Goal: Information Seeking & Learning: Learn about a topic

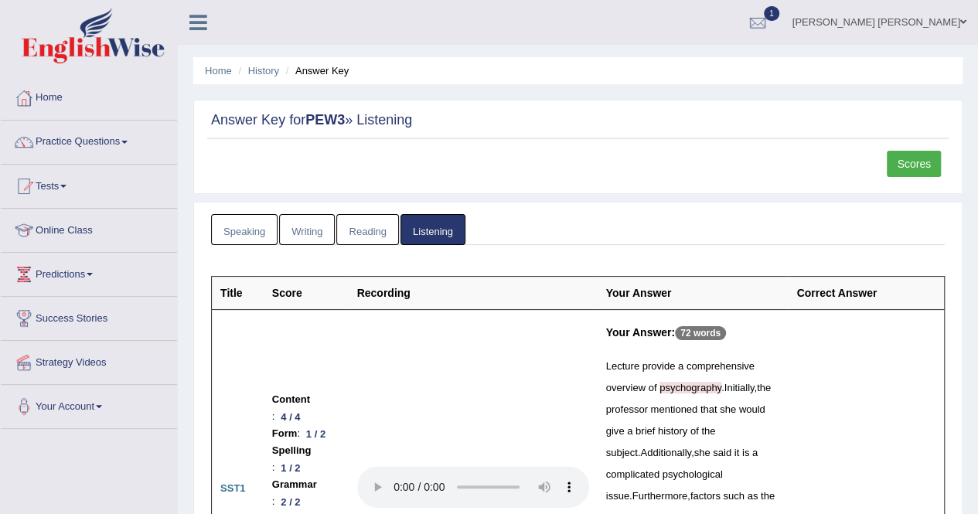
click at [897, 160] on link "Scores" at bounding box center [914, 164] width 54 height 26
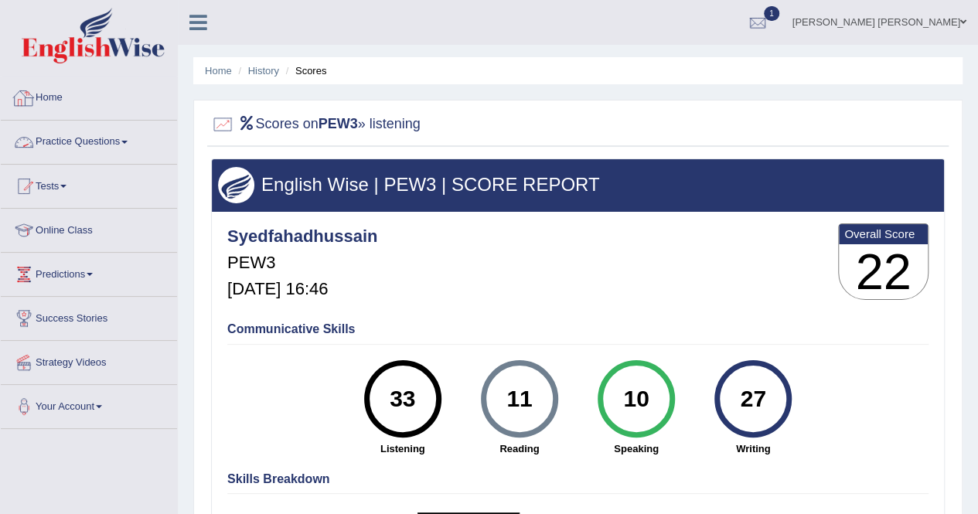
click at [123, 143] on link "Practice Questions" at bounding box center [89, 140] width 176 height 39
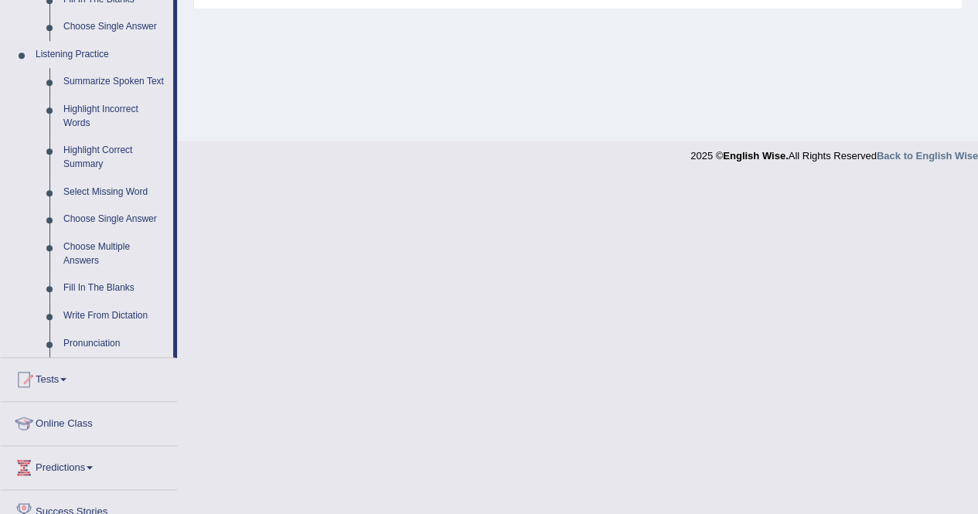
scroll to position [739, 0]
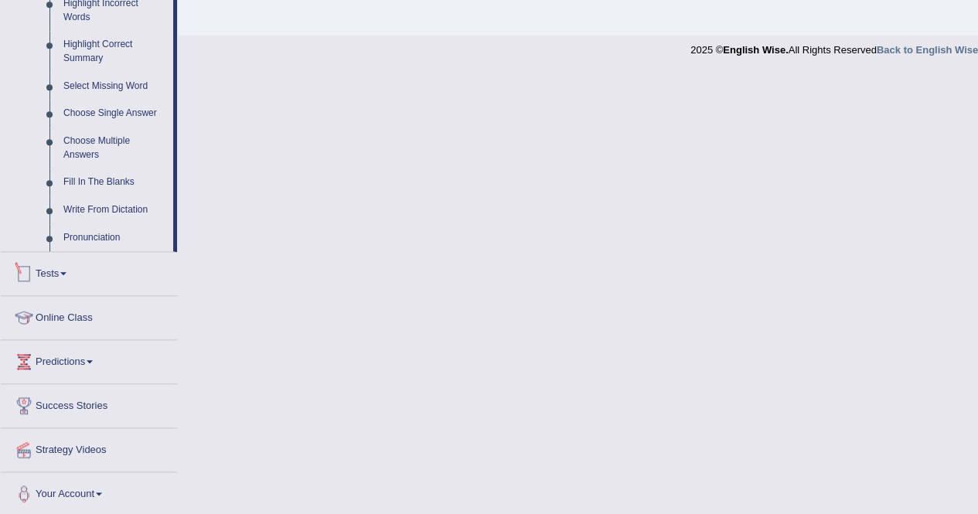
click at [67, 272] on span at bounding box center [63, 273] width 6 height 3
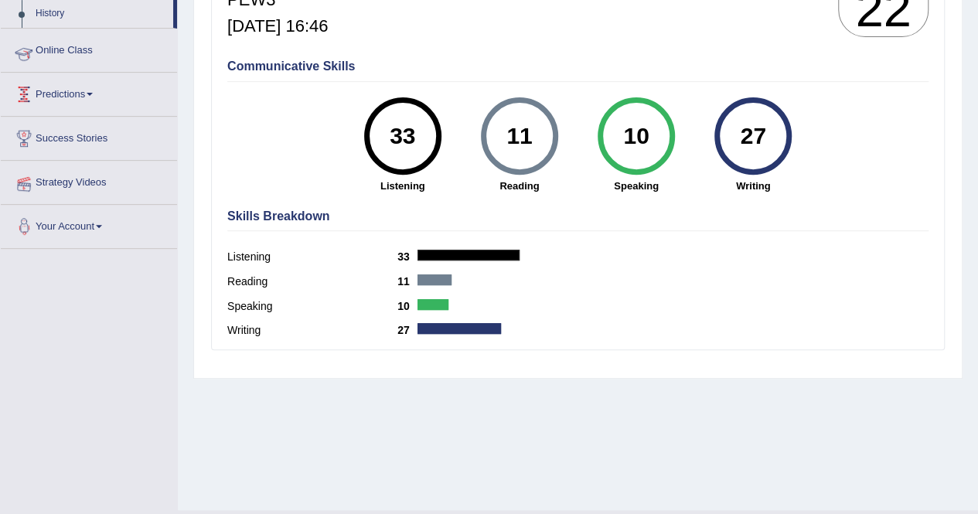
scroll to position [188, 0]
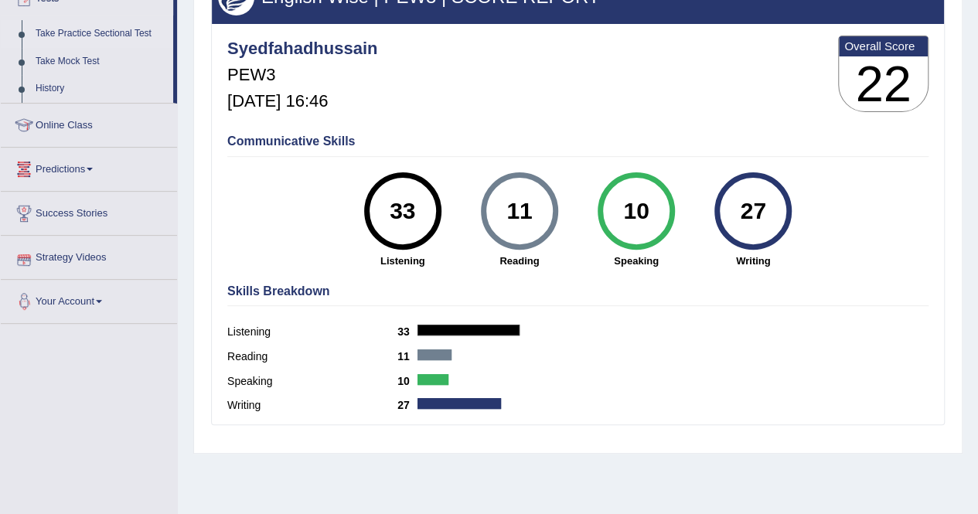
click at [101, 35] on link "Take Practice Sectional Test" at bounding box center [101, 34] width 145 height 28
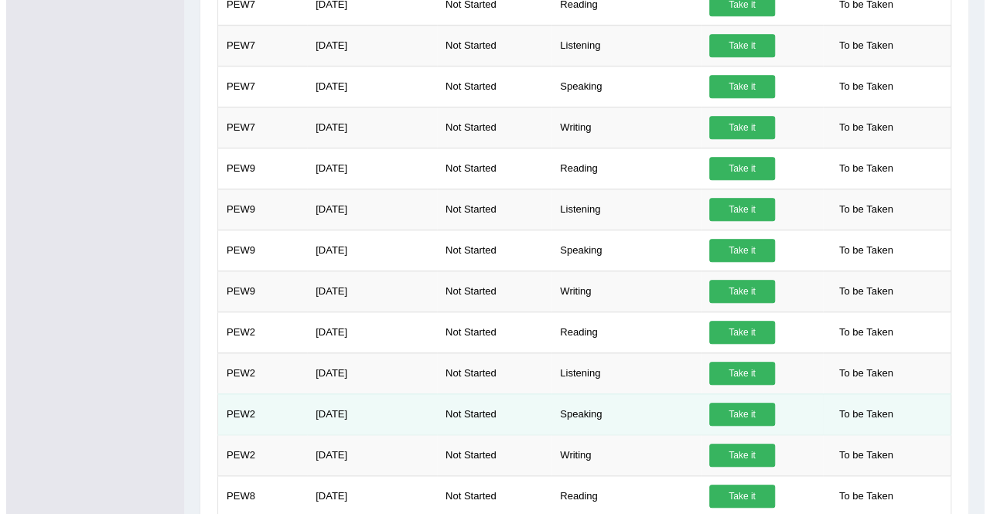
scroll to position [556, 0]
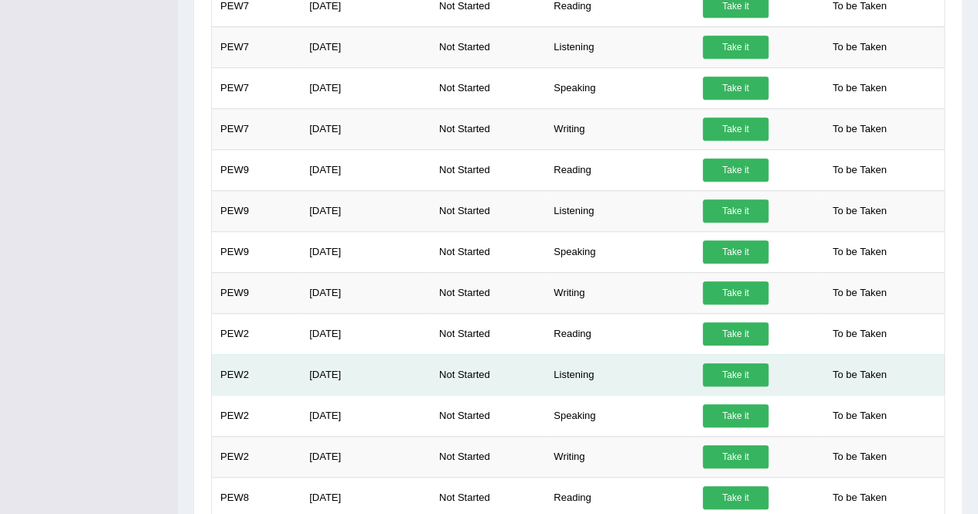
click at [747, 384] on link "Take it" at bounding box center [736, 374] width 66 height 23
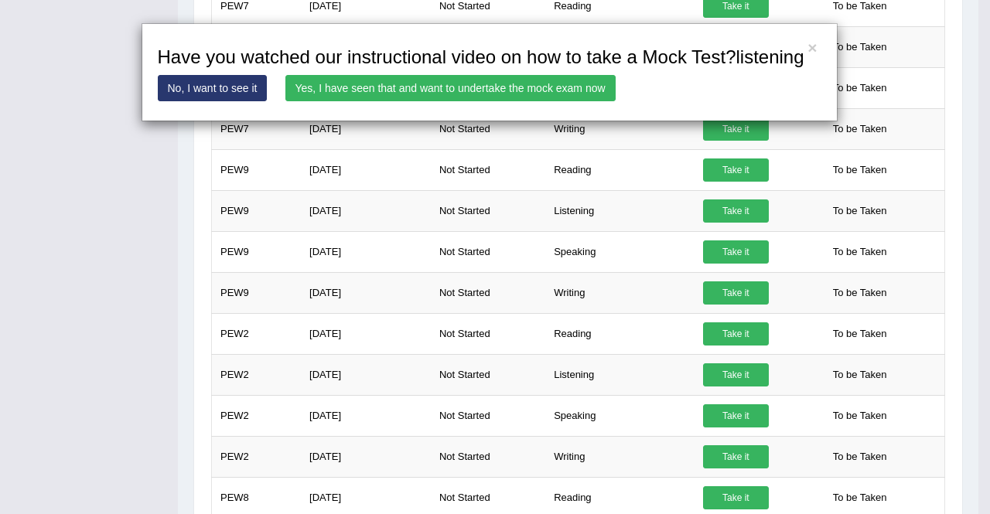
click at [488, 101] on link "Yes, I have seen that and want to undertake the mock exam now" at bounding box center [450, 88] width 330 height 26
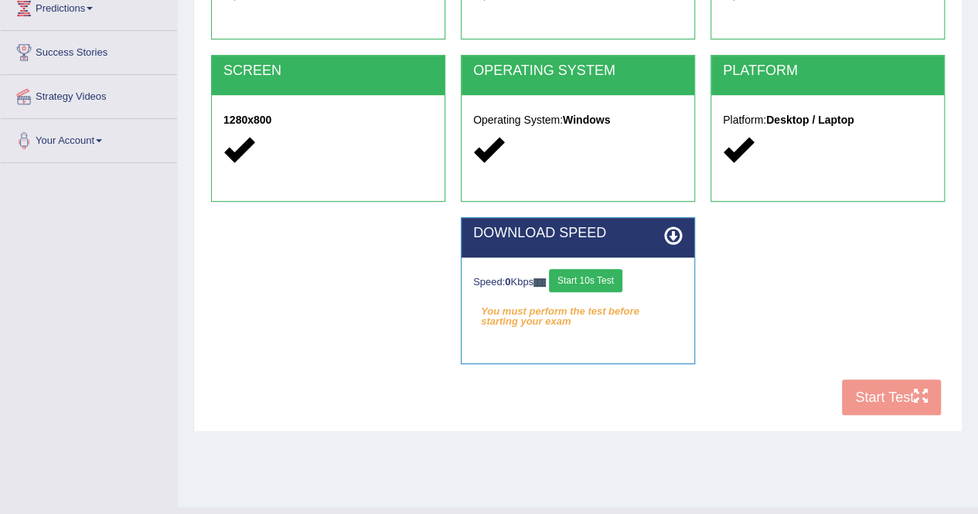
scroll to position [297, 0]
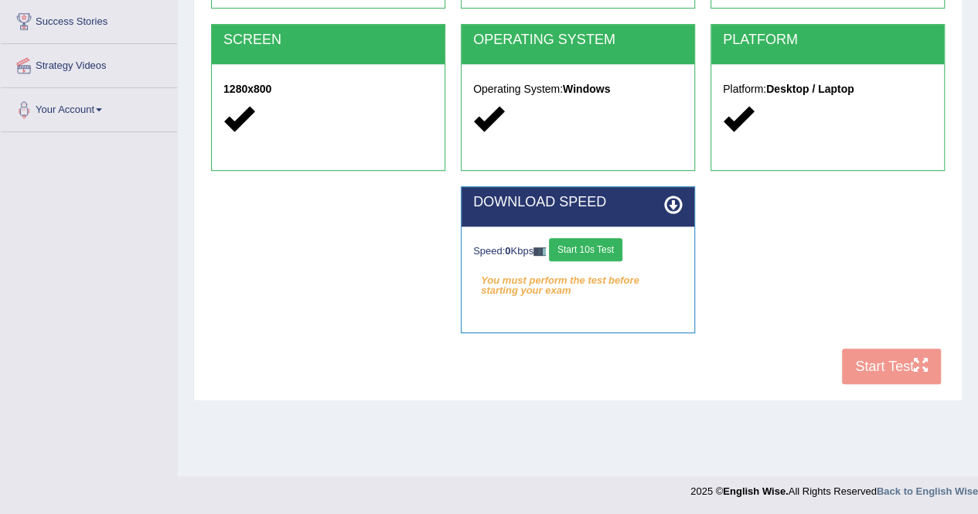
click at [602, 254] on button "Start 10s Test" at bounding box center [585, 249] width 73 height 23
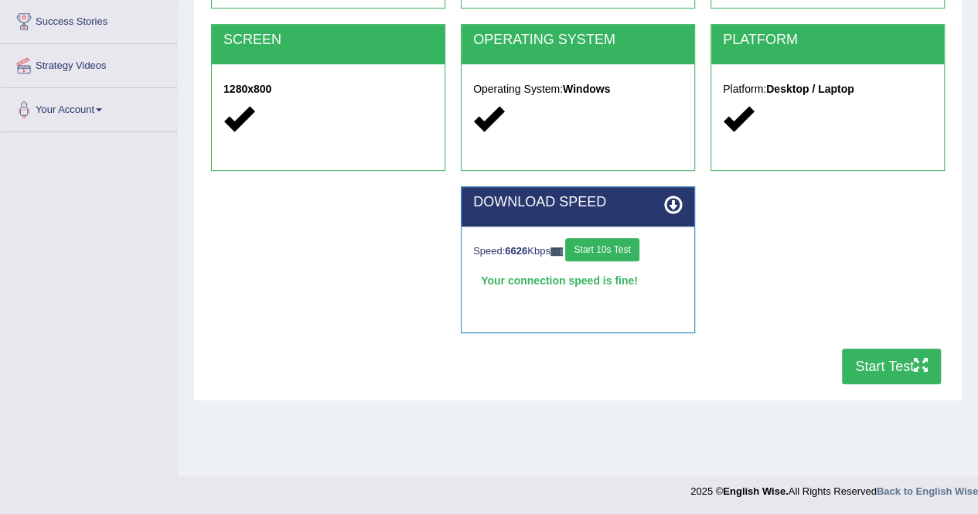
click at [142, 244] on div "Toggle navigation Home Practice Questions Speaking Practice Read Aloud Repeat S…" at bounding box center [489, 105] width 978 height 804
click at [916, 372] on icon "button" at bounding box center [921, 365] width 14 height 14
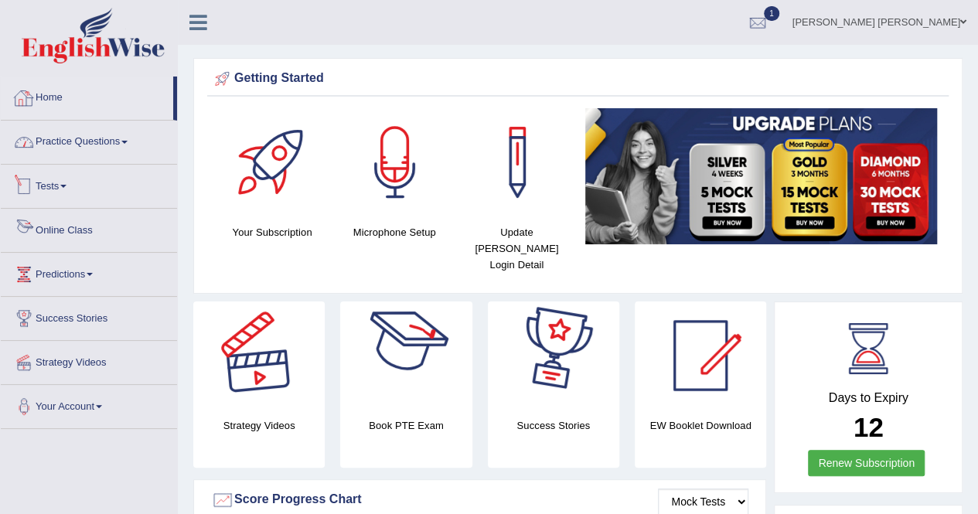
click at [48, 111] on link "Home" at bounding box center [87, 96] width 172 height 39
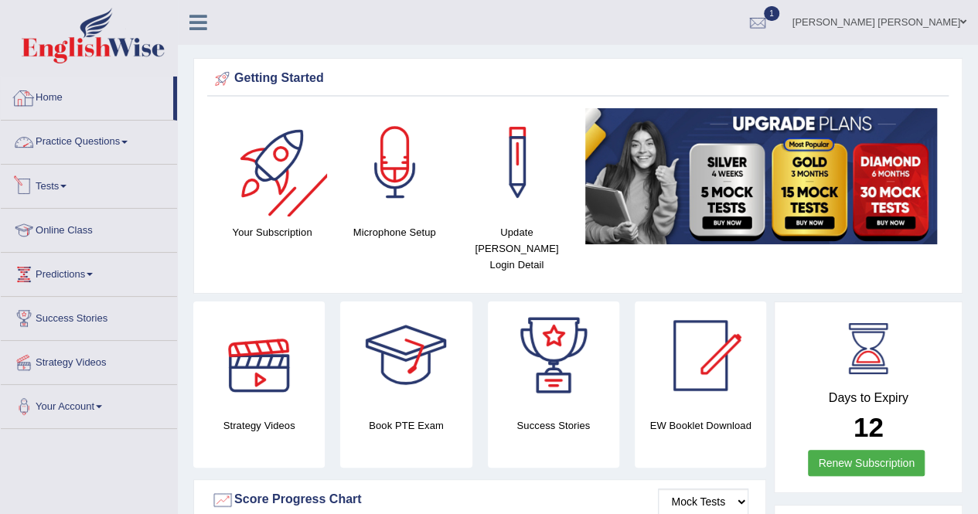
click at [56, 100] on link "Home" at bounding box center [87, 96] width 172 height 39
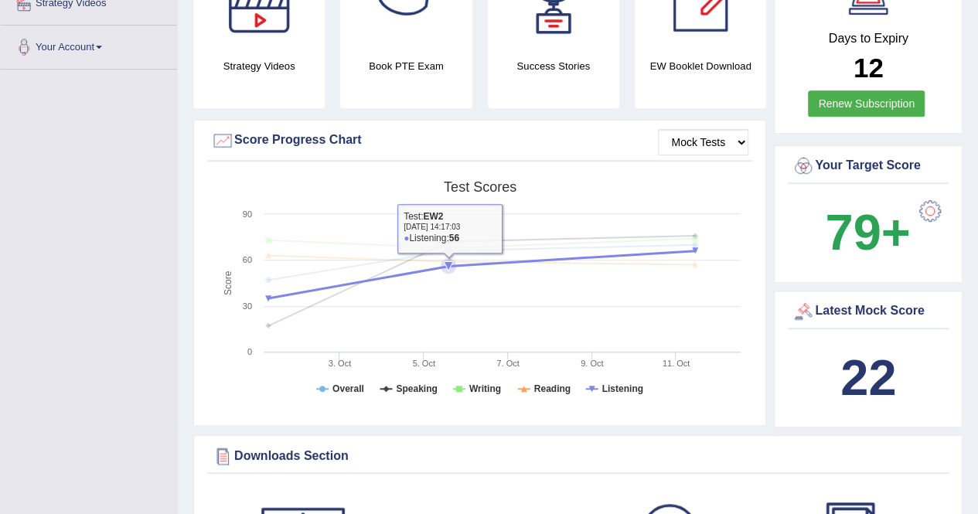
scroll to position [155, 0]
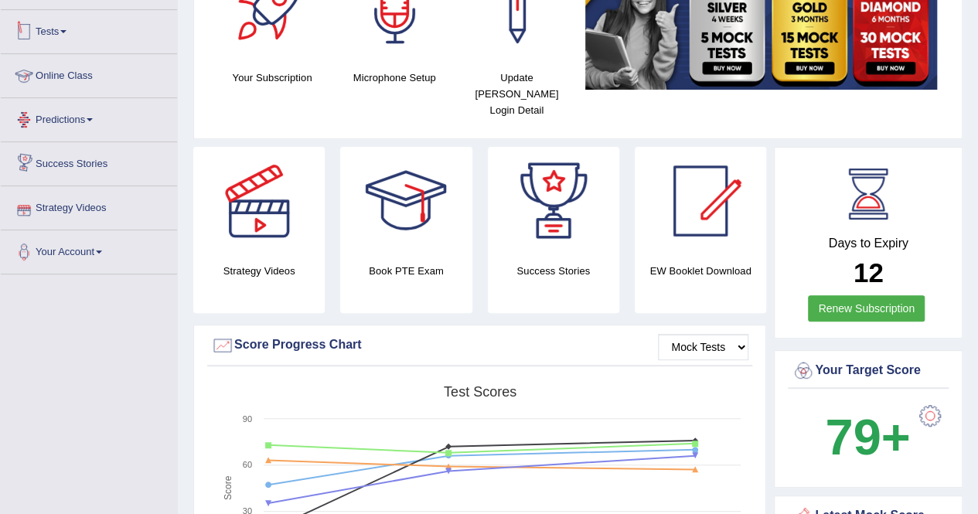
click at [76, 32] on link "Tests" at bounding box center [89, 29] width 176 height 39
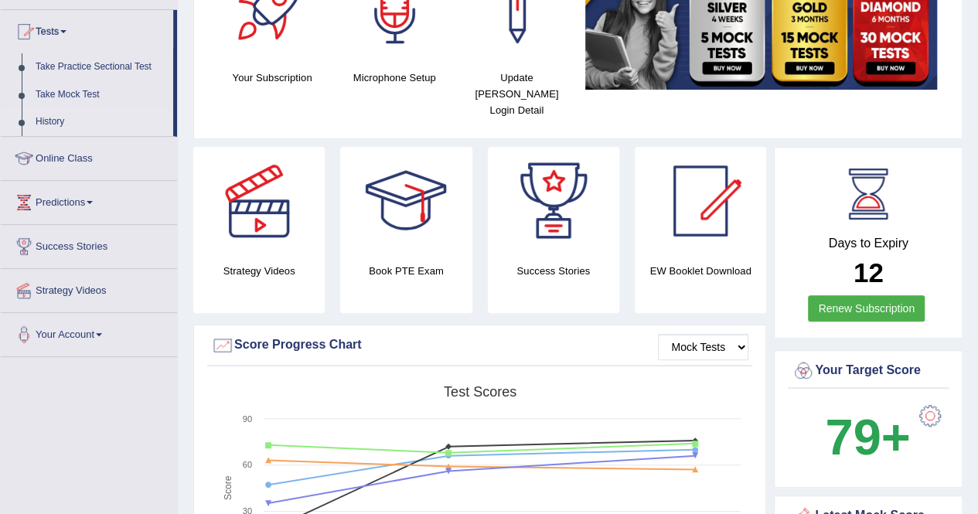
click at [52, 128] on link "History" at bounding box center [101, 122] width 145 height 28
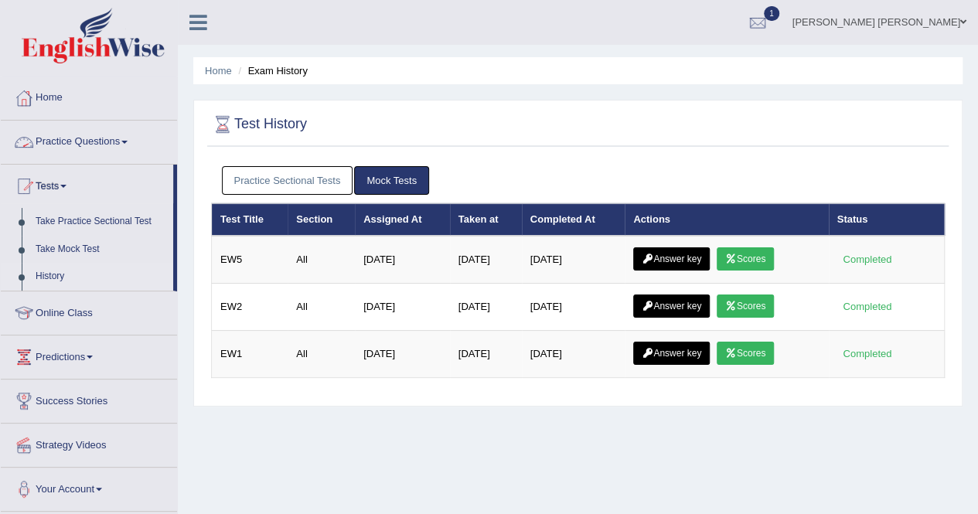
click at [274, 172] on link "Practice Sectional Tests" at bounding box center [287, 180] width 131 height 29
click at [261, 164] on div "Practice Sectional Tests Mock Tests" at bounding box center [578, 181] width 734 height 45
click at [263, 177] on link "Practice Sectional Tests" at bounding box center [287, 180] width 131 height 29
click at [303, 180] on link "Practice Sectional Tests" at bounding box center [287, 180] width 131 height 29
click at [331, 196] on div "Practice Sectional Tests Mock Tests" at bounding box center [578, 181] width 734 height 45
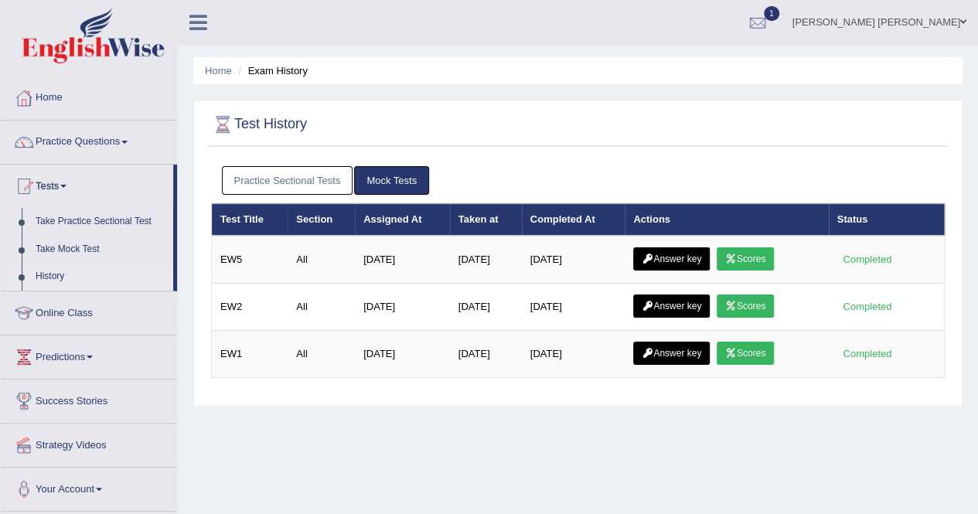
click at [330, 189] on link "Practice Sectional Tests" at bounding box center [287, 180] width 131 height 29
click at [285, 181] on link "Practice Sectional Tests" at bounding box center [287, 180] width 131 height 29
click at [243, 174] on link "Practice Sectional Tests" at bounding box center [287, 180] width 131 height 29
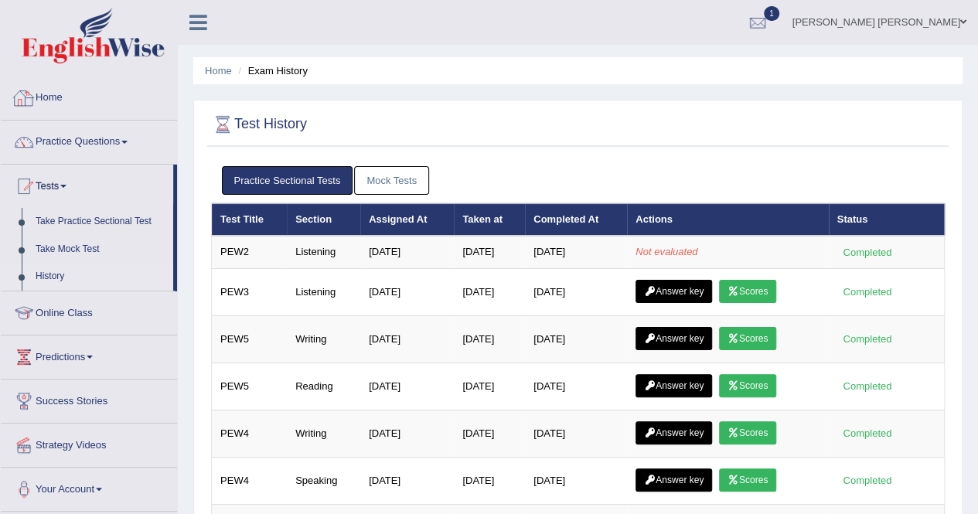
click at [76, 108] on link "Home" at bounding box center [89, 96] width 176 height 39
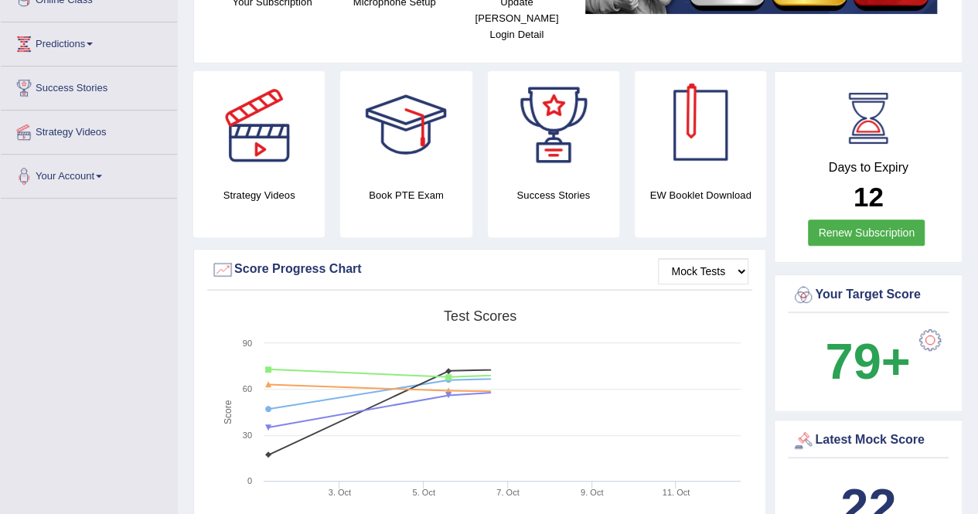
scroll to position [387, 0]
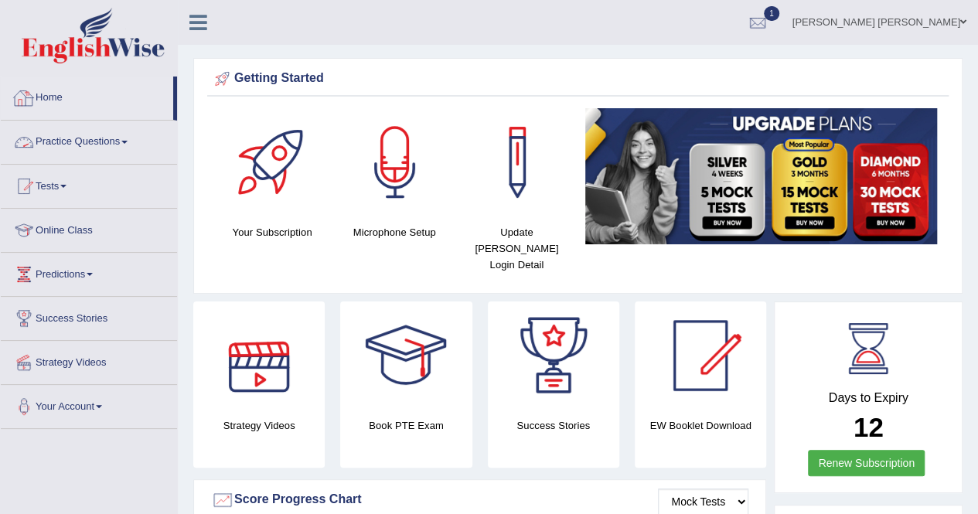
click at [29, 101] on div at bounding box center [23, 98] width 23 height 23
click at [71, 191] on link "Tests" at bounding box center [89, 184] width 176 height 39
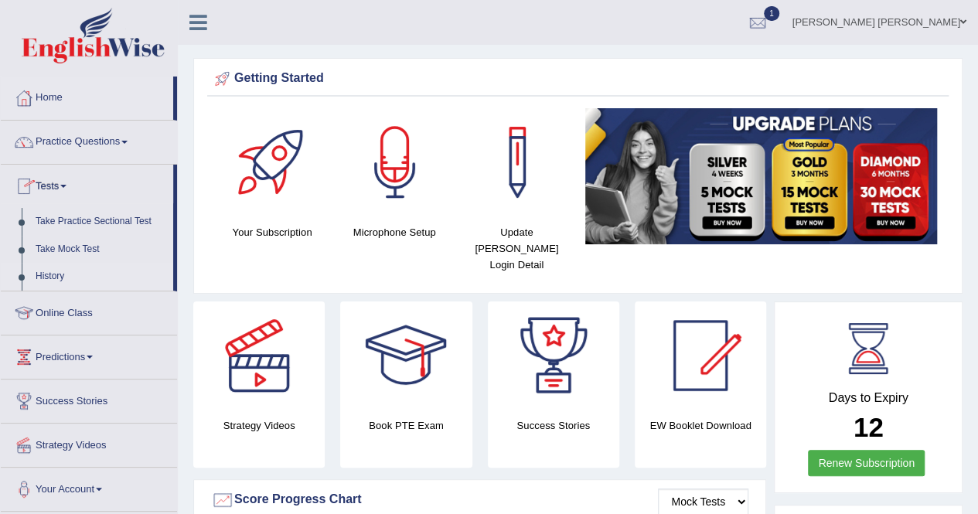
click at [48, 275] on link "History" at bounding box center [101, 277] width 145 height 28
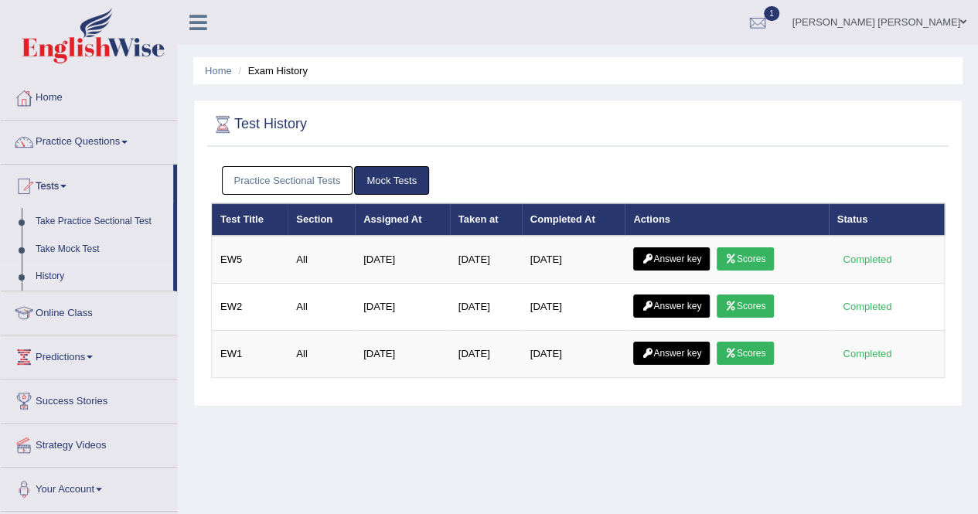
click at [315, 192] on link "Practice Sectional Tests" at bounding box center [287, 180] width 131 height 29
click at [303, 172] on link "Practice Sectional Tests" at bounding box center [287, 180] width 131 height 29
click at [781, 10] on link "1" at bounding box center [758, 20] width 46 height 40
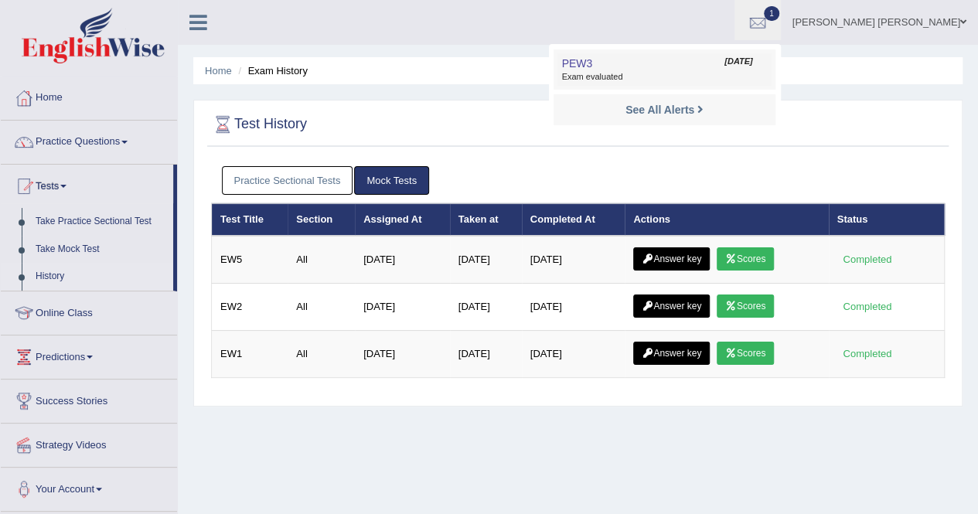
click at [688, 70] on link "PEW3 Oct 12, 2025 Exam evaluated" at bounding box center [664, 69] width 213 height 32
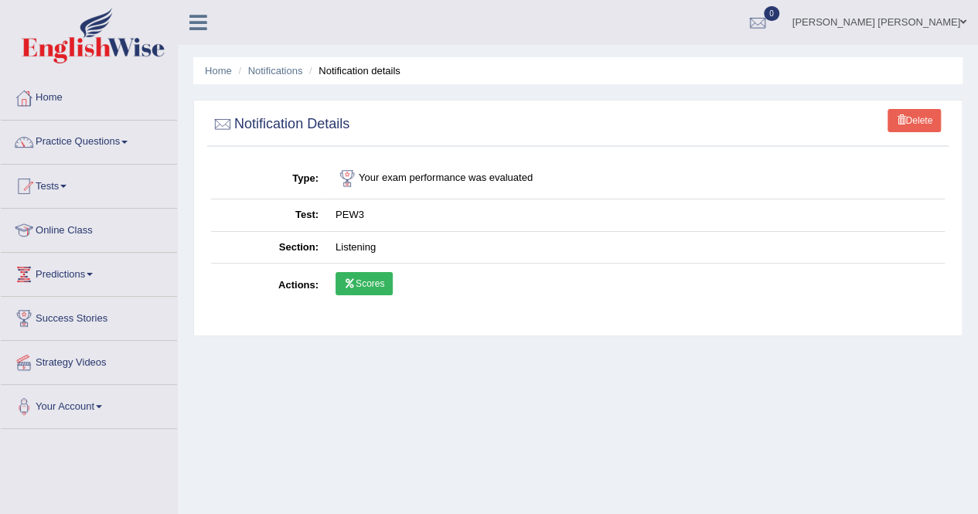
click at [388, 278] on link "Scores" at bounding box center [364, 283] width 57 height 23
click at [295, 69] on link "Notifications" at bounding box center [275, 71] width 55 height 12
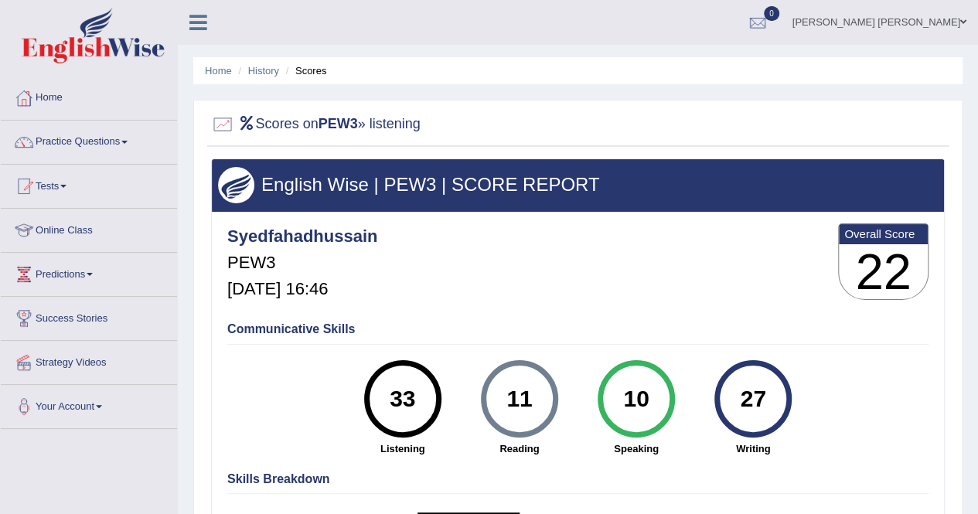
scroll to position [297, 0]
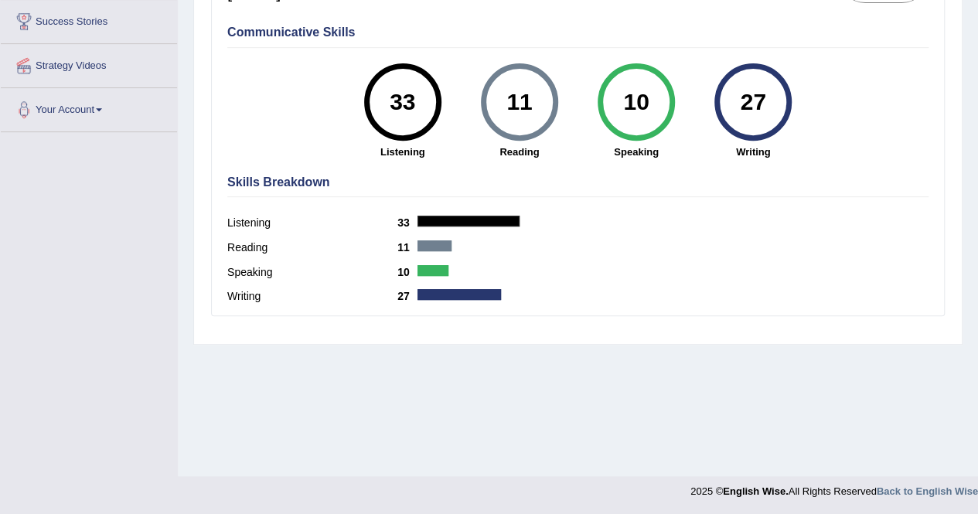
drag, startPoint x: 421, startPoint y: 457, endPoint x: 325, endPoint y: 213, distance: 262.5
click at [421, 457] on div "Home History Scores Scores on PEW3 » listening English Wise | PEW3 | SCORE REPO…" at bounding box center [578, 89] width 800 height 773
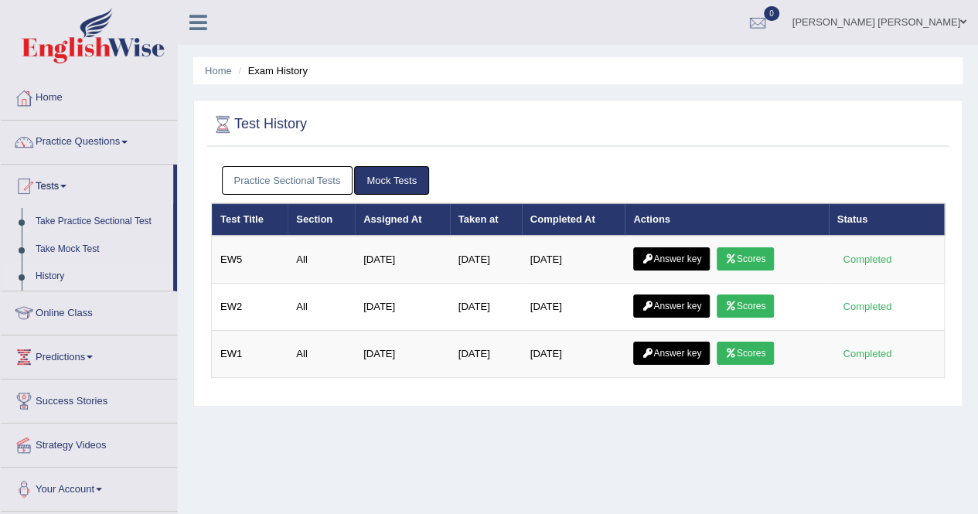
click at [305, 168] on link "Practice Sectional Tests" at bounding box center [287, 180] width 131 height 29
click at [343, 179] on link "Practice Sectional Tests" at bounding box center [287, 180] width 131 height 29
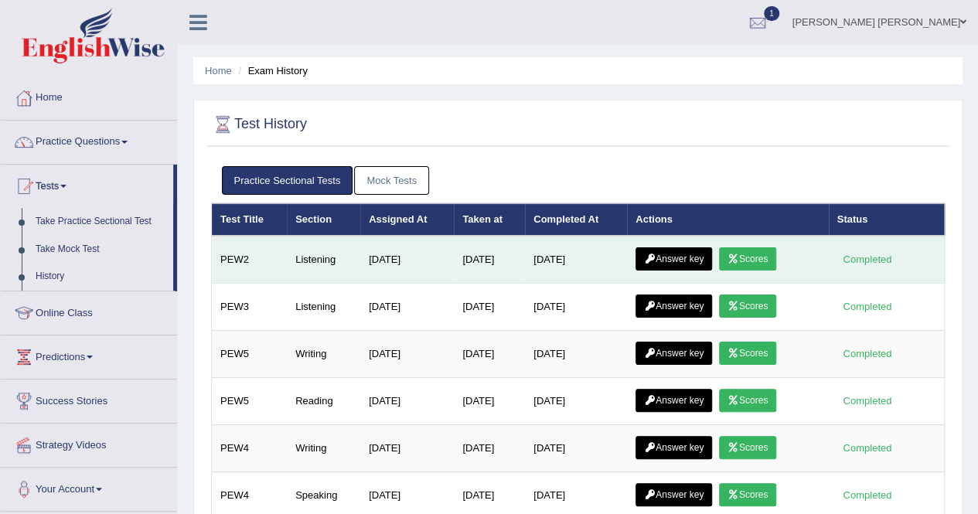
click at [757, 253] on link "Scores" at bounding box center [747, 258] width 57 height 23
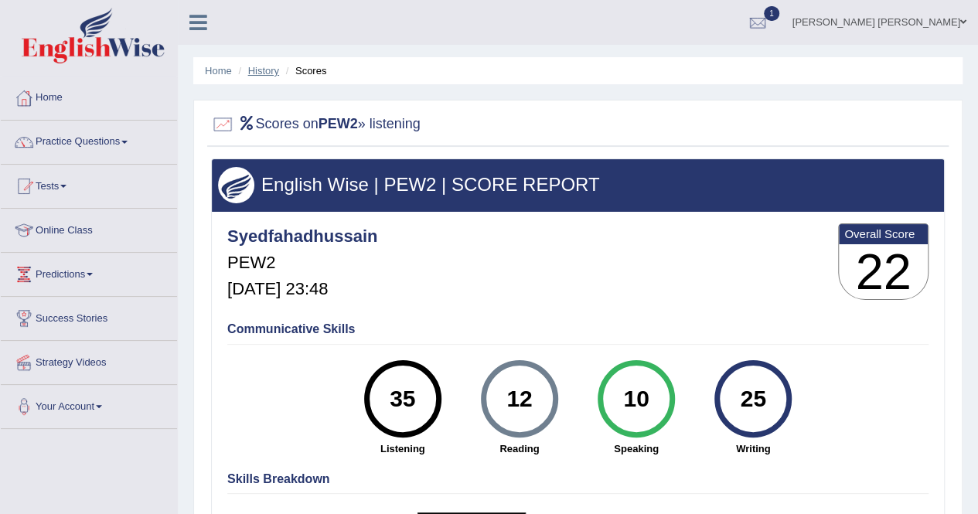
click at [275, 71] on link "History" at bounding box center [263, 71] width 31 height 12
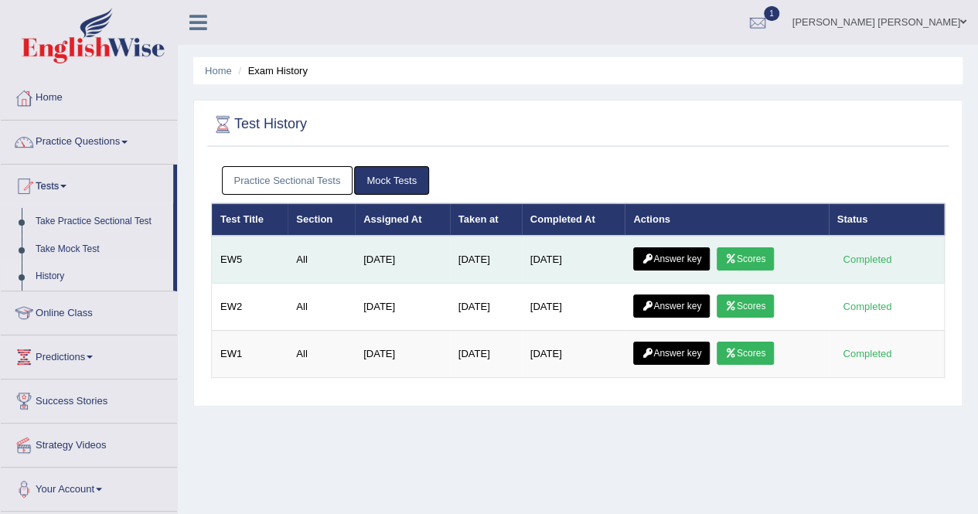
click at [657, 261] on link "Answer key" at bounding box center [671, 258] width 77 height 23
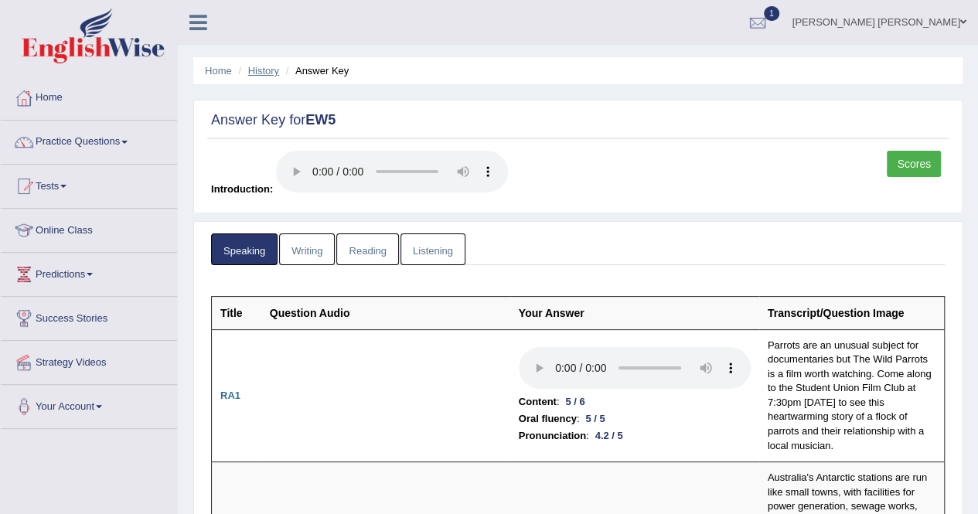
click at [271, 66] on link "History" at bounding box center [263, 71] width 31 height 12
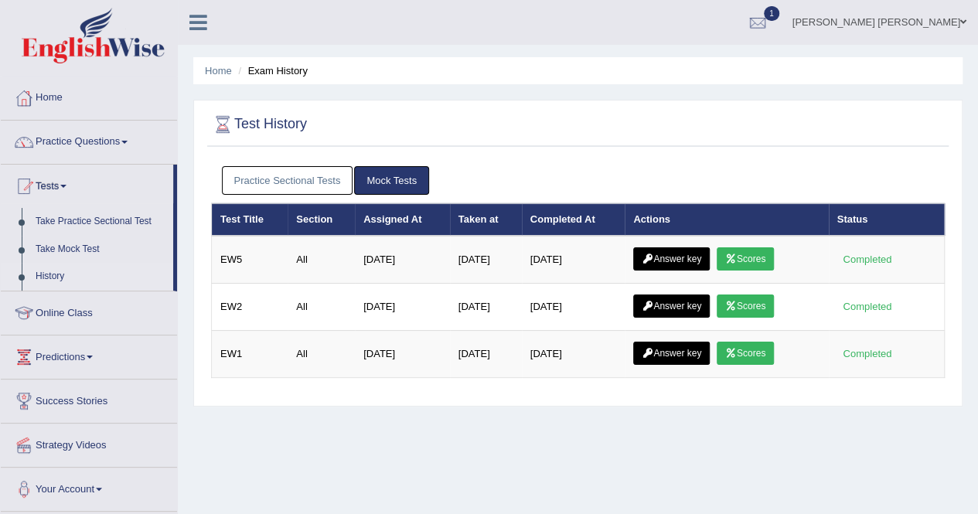
click at [309, 169] on link "Practice Sectional Tests" at bounding box center [287, 180] width 131 height 29
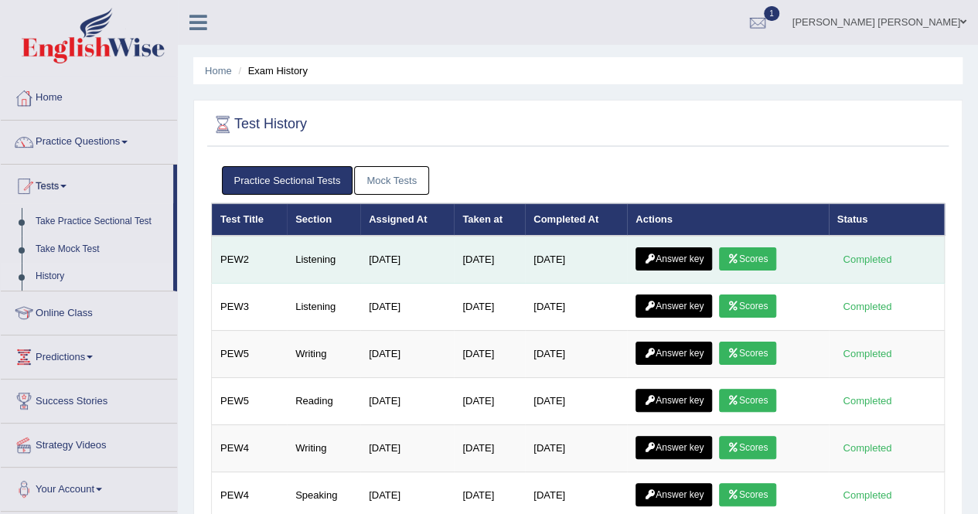
click at [684, 254] on link "Answer key" at bounding box center [674, 258] width 77 height 23
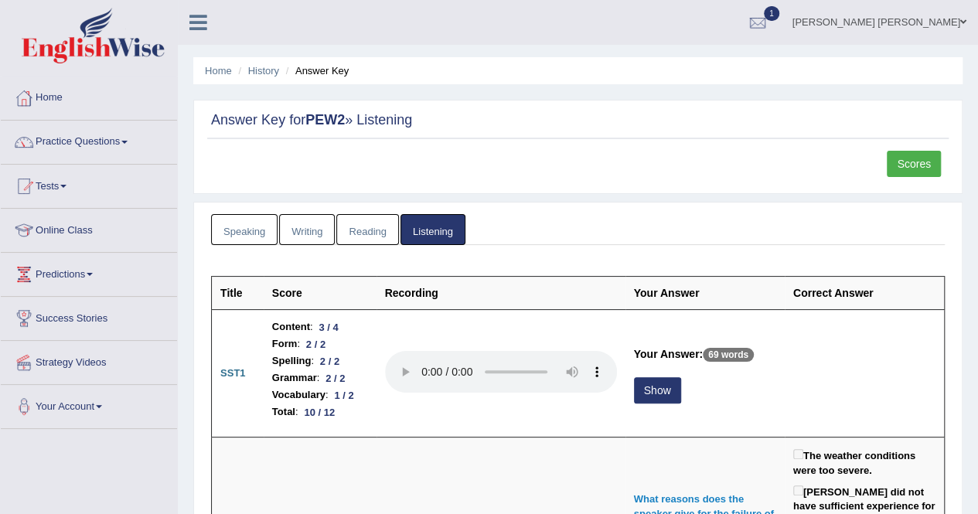
click at [295, 225] on link "Writing" at bounding box center [307, 230] width 56 height 32
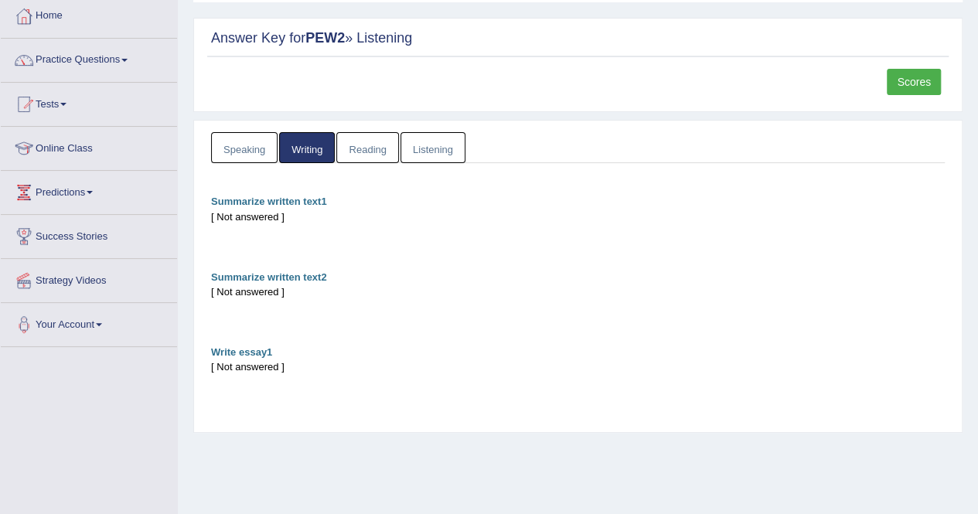
scroll to position [155, 0]
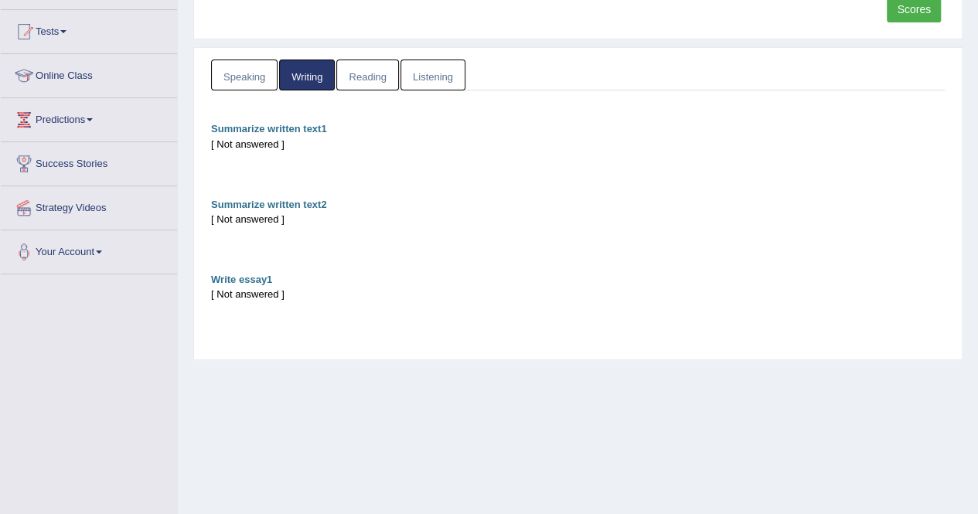
click at [375, 82] on link "Reading" at bounding box center [367, 76] width 62 height 32
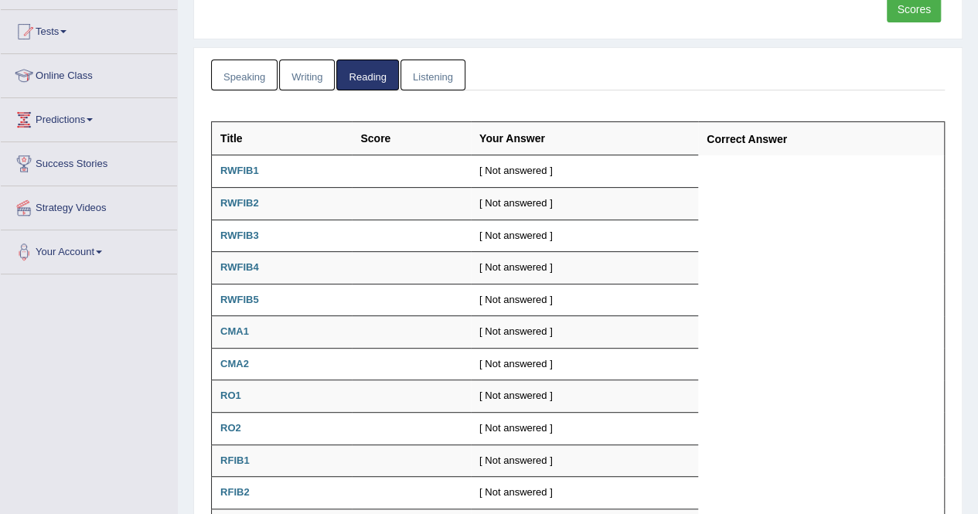
click at [252, 74] on link "Speaking" at bounding box center [244, 76] width 67 height 32
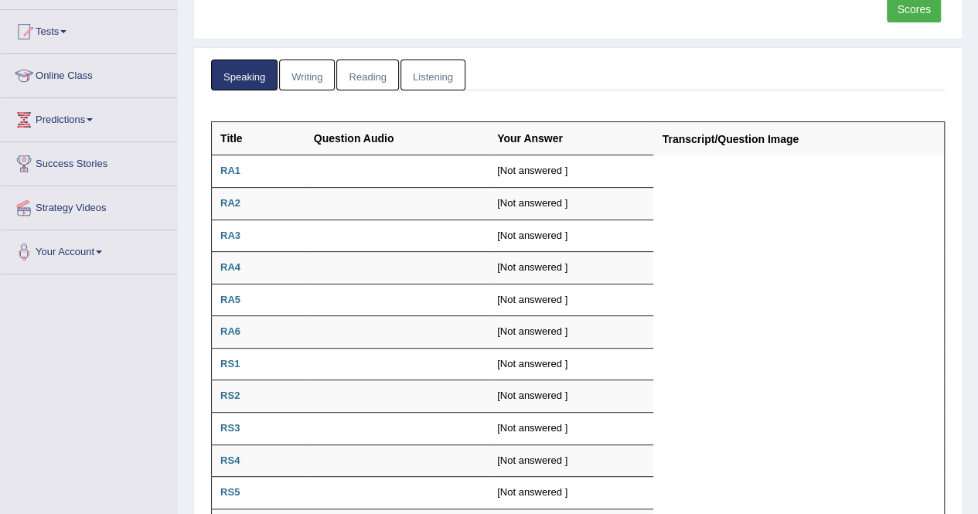
click at [307, 71] on link "Writing" at bounding box center [307, 76] width 56 height 32
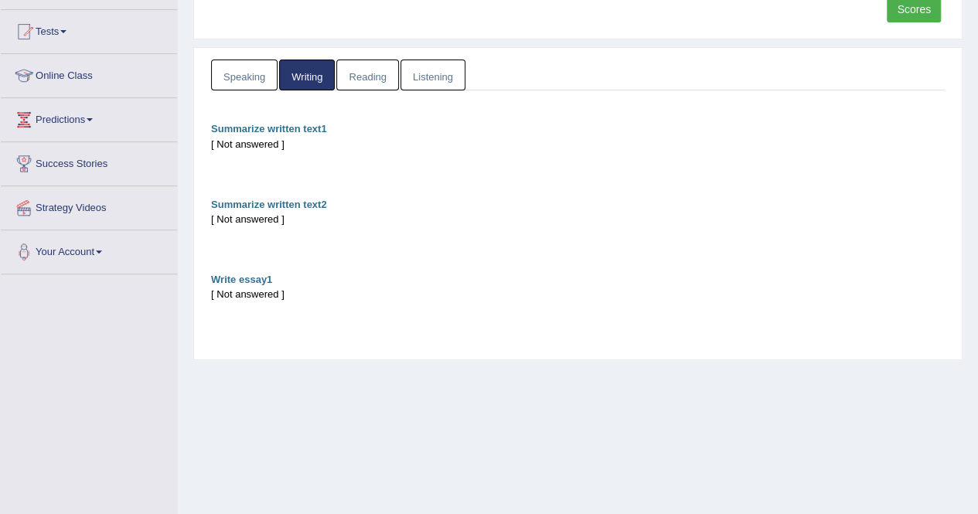
drag, startPoint x: 355, startPoint y: 73, endPoint x: 363, endPoint y: 76, distance: 8.8
click at [356, 74] on link "Reading" at bounding box center [367, 76] width 62 height 32
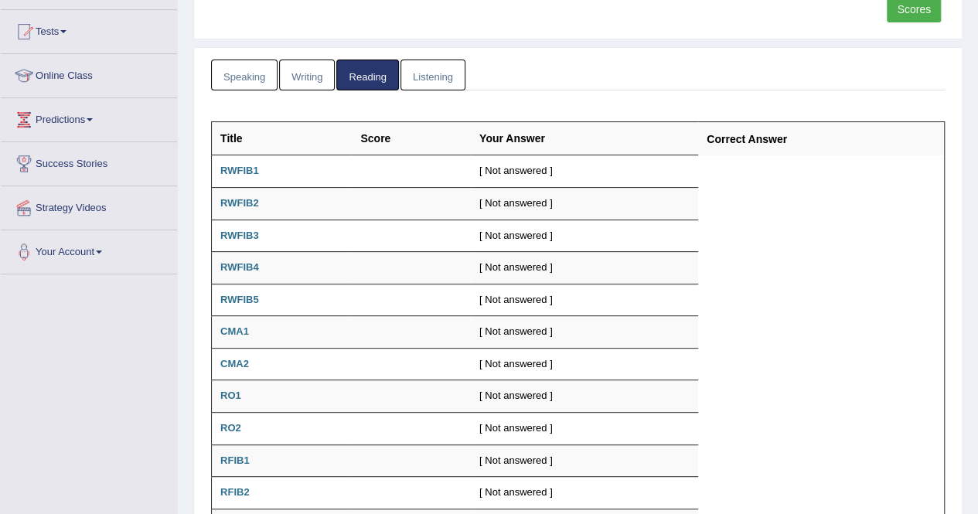
click at [413, 73] on link "Listening" at bounding box center [433, 76] width 65 height 32
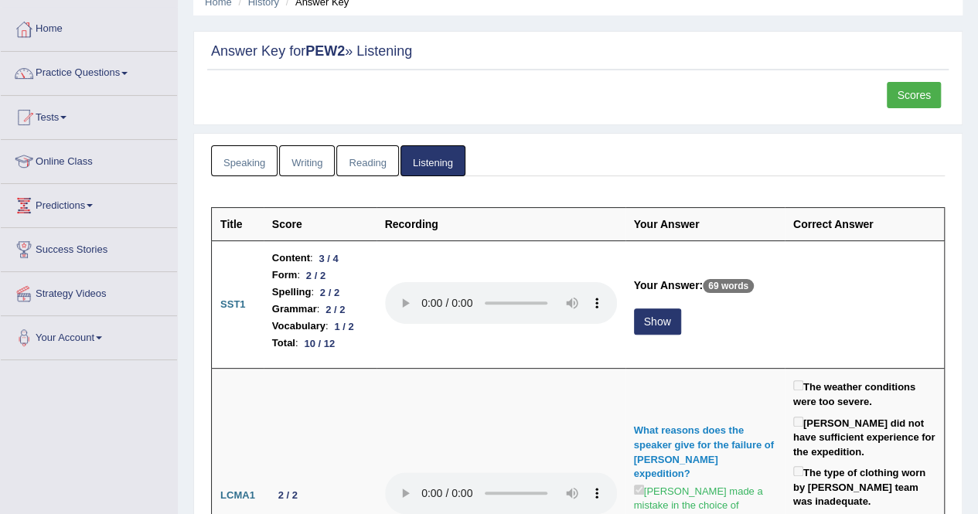
scroll to position [0, 0]
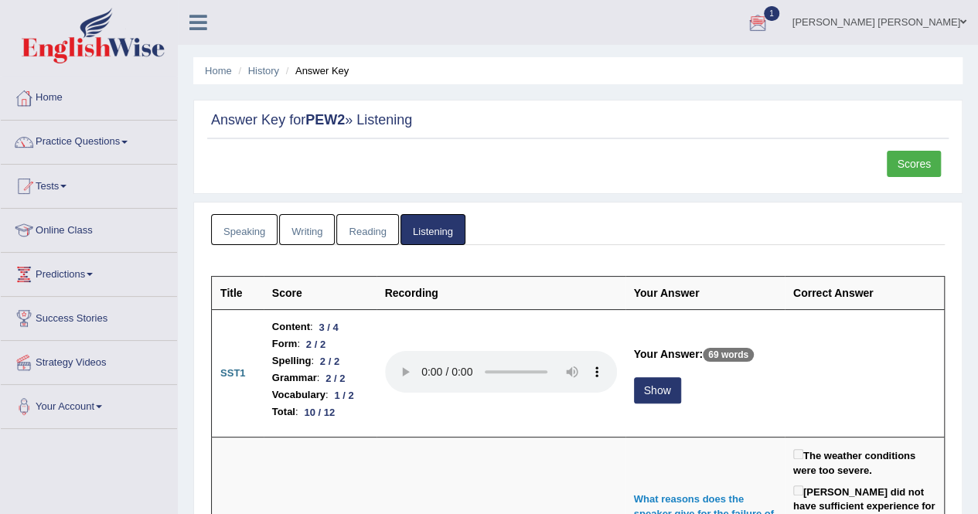
click at [906, 155] on link "Scores" at bounding box center [914, 164] width 54 height 26
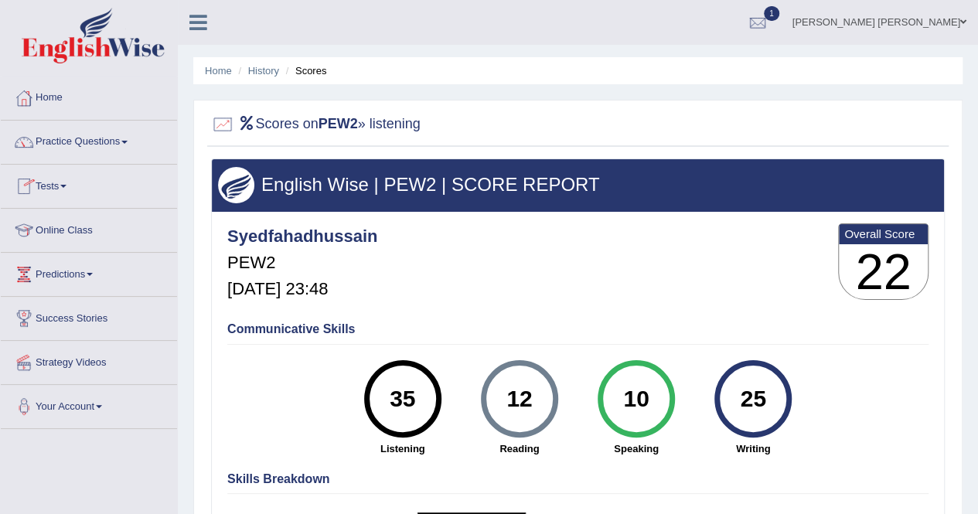
click at [60, 224] on link "Online Class" at bounding box center [89, 228] width 176 height 39
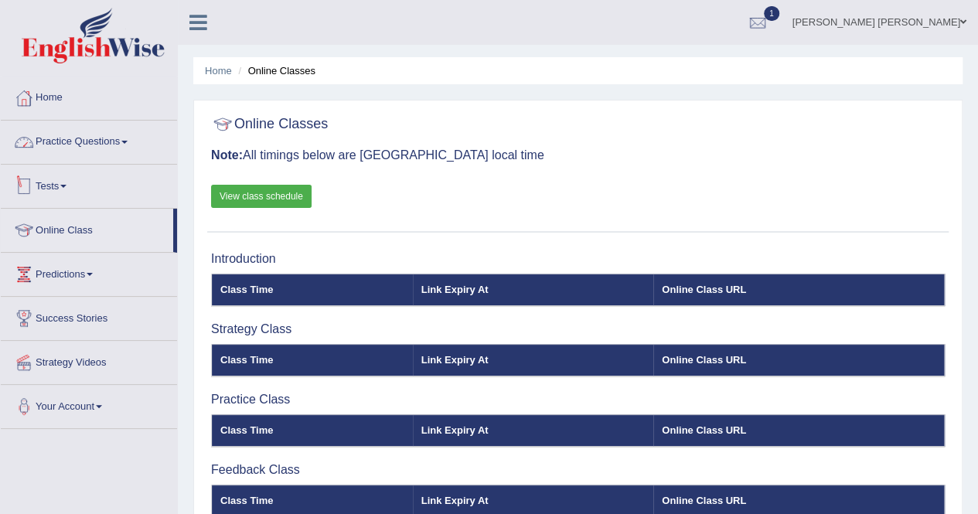
click at [91, 135] on link "Practice Questions" at bounding box center [89, 140] width 176 height 39
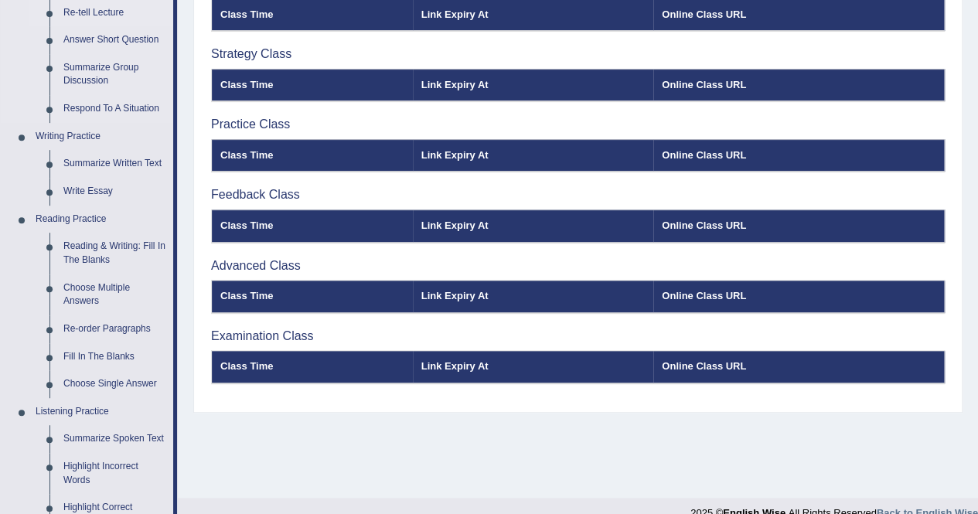
scroll to position [541, 0]
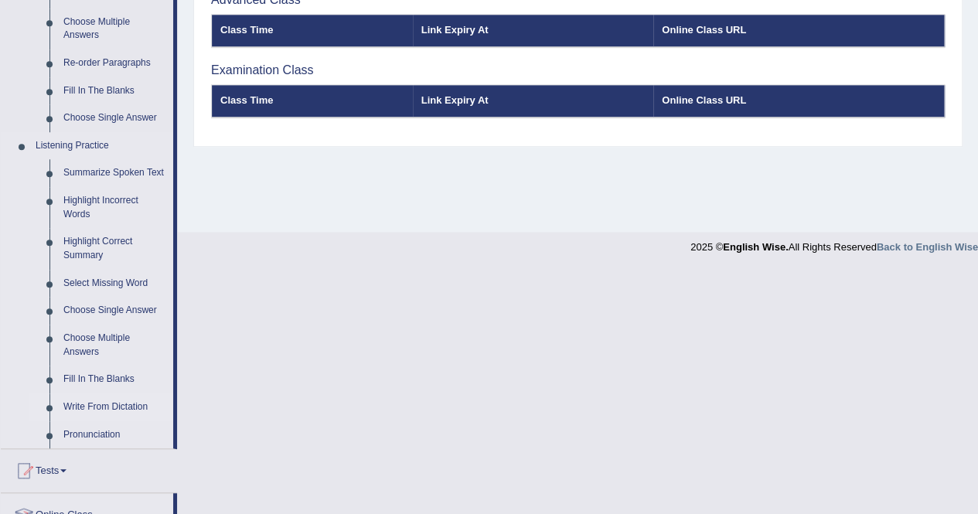
click at [114, 407] on link "Write From Dictation" at bounding box center [114, 408] width 117 height 28
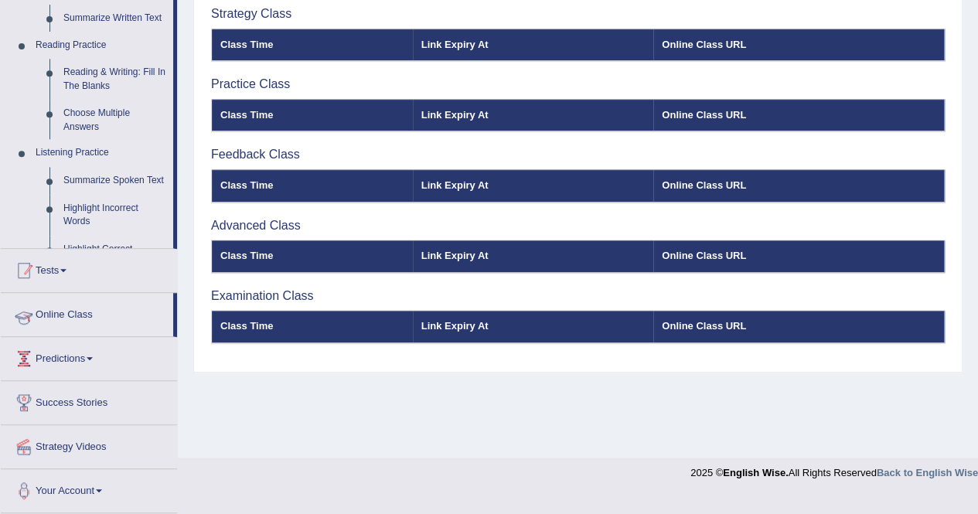
scroll to position [297, 0]
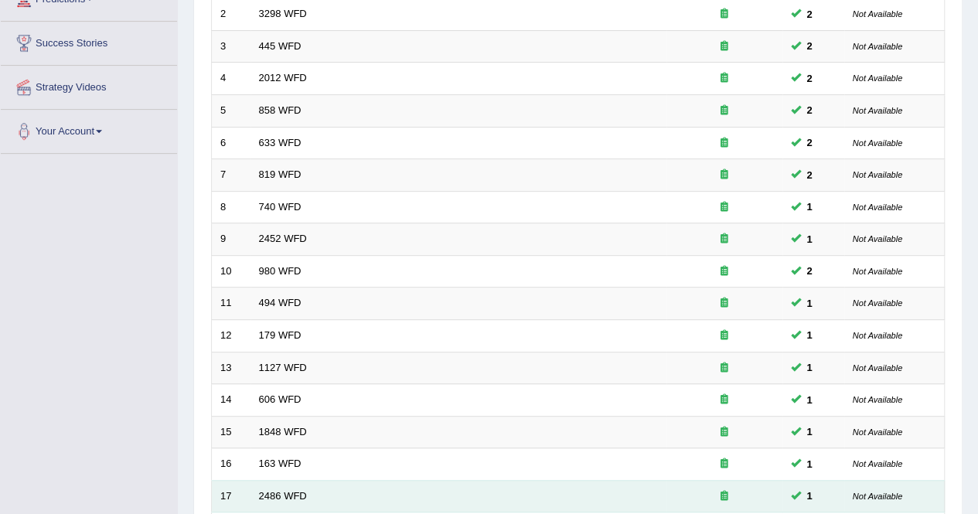
scroll to position [115, 0]
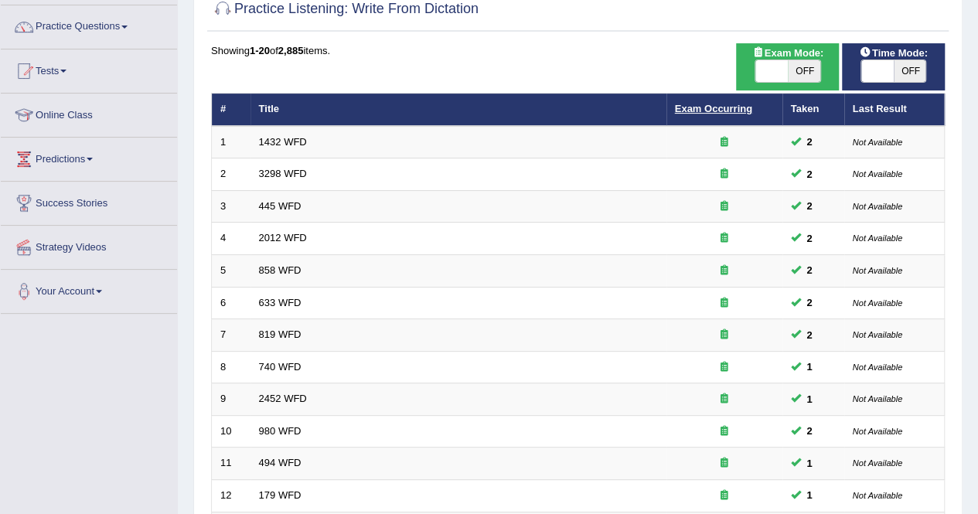
click at [716, 103] on link "Exam Occurring" at bounding box center [713, 109] width 77 height 12
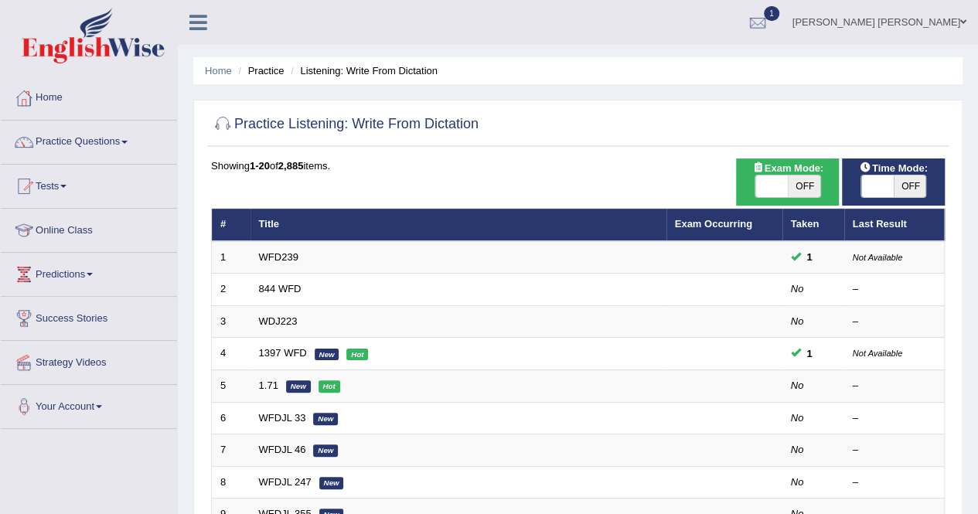
click at [732, 216] on th "Exam Occurring" at bounding box center [725, 225] width 116 height 32
click at [728, 225] on link "Exam Occurring" at bounding box center [713, 224] width 77 height 12
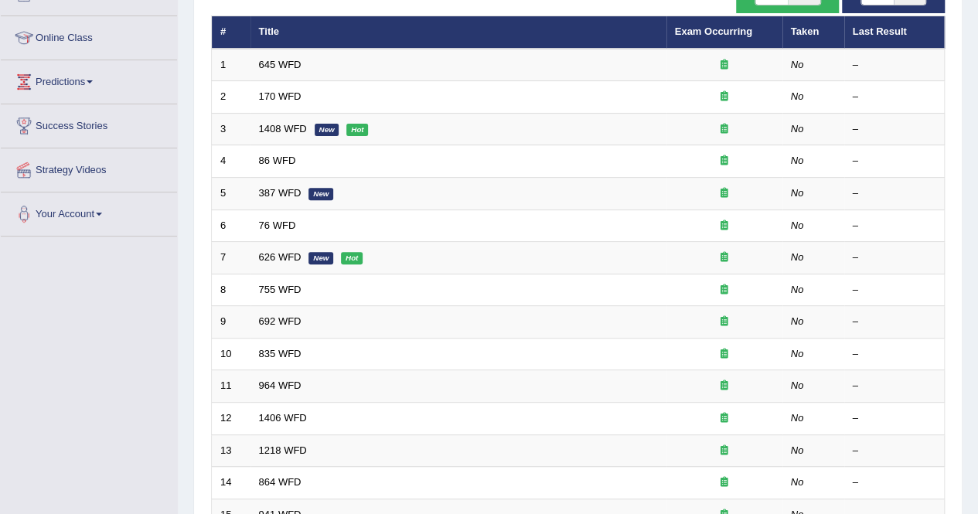
scroll to position [115, 0]
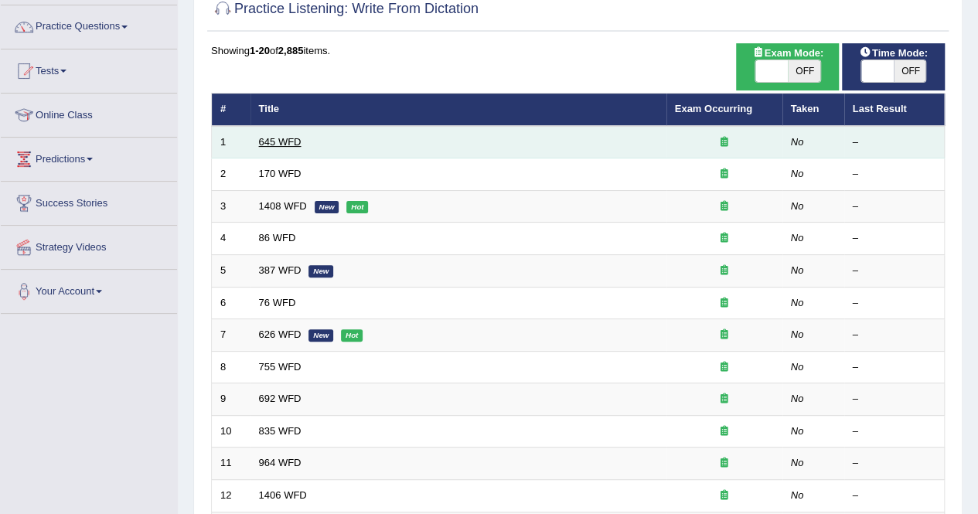
click at [289, 138] on link "645 WFD" at bounding box center [280, 142] width 43 height 12
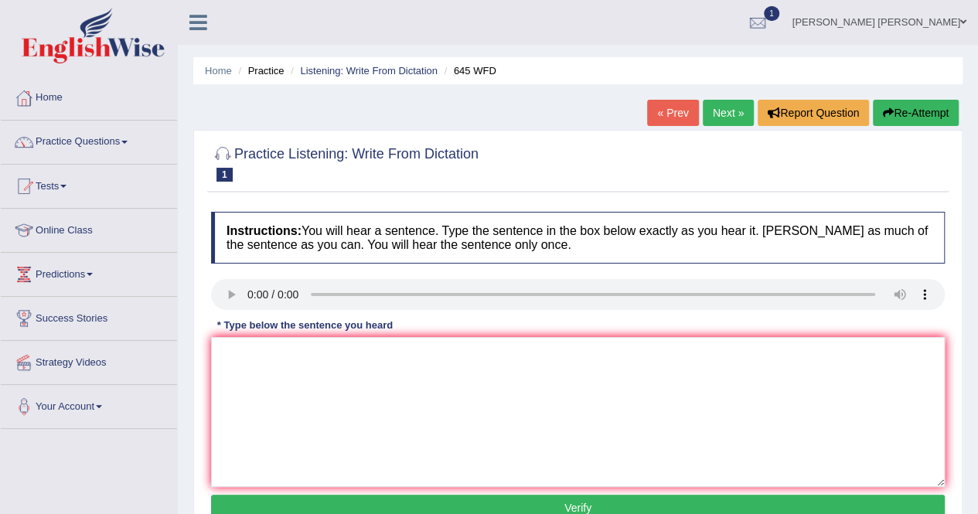
drag, startPoint x: 248, startPoint y: 329, endPoint x: 259, endPoint y: 336, distance: 13.3
click at [257, 329] on div "* Type below the sentence you heard" at bounding box center [305, 325] width 188 height 15
click at [251, 356] on textarea at bounding box center [578, 412] width 734 height 150
type textarea "t"
type textarea "h"
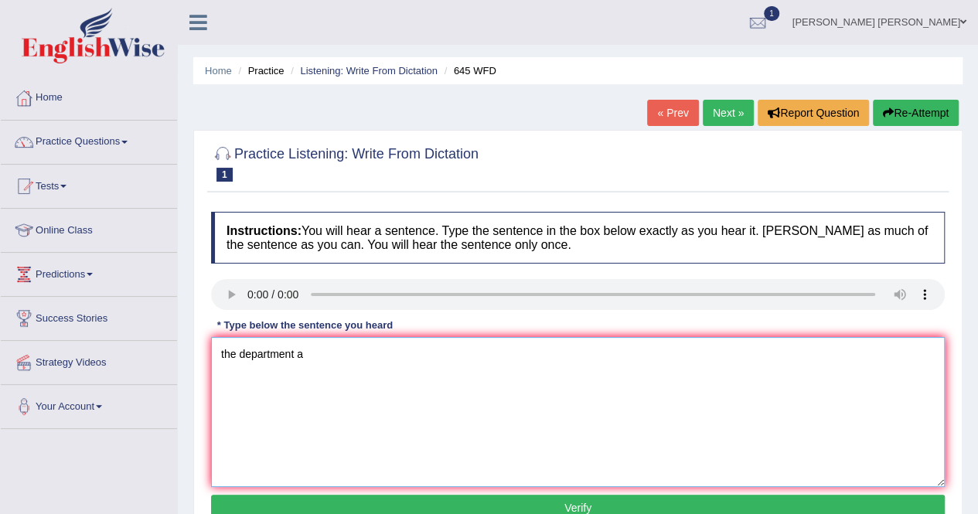
click at [328, 361] on textarea "the department a" at bounding box center [578, 412] width 734 height 150
click at [356, 397] on textarea "The department has higher postgraduate students." at bounding box center [578, 412] width 734 height 150
click at [352, 353] on textarea "The department has higher postgraduate students." at bounding box center [578, 412] width 734 height 150
click at [355, 357] on textarea "The department has higher postgraduate students." at bounding box center [578, 412] width 734 height 150
type textarea "The department has a higher-than-normal proportion of postgraduate students."
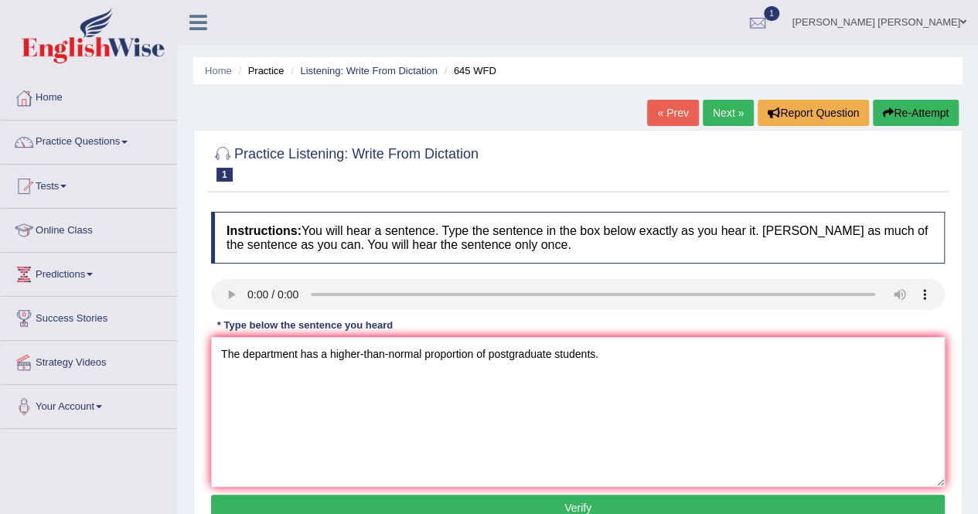
click at [520, 506] on button "Verify" at bounding box center [578, 508] width 734 height 26
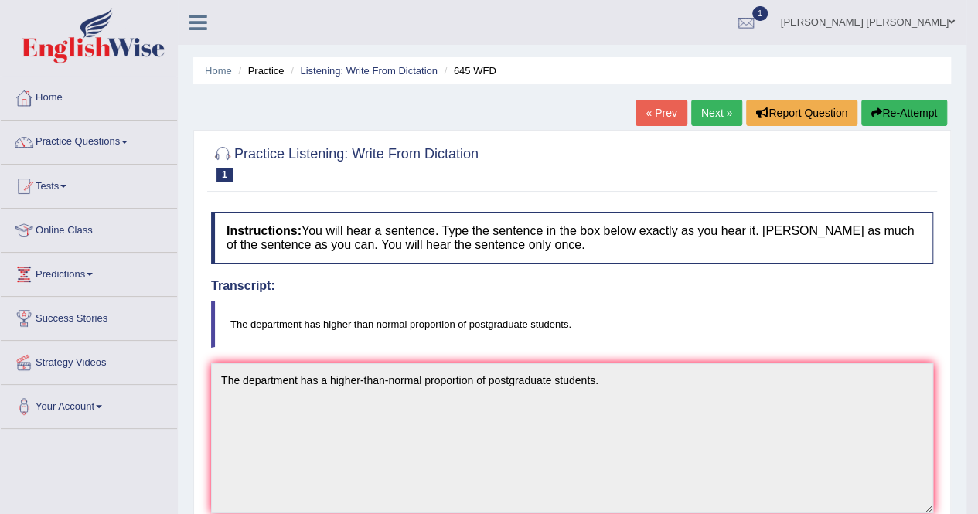
click at [715, 115] on link "Next »" at bounding box center [716, 113] width 51 height 26
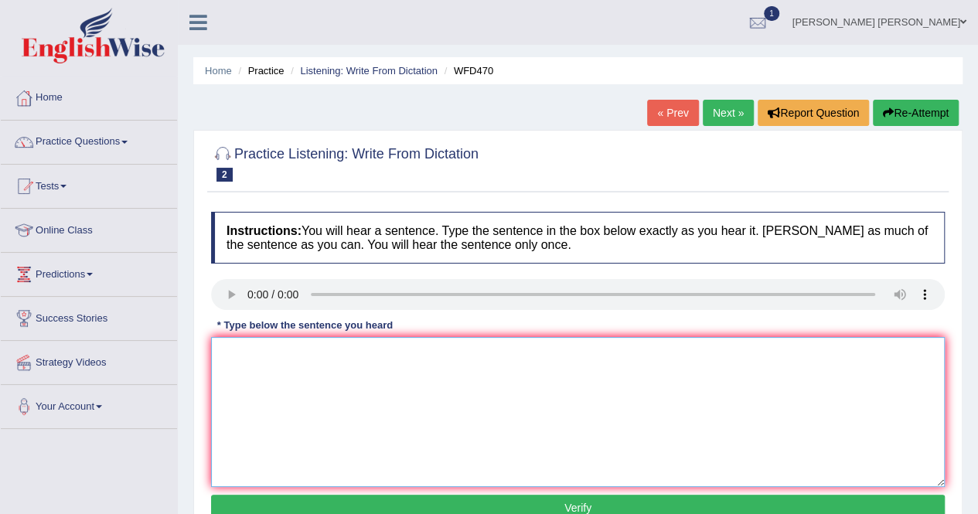
click at [275, 397] on textarea at bounding box center [578, 412] width 734 height 150
click at [298, 370] on textarea at bounding box center [578, 412] width 734 height 150
type textarea "t"
click at [435, 360] on textarea "have happened to thousands of people everday." at bounding box center [578, 412] width 734 height 150
click at [220, 350] on textarea "have happened to thousands of people every day." at bounding box center [578, 412] width 734 height 150
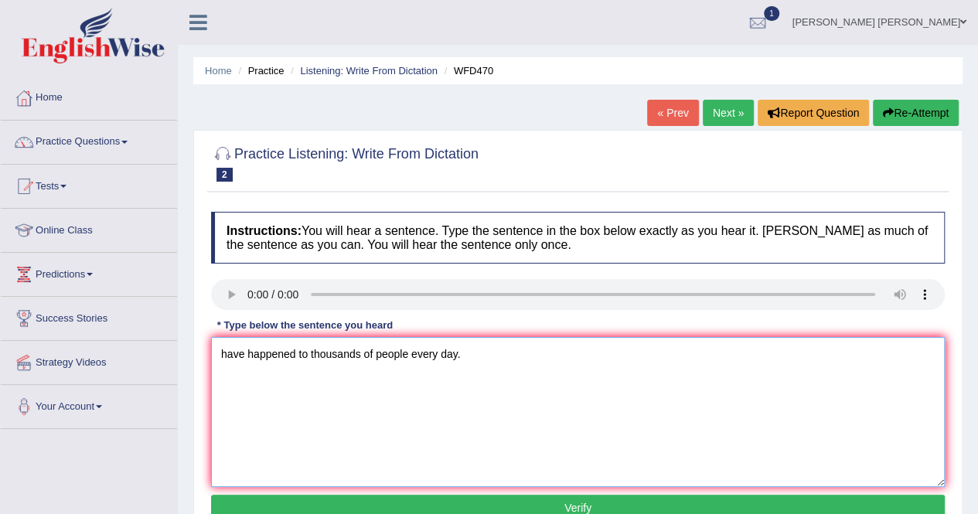
click at [365, 350] on textarea "have happened to thousands of people every day." at bounding box center [578, 412] width 734 height 150
click at [221, 354] on textarea "have happened to thousands people every day." at bounding box center [578, 412] width 734 height 150
click at [227, 314] on div "Instructions: You will hear a sentence. Type the sentence in the box below exac…" at bounding box center [578, 368] width 742 height 329
click at [221, 353] on textarea "have happened to thousands people every day." at bounding box center [578, 412] width 734 height 150
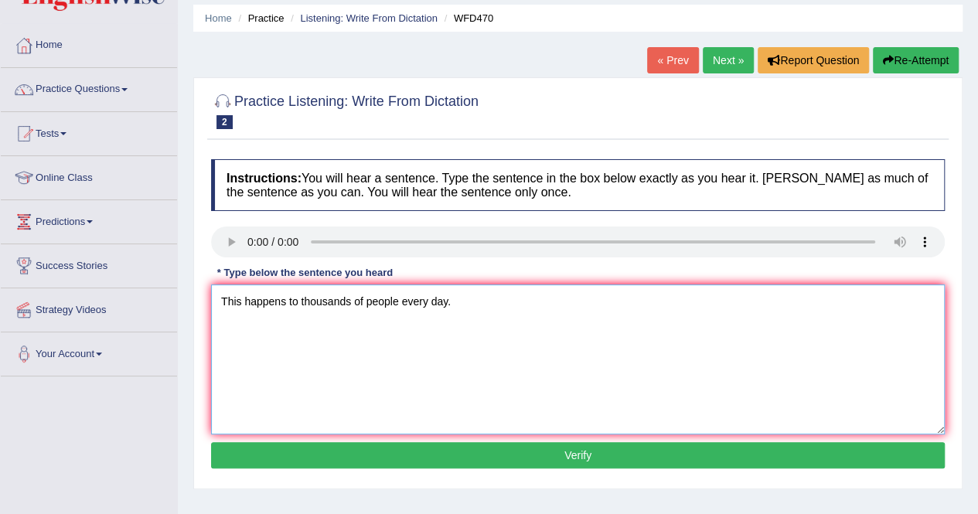
scroll to position [77, 0]
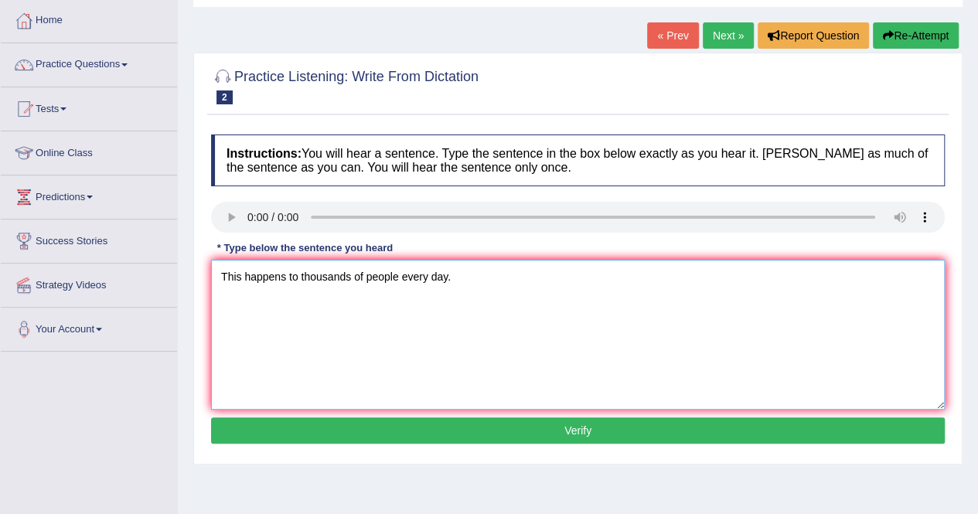
type textarea "This happens to thousands of people every day."
click at [407, 423] on button "Verify" at bounding box center [578, 431] width 734 height 26
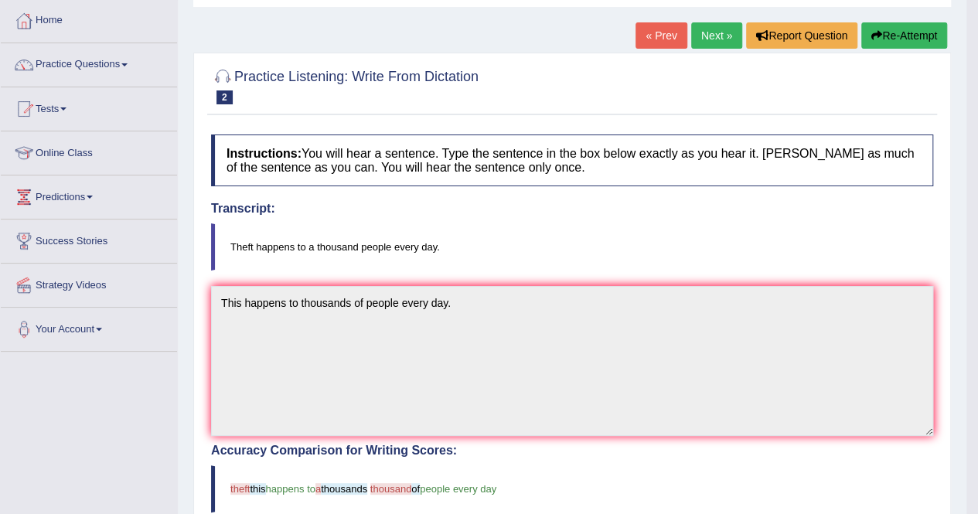
click at [908, 32] on button "Re-Attempt" at bounding box center [904, 35] width 86 height 26
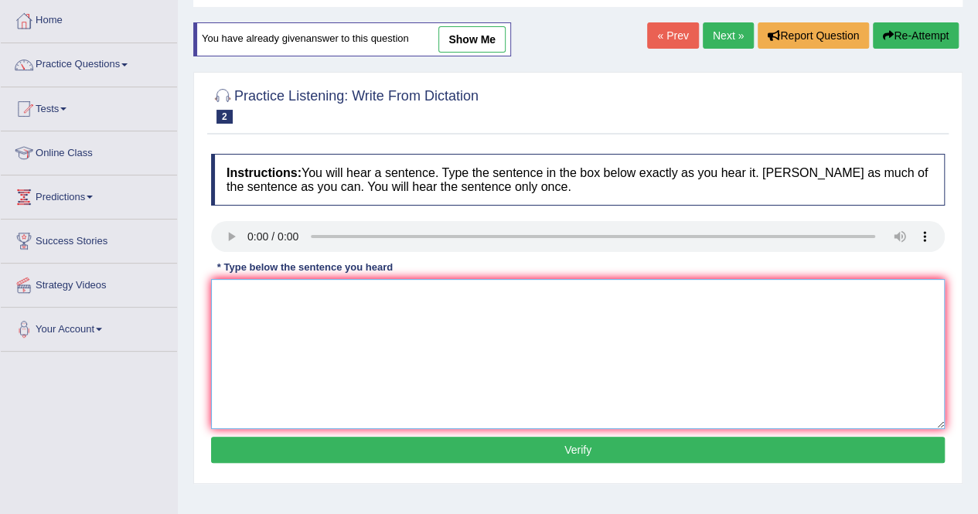
click at [377, 339] on textarea at bounding box center [578, 354] width 734 height 150
click at [306, 302] on textarea "Theft happens" at bounding box center [578, 354] width 734 height 150
type textarea "Theft happens to a thousand people every day."
click at [490, 447] on button "Verify" at bounding box center [578, 450] width 734 height 26
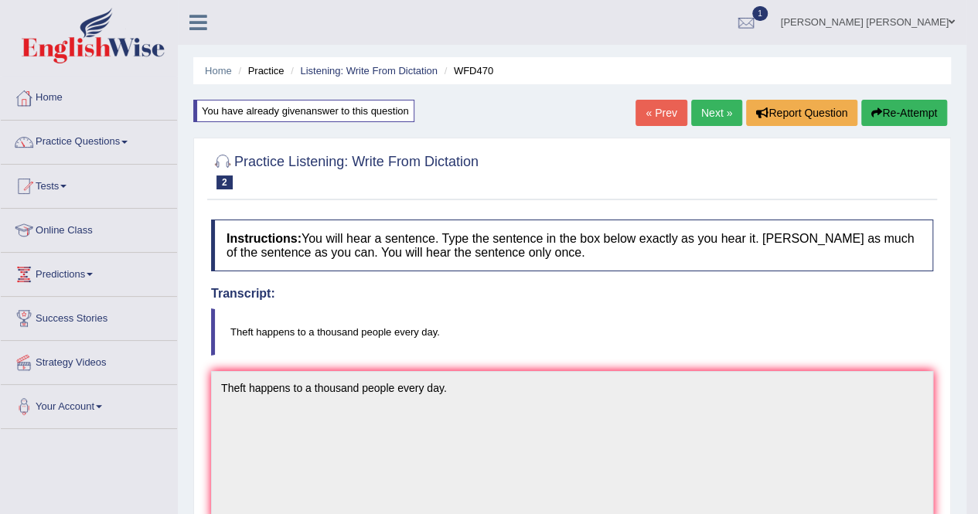
click at [699, 117] on link "Next »" at bounding box center [716, 113] width 51 height 26
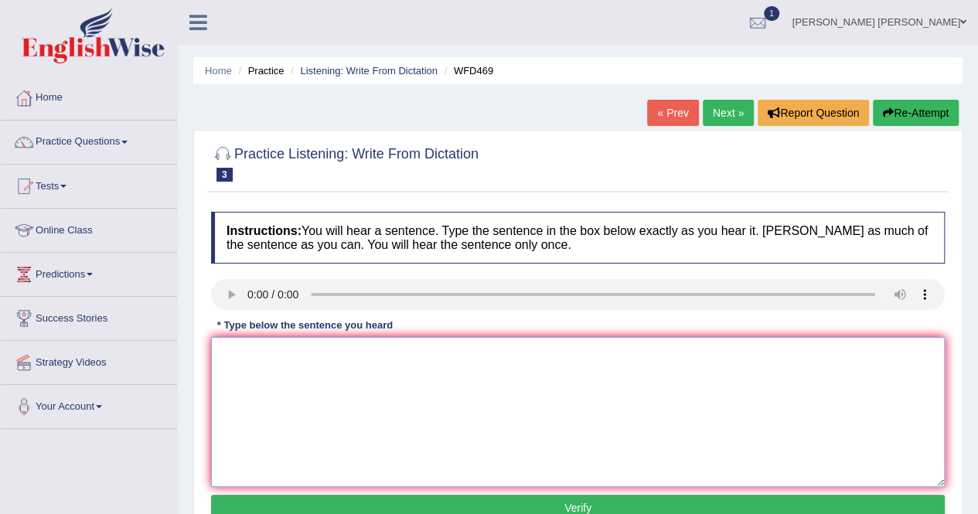
click at [254, 352] on textarea at bounding box center [578, 412] width 734 height 150
click at [408, 356] on textarea "We can use machine to scan brain to" at bounding box center [578, 412] width 734 height 150
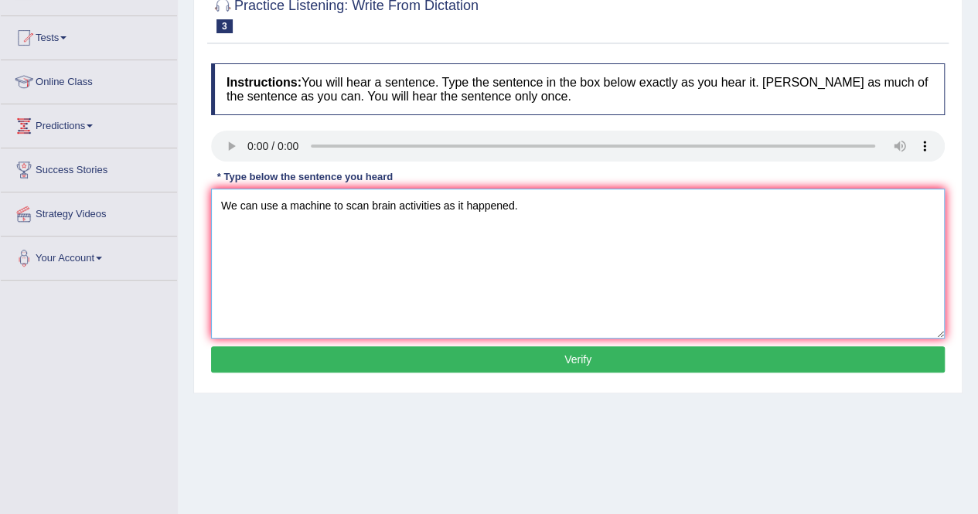
scroll to position [155, 0]
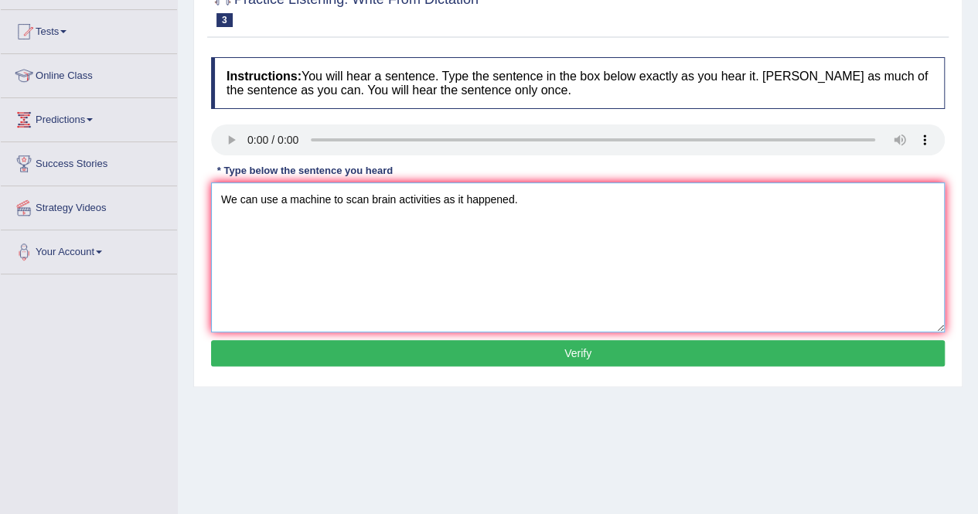
type textarea "We can use a machine to scan brain activities as it happened."
click at [493, 358] on button "Verify" at bounding box center [578, 353] width 734 height 26
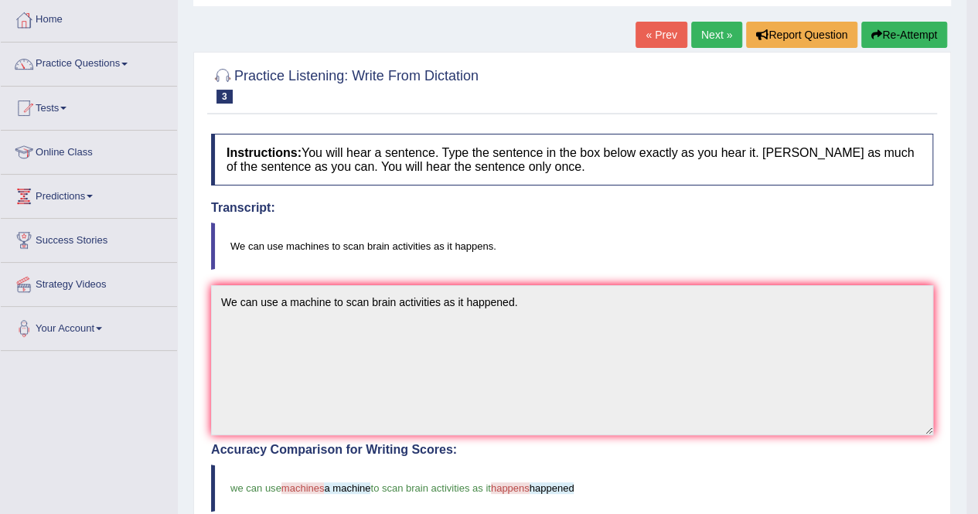
scroll to position [0, 0]
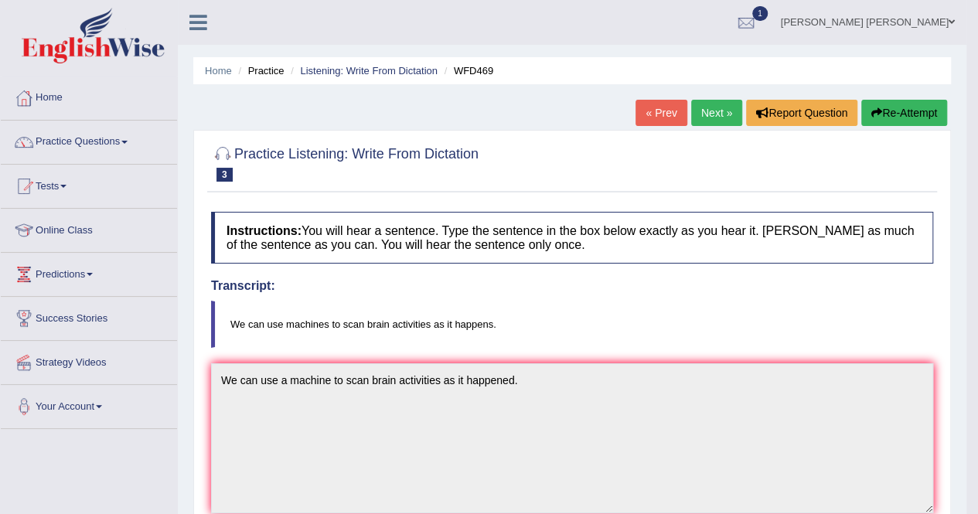
click at [724, 116] on link "Next »" at bounding box center [716, 113] width 51 height 26
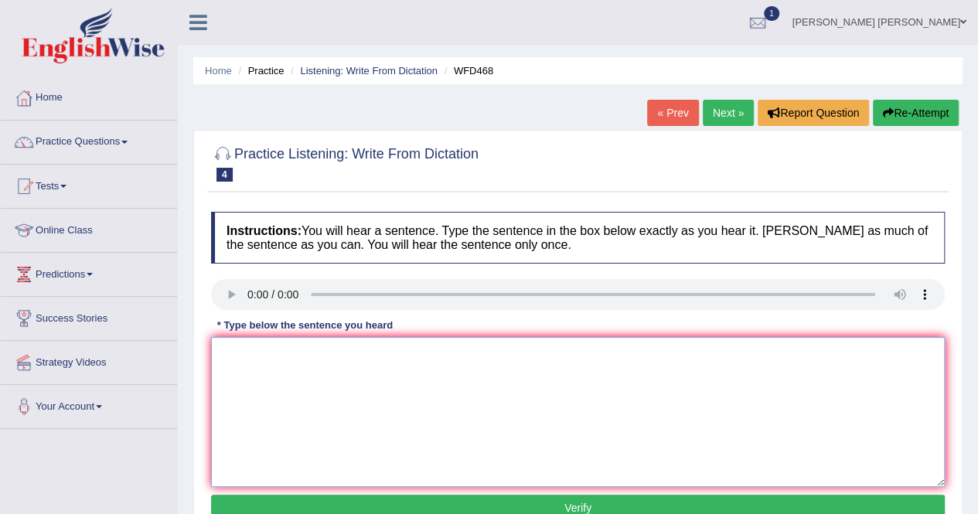
click at [268, 380] on textarea at bounding box center [578, 412] width 734 height 150
click at [290, 358] on textarea "please r" at bounding box center [578, 412] width 734 height 150
click at [346, 356] on textarea "please remember to bring highlighter to class next" at bounding box center [578, 412] width 734 height 150
click at [495, 347] on textarea "please remember to bring a highlighter to class next" at bounding box center [578, 412] width 734 height 150
click at [225, 354] on textarea "please remember to bring a highlighter to class next wednesday." at bounding box center [578, 412] width 734 height 150
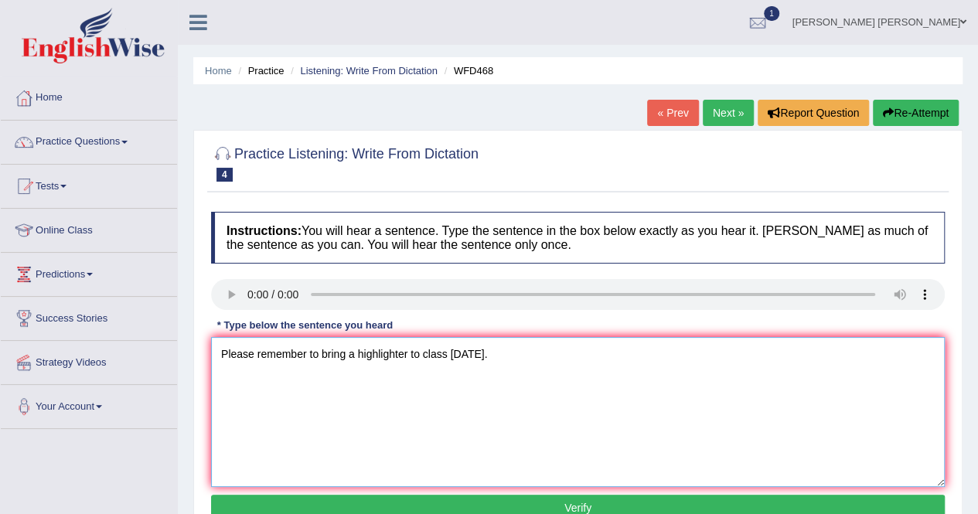
scroll to position [155, 0]
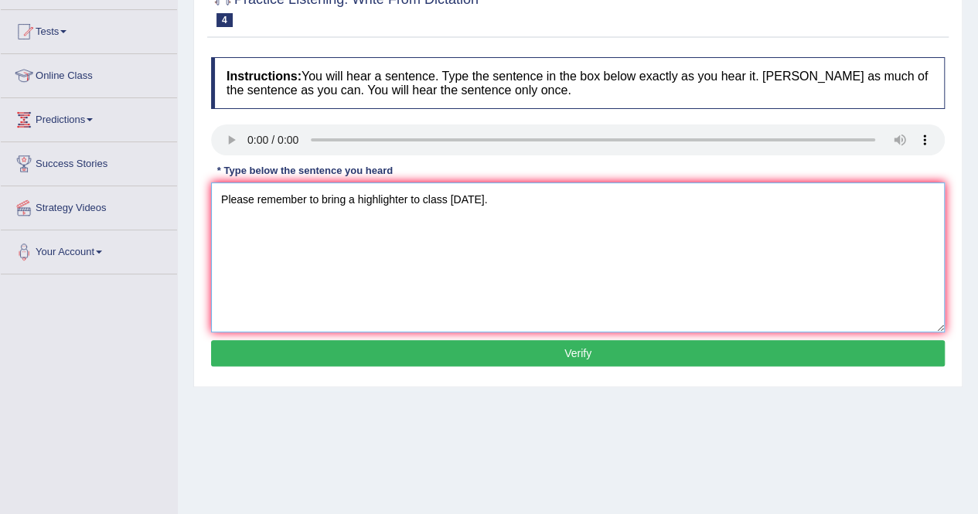
type textarea "Please remember to bring a highlighter to class next Wednesday."
click at [565, 351] on button "Verify" at bounding box center [578, 353] width 734 height 26
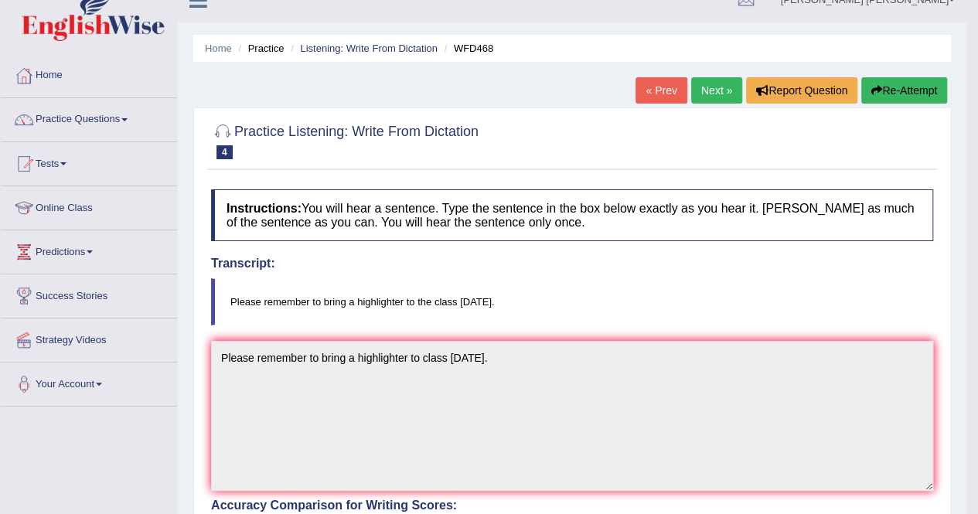
scroll to position [0, 0]
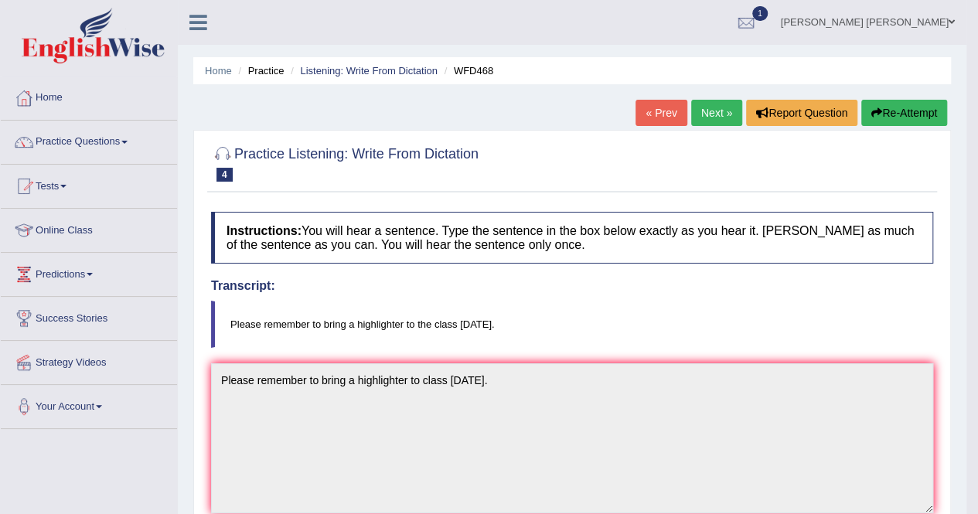
click at [698, 114] on link "Next »" at bounding box center [716, 113] width 51 height 26
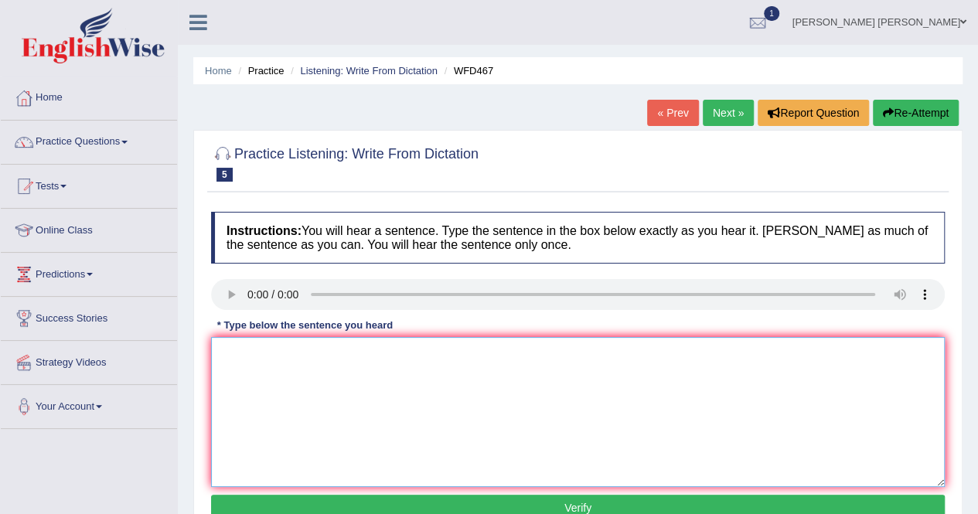
click at [316, 372] on textarea at bounding box center [578, 412] width 734 height 150
click at [390, 353] on textarea "The author is currently a professor in university." at bounding box center [578, 412] width 734 height 150
click at [390, 354] on textarea "The author is currently a professor in university." at bounding box center [578, 412] width 734 height 150
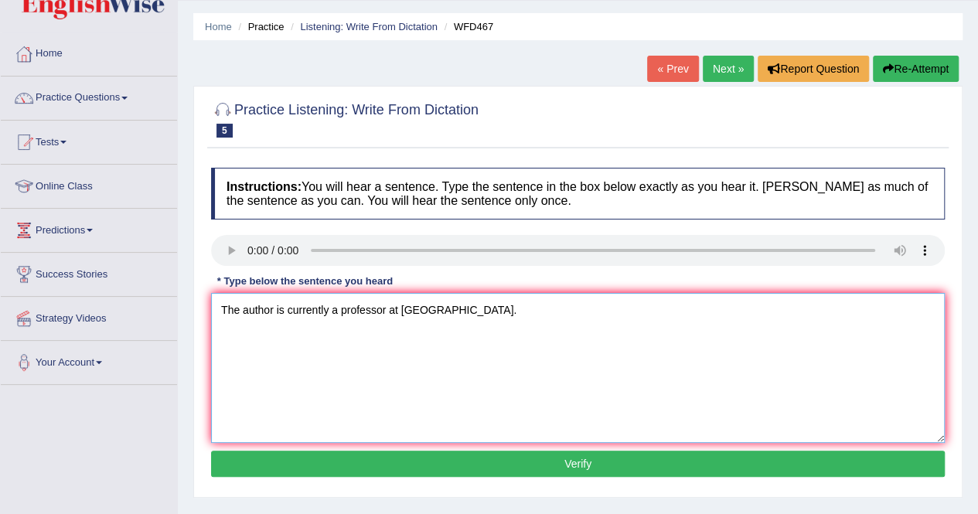
scroll to position [77, 0]
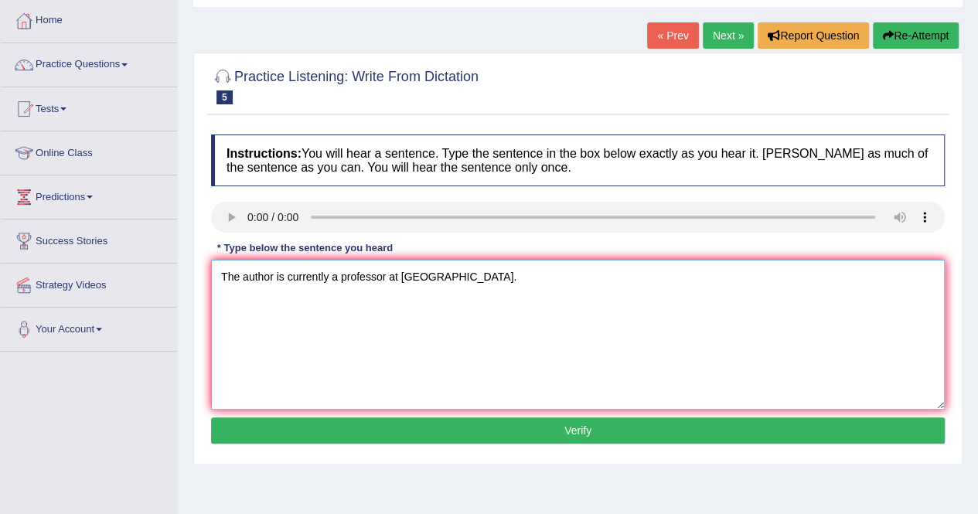
type textarea "The author is currently a professor at [GEOGRAPHIC_DATA]."
click at [455, 431] on button "Verify" at bounding box center [578, 431] width 734 height 26
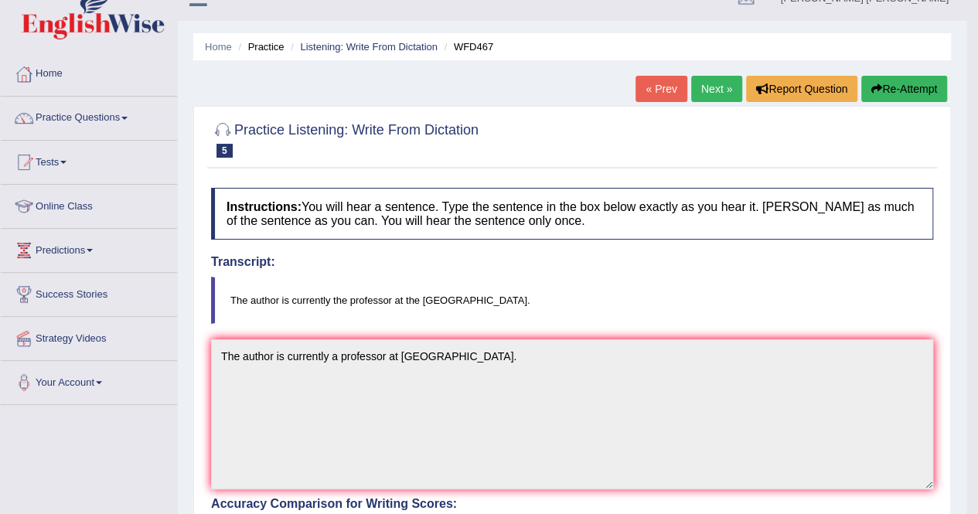
scroll to position [18, 0]
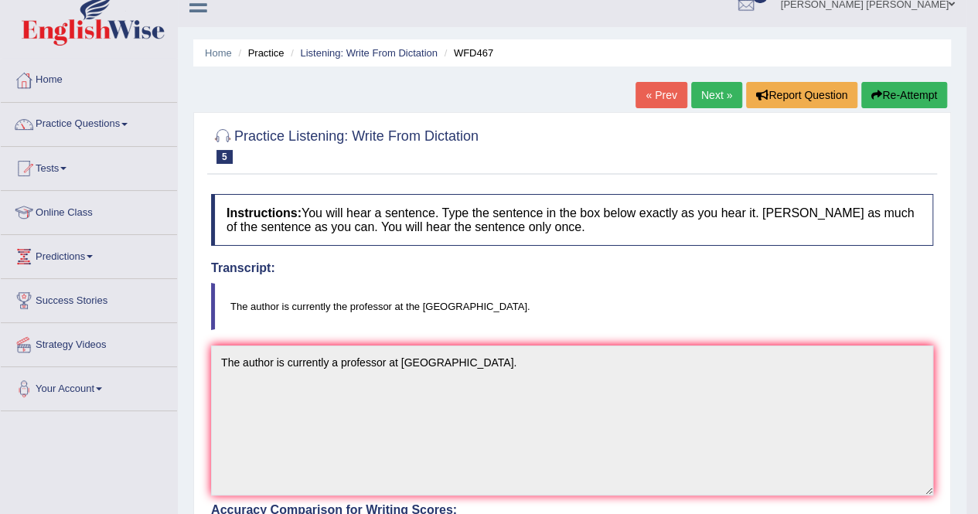
click at [717, 89] on link "Next »" at bounding box center [716, 95] width 51 height 26
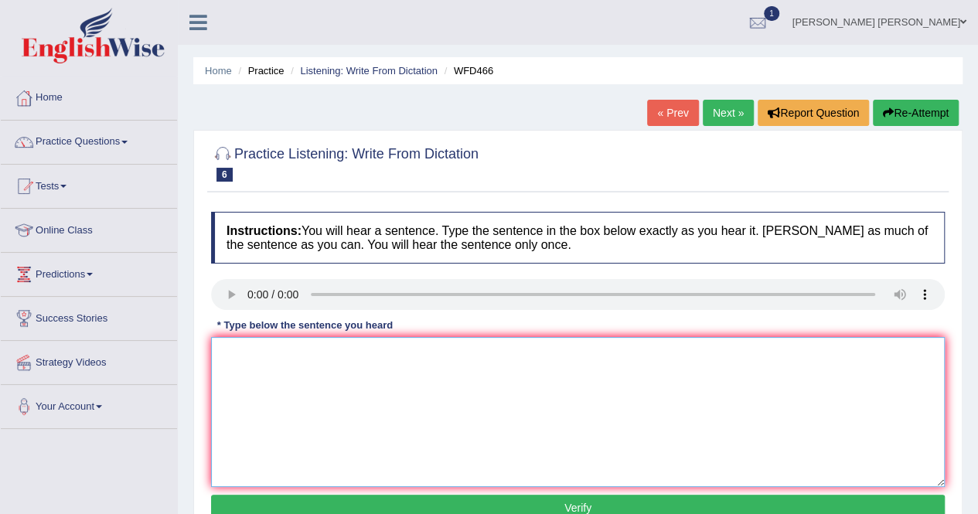
click at [367, 364] on textarea at bounding box center [578, 412] width 734 height 150
click at [285, 377] on textarea at bounding box center [578, 412] width 734 height 150
click at [347, 356] on textarea "You must submit your teen papers to journal office." at bounding box center [578, 412] width 734 height 150
click at [351, 359] on textarea "You must submit your teen papers to journal office." at bounding box center [578, 412] width 734 height 150
click at [351, 353] on textarea "You must submit your teem papers to journal office." at bounding box center [578, 412] width 734 height 150
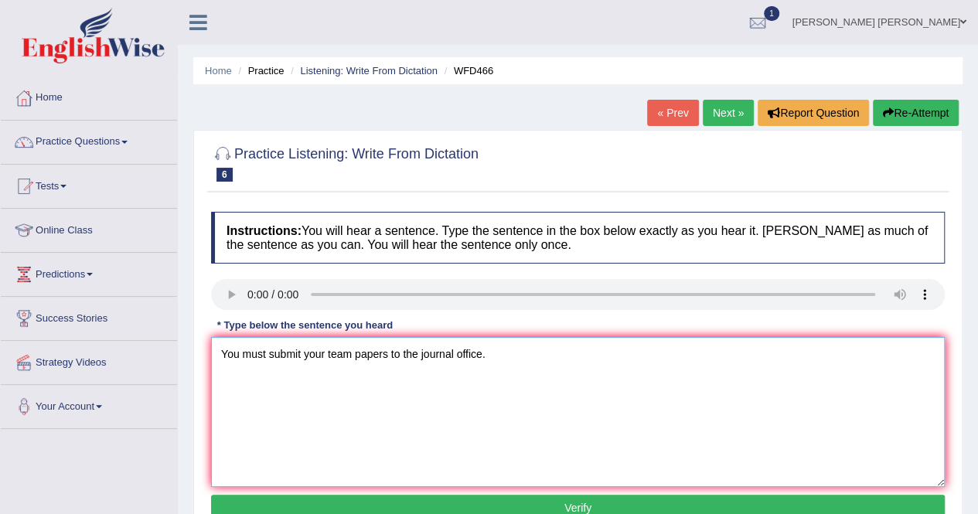
type textarea "You must submit your team papers to the journal office."
click at [521, 508] on button "Verify" at bounding box center [578, 508] width 734 height 26
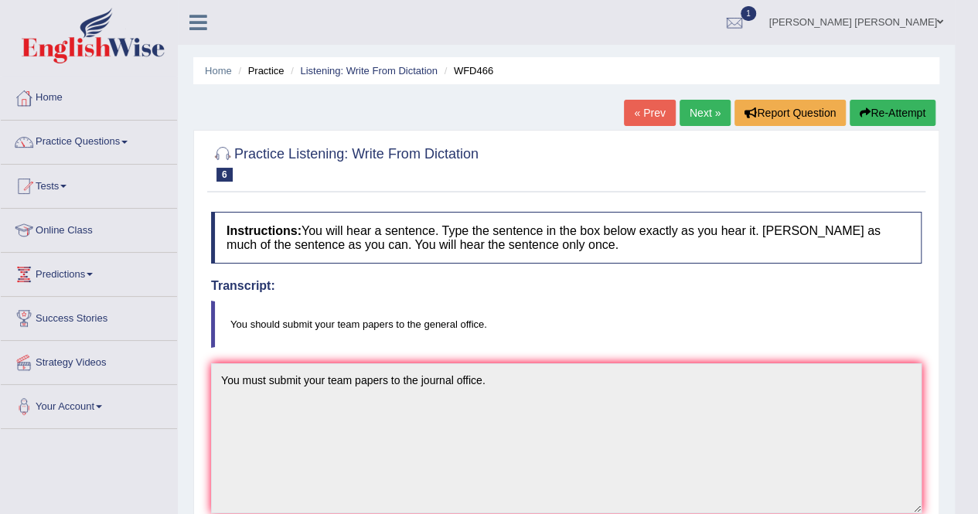
click at [691, 118] on link "Next »" at bounding box center [705, 113] width 51 height 26
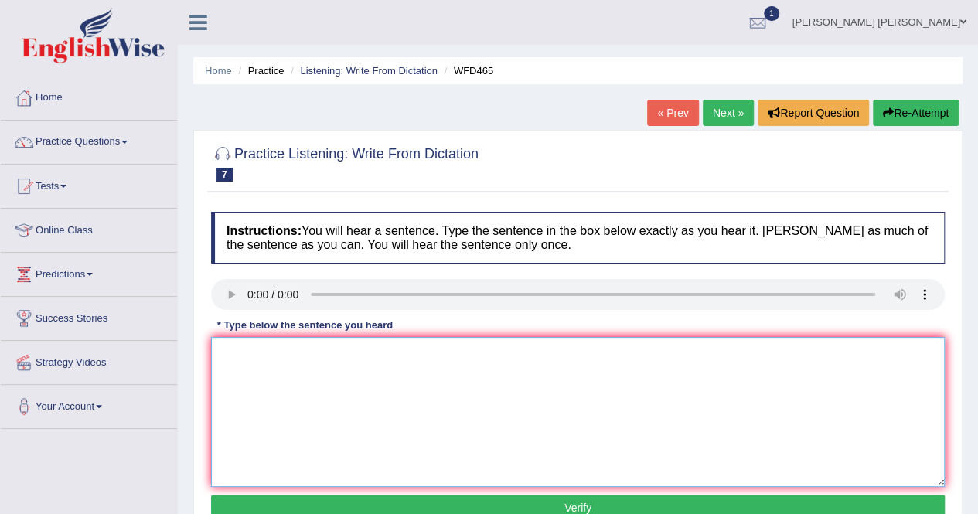
click at [344, 386] on textarea at bounding box center [578, 412] width 734 height 150
click at [316, 410] on textarea at bounding box center [578, 412] width 734 height 150
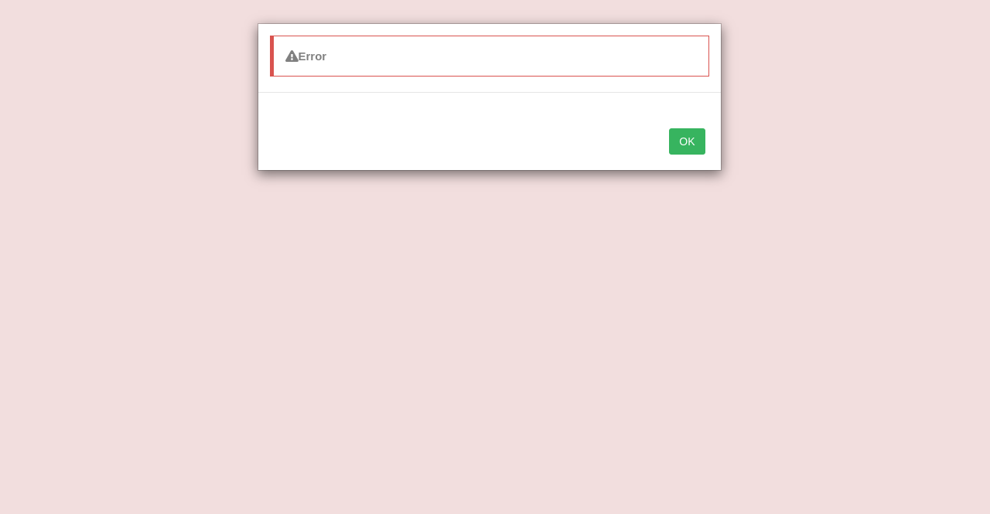
click at [699, 148] on button "OK" at bounding box center [687, 141] width 36 height 26
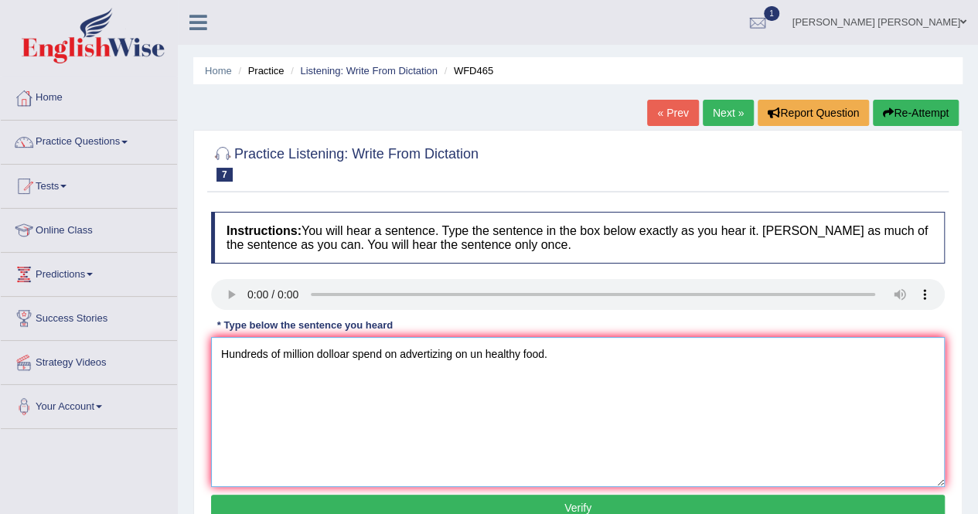
click at [312, 353] on textarea "Hundreds of million dolloar spend on advertizing on un healthy food." at bounding box center [578, 412] width 734 height 150
drag, startPoint x: 408, startPoint y: 356, endPoint x: 465, endPoint y: 355, distance: 56.5
click at [466, 355] on textarea "Hundreds of millions dolloar spend on advertizing on un healthy food." at bounding box center [578, 412] width 734 height 150
click at [356, 356] on textarea "Hundreds of millions dolloar spend on promotionson un healthy food." at bounding box center [578, 412] width 734 height 150
click at [401, 366] on textarea "Hundreds of millions dolloars spend on promotionson un healthy food." at bounding box center [578, 412] width 734 height 150
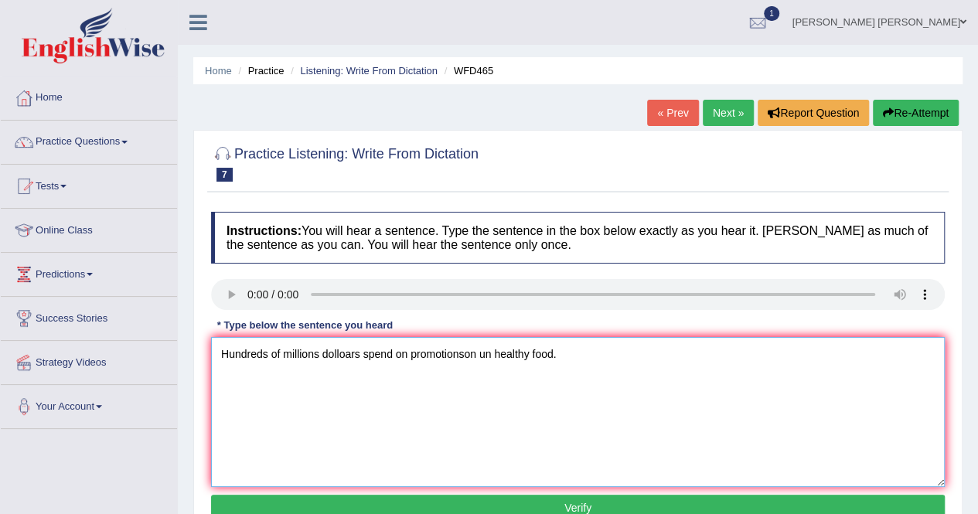
click at [465, 351] on textarea "Hundreds of millions dolloars spend on promotionson un healthy food." at bounding box center [578, 412] width 734 height 150
click at [471, 357] on textarea "Hundreds of millions dolloars spend on promotionson un healthy food." at bounding box center [578, 412] width 734 height 150
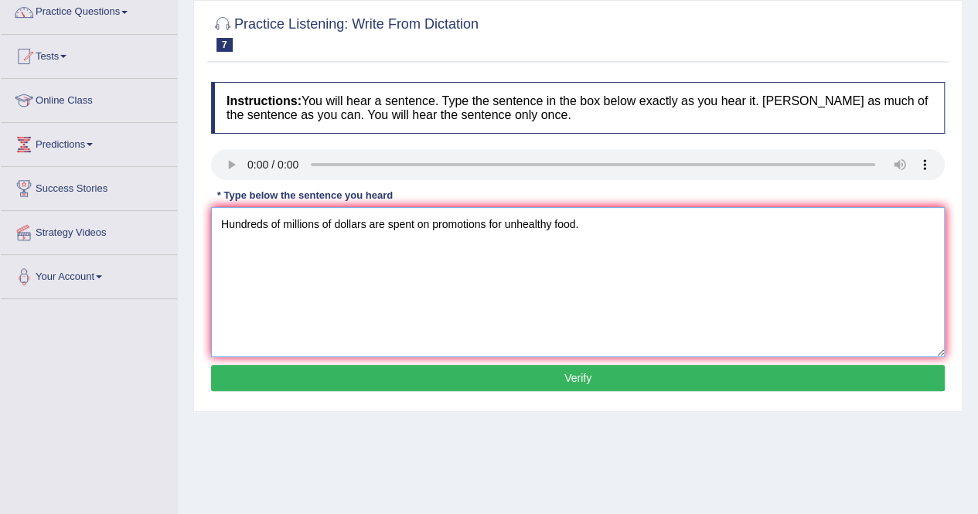
scroll to position [155, 0]
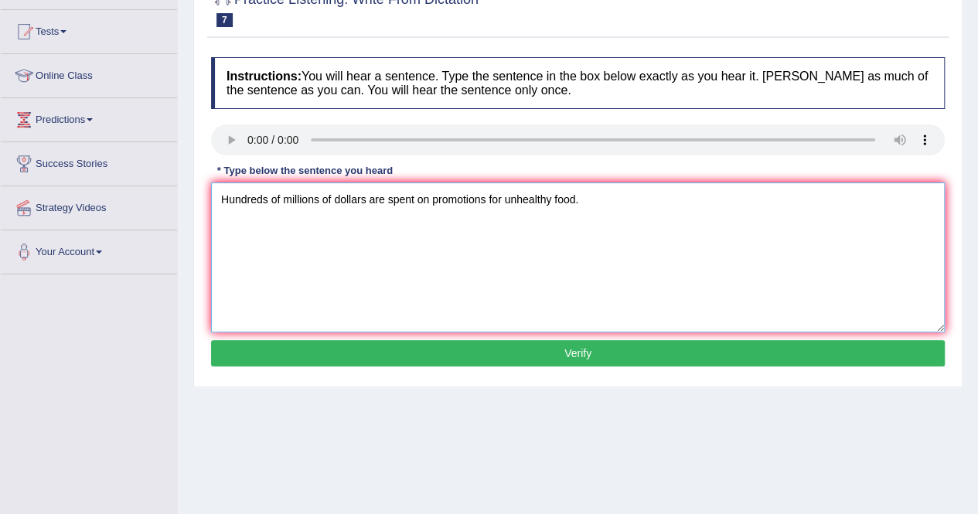
type textarea "Hundreds of millions of dollars are spent on promotions for unhealthy food."
click at [512, 357] on button "Verify" at bounding box center [578, 353] width 734 height 26
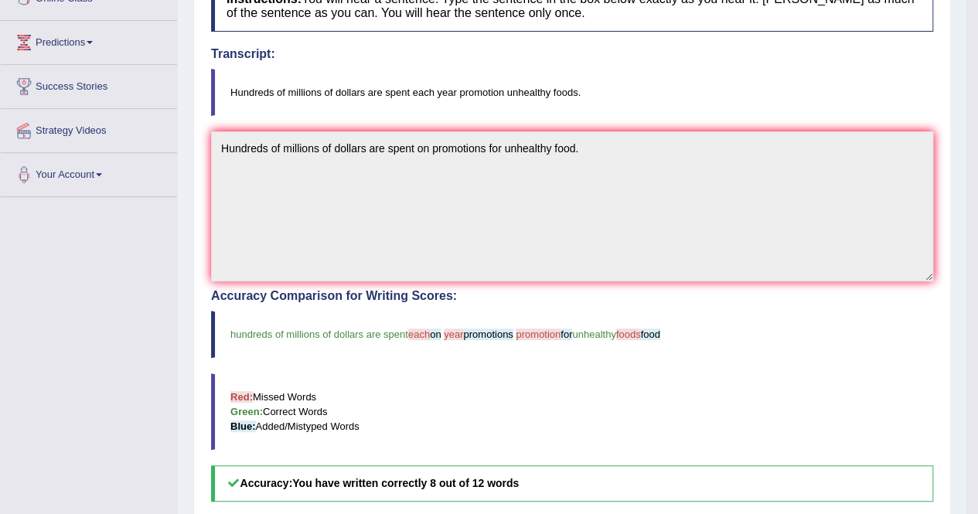
scroll to position [0, 0]
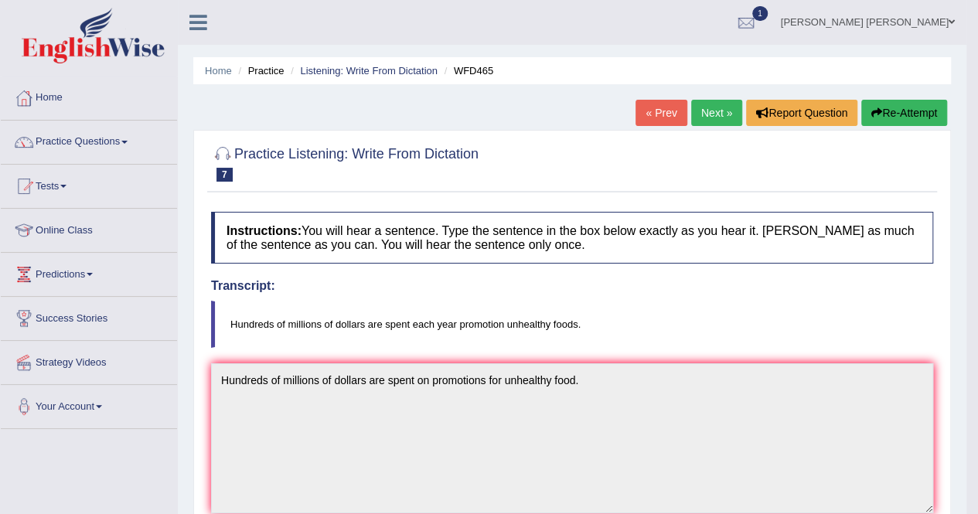
drag, startPoint x: 711, startPoint y: 115, endPoint x: 684, endPoint y: 120, distance: 28.2
click at [711, 115] on link "Next »" at bounding box center [716, 113] width 51 height 26
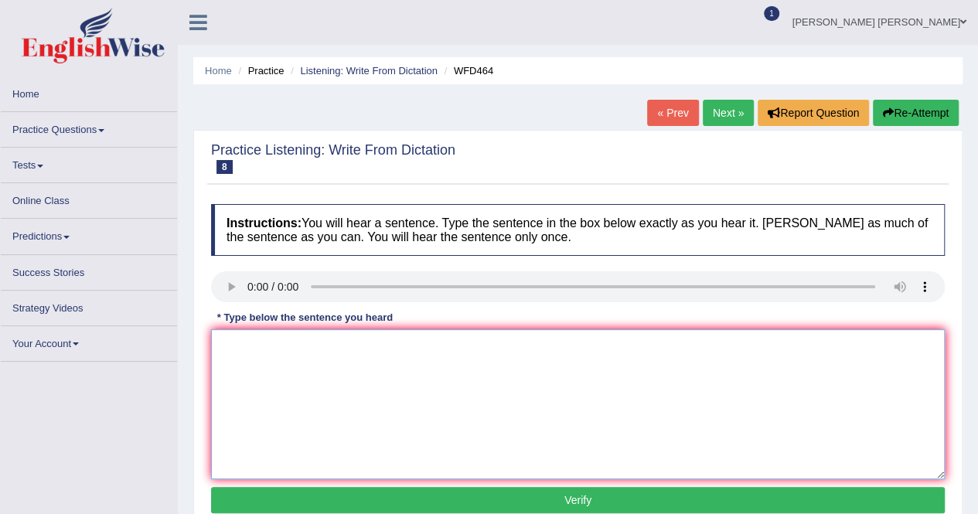
click at [281, 387] on textarea at bounding box center [578, 404] width 734 height 150
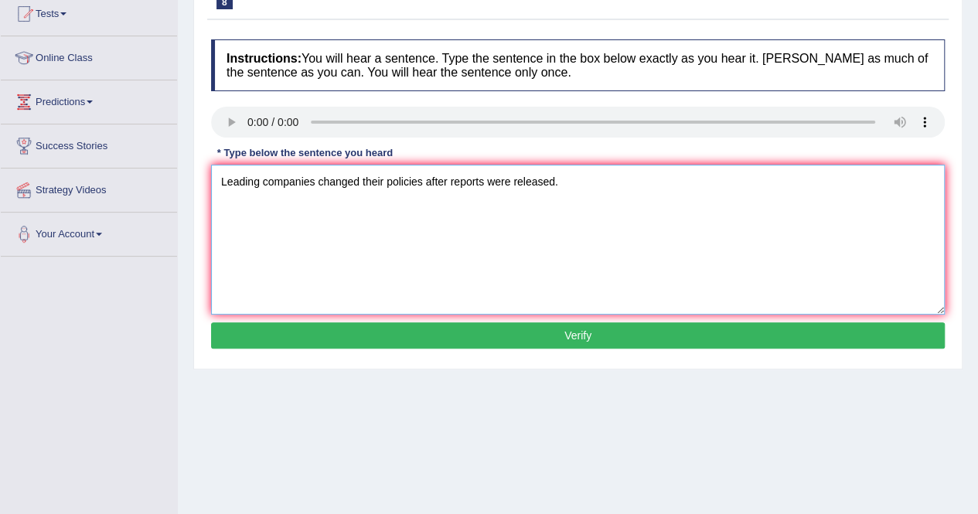
scroll to position [232, 0]
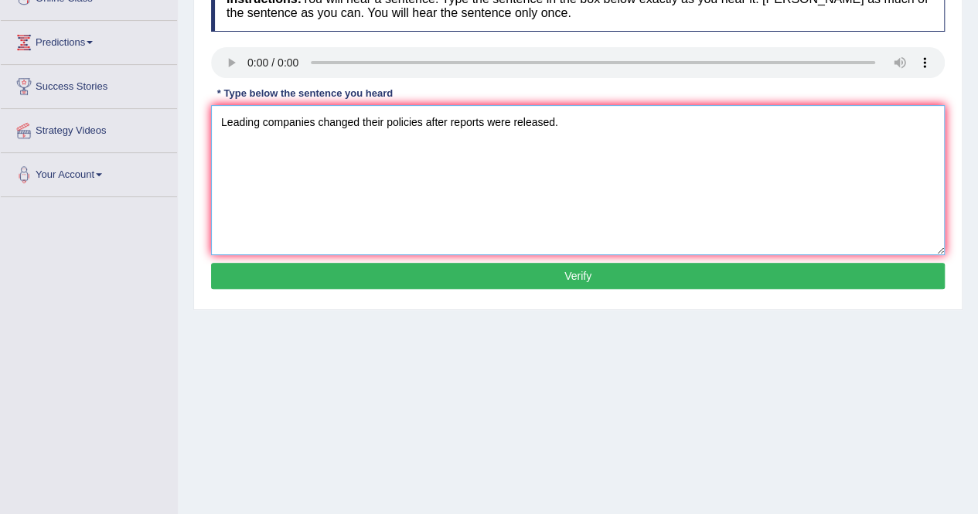
type textarea "Leading companies changed their policies after reports were released."
click at [529, 283] on button "Verify" at bounding box center [578, 276] width 734 height 26
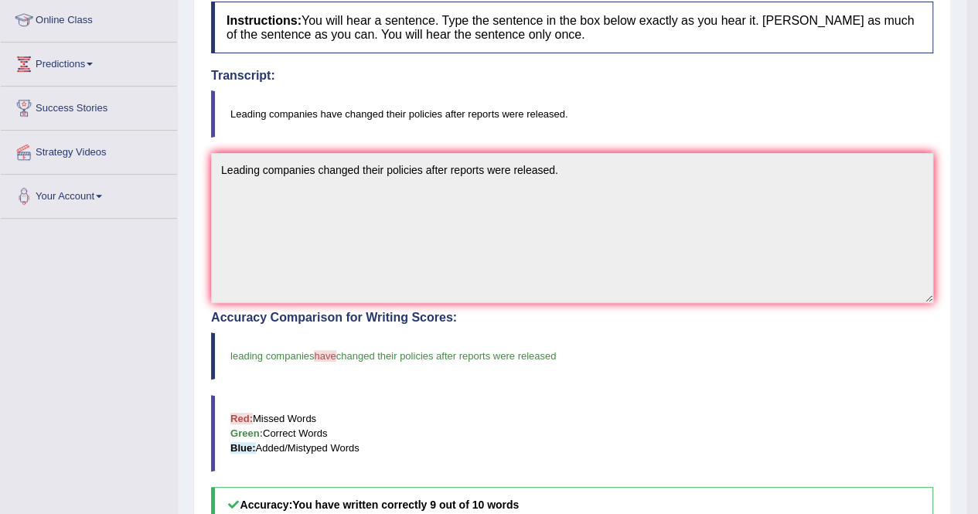
scroll to position [0, 0]
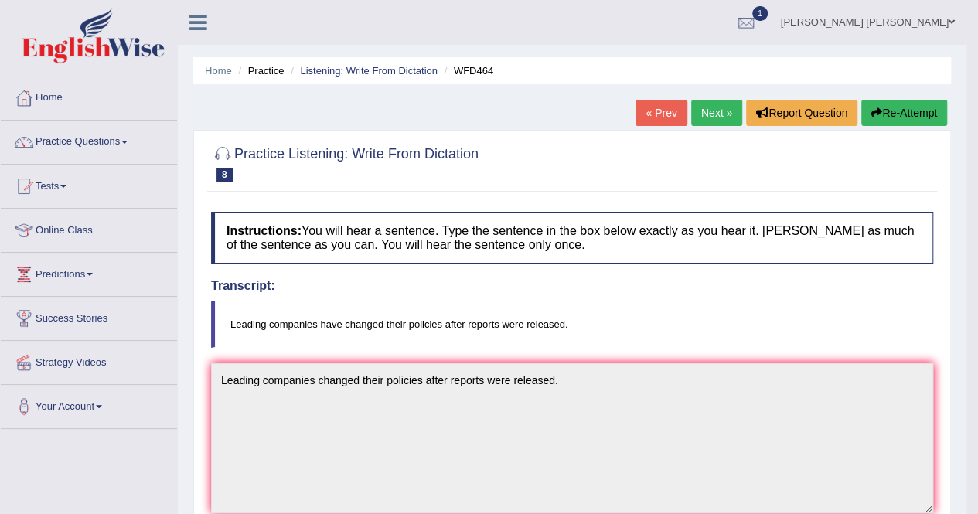
click at [710, 97] on div "Home Practice Listening: Write From Dictation WFD464 « Prev Next » Report Quest…" at bounding box center [572, 481] width 789 height 963
click at [724, 115] on link "Next »" at bounding box center [716, 113] width 51 height 26
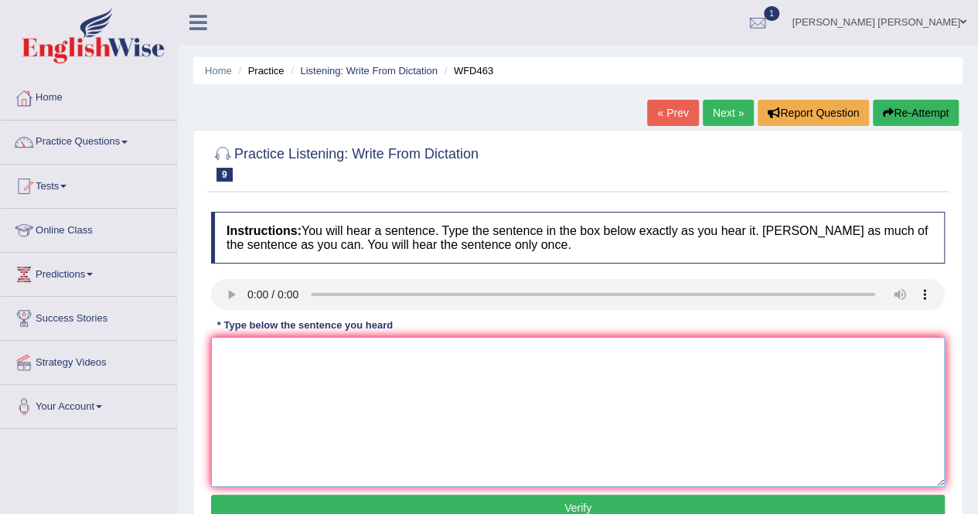
click at [261, 391] on textarea at bounding box center [578, 412] width 734 height 150
click at [469, 356] on textarea "Students' identification cards will be issued by afternoon [DATE] and [DATE]." at bounding box center [578, 412] width 734 height 150
click at [517, 418] on textarea "Students' identification cards will be issued by afternoon [DATE] and [DATE]." at bounding box center [578, 412] width 734 height 150
click at [247, 358] on textarea "Students' identification cards will be issued by the afternoon [DATE] and [DATE…" at bounding box center [578, 412] width 734 height 150
type textarea "Students’ identification cards will be issued by the afternoon [DATE] and [DATE…"
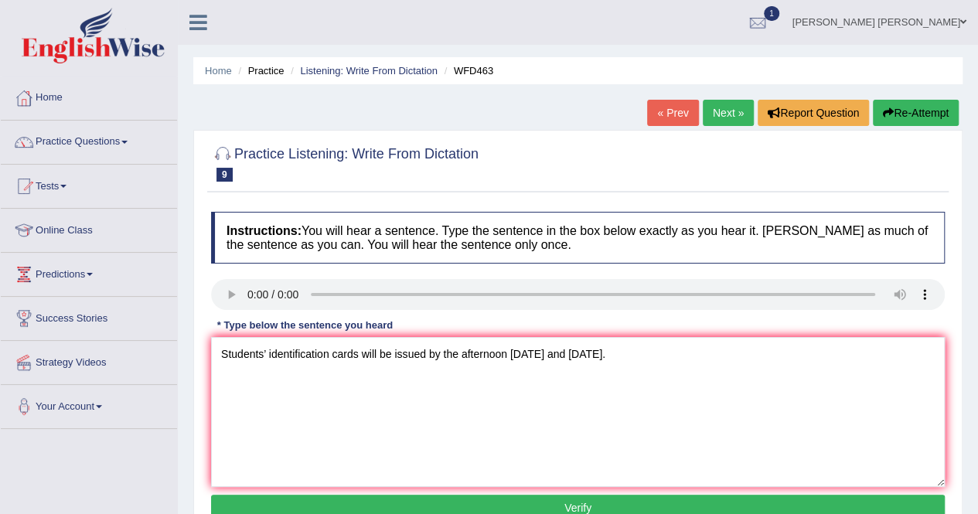
click at [619, 500] on button "Verify" at bounding box center [578, 508] width 734 height 26
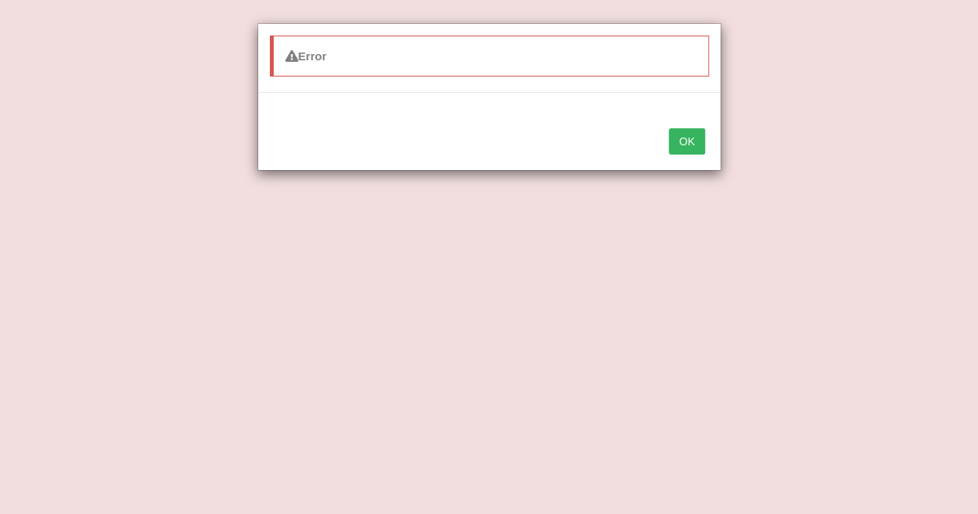
click at [681, 133] on button "OK" at bounding box center [687, 141] width 36 height 26
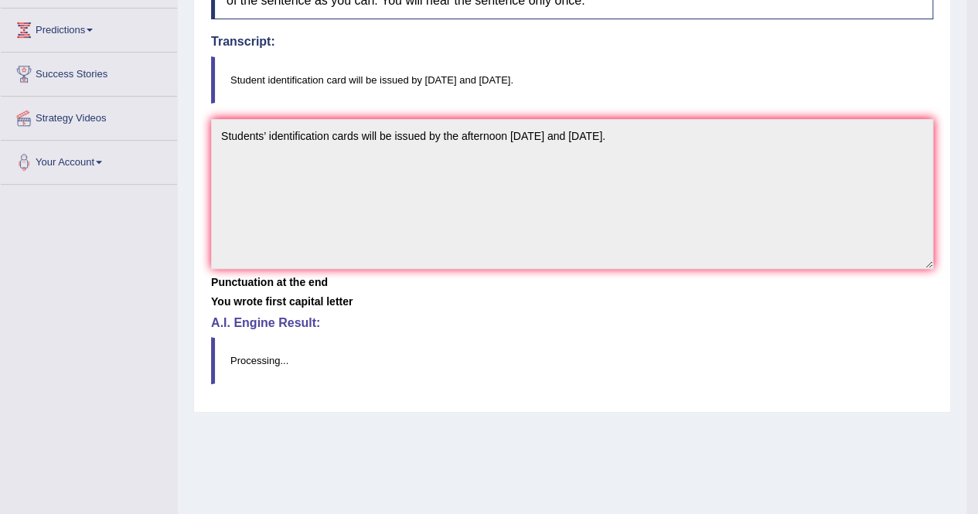
scroll to position [220, 0]
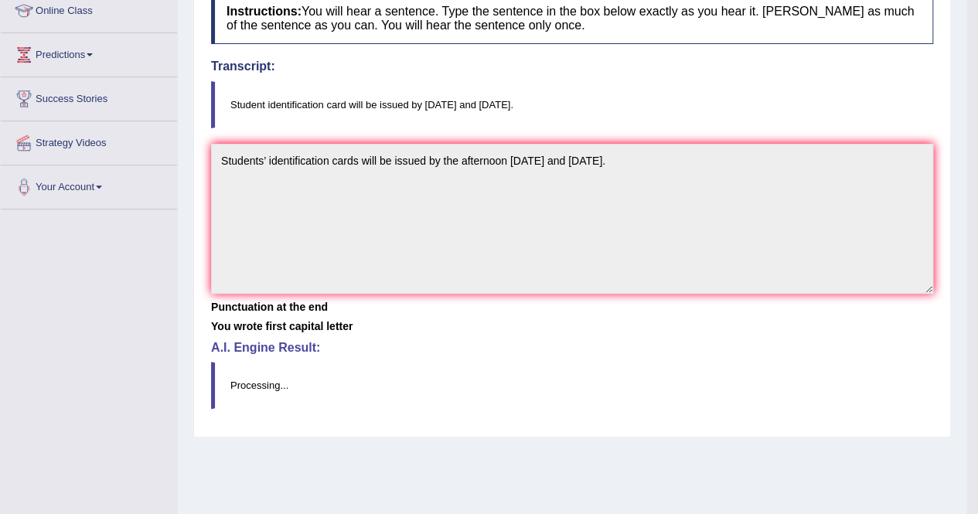
drag, startPoint x: 569, startPoint y: 366, endPoint x: 602, endPoint y: 410, distance: 54.8
click at [602, 410] on div "Instructions: You will hear a sentence. Type the sentence in the box below exac…" at bounding box center [572, 207] width 730 height 445
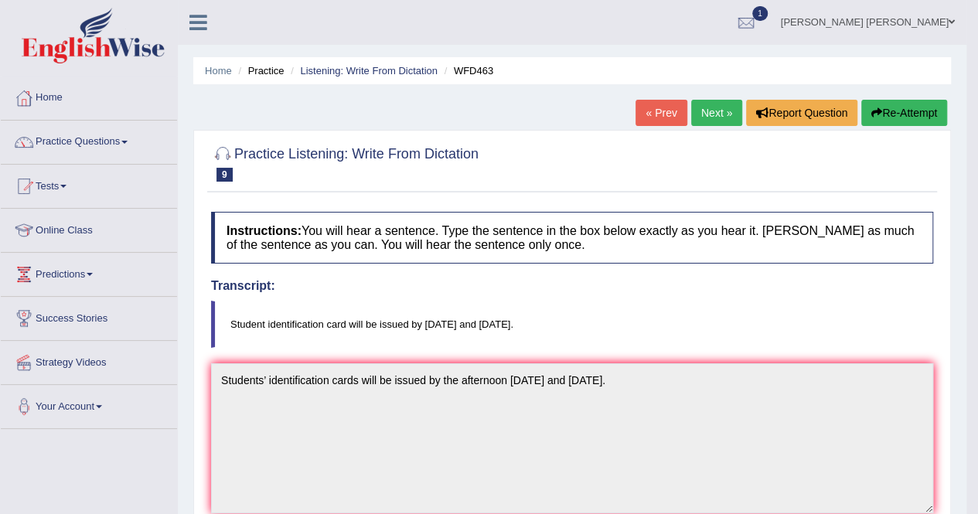
click at [709, 111] on link "Next »" at bounding box center [716, 113] width 51 height 26
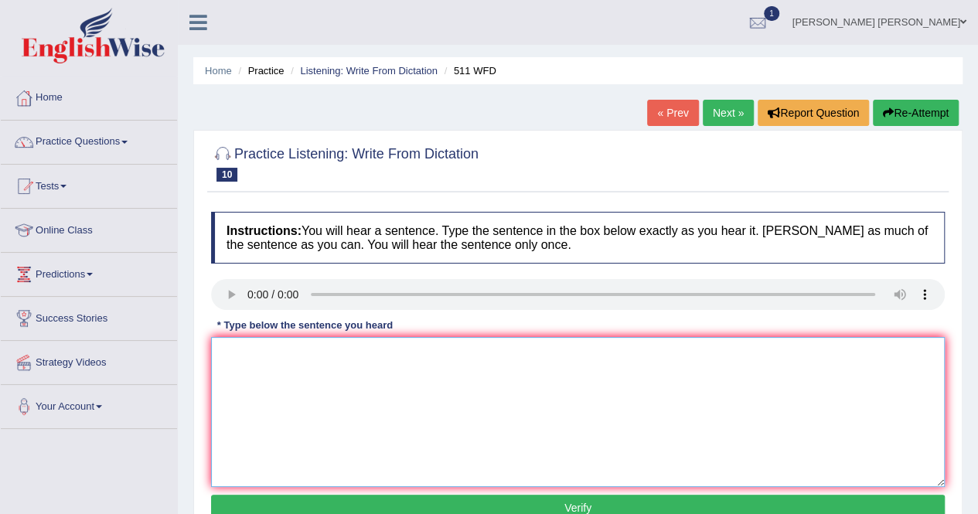
click at [282, 397] on textarea at bounding box center [578, 412] width 734 height 150
click at [339, 353] on textarea "There is surprise for the sutdents for the best presentation." at bounding box center [578, 412] width 734 height 150
click at [258, 356] on textarea "There is surprise for the best sutdent of the best presentation." at bounding box center [578, 412] width 734 height 150
click at [394, 355] on textarea "There was a surprise for the best sutdent of the best presentation." at bounding box center [578, 412] width 734 height 150
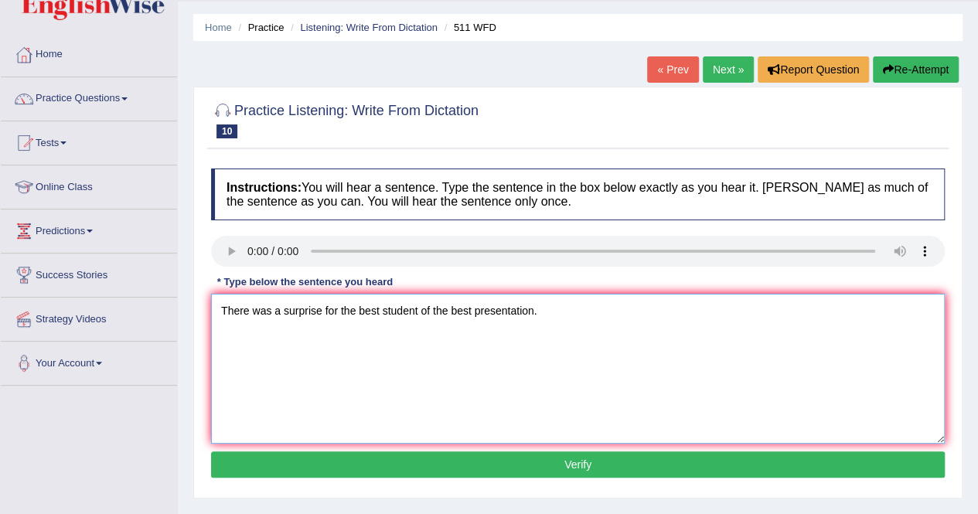
scroll to position [77, 0]
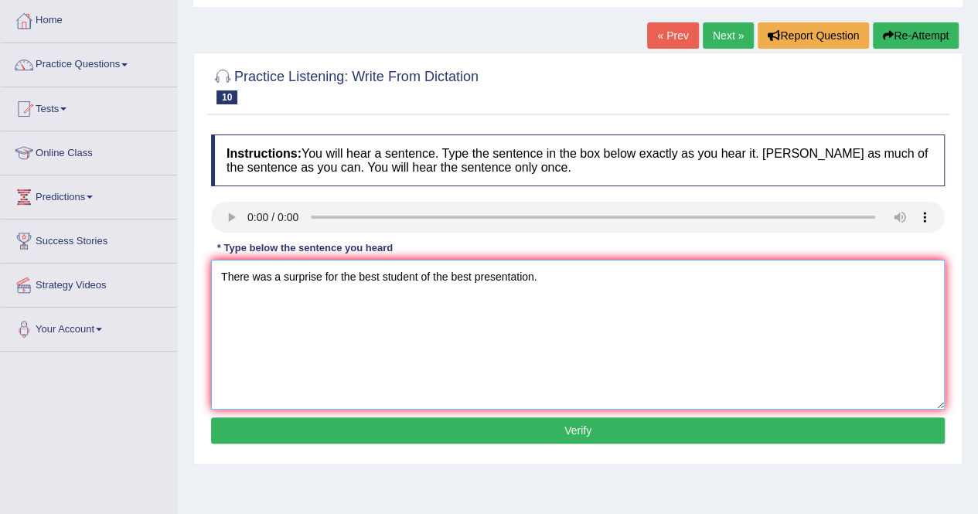
type textarea "There was a surprise for the best student of the best presentation."
click at [398, 433] on button "Verify" at bounding box center [578, 431] width 734 height 26
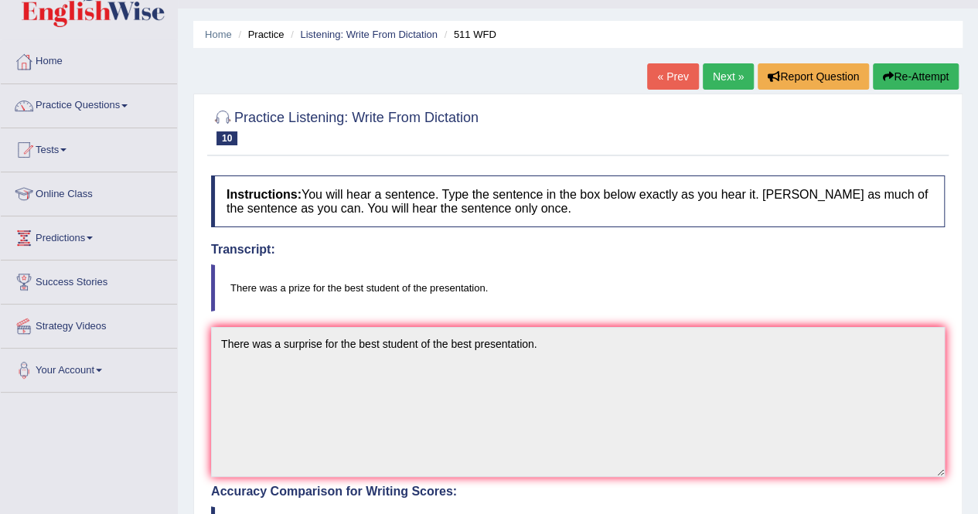
scroll to position [0, 0]
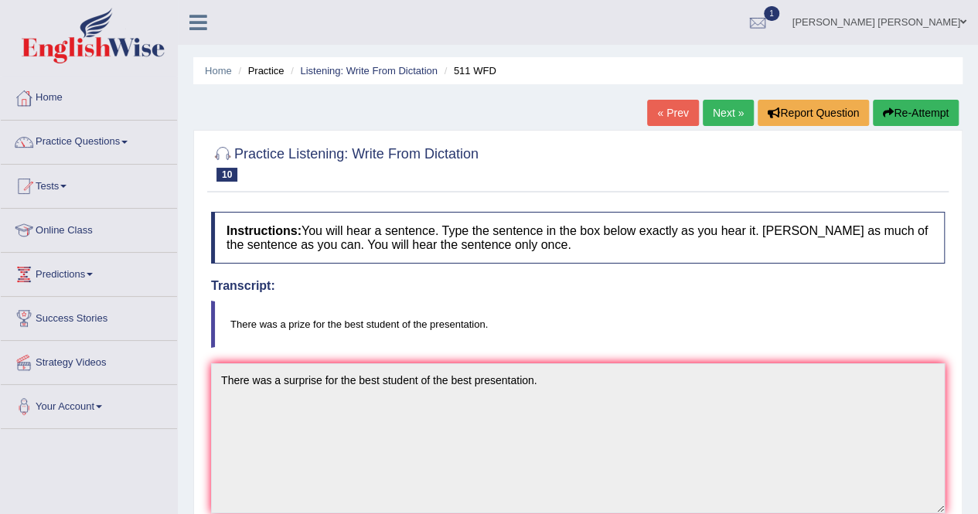
click at [739, 114] on link "Next »" at bounding box center [728, 113] width 51 height 26
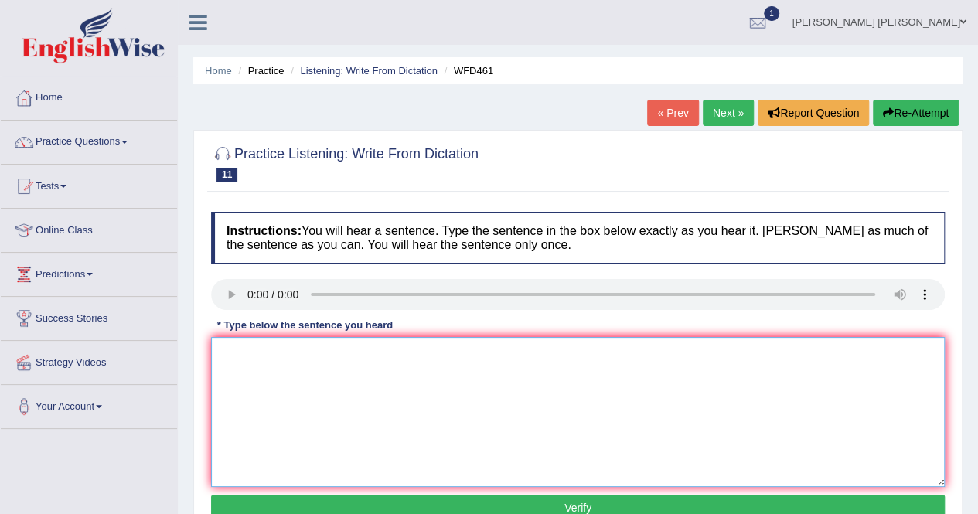
click at [295, 372] on textarea at bounding box center [578, 412] width 734 height 150
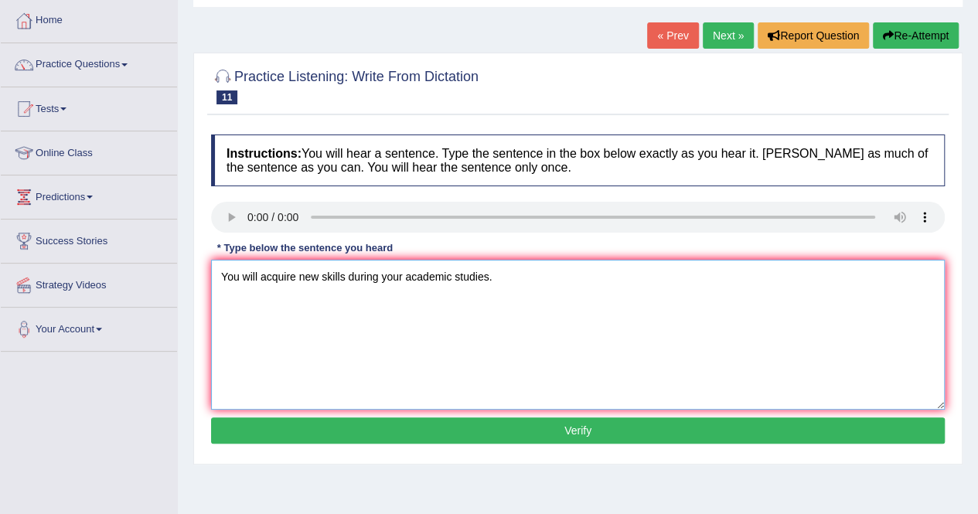
type textarea "You will acquire new skills during your academic studies."
click at [329, 421] on button "Verify" at bounding box center [578, 431] width 734 height 26
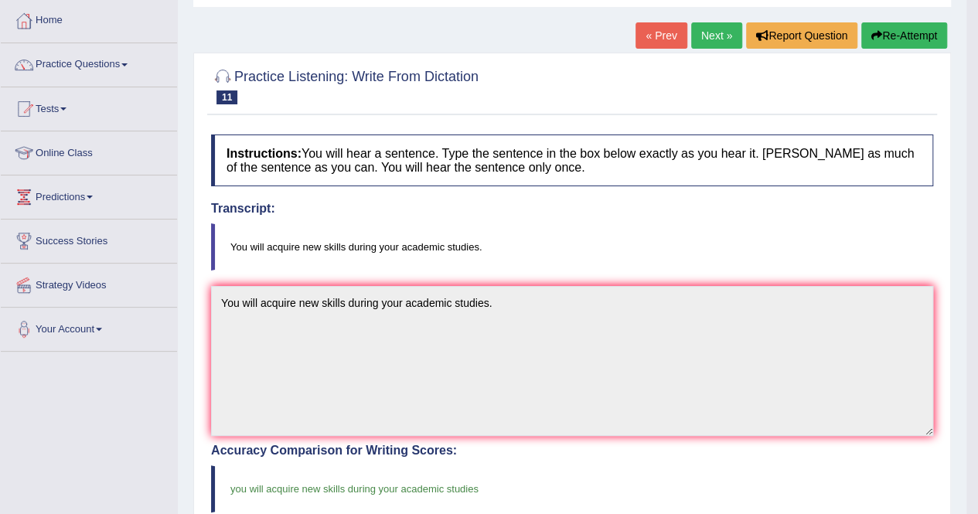
click at [704, 39] on link "Next »" at bounding box center [716, 35] width 51 height 26
click at [701, 36] on link "Next »" at bounding box center [716, 35] width 51 height 26
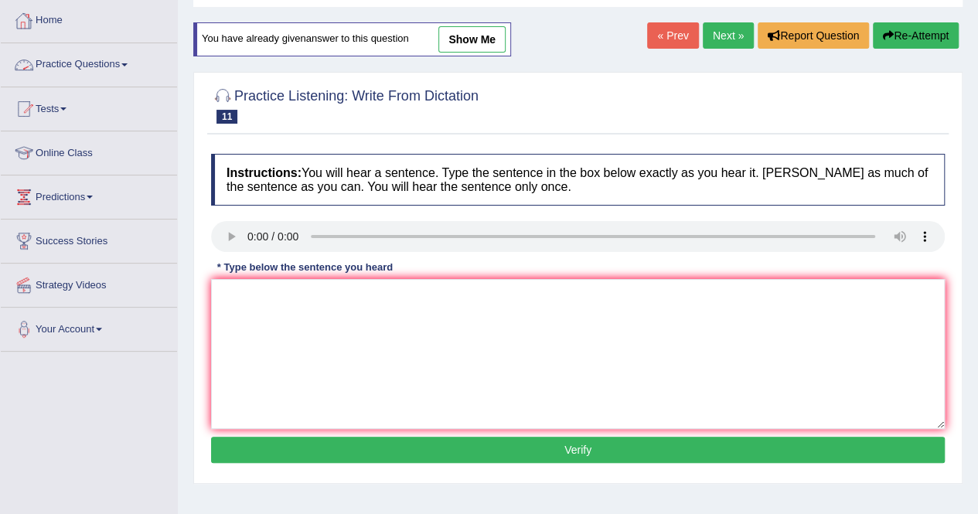
click at [728, 35] on link "Next »" at bounding box center [728, 35] width 51 height 26
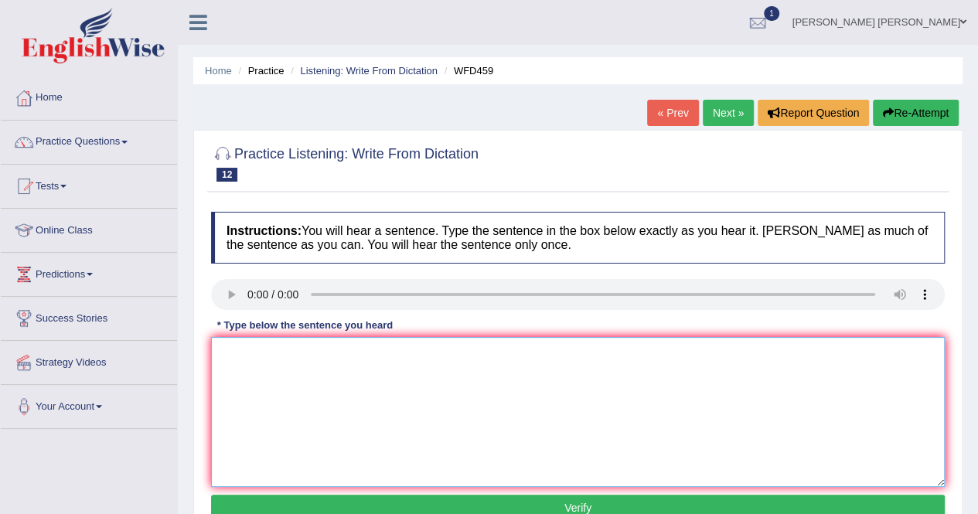
click at [309, 366] on textarea at bounding box center [578, 412] width 734 height 150
click at [346, 406] on textarea at bounding box center [578, 412] width 734 height 150
click at [258, 356] on textarea "There is strict eligibility criteria to elect" at bounding box center [578, 412] width 734 height 150
click at [328, 385] on textarea "There is a strict eligibility criteria to elect" at bounding box center [578, 412] width 734 height 150
click at [473, 360] on textarea "There is a strict eligibility criteria to elect" at bounding box center [578, 412] width 734 height 150
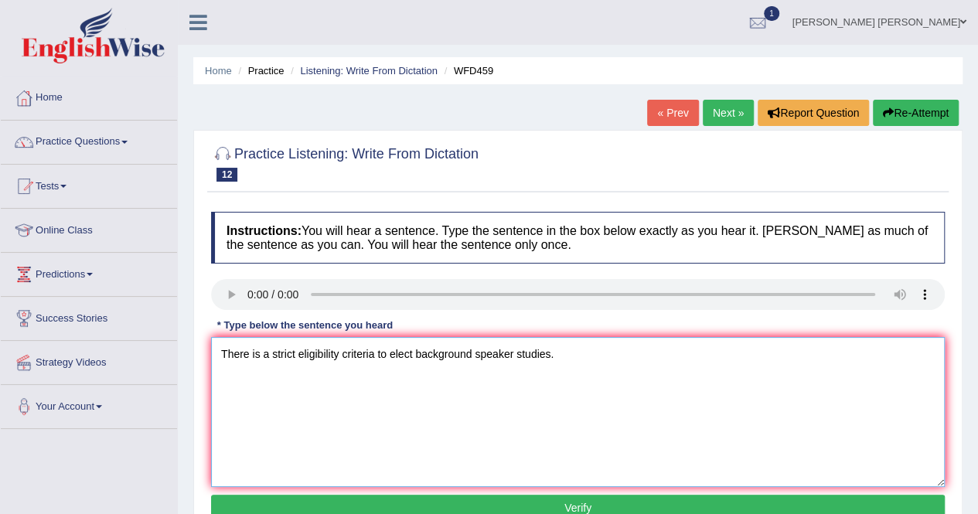
type textarea "There is a strict eligibility criteria to elect background speaker studies."
click at [540, 504] on button "Verify" at bounding box center [578, 508] width 734 height 26
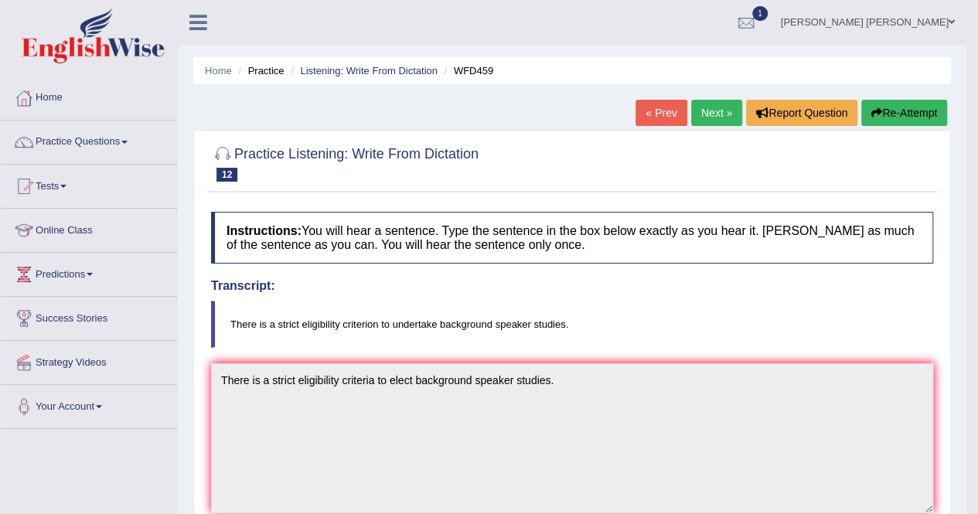
click at [719, 111] on link "Next »" at bounding box center [716, 113] width 51 height 26
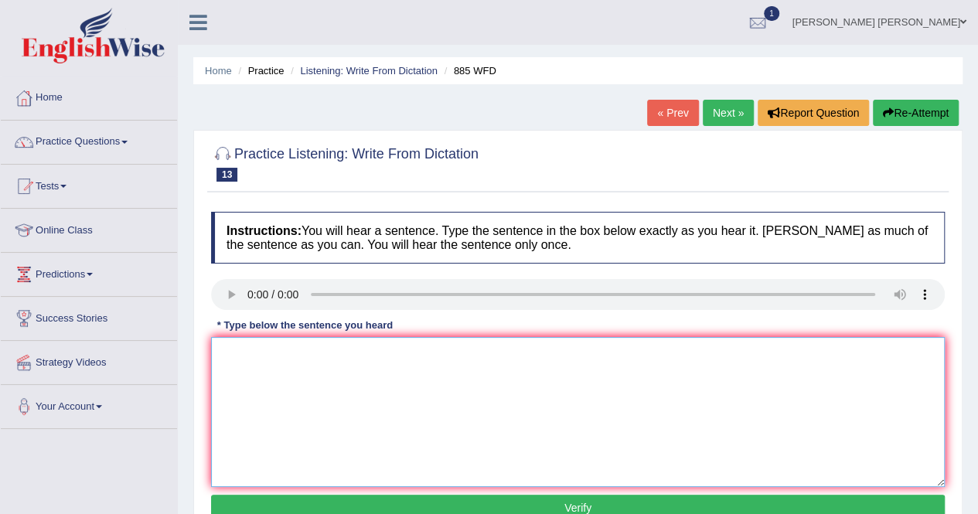
click at [277, 386] on textarea at bounding box center [578, 412] width 734 height 150
click at [362, 360] on textarea "New media" at bounding box center [578, 412] width 734 height 150
click at [430, 356] on textarea "New media have transcened traditional" at bounding box center [578, 412] width 734 height 150
type textarea "New media have transcended traditional national boundaries."
click at [390, 500] on button "Verify" at bounding box center [578, 508] width 734 height 26
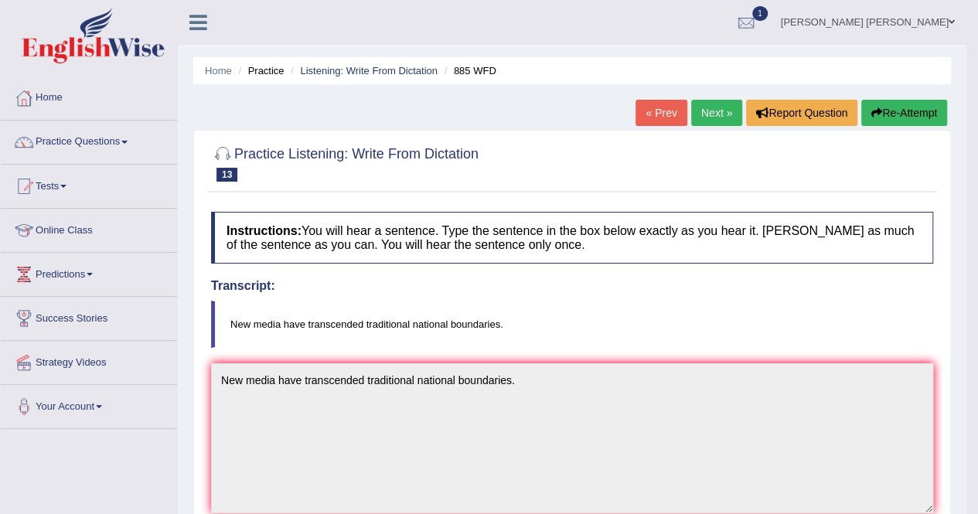
click at [698, 114] on link "Next »" at bounding box center [716, 113] width 51 height 26
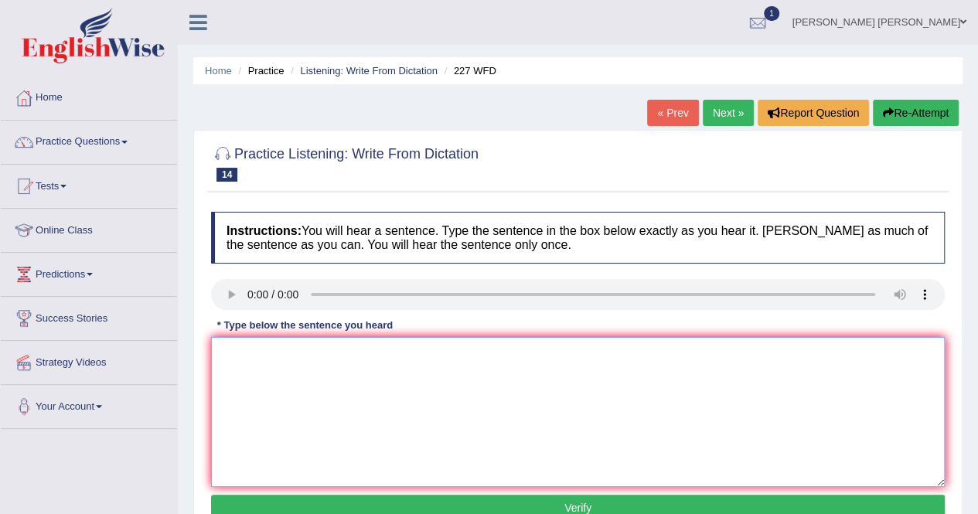
click at [363, 407] on textarea at bounding box center [578, 412] width 734 height 150
type textarea "o"
click at [380, 353] on textarea "Our professor is hosting" at bounding box center [578, 412] width 734 height 150
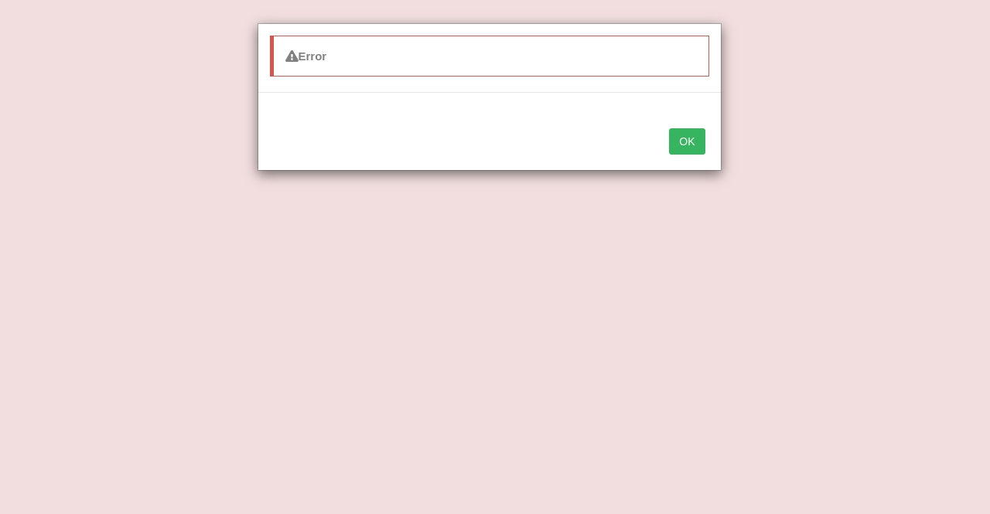
click at [678, 149] on button "OK" at bounding box center [687, 141] width 36 height 26
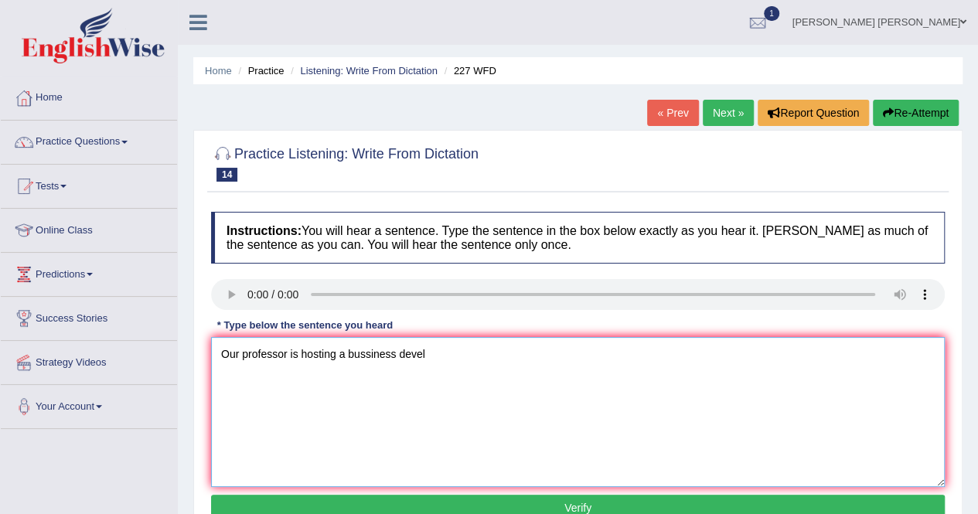
click at [470, 354] on textarea "Our professor is hosting a bussiness devel" at bounding box center [578, 412] width 734 height 150
click at [373, 358] on textarea "Our professor is hosting a bussiness development conference." at bounding box center [578, 412] width 734 height 150
type textarea "Our professor is hosting a business development conference."
click at [399, 505] on button "Verify" at bounding box center [578, 508] width 734 height 26
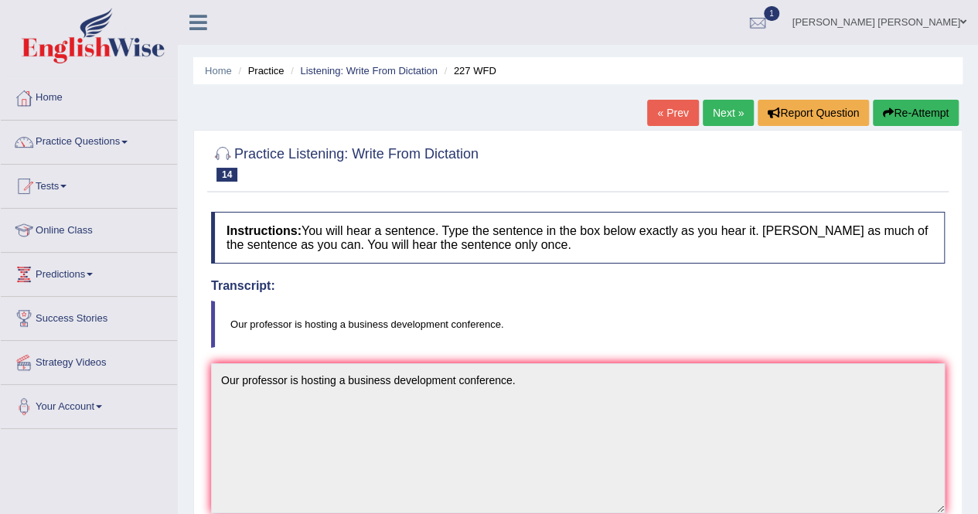
click at [727, 118] on link "Next »" at bounding box center [728, 113] width 51 height 26
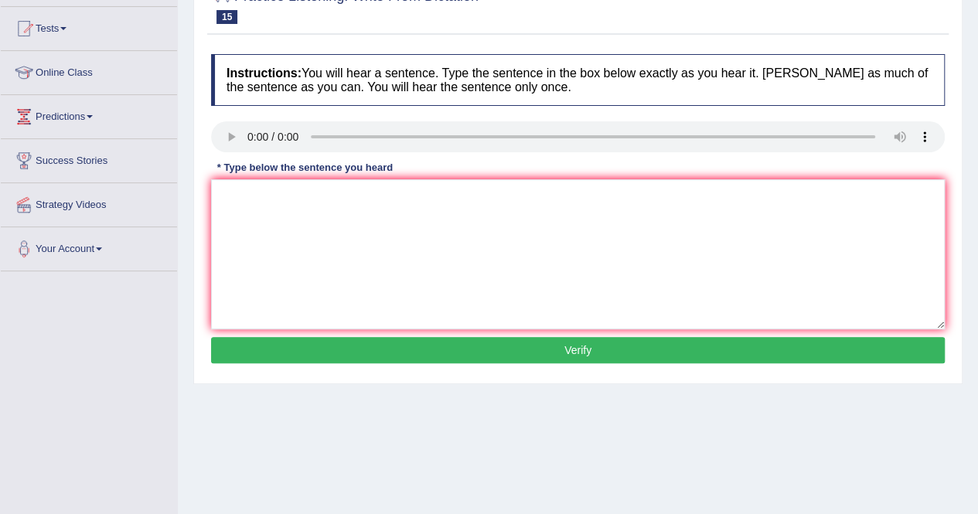
drag, startPoint x: 984, startPoint y: 101, endPoint x: 989, endPoint y: 195, distance: 94.5
click at [978, 195] on html "Toggle navigation Home Practice Questions Speaking Practice Read Aloud Repeat S…" at bounding box center [489, 99] width 978 height 514
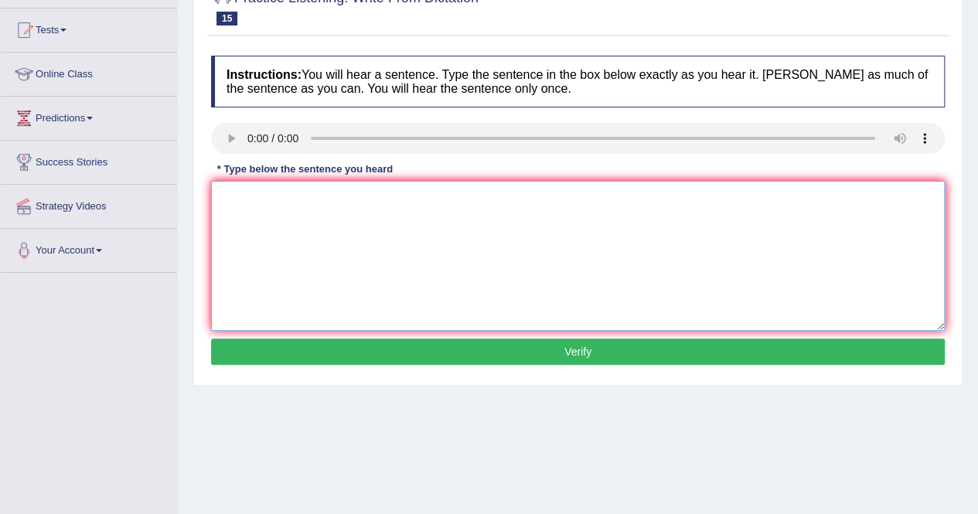
click at [281, 214] on textarea at bounding box center [578, 256] width 734 height 150
click at [225, 193] on textarea "stories often contain mesages in our life." at bounding box center [578, 256] width 734 height 150
click at [370, 193] on textarea "Stories often contain mesages in our life." at bounding box center [578, 256] width 734 height 150
click at [440, 196] on textarea "Stories often contain messages in our life." at bounding box center [578, 256] width 734 height 150
click at [351, 258] on textarea "Stories often contain messages in our life." at bounding box center [578, 256] width 734 height 150
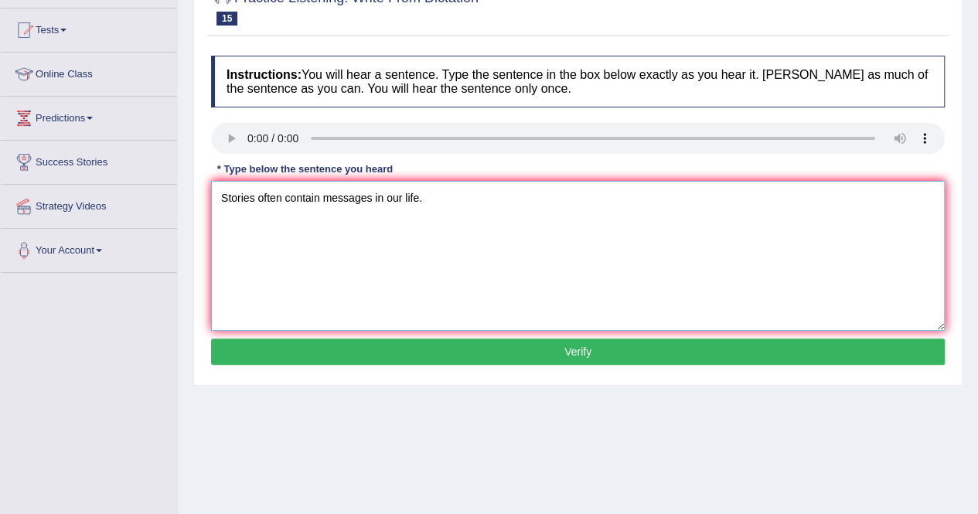
type textarea "Stories often contain messages in our life."
click at [619, 343] on button "Verify" at bounding box center [578, 352] width 734 height 26
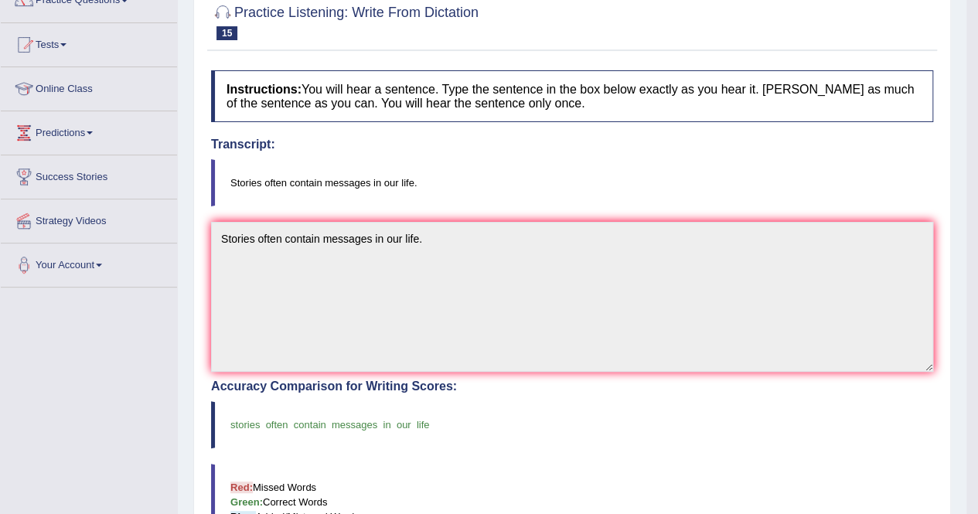
scroll to position [0, 0]
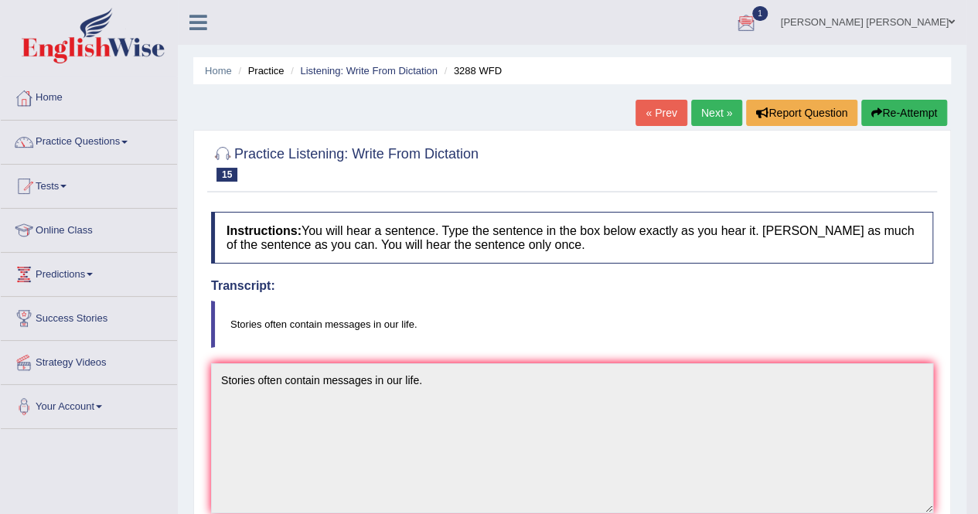
click at [722, 103] on link "Next »" at bounding box center [716, 113] width 51 height 26
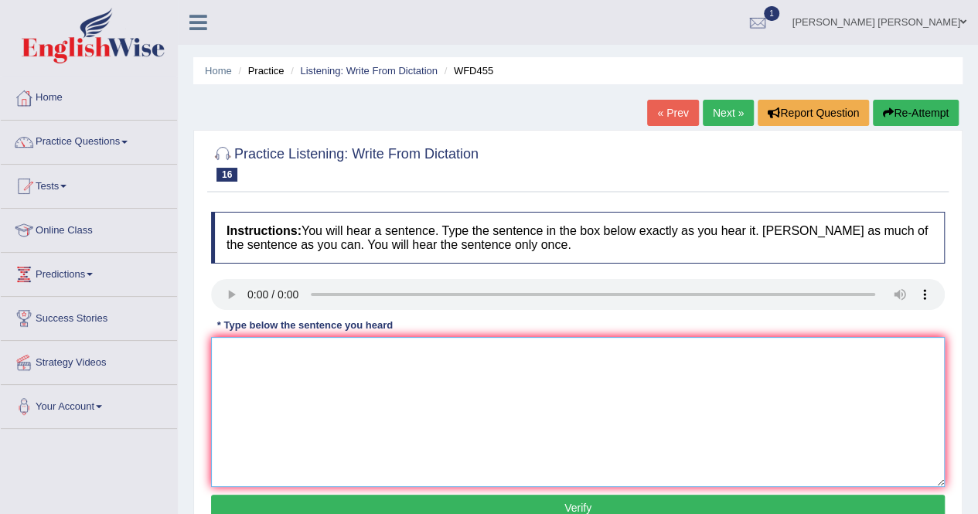
click at [230, 347] on textarea at bounding box center [578, 412] width 734 height 150
click at [224, 355] on textarea "the artical first intruduces variuoe intersting experiments." at bounding box center [578, 412] width 734 height 150
click at [320, 350] on textarea "The artical first intruduces variuoe intersting experiments." at bounding box center [578, 412] width 734 height 150
click at [387, 350] on textarea "The artical first introduces variuoe intersting experiments." at bounding box center [578, 412] width 734 height 150
click at [414, 352] on textarea "The artical first introduces variuos intersting experiments." at bounding box center [578, 412] width 734 height 150
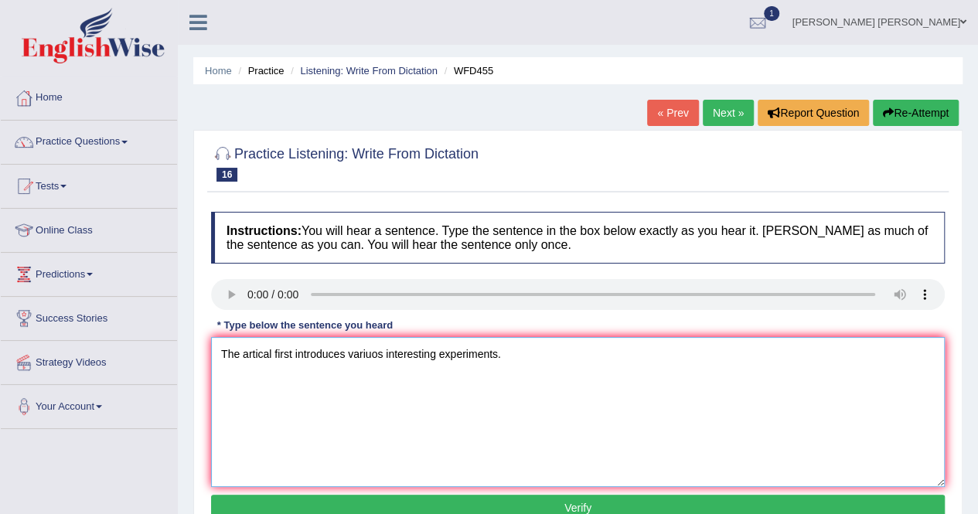
click at [410, 395] on textarea "The artical first introduces variuos interesting experiments." at bounding box center [578, 412] width 734 height 150
click at [269, 350] on textarea "The artical first introduces variuos interesting experiments." at bounding box center [578, 412] width 734 height 150
click at [381, 352] on textarea "The article first introduces variuos interesting experiments." at bounding box center [578, 412] width 734 height 150
type textarea "The article first introduces various interesting experiments."
click at [713, 501] on button "Verify" at bounding box center [578, 508] width 734 height 26
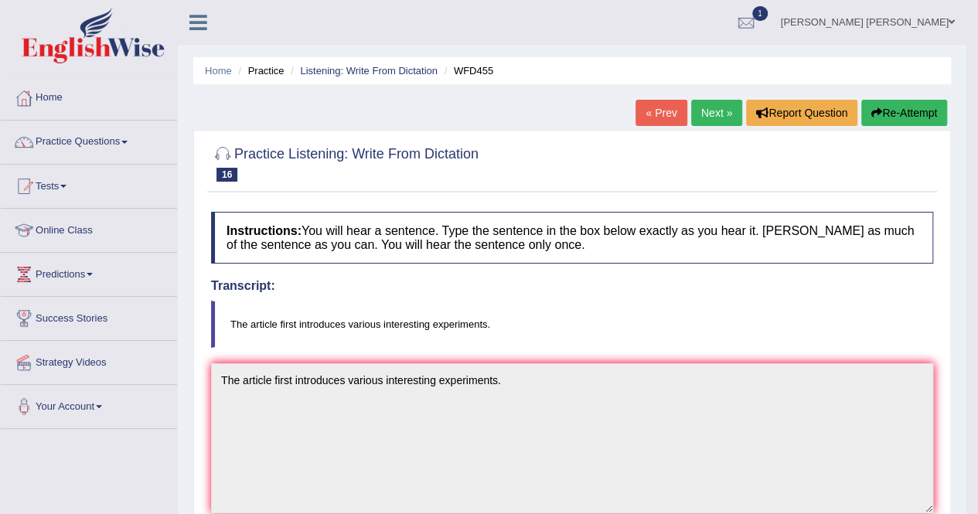
click at [97, 138] on link "Practice Questions" at bounding box center [89, 140] width 176 height 39
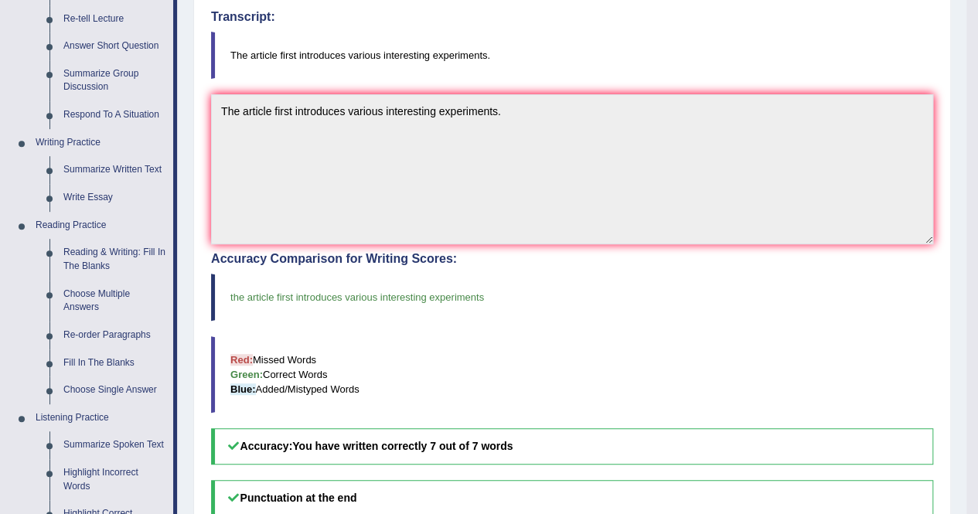
scroll to position [275, 0]
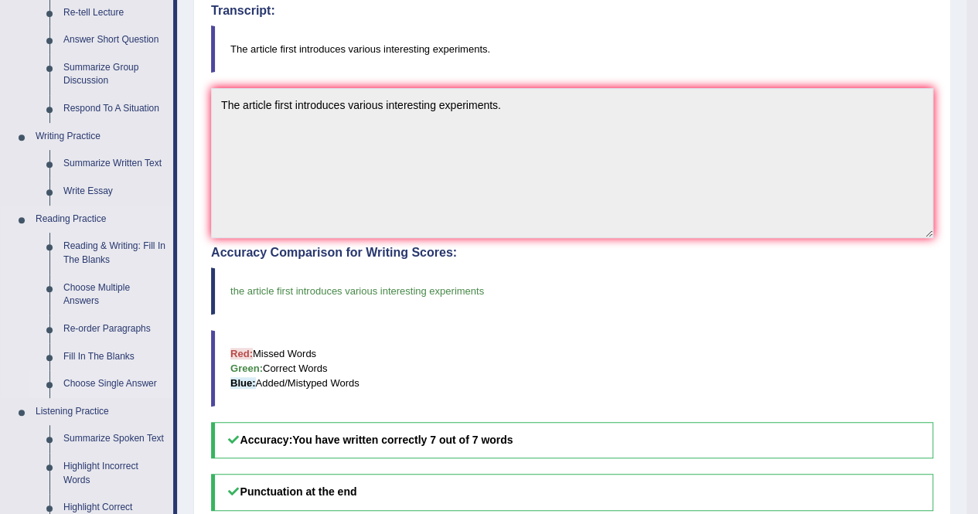
click at [116, 386] on link "Choose Single Answer" at bounding box center [114, 384] width 117 height 28
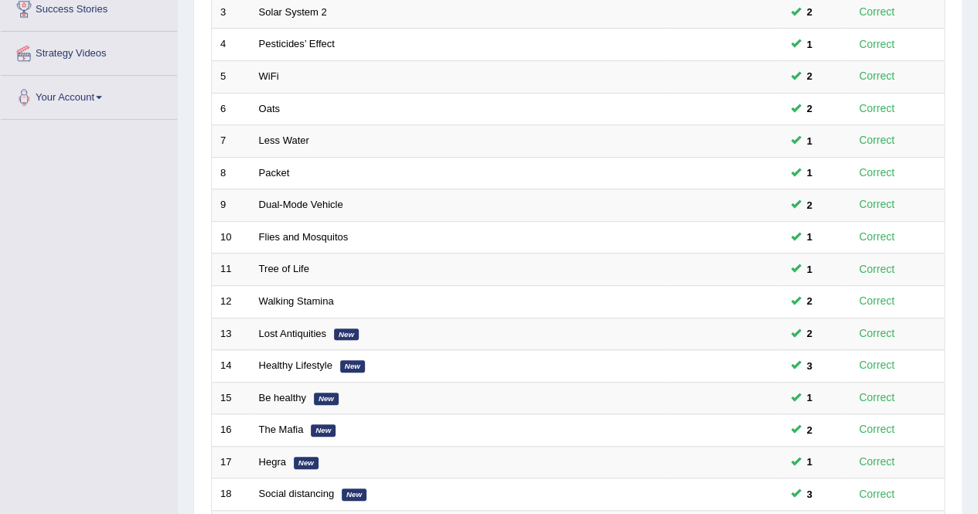
scroll to position [502, 0]
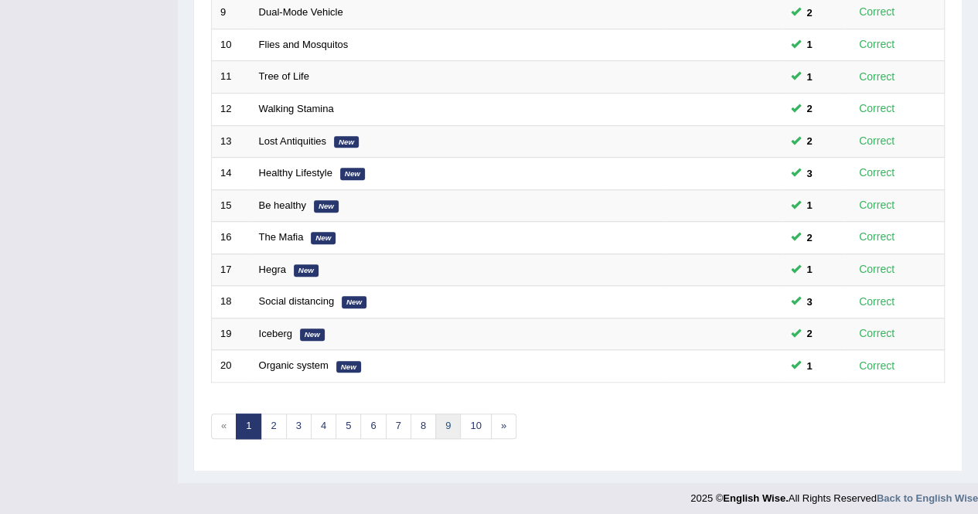
click at [442, 425] on link "9" at bounding box center [448, 427] width 26 height 26
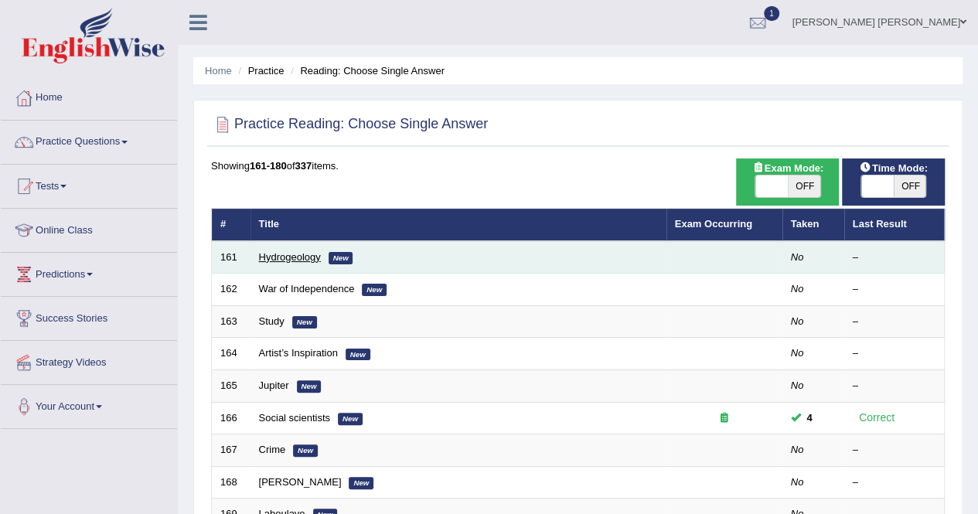
click at [271, 254] on link "Hydrogeology" at bounding box center [290, 257] width 62 height 12
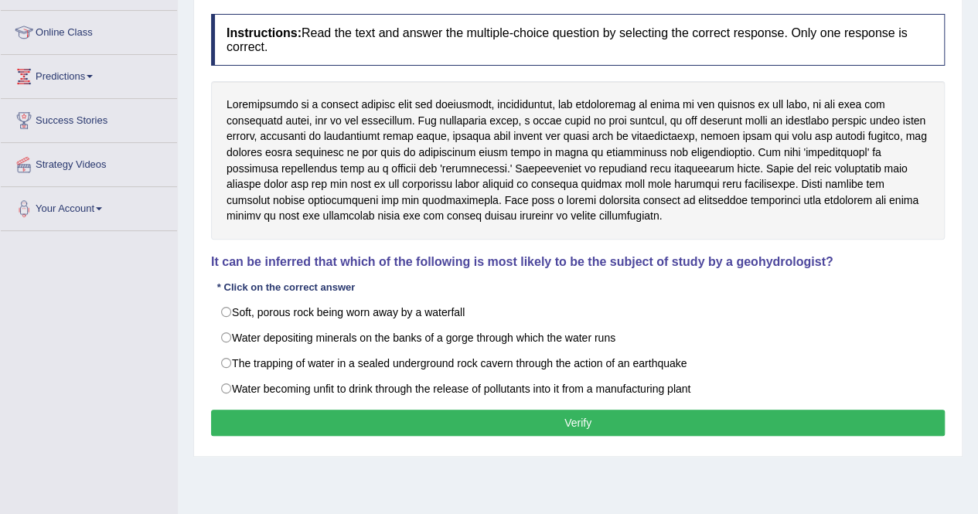
scroll to position [213, 0]
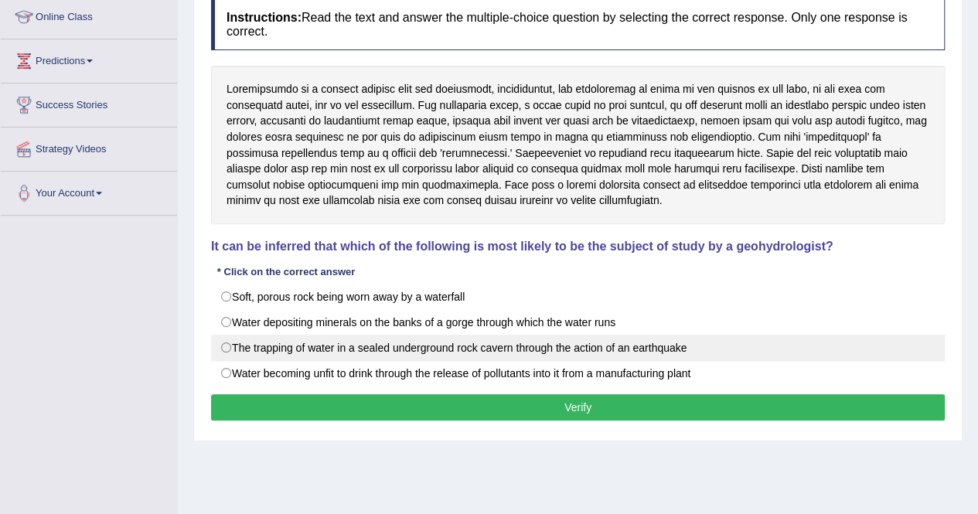
click at [472, 350] on label "The trapping of water in a sealed underground rock cavern through the action of…" at bounding box center [578, 348] width 734 height 26
radio input "true"
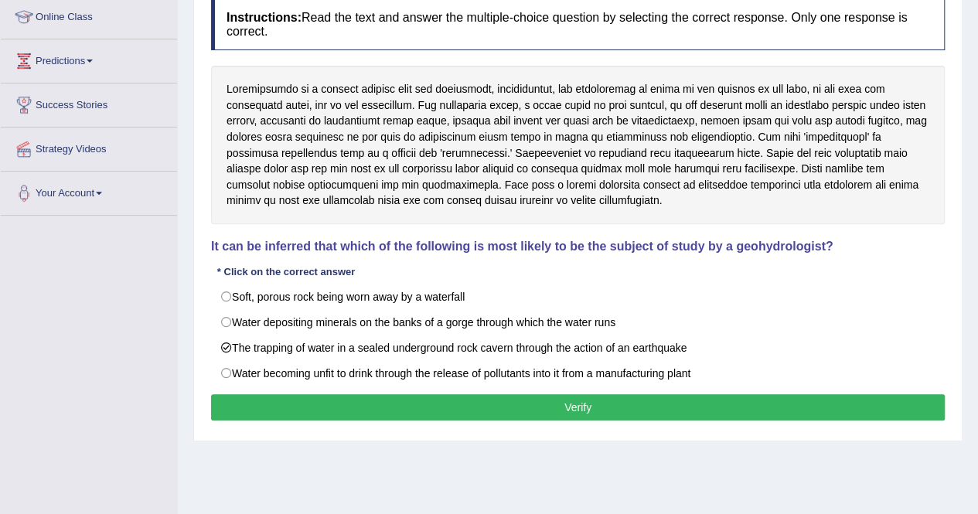
click at [483, 400] on button "Verify" at bounding box center [578, 407] width 734 height 26
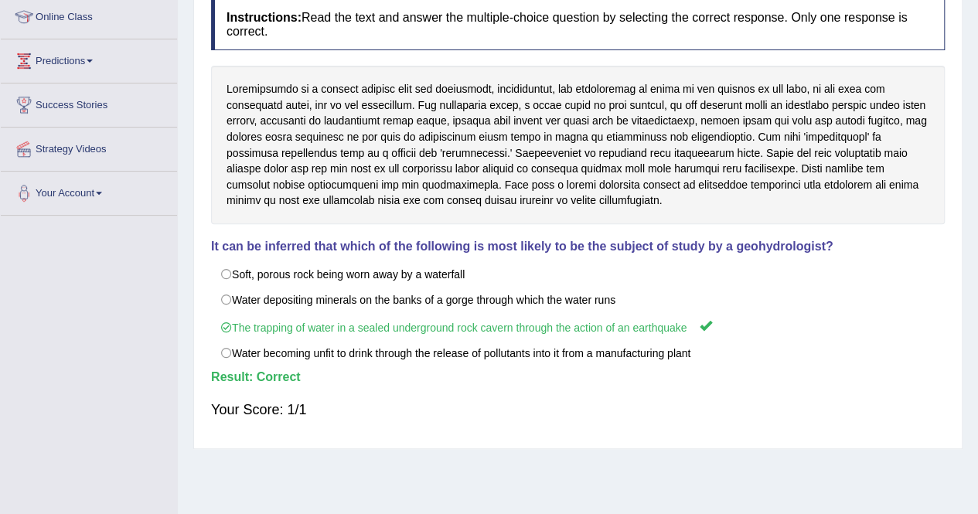
scroll to position [0, 0]
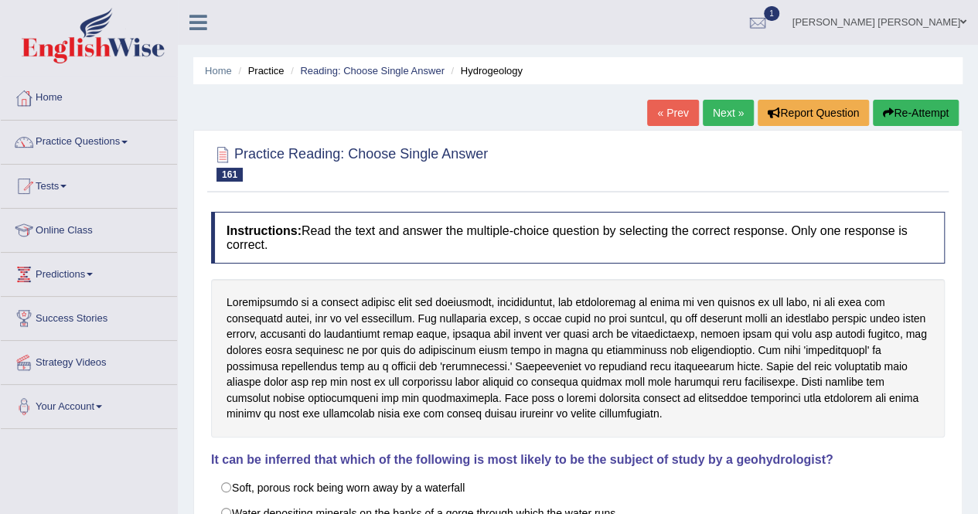
click at [720, 112] on link "Next »" at bounding box center [728, 113] width 51 height 26
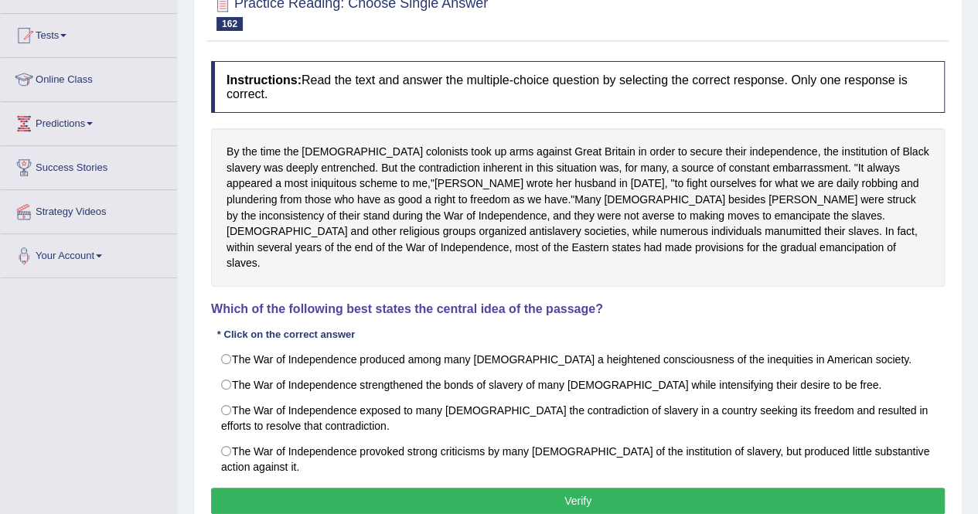
scroll to position [167, 0]
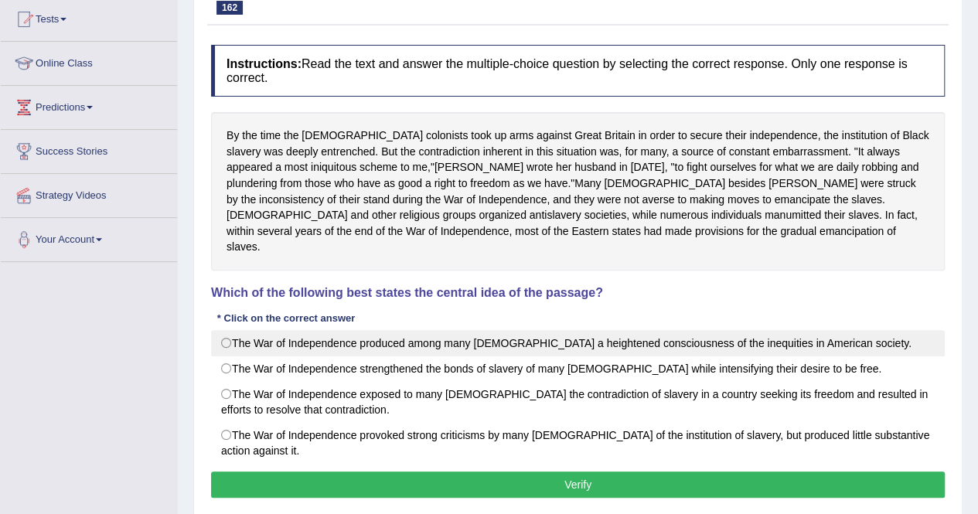
click at [674, 332] on label "The War of Independence produced among many [DEMOGRAPHIC_DATA] a heightened con…" at bounding box center [578, 343] width 734 height 26
radio input "true"
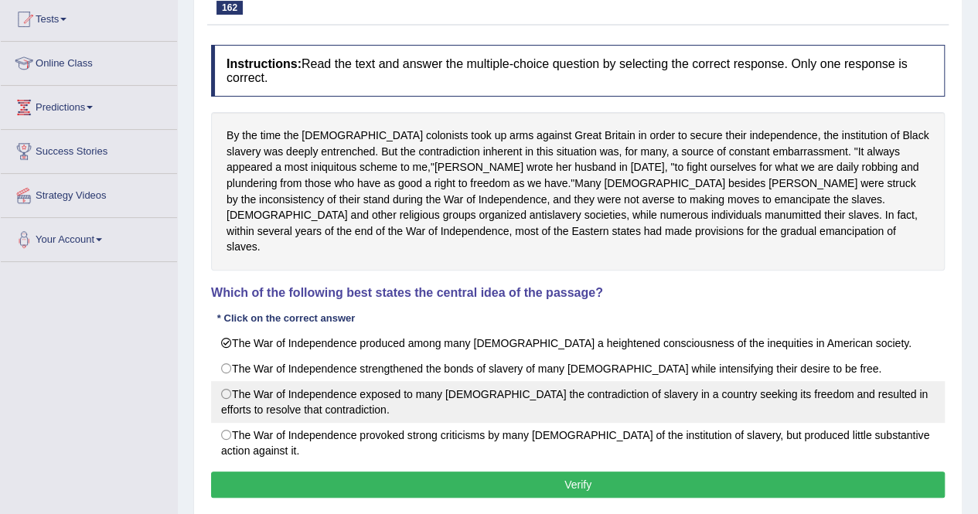
click at [466, 381] on label "The War of Independence exposed to many Americans the contradiction of slavery …" at bounding box center [578, 402] width 734 height 42
radio input "true"
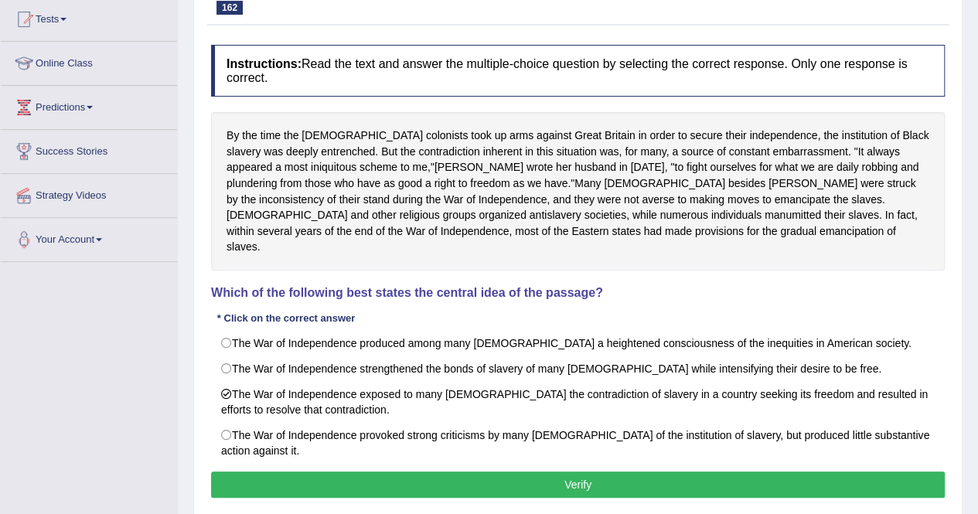
click at [490, 472] on button "Verify" at bounding box center [578, 485] width 734 height 26
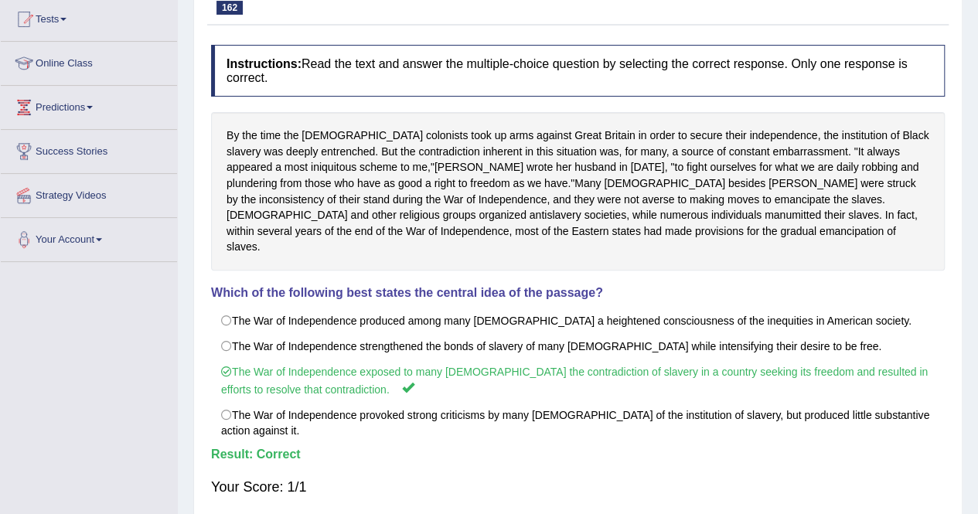
scroll to position [0, 0]
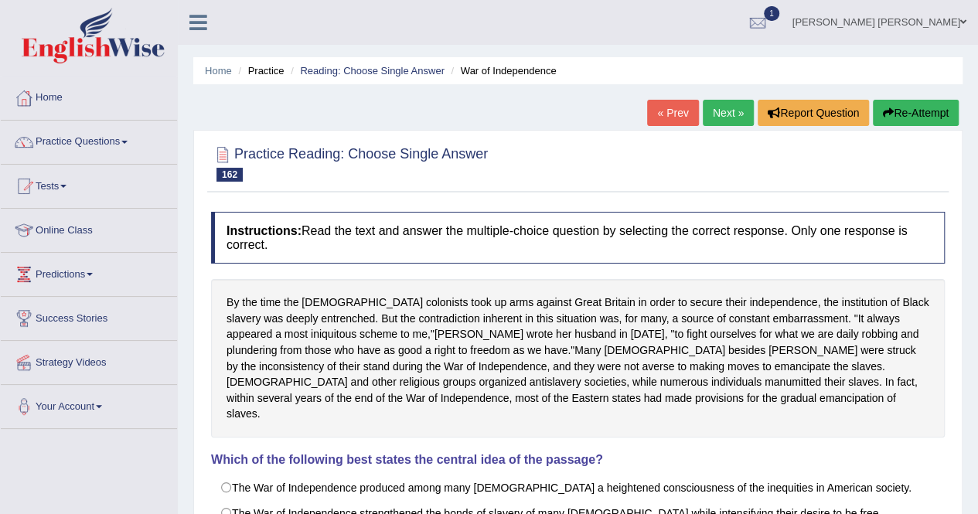
click at [724, 109] on link "Next »" at bounding box center [728, 113] width 51 height 26
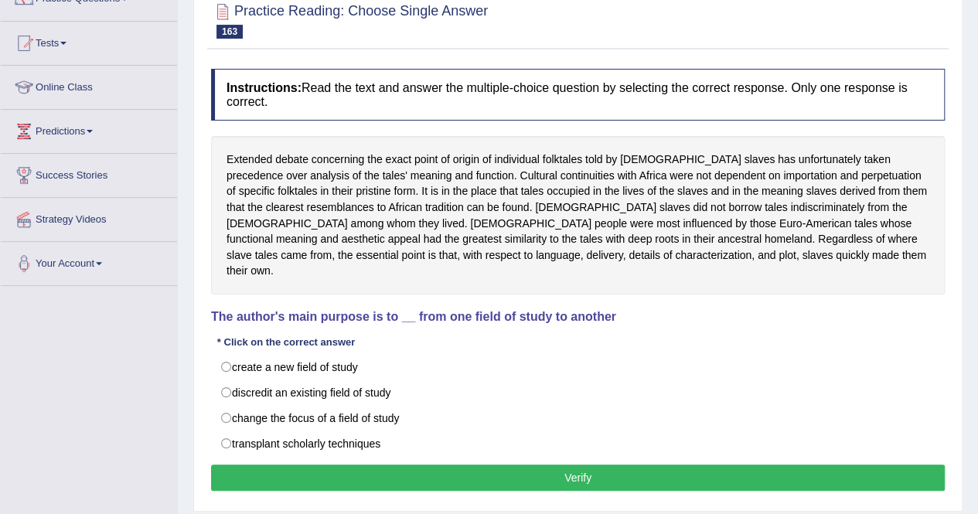
scroll to position [145, 0]
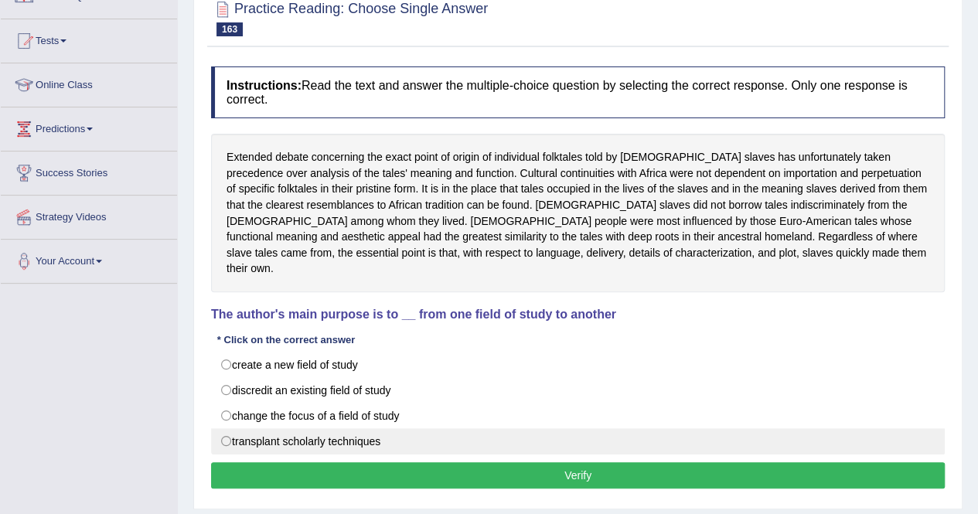
click at [362, 428] on label "transplant scholarly techniques" at bounding box center [578, 441] width 734 height 26
radio input "true"
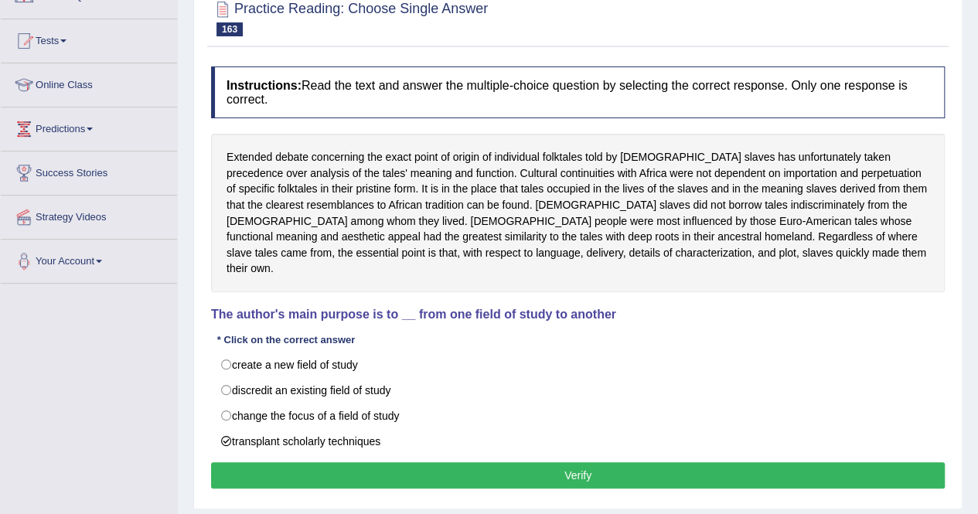
click at [385, 462] on button "Verify" at bounding box center [578, 475] width 734 height 26
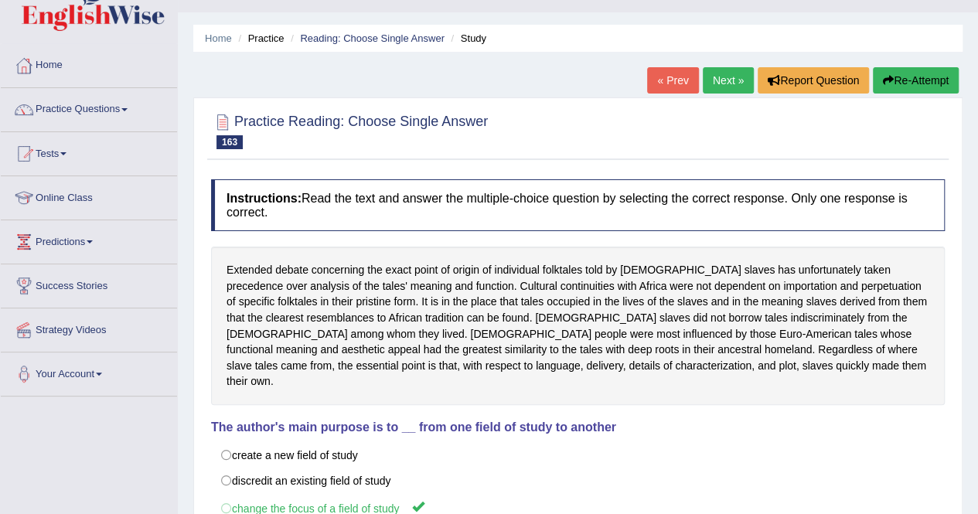
scroll to position [0, 0]
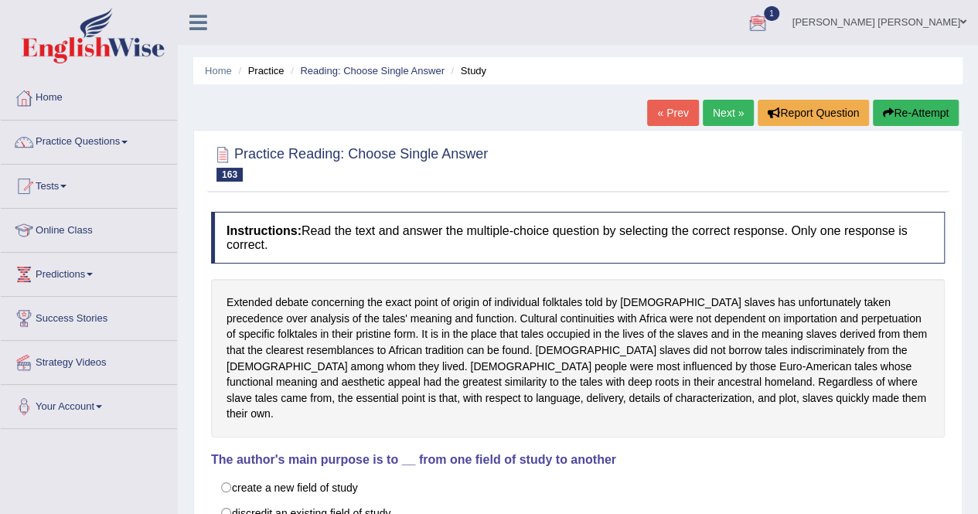
click at [732, 112] on link "Next »" at bounding box center [728, 113] width 51 height 26
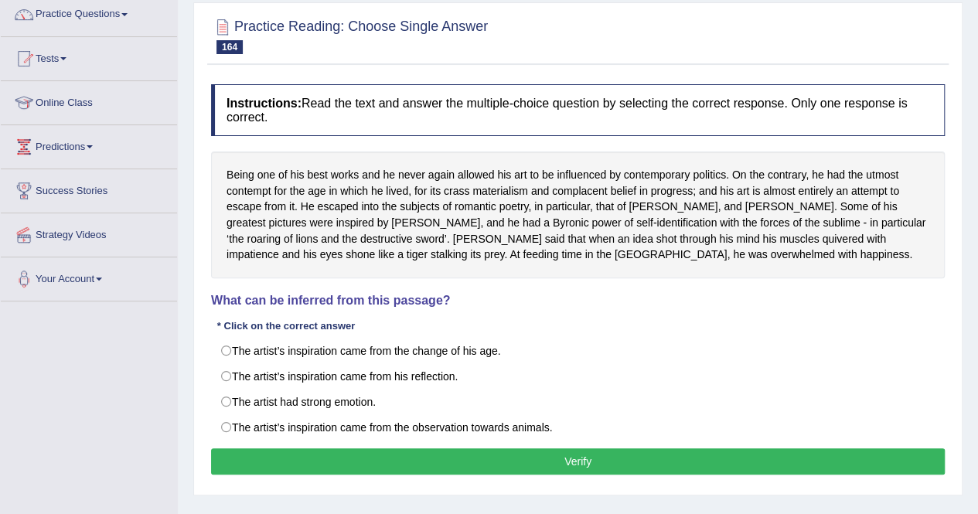
scroll to position [135, 0]
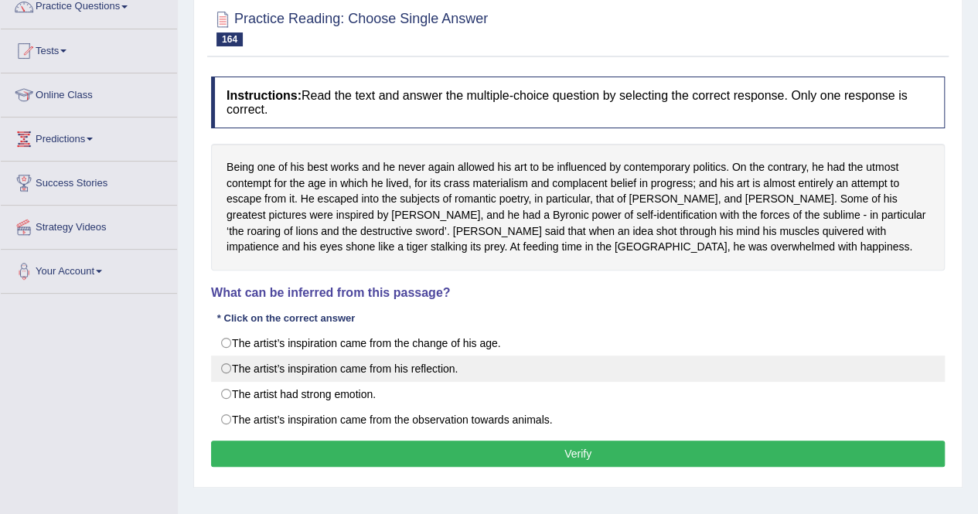
click at [365, 369] on label "The artist’s inspiration came from his reflection." at bounding box center [578, 369] width 734 height 26
radio input "true"
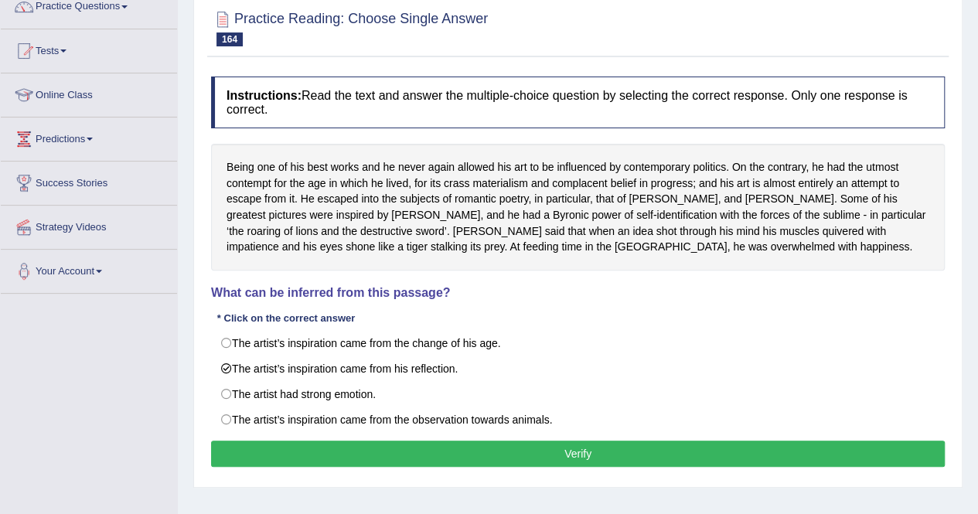
click at [403, 445] on button "Verify" at bounding box center [578, 454] width 734 height 26
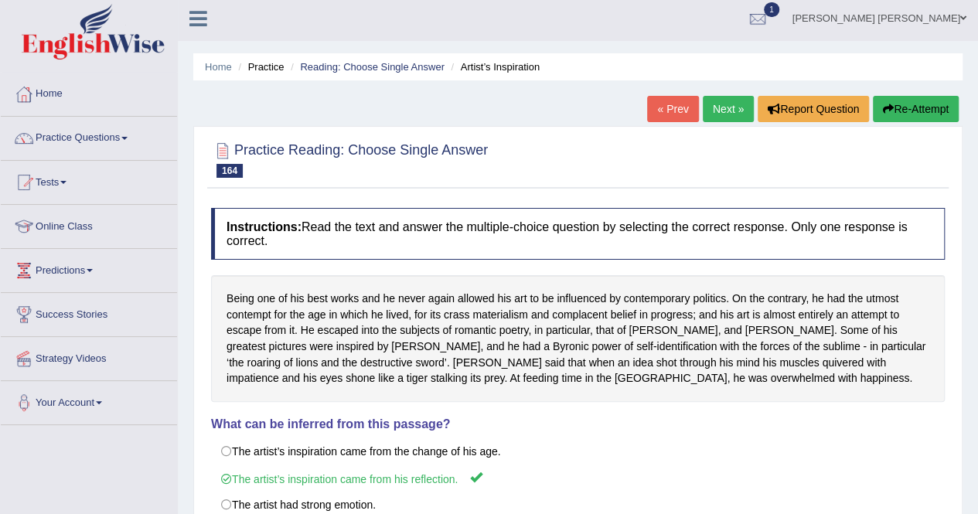
scroll to position [0, 0]
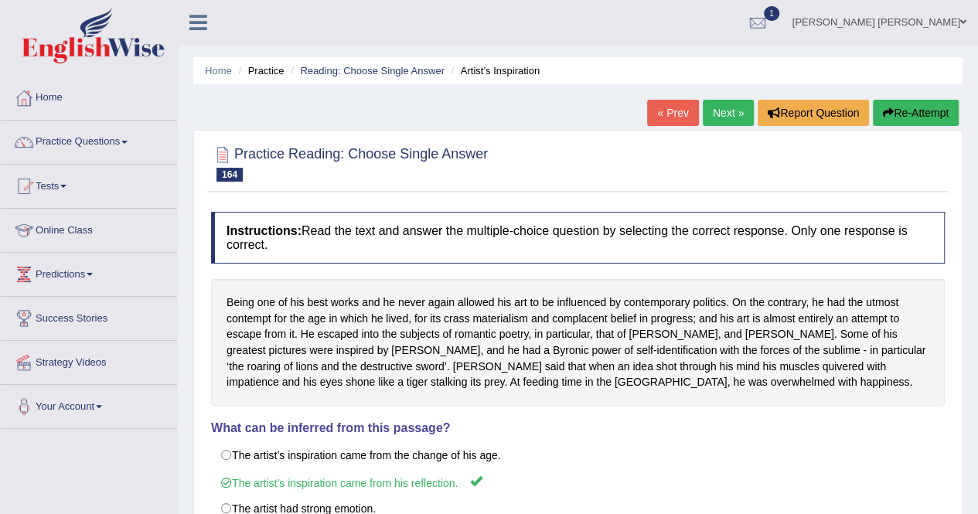
click at [725, 111] on link "Next »" at bounding box center [728, 113] width 51 height 26
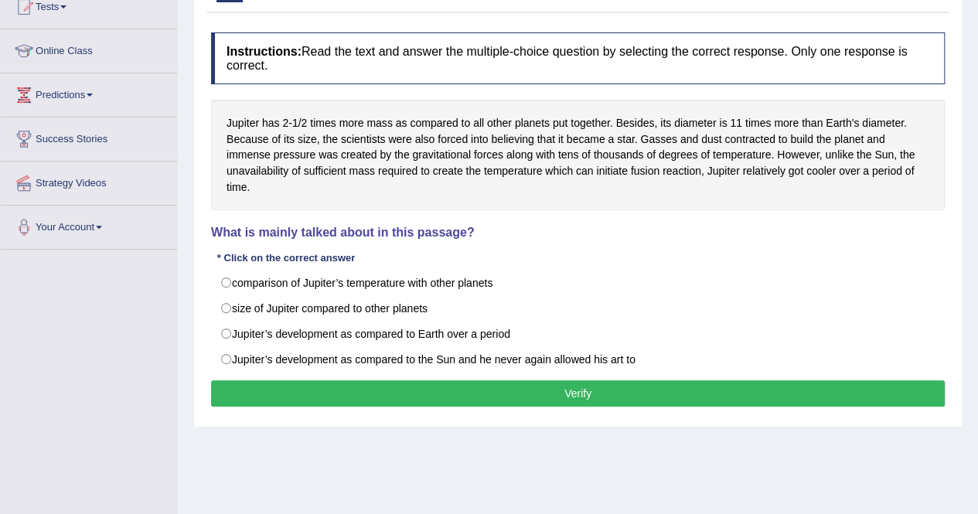
drag, startPoint x: 984, startPoint y: 19, endPoint x: 989, endPoint y: 126, distance: 106.9
click at [978, 126] on html "Toggle navigation Home Practice Questions Speaking Practice Read Aloud Repeat S…" at bounding box center [489, 78] width 978 height 514
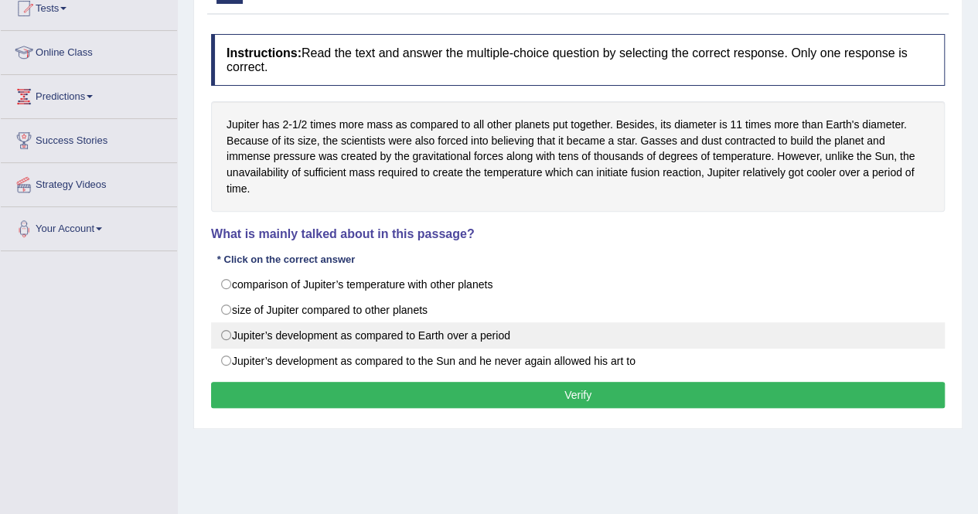
click at [397, 335] on label "Jupiter’s development as compared to Earth over a period" at bounding box center [578, 335] width 734 height 26
radio input "true"
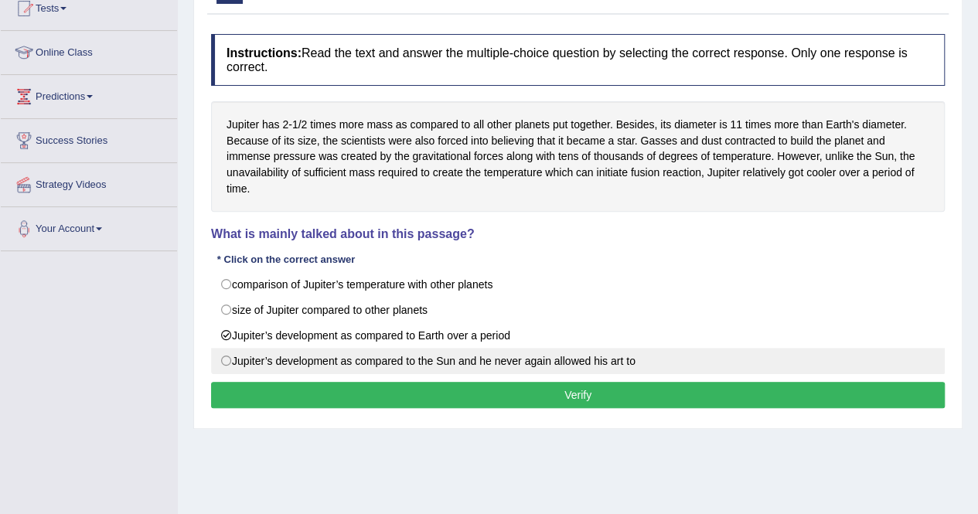
click at [382, 356] on label "Jupiter’s development as compared to the Sun and he never again allowed his art…" at bounding box center [578, 361] width 734 height 26
radio input "true"
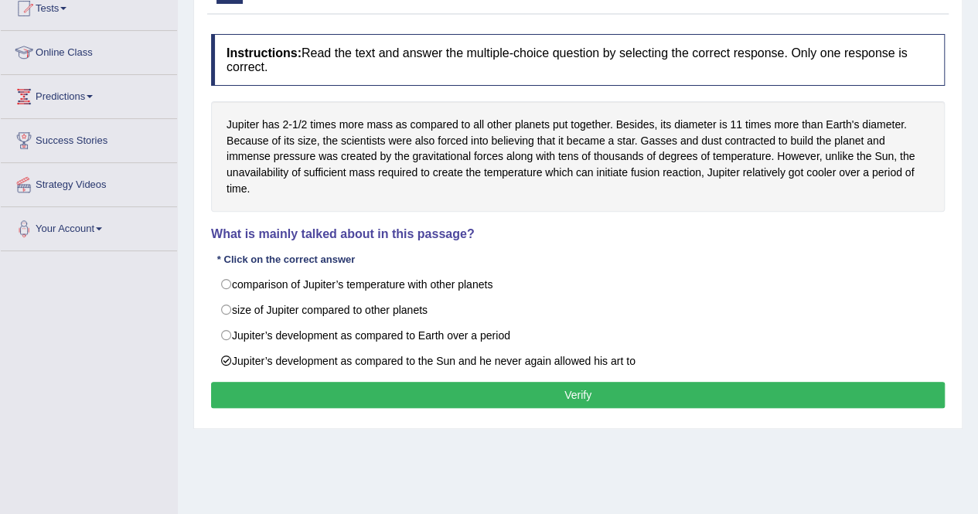
click at [383, 384] on button "Verify" at bounding box center [578, 395] width 734 height 26
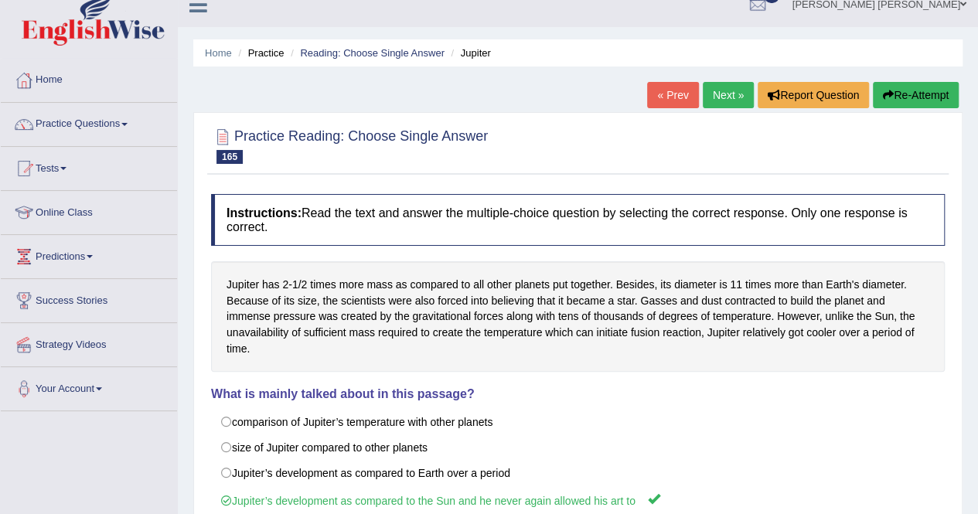
scroll to position [0, 0]
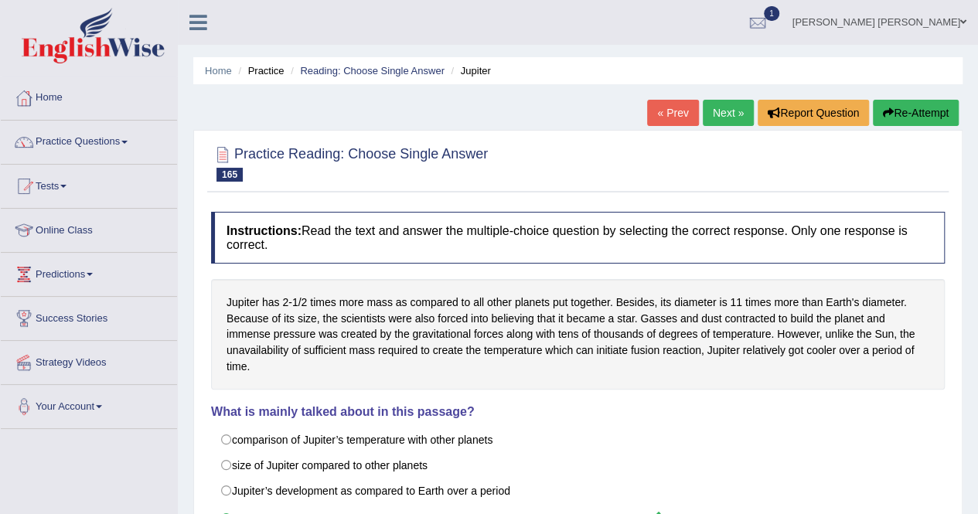
click at [716, 103] on link "Next »" at bounding box center [728, 113] width 51 height 26
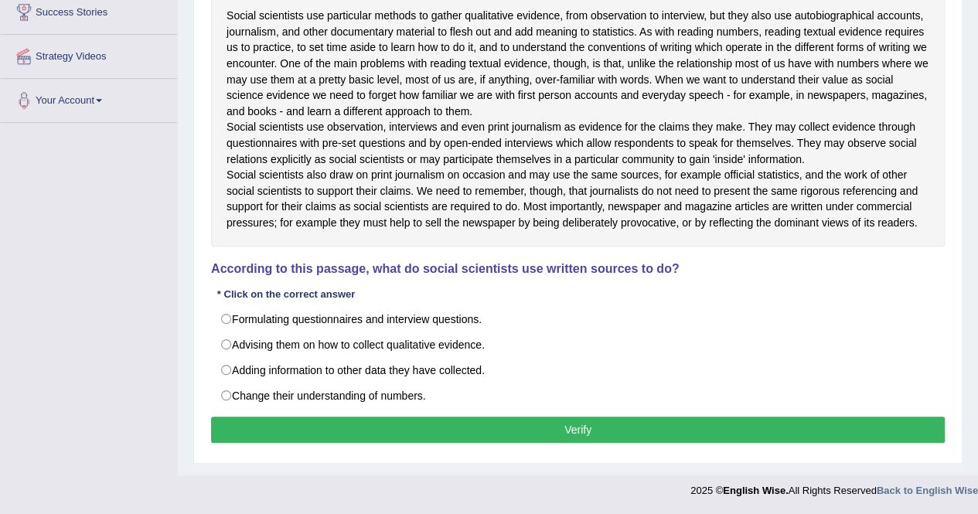
scroll to position [323, 0]
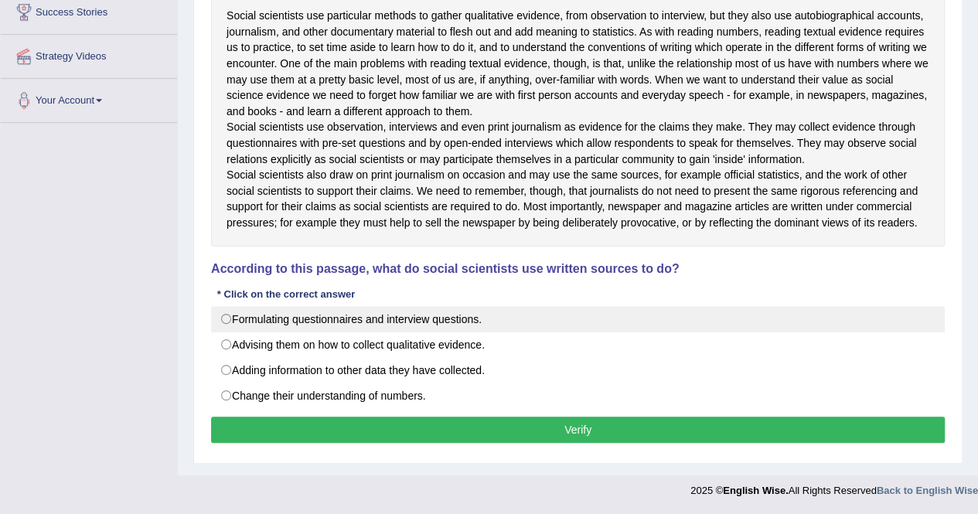
click at [405, 332] on label "Formulating questionnaires and interview questions." at bounding box center [578, 319] width 734 height 26
radio input "true"
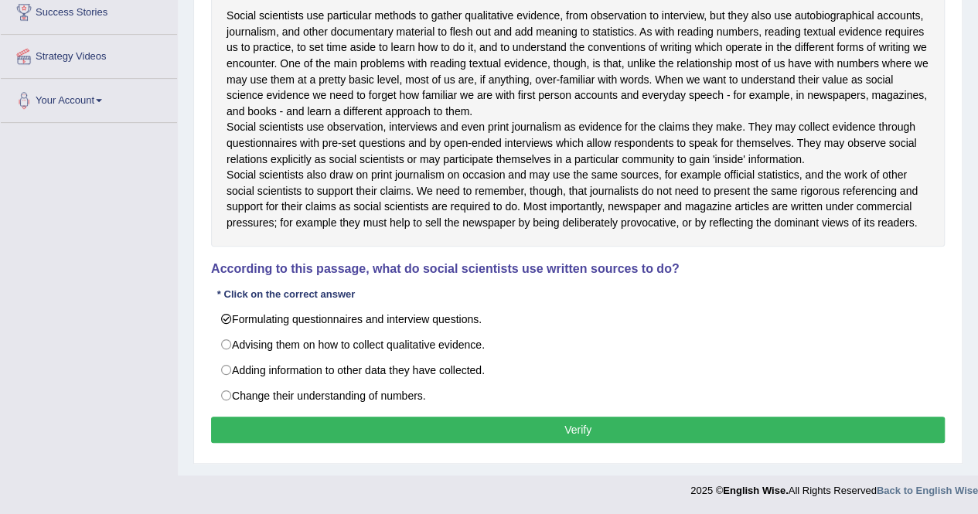
click at [361, 430] on button "Verify" at bounding box center [578, 430] width 734 height 26
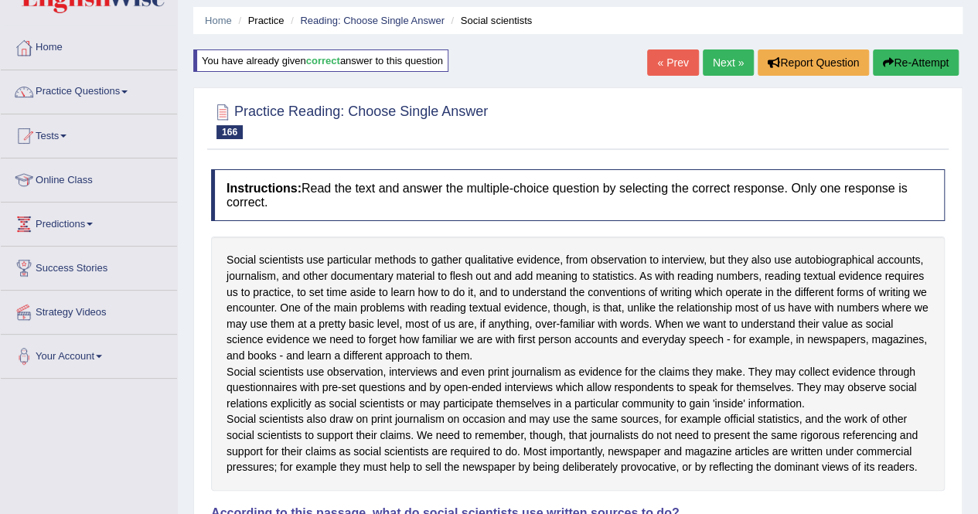
scroll to position [0, 0]
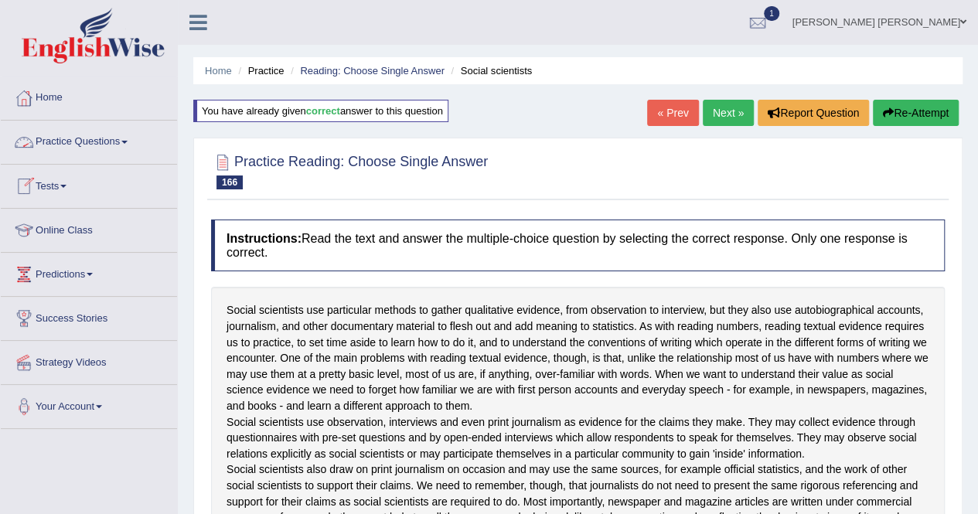
click at [120, 133] on link "Practice Questions" at bounding box center [89, 140] width 176 height 39
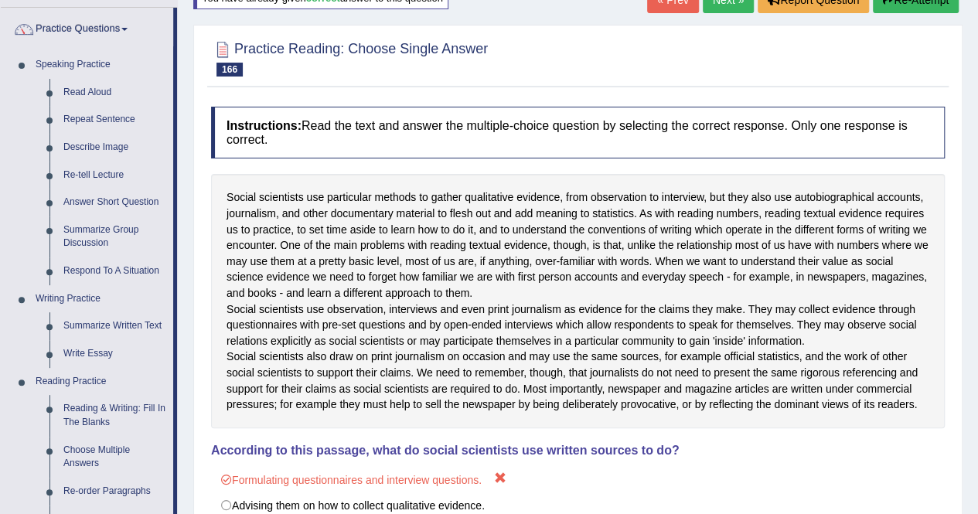
scroll to position [113, 0]
click at [135, 202] on link "Answer Short Question" at bounding box center [114, 203] width 117 height 28
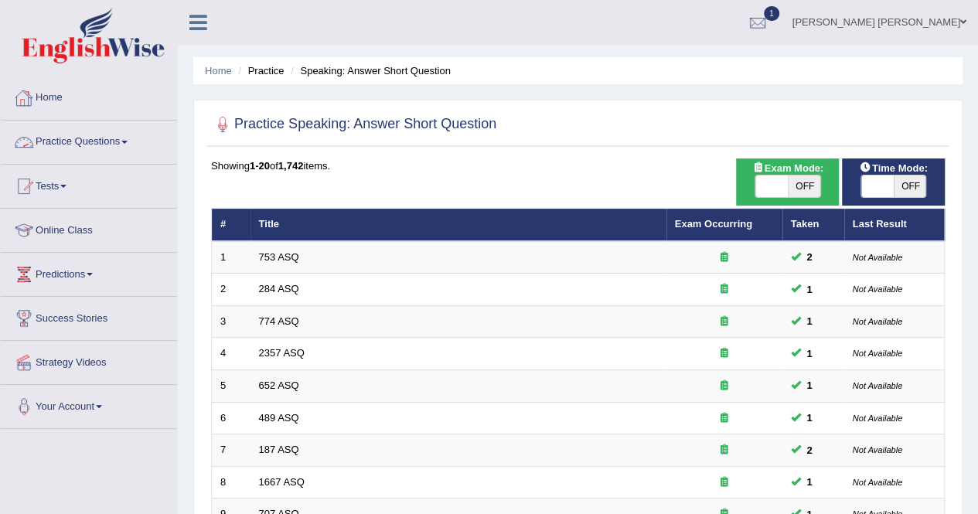
click at [92, 135] on link "Practice Questions" at bounding box center [89, 140] width 176 height 39
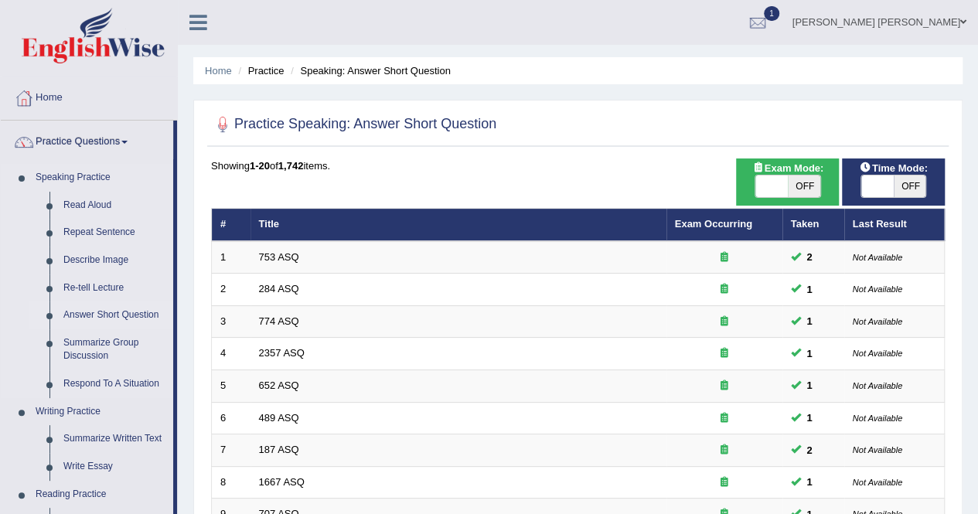
click at [145, 310] on link "Answer Short Question" at bounding box center [114, 316] width 117 height 28
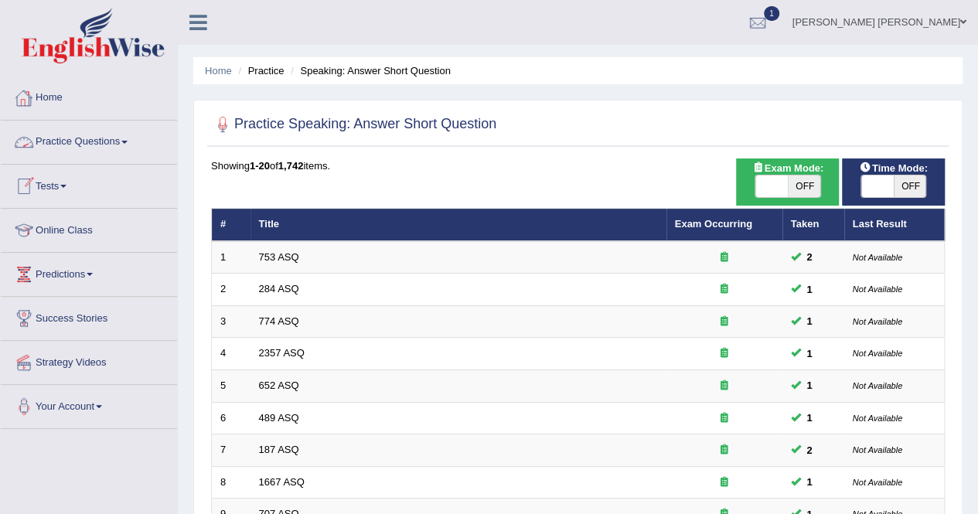
click at [82, 137] on link "Practice Questions" at bounding box center [89, 140] width 176 height 39
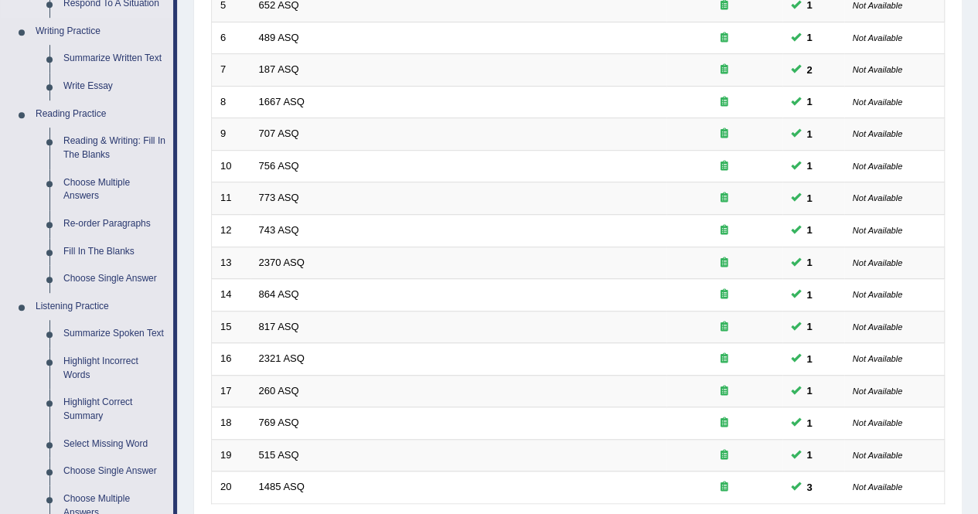
scroll to position [541, 0]
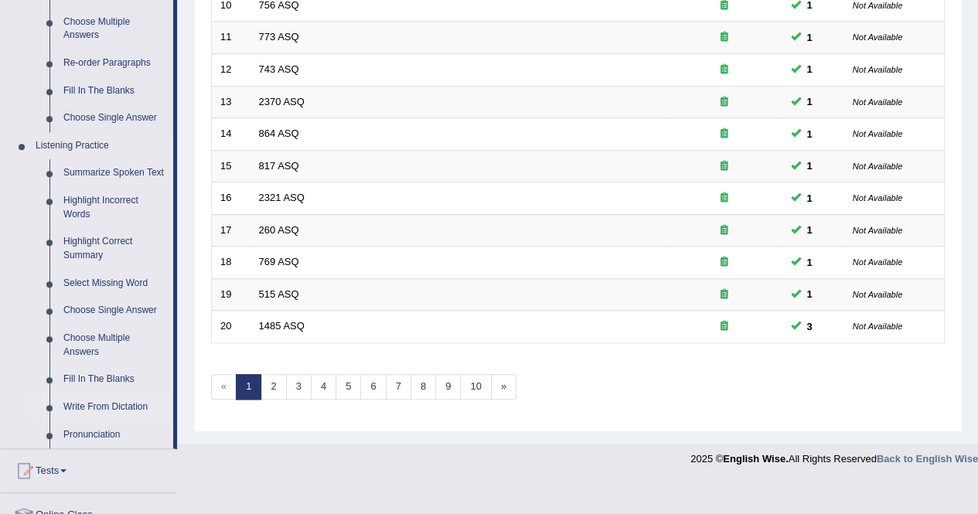
click at [110, 407] on link "Write From Dictation" at bounding box center [114, 408] width 117 height 28
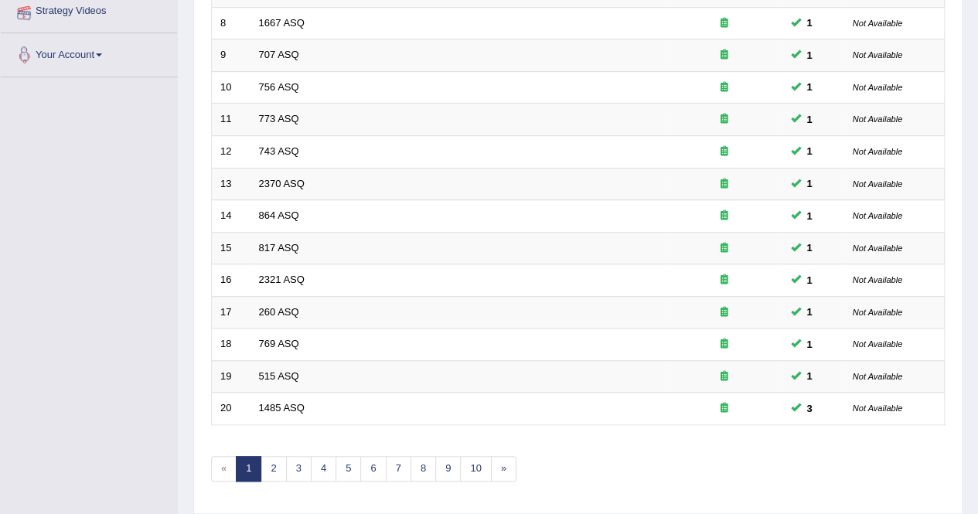
scroll to position [245, 0]
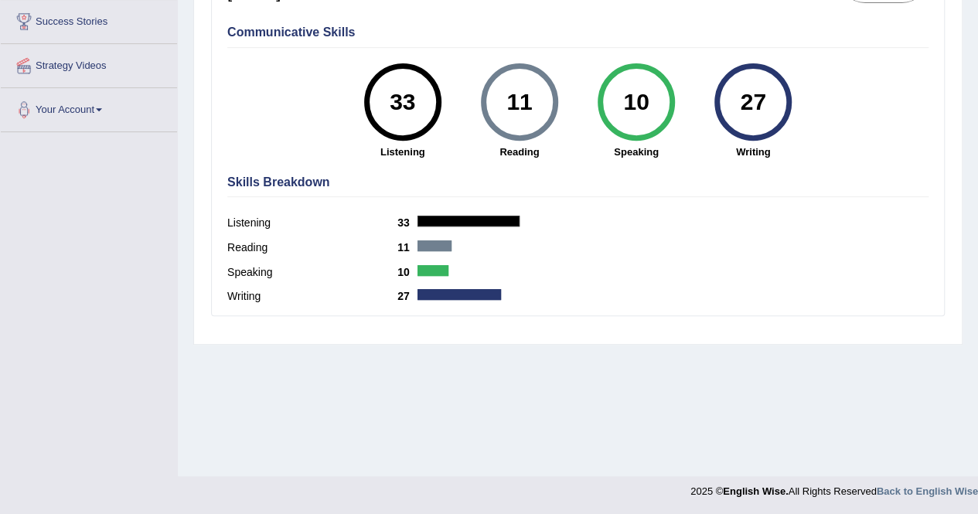
drag, startPoint x: 973, startPoint y: 215, endPoint x: 981, endPoint y: 200, distance: 16.6
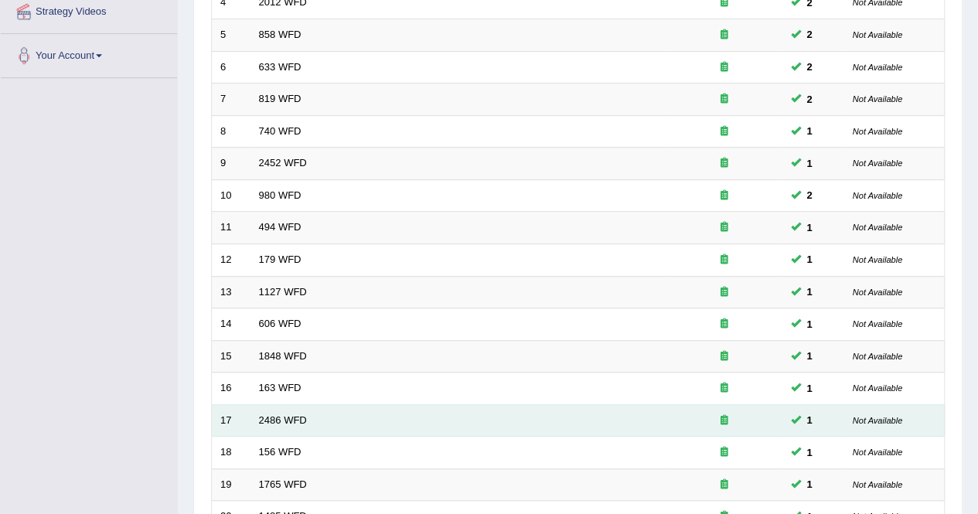
scroll to position [502, 0]
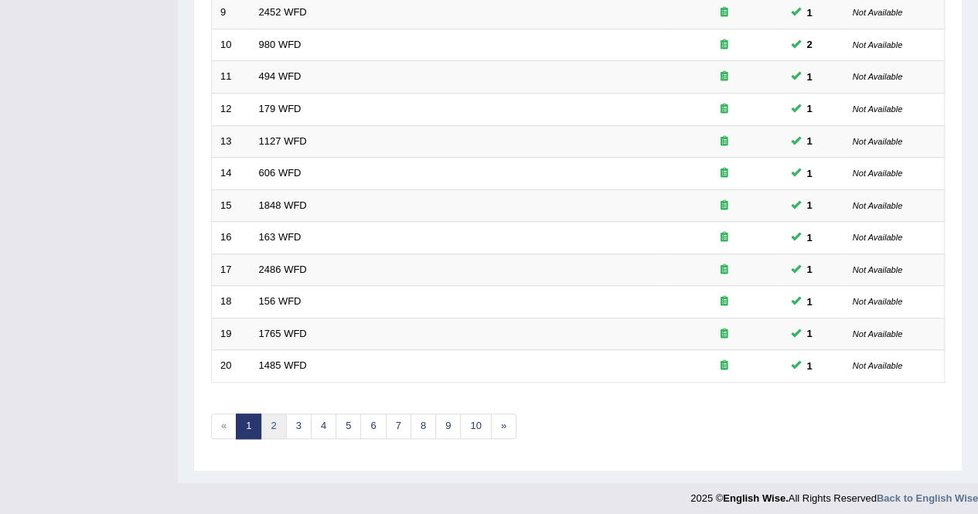
click at [268, 421] on link "2" at bounding box center [274, 427] width 26 height 26
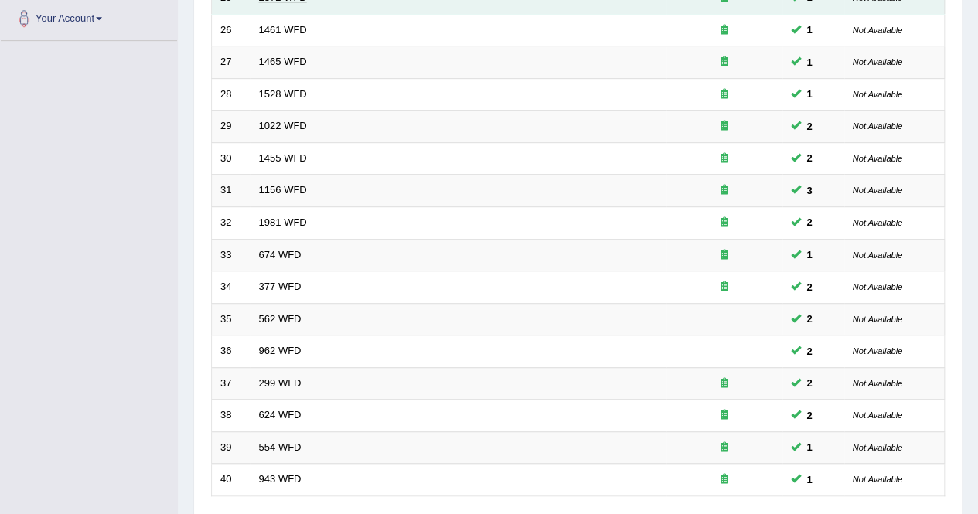
scroll to position [464, 0]
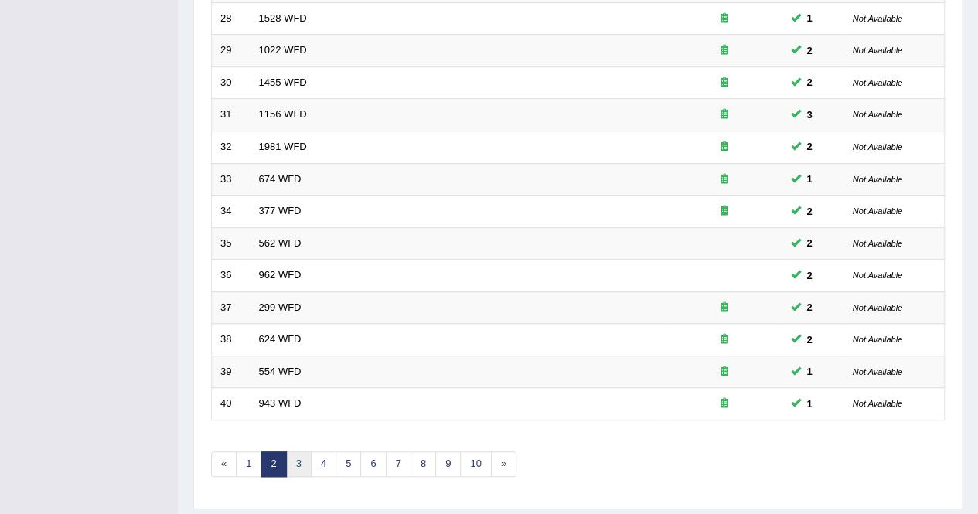
click at [301, 462] on link "3" at bounding box center [299, 465] width 26 height 26
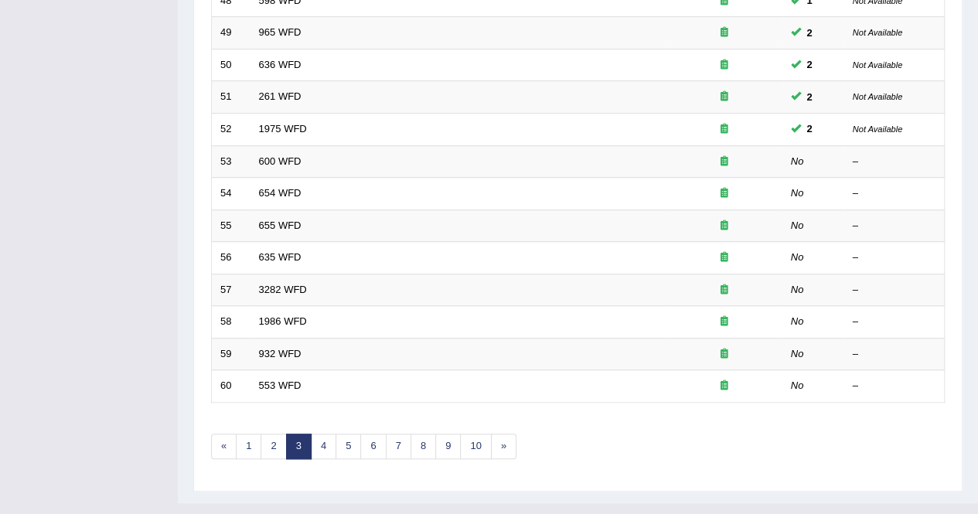
scroll to position [502, 0]
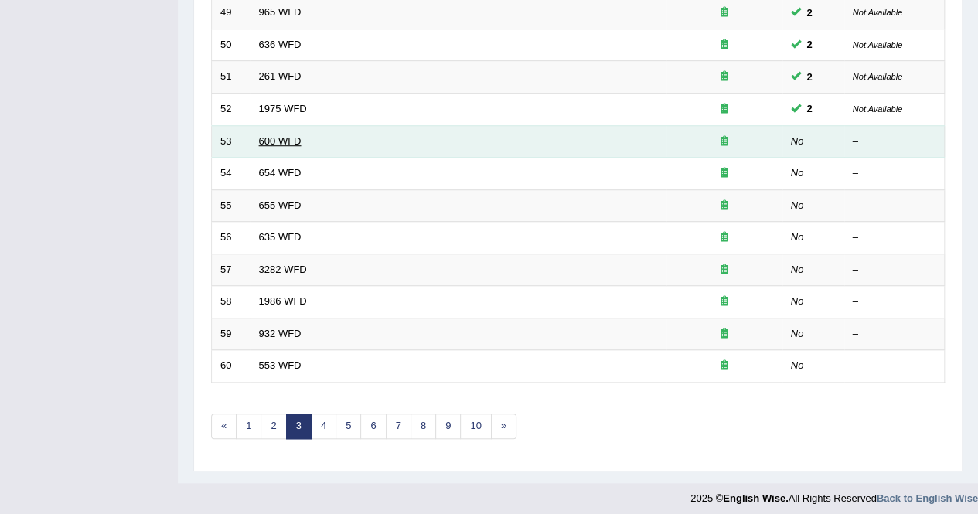
click at [267, 137] on link "600 WFD" at bounding box center [280, 141] width 43 height 12
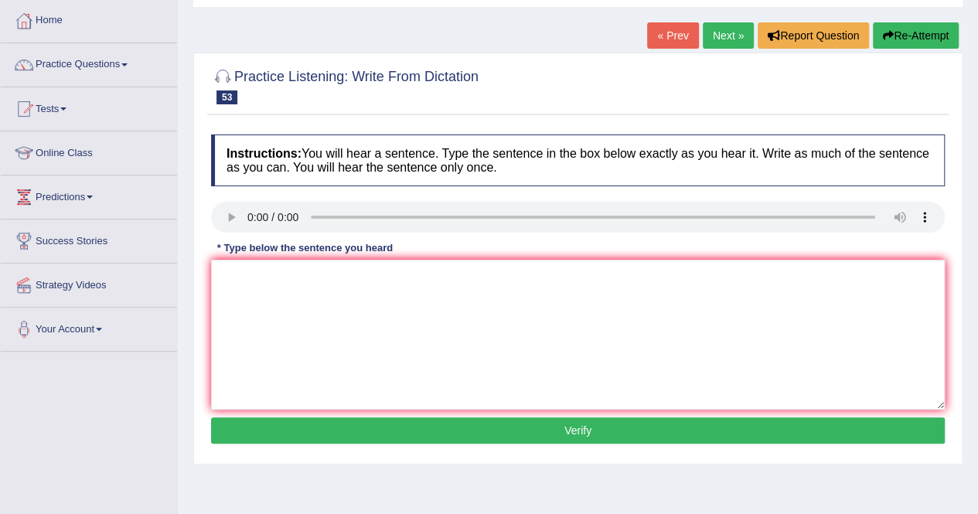
scroll to position [77, 0]
click at [302, 311] on textarea at bounding box center [578, 335] width 734 height 150
click at [326, 271] on textarea "Continuing student" at bounding box center [578, 335] width 734 height 150
click at [328, 271] on textarea "Continuing student" at bounding box center [578, 335] width 734 height 150
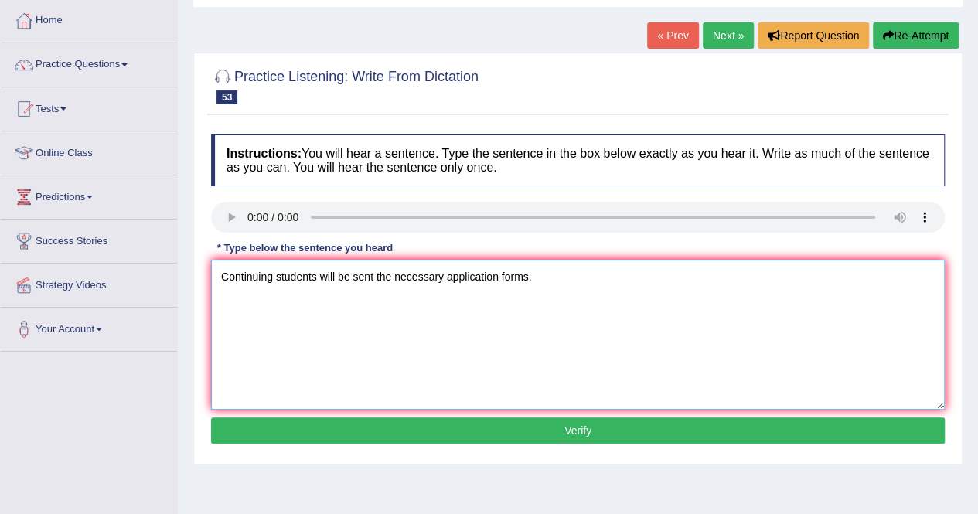
type textarea "Continuing students will be sent the necessary application forms."
click at [535, 435] on button "Verify" at bounding box center [578, 431] width 734 height 26
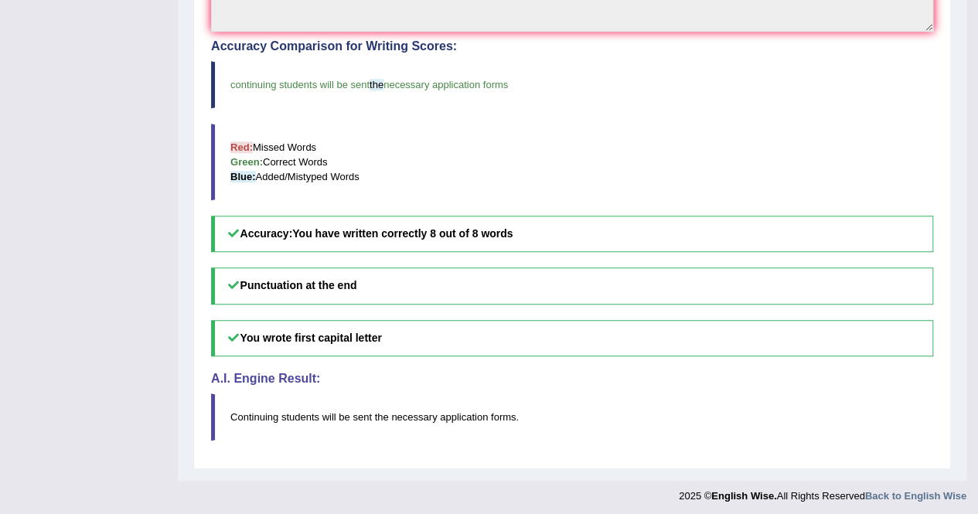
scroll to position [95, 0]
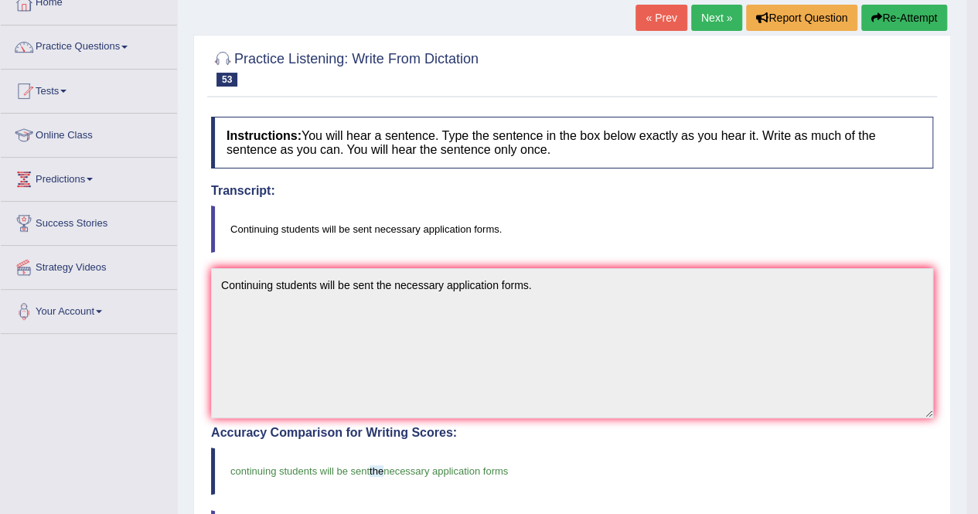
click at [708, 26] on link "Next »" at bounding box center [716, 18] width 51 height 26
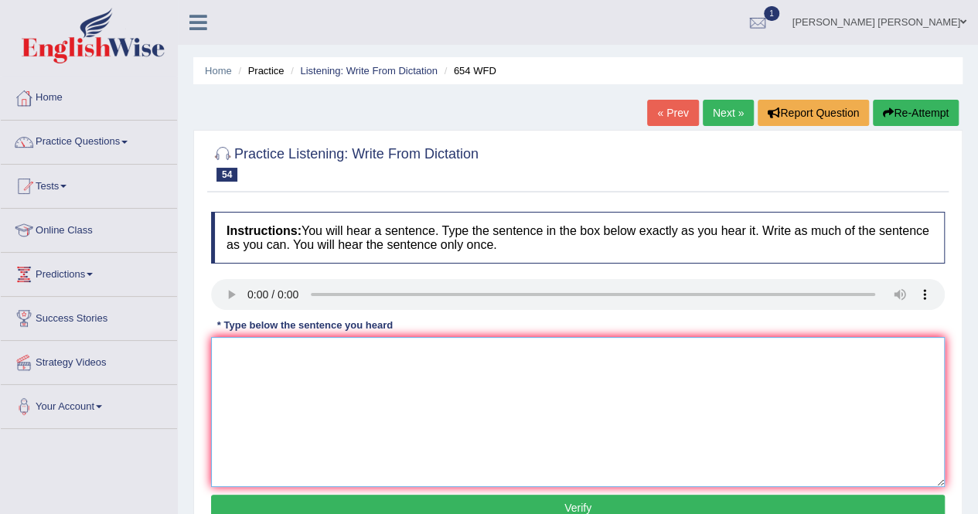
click at [269, 397] on textarea at bounding box center [578, 412] width 734 height 150
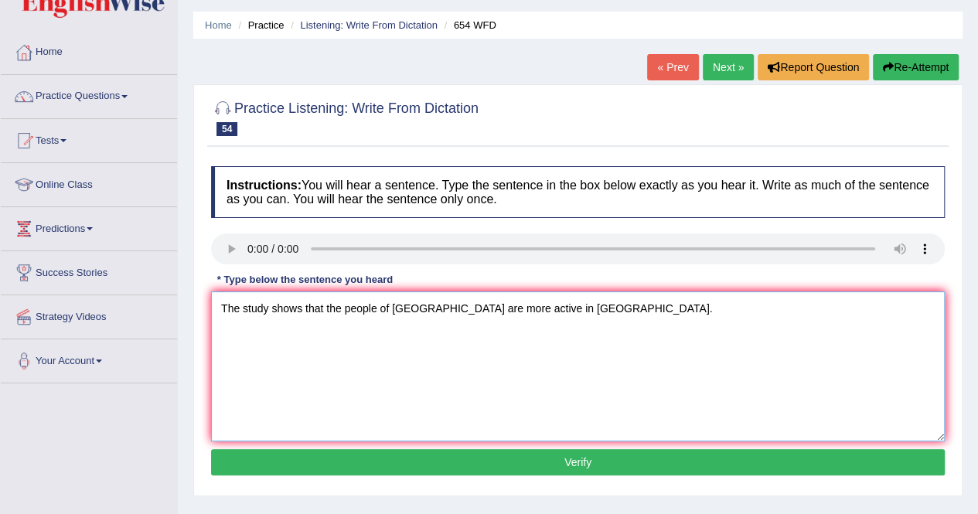
scroll to position [79, 0]
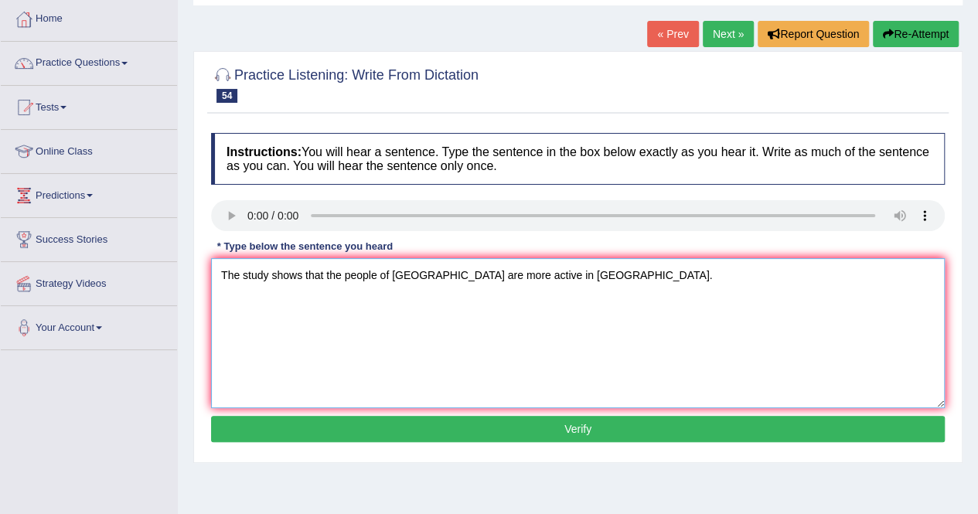
type textarea "The study shows that the people of Hong Kong are more active in Asia."
click at [580, 429] on button "Verify" at bounding box center [578, 429] width 734 height 26
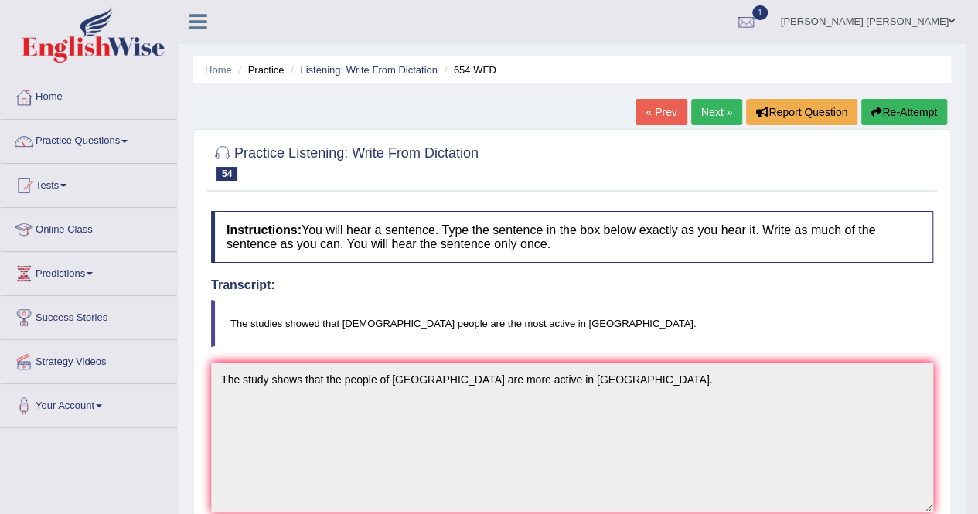
scroll to position [0, 0]
click at [882, 101] on button "Re-Attempt" at bounding box center [904, 113] width 86 height 26
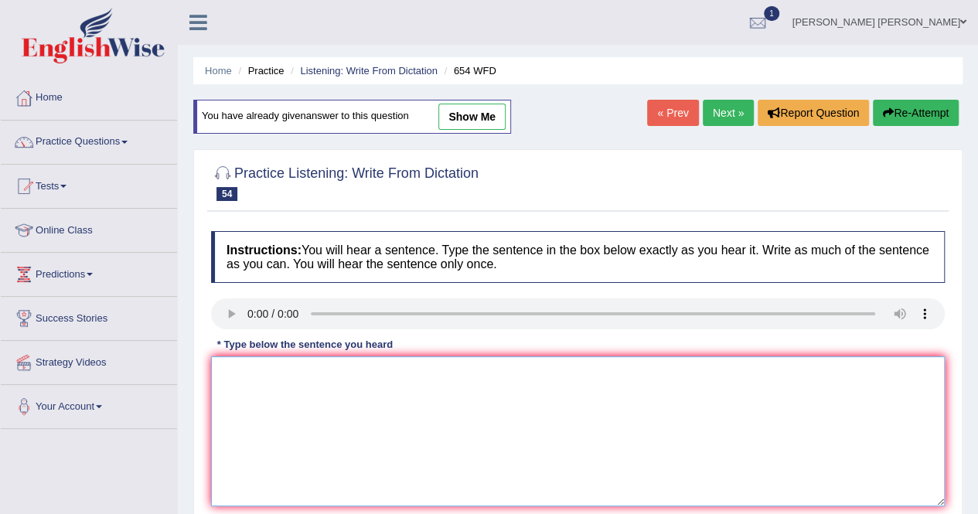
click at [276, 389] on textarea at bounding box center [578, 431] width 734 height 150
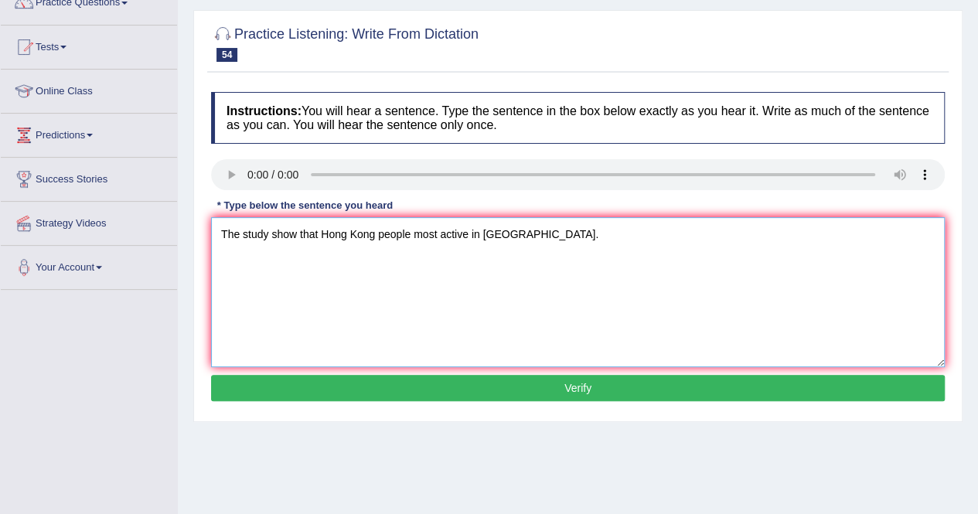
scroll to position [155, 0]
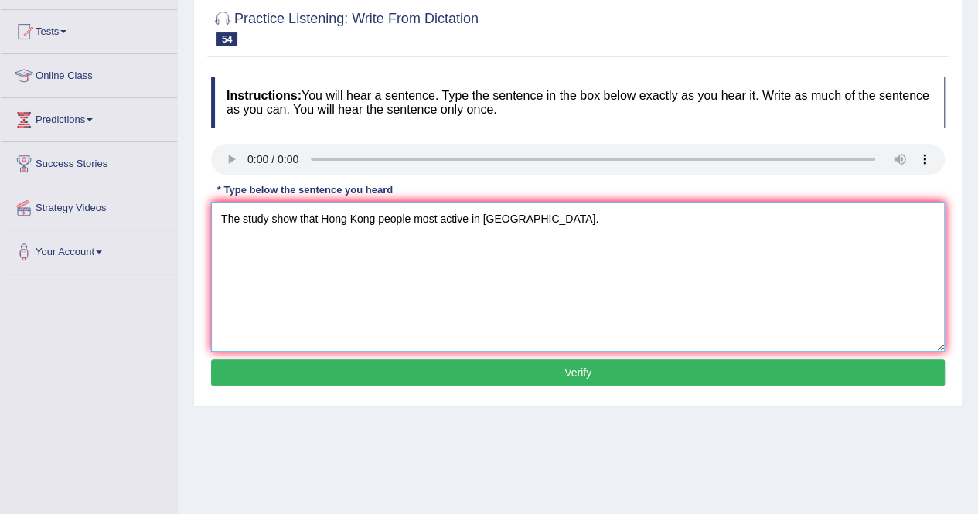
type textarea "The study show that Hong Kong people most active in [GEOGRAPHIC_DATA]."
click at [420, 367] on button "Verify" at bounding box center [578, 373] width 734 height 26
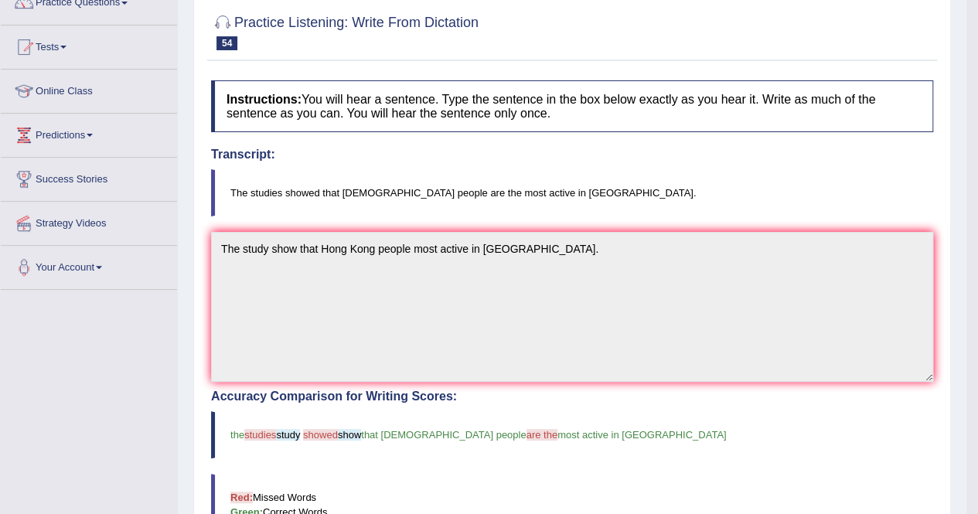
scroll to position [0, 0]
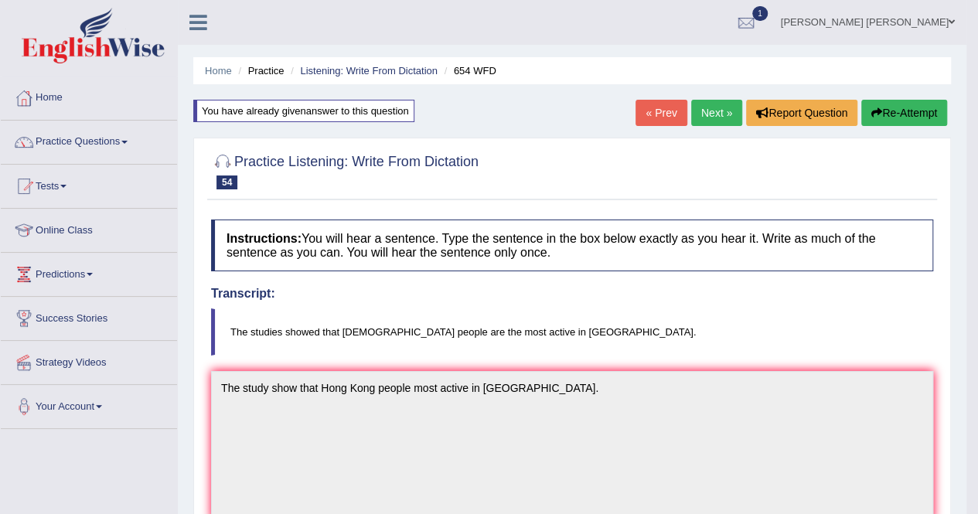
click at [708, 101] on link "Next »" at bounding box center [716, 113] width 51 height 26
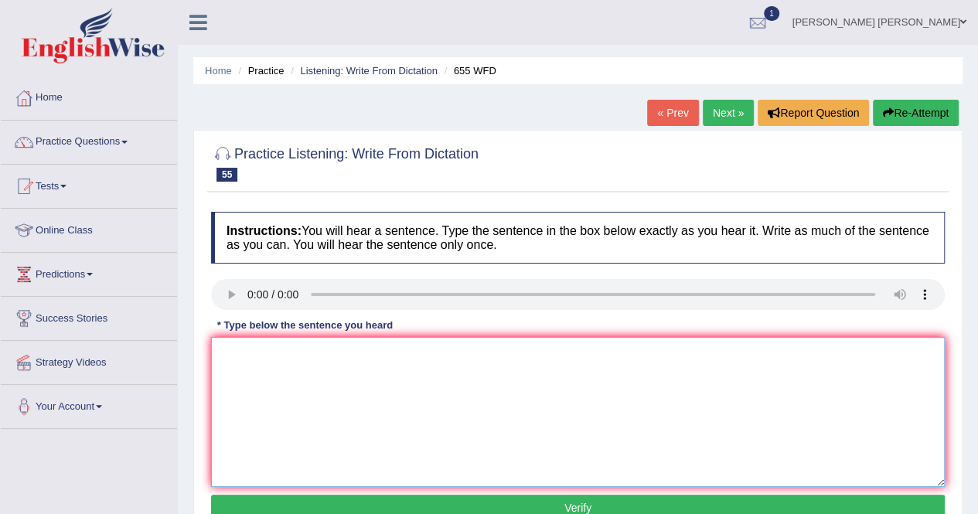
click at [306, 370] on textarea at bounding box center [578, 412] width 734 height 150
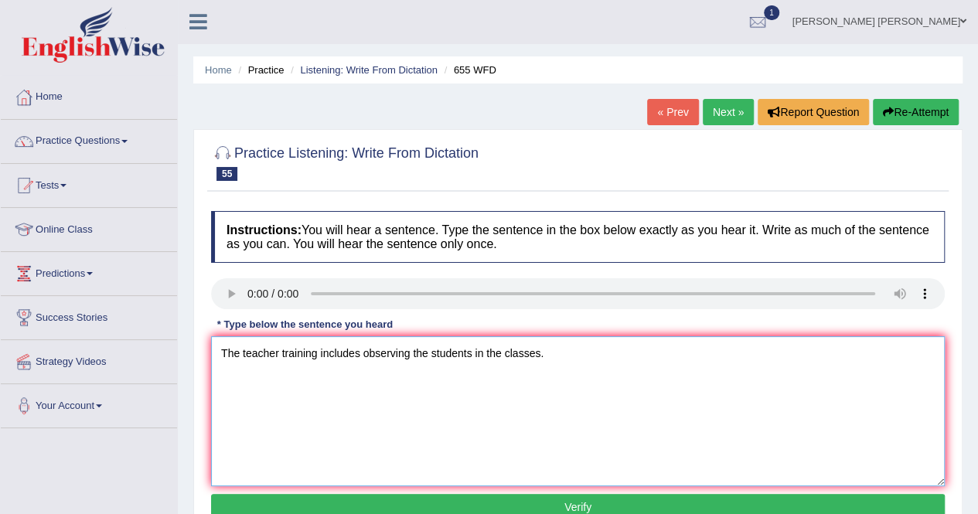
type textarea "The teacher training includes observing the students in the classes."
click at [503, 508] on button "Verify" at bounding box center [578, 507] width 734 height 26
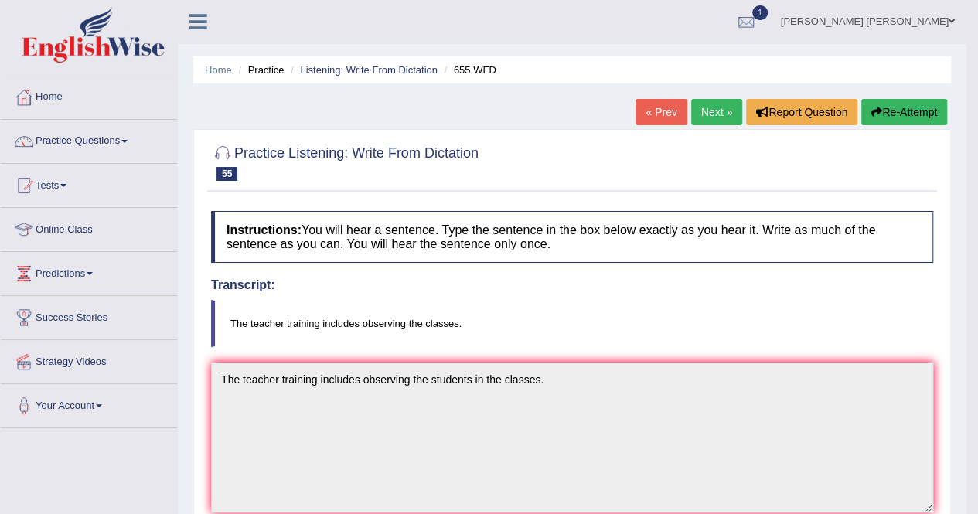
click at [718, 112] on link "Next »" at bounding box center [716, 112] width 51 height 26
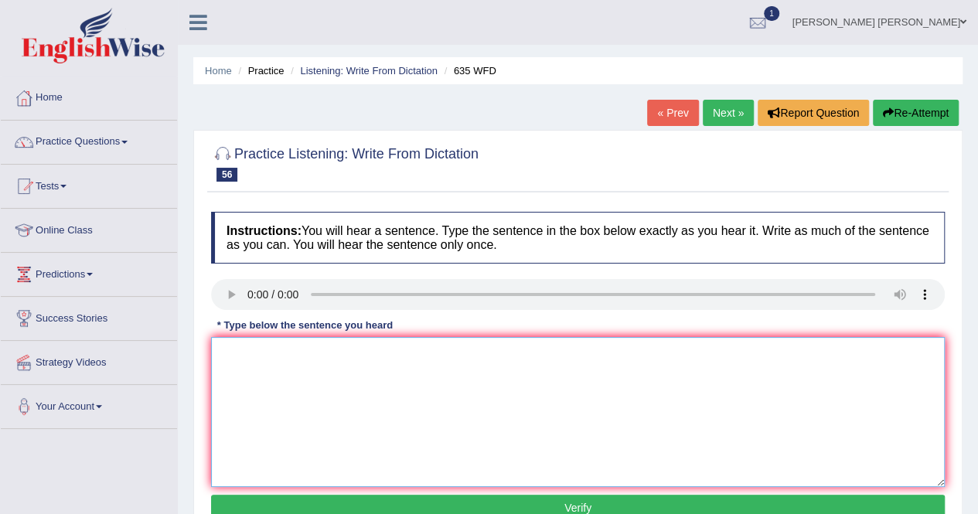
click at [286, 358] on textarea at bounding box center [578, 412] width 734 height 150
click at [345, 405] on textarea "The science library currently located on the ground floor of the library." at bounding box center [578, 412] width 734 height 150
click at [347, 353] on textarea "The science library currently located on the ground floor of the library." at bounding box center [578, 412] width 734 height 150
click at [432, 431] on textarea "The science library is currently located on the ground floor of the library." at bounding box center [578, 412] width 734 height 150
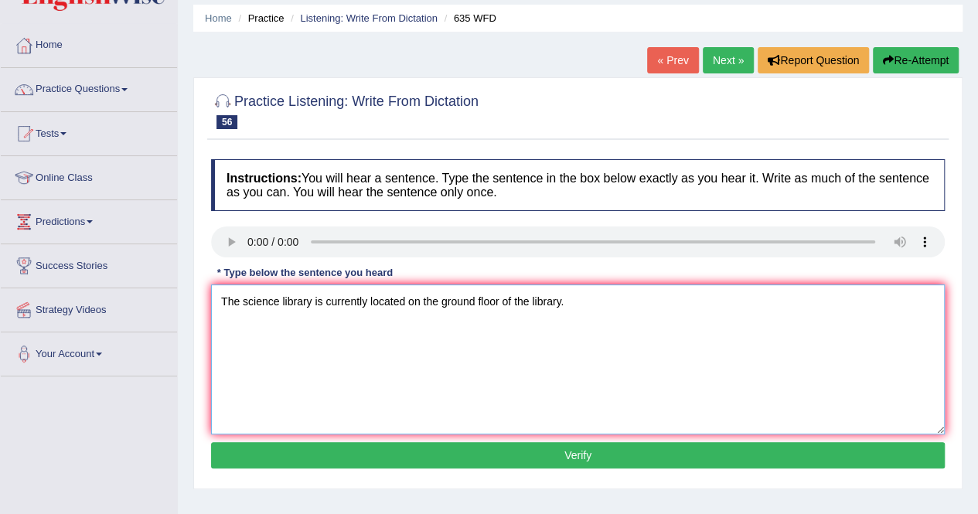
scroll to position [77, 0]
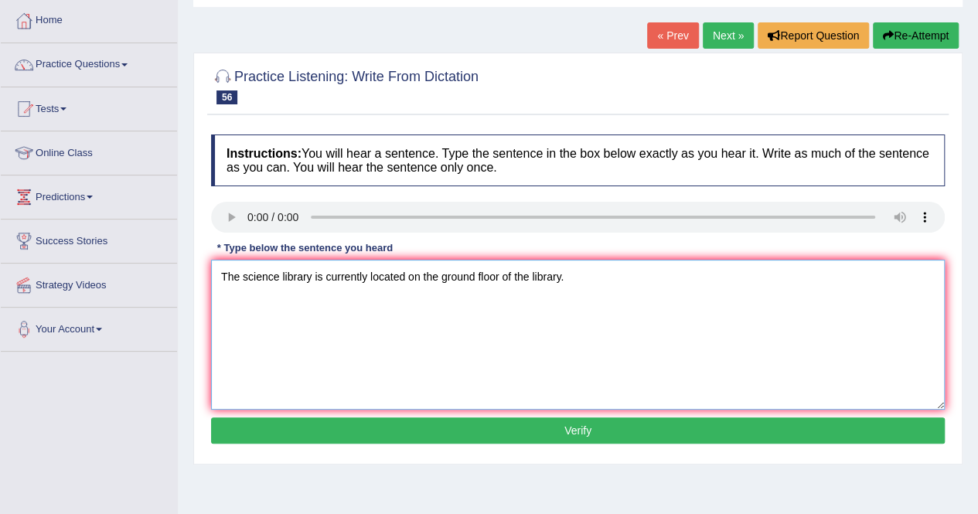
type textarea "The science library is currently located on the ground floor of the library."
click at [504, 418] on button "Verify" at bounding box center [578, 431] width 734 height 26
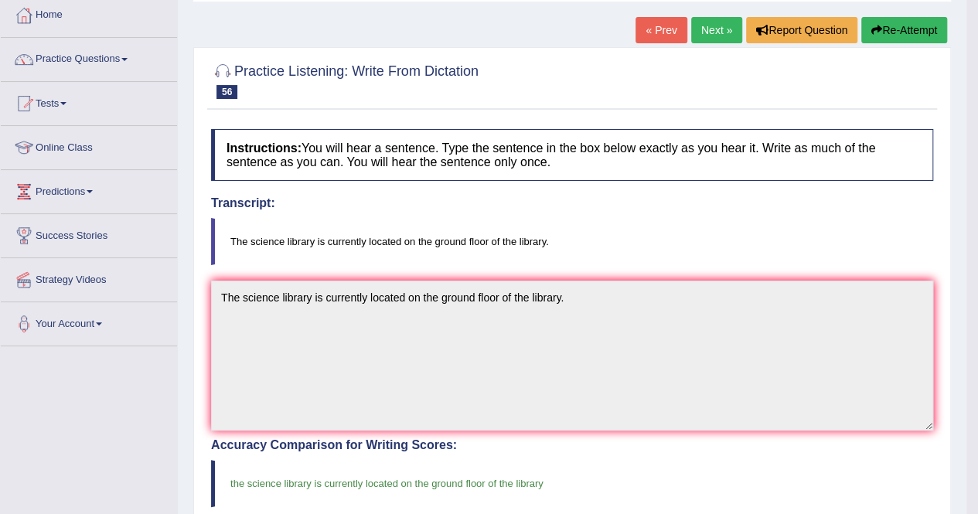
scroll to position [0, 0]
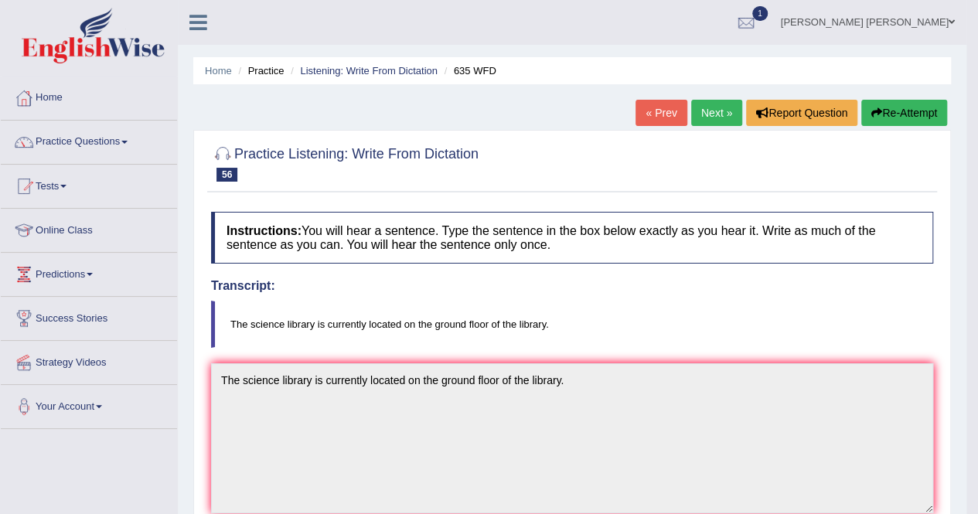
click at [716, 104] on link "Next »" at bounding box center [716, 113] width 51 height 26
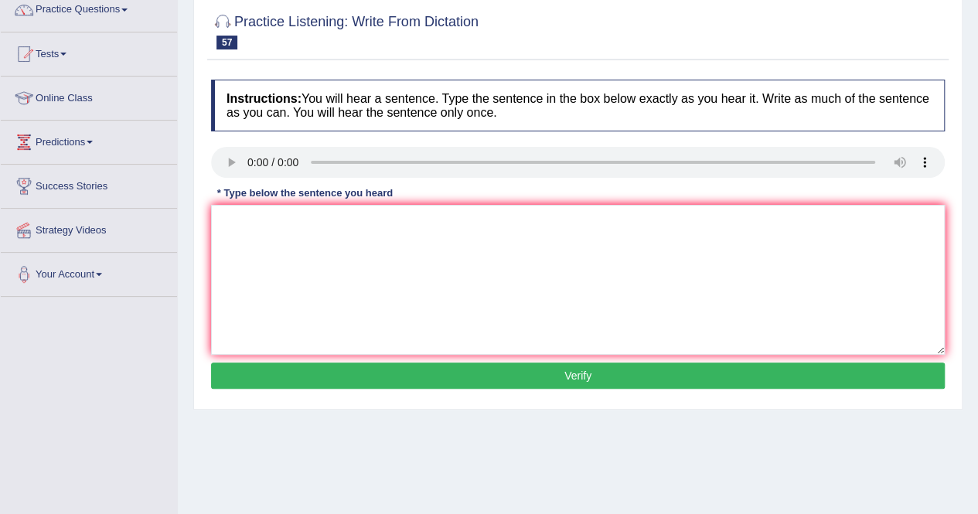
scroll to position [232, 0]
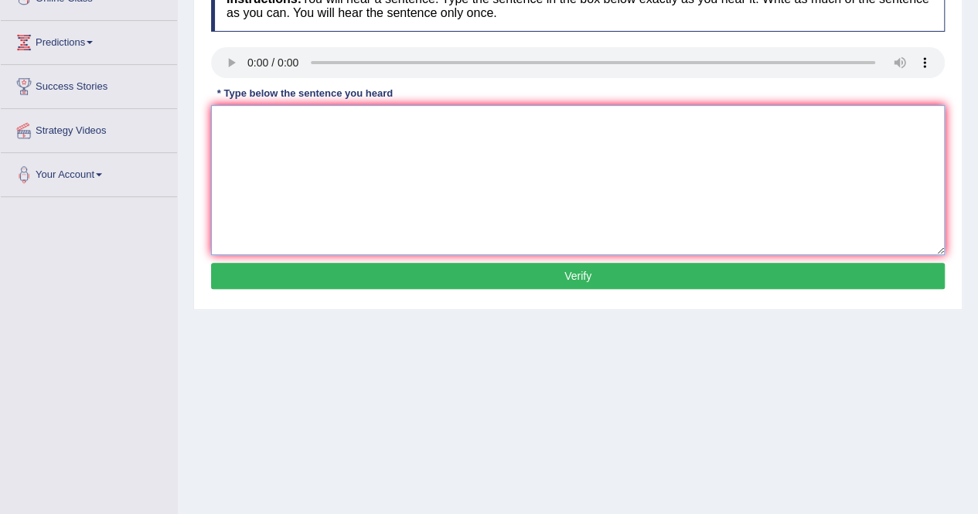
click at [291, 159] on textarea at bounding box center [578, 180] width 734 height 150
type textarea "Computer used to be larger than a year now."
click at [478, 282] on button "Verify" at bounding box center [578, 276] width 734 height 26
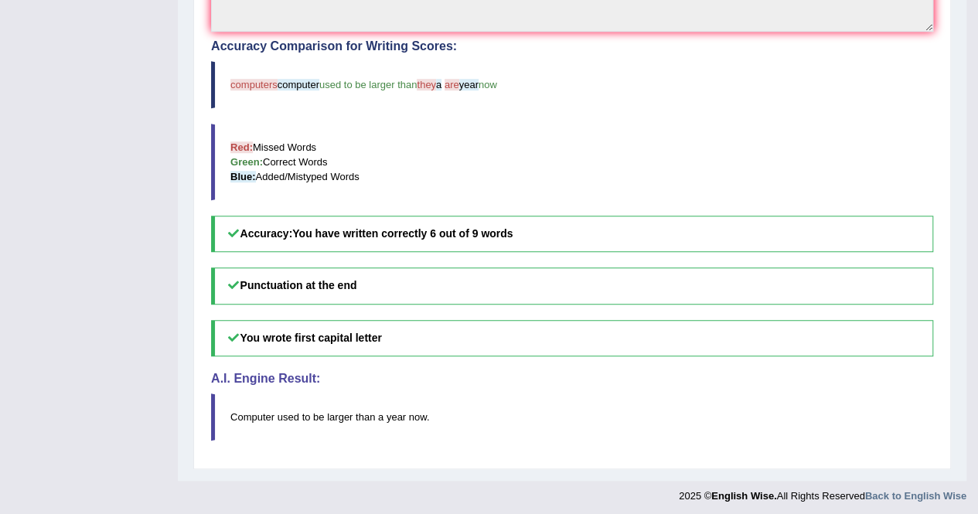
scroll to position [95, 0]
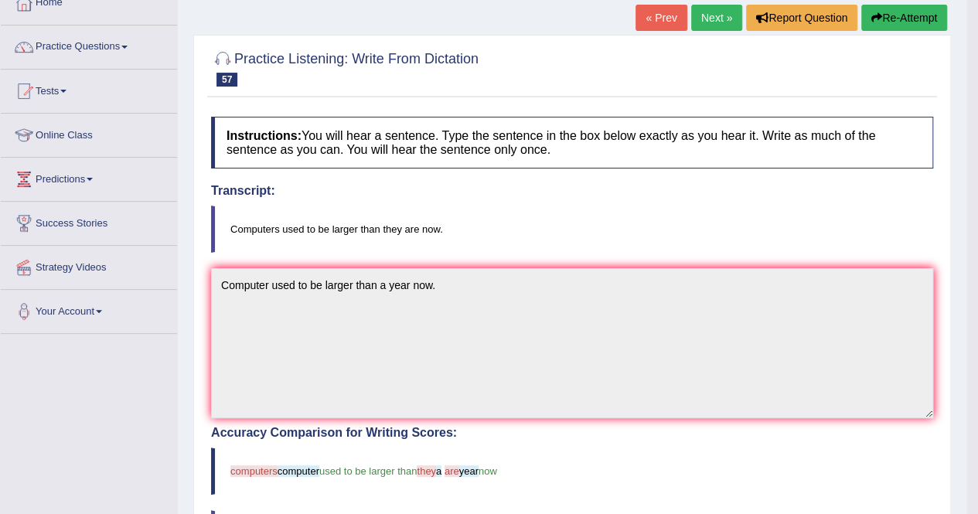
click at [876, 12] on icon "button" at bounding box center [877, 17] width 11 height 11
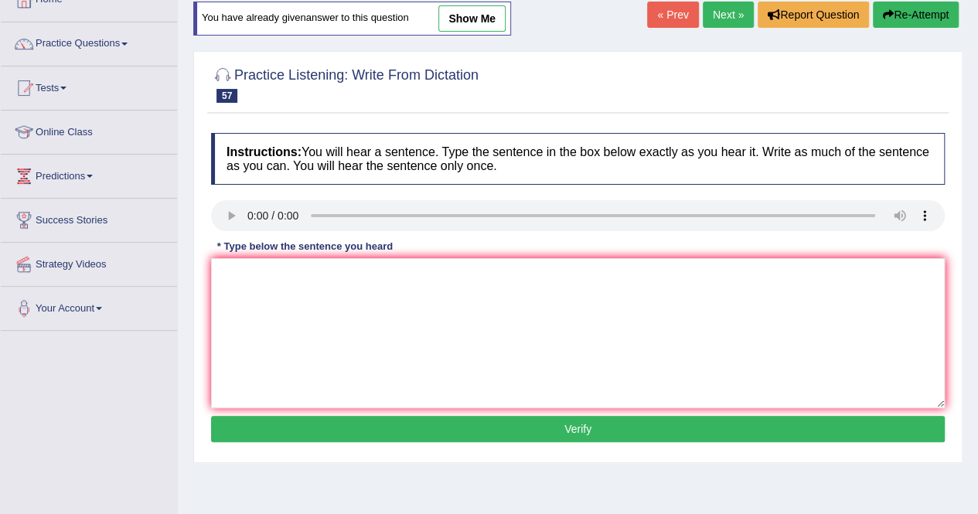
scroll to position [95, 0]
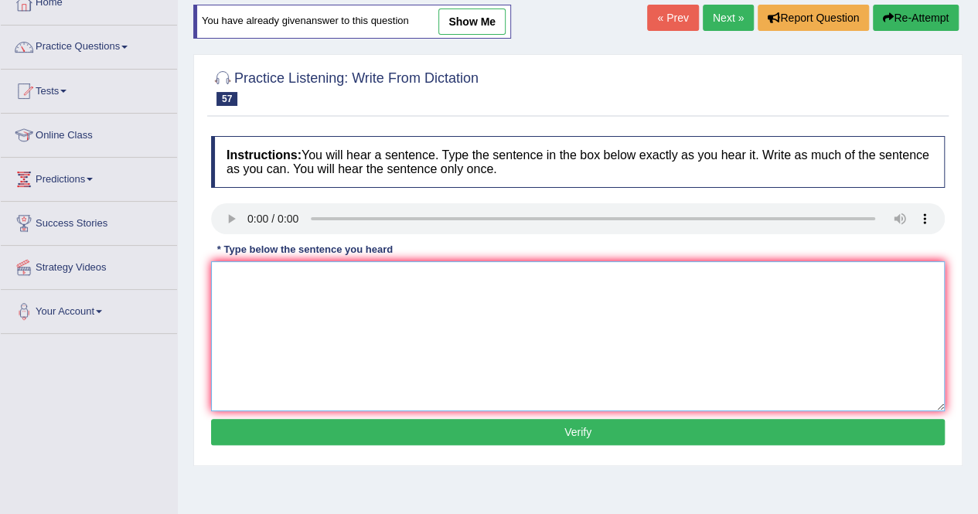
click at [307, 281] on textarea at bounding box center [578, 336] width 734 height 150
type textarea "Computers used to be larger than they are now."
click at [546, 423] on button "Verify" at bounding box center [578, 432] width 734 height 26
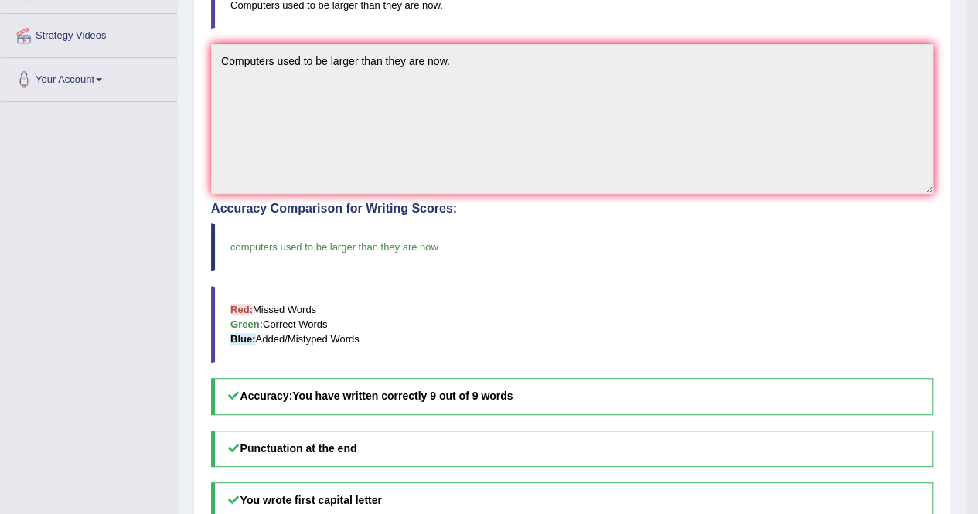
scroll to position [18, 0]
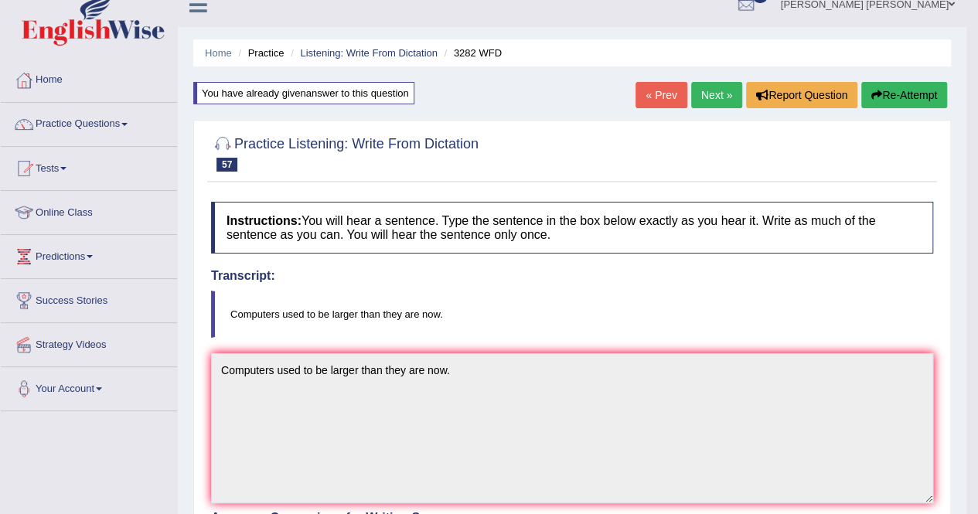
click at [705, 88] on link "Next »" at bounding box center [716, 95] width 51 height 26
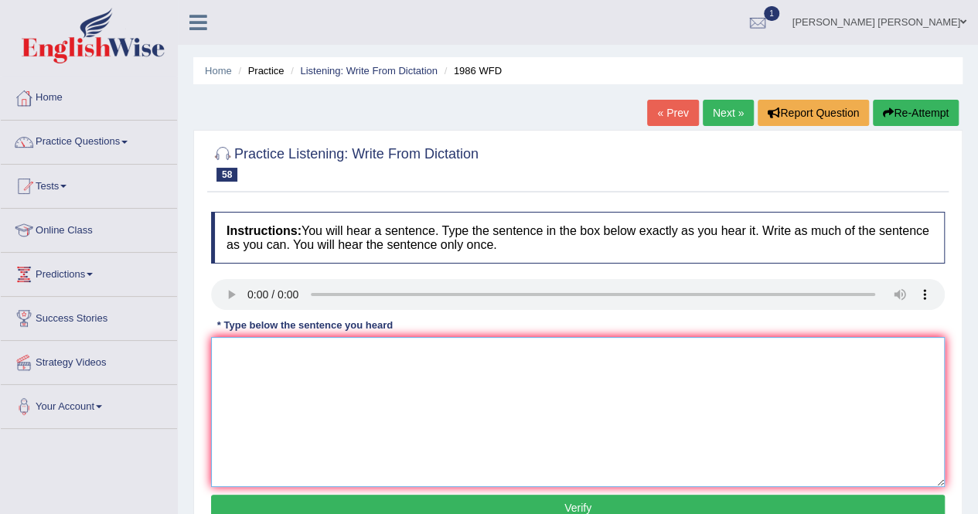
click at [359, 397] on textarea at bounding box center [578, 412] width 734 height 150
type textarea "A good academic paper should present a clear article."
click at [479, 510] on button "Verify" at bounding box center [578, 508] width 734 height 26
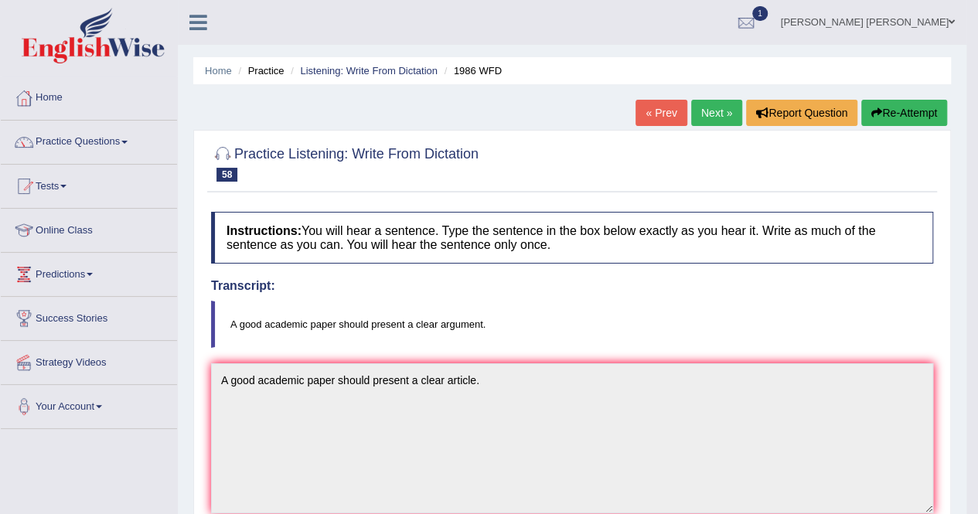
click at [722, 106] on link "Next »" at bounding box center [716, 113] width 51 height 26
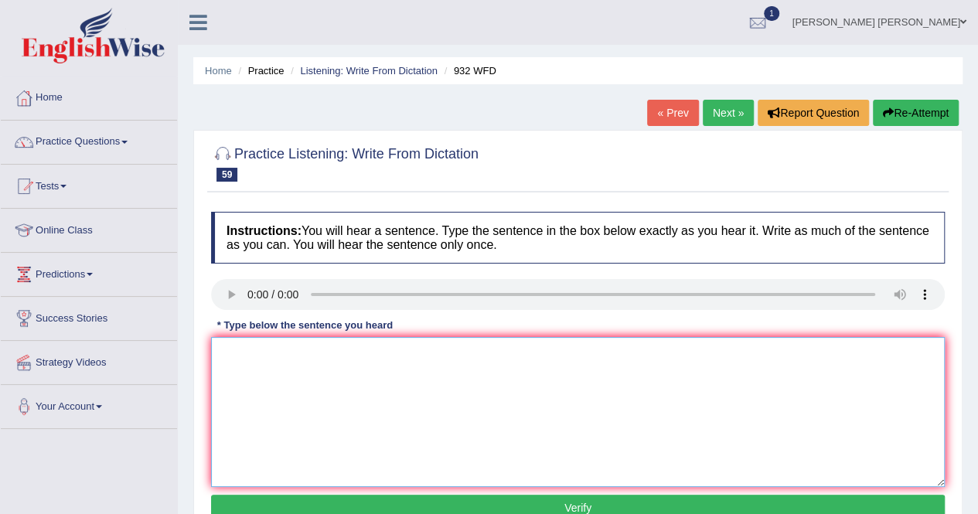
click at [278, 369] on textarea at bounding box center [578, 412] width 734 height 150
drag, startPoint x: 250, startPoint y: 354, endPoint x: 258, endPoint y: 353, distance: 8.5
click at [251, 353] on textarea "Take a first step by applying university scholarship" at bounding box center [578, 412] width 734 height 150
type textarea "Take the first step by applying for a university scholarship now."
click at [575, 508] on button "Verify" at bounding box center [578, 508] width 734 height 26
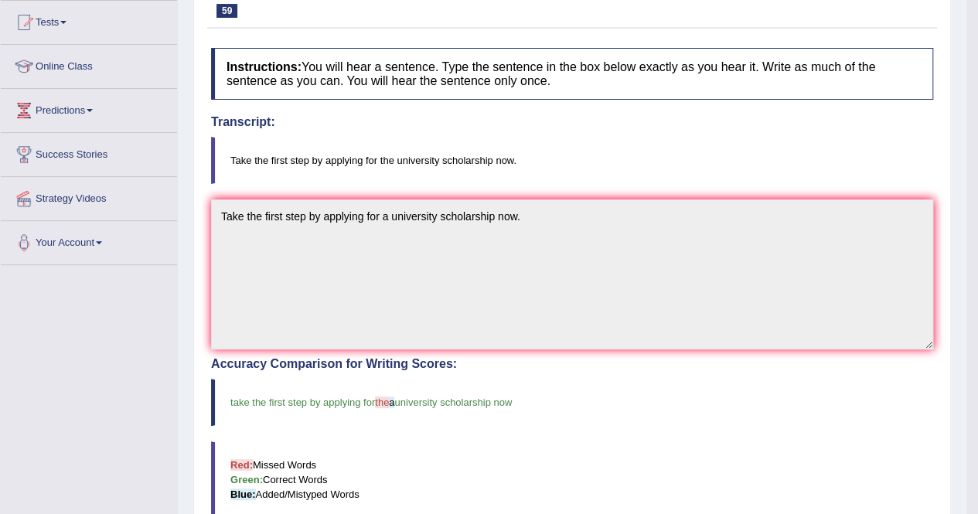
scroll to position [77, 0]
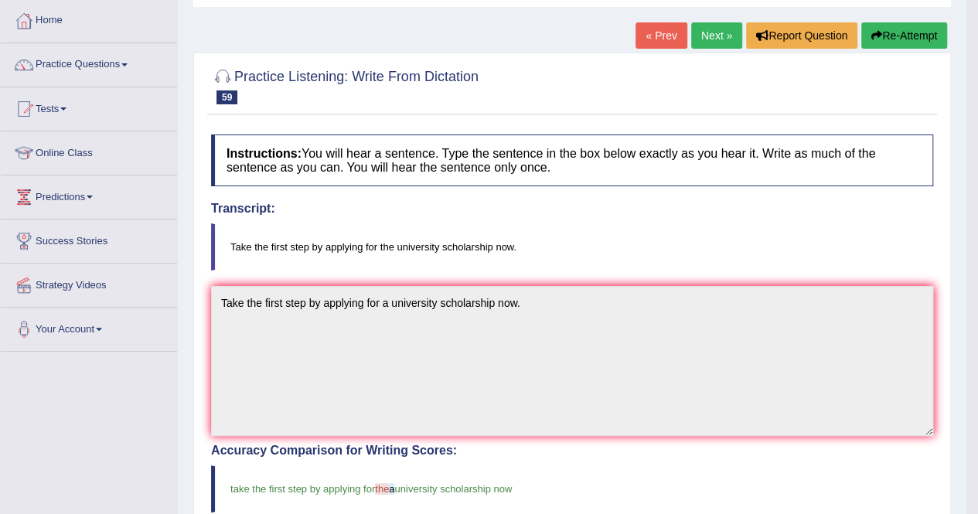
click at [713, 41] on link "Next »" at bounding box center [716, 35] width 51 height 26
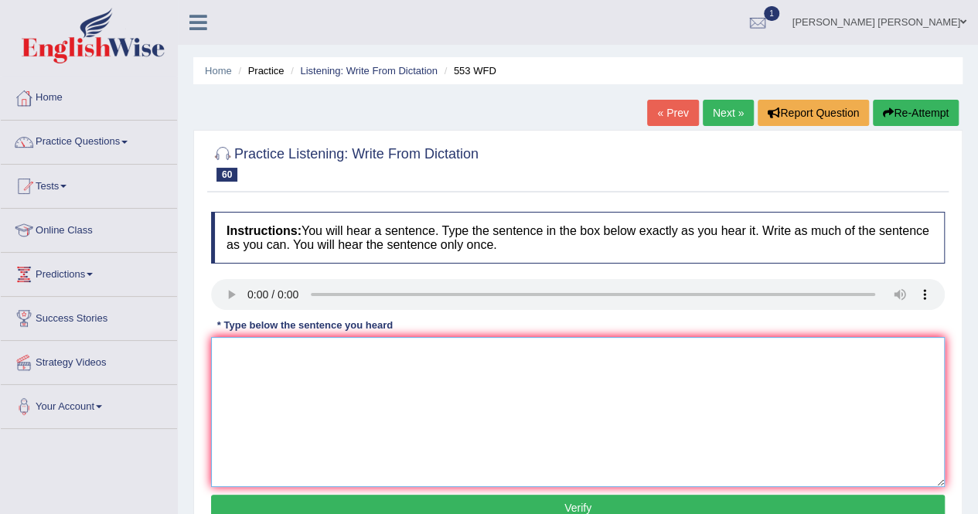
click at [308, 380] on textarea at bounding box center [578, 412] width 734 height 150
click at [300, 381] on textarea at bounding box center [578, 412] width 734 height 150
click at [339, 400] on textarea at bounding box center [578, 412] width 734 height 150
click at [412, 354] on textarea "The water filter on campus will discourgage the unnecssary use plastic bottles." at bounding box center [578, 412] width 734 height 150
click at [524, 386] on textarea "The water filter on campus will discourage the unnecssary use plastic bottles." at bounding box center [578, 412] width 734 height 150
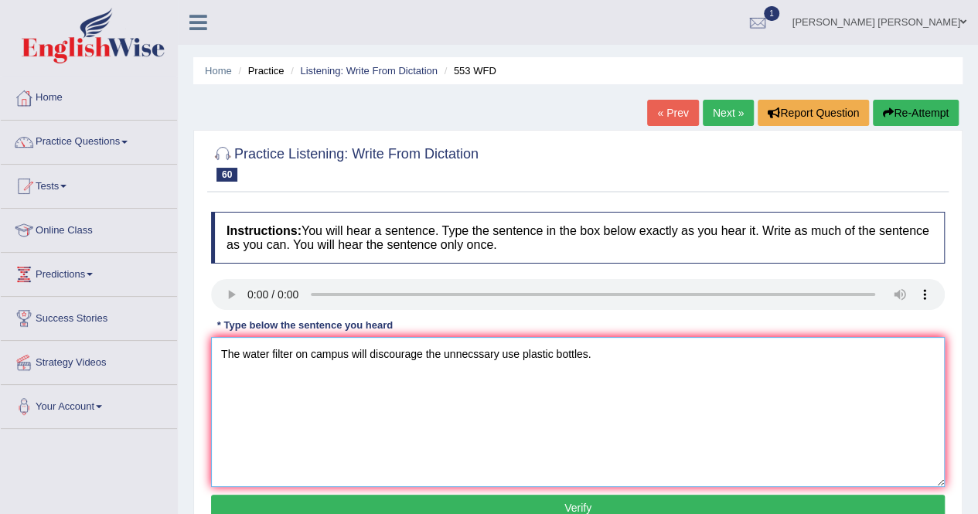
click at [476, 355] on textarea "The water filter on campus will discourage the unnecssary use plastic bottles." at bounding box center [578, 412] width 734 height 150
click at [516, 405] on textarea "The water filter on campus will discourage the unnecessary use plastic bottles." at bounding box center [578, 412] width 734 height 150
type textarea "The water filter on campus will discourage the unnecessary use of plastic bottl…"
click at [794, 501] on button "Verify" at bounding box center [578, 508] width 734 height 26
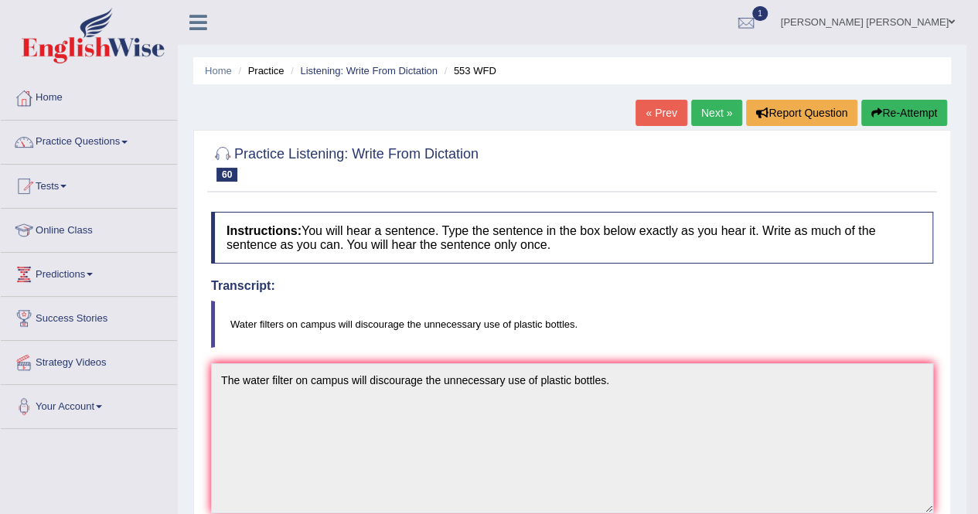
click at [713, 106] on link "Next »" at bounding box center [716, 113] width 51 height 26
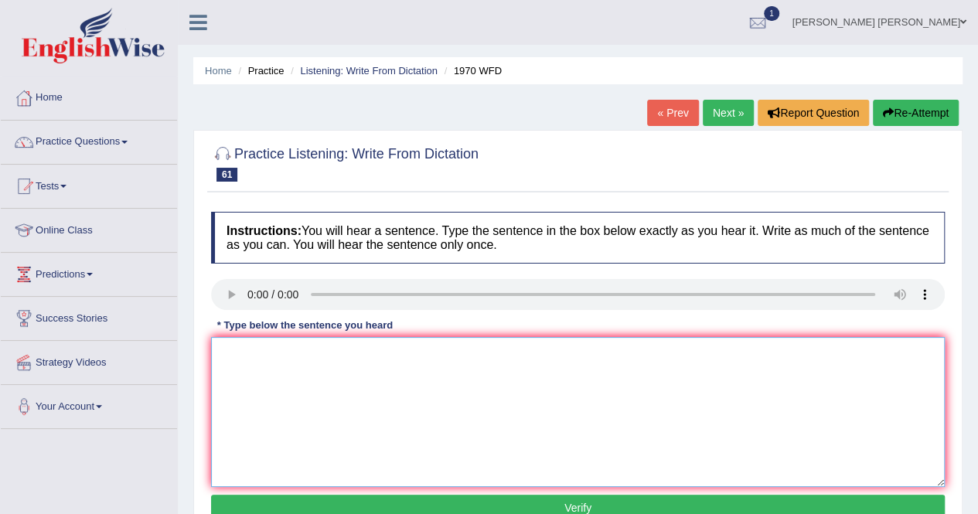
click at [301, 352] on textarea at bounding box center [578, 412] width 734 height 150
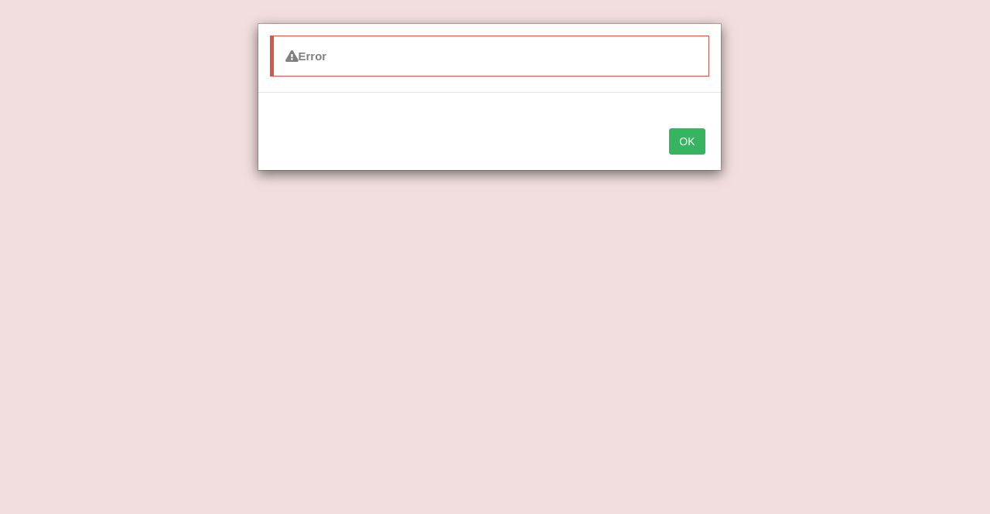
drag, startPoint x: 697, startPoint y: 152, endPoint x: 616, endPoint y: 221, distance: 106.4
click at [696, 152] on button "OK" at bounding box center [687, 141] width 36 height 26
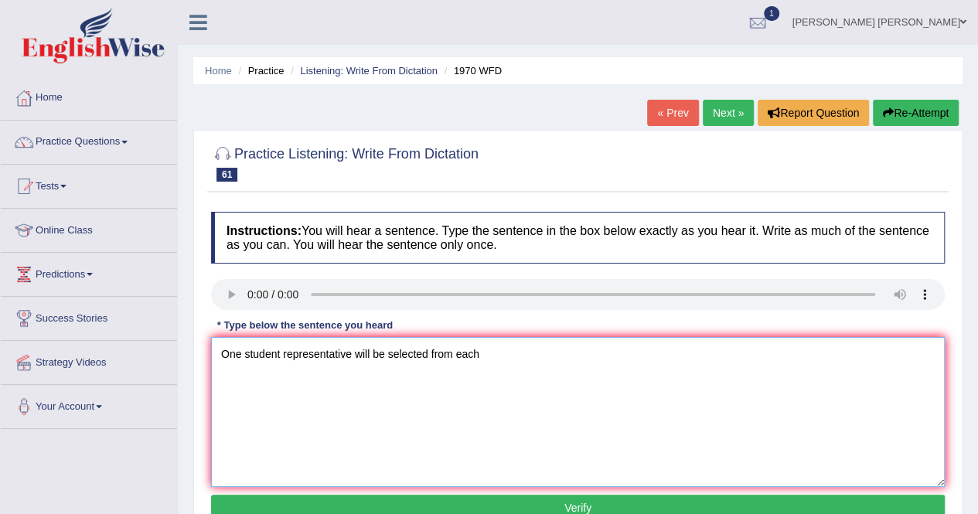
click at [496, 358] on textarea "One student representative will be selected from each" at bounding box center [578, 412] width 734 height 150
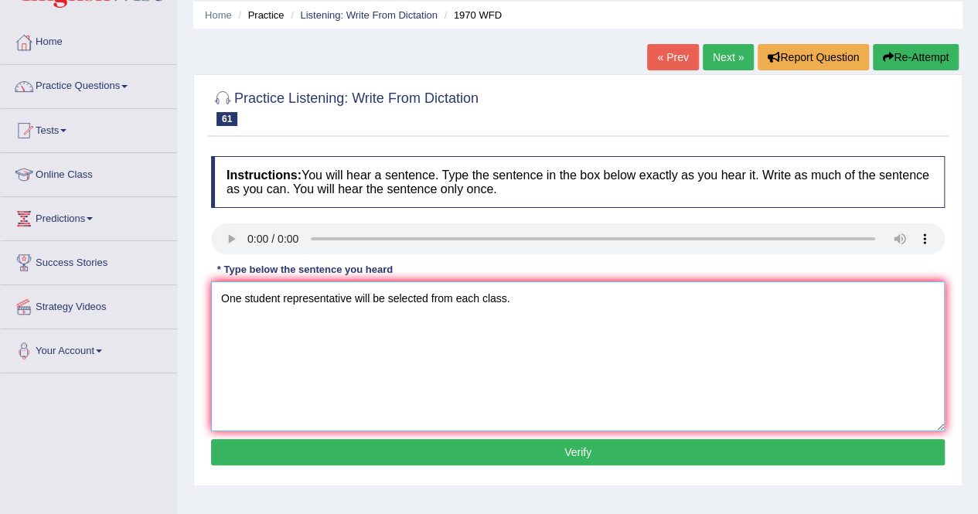
scroll to position [77, 0]
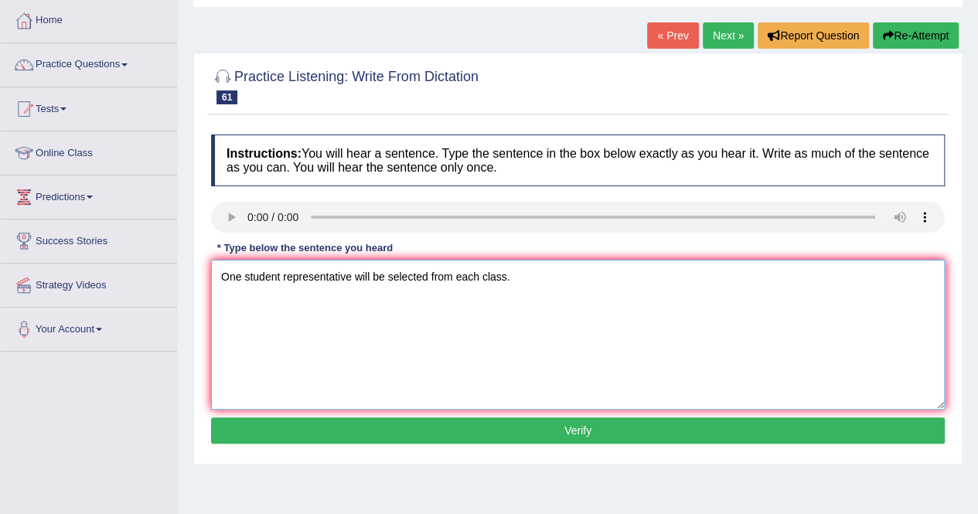
type textarea "One student representative will be selected from each class."
click at [455, 426] on button "Verify" at bounding box center [578, 431] width 734 height 26
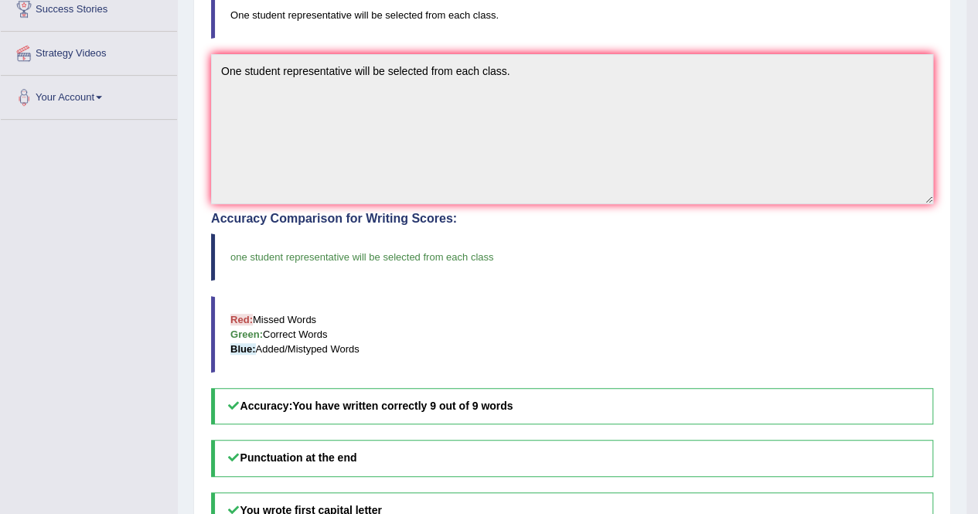
scroll to position [0, 0]
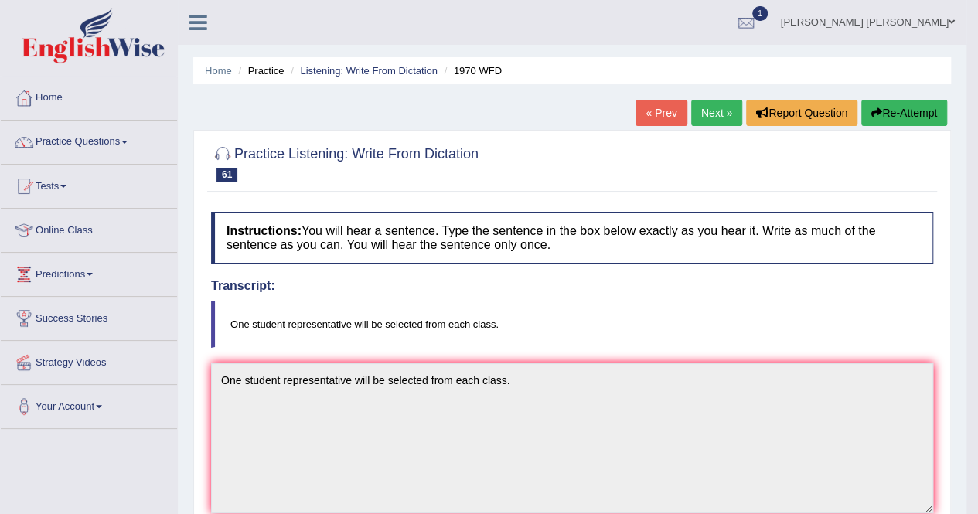
click at [721, 109] on link "Next »" at bounding box center [716, 113] width 51 height 26
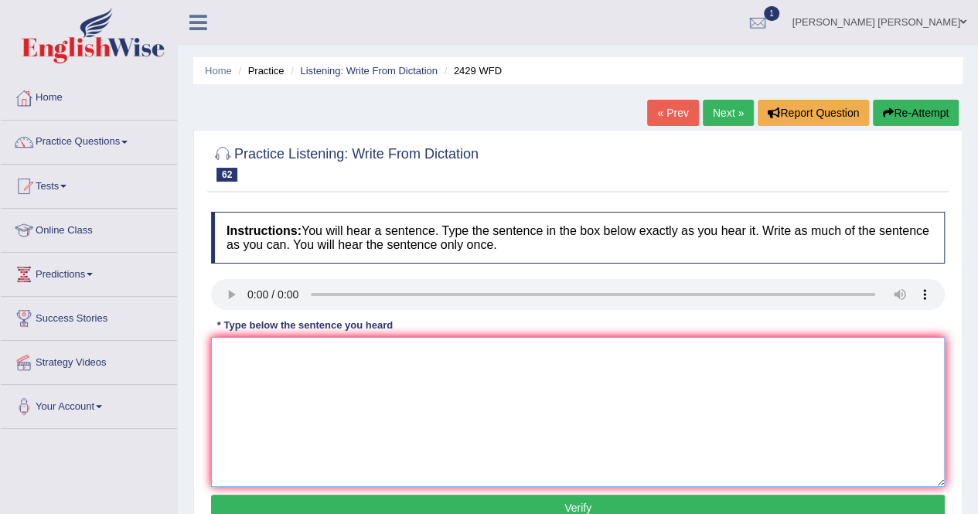
click at [278, 372] on textarea at bounding box center [578, 412] width 734 height 150
click at [267, 353] on textarea "Before chosing your university courses, you should consider your career." at bounding box center [578, 412] width 734 height 150
click at [533, 391] on textarea "Before choosing your university courses, you should consider your career." at bounding box center [578, 412] width 734 height 150
click at [544, 353] on textarea "Before choosing your university courses, you should consider your career." at bounding box center [578, 412] width 734 height 150
type textarea "Before choosing your university courses, you should consider your future career."
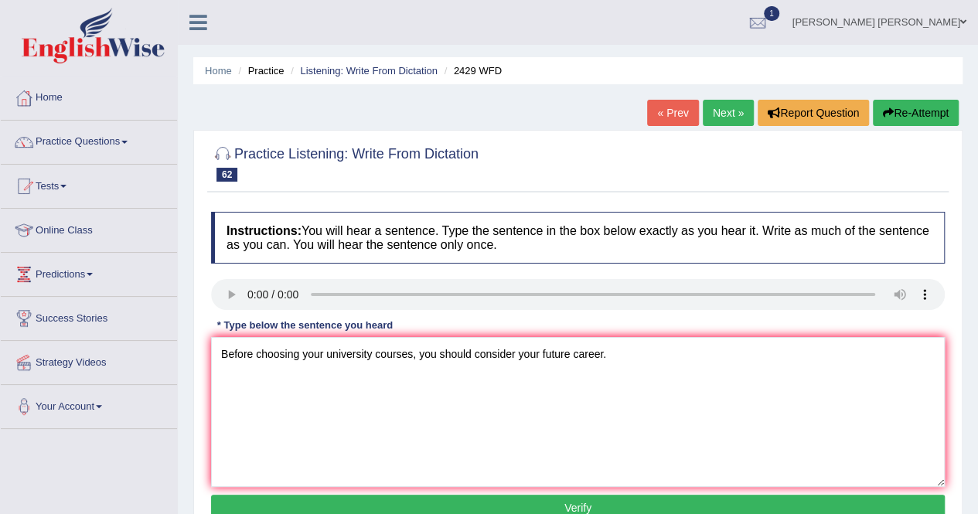
click at [528, 503] on button "Verify" at bounding box center [578, 508] width 734 height 26
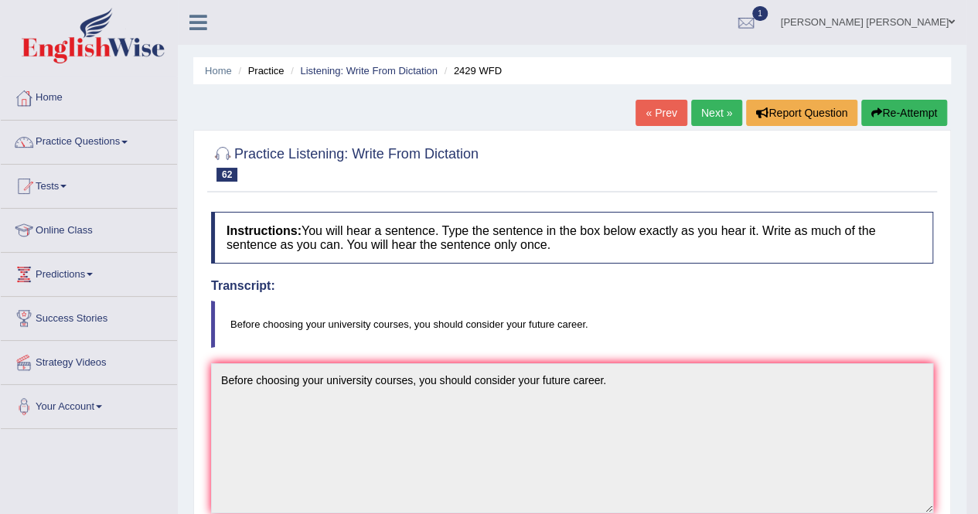
click at [711, 110] on link "Next »" at bounding box center [716, 113] width 51 height 26
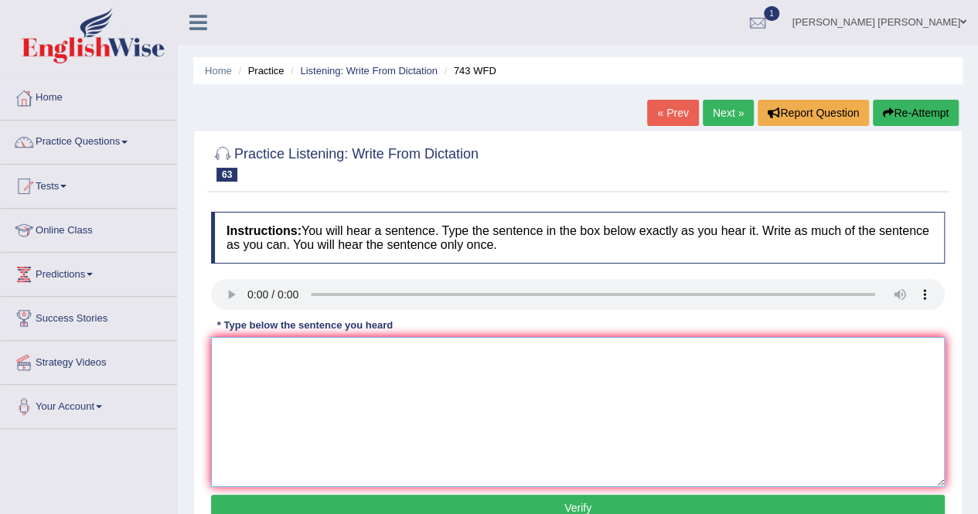
click at [292, 383] on textarea at bounding box center [578, 412] width 734 height 150
click at [523, 360] on textarea "Being bilingual does not mean having the capabilities to anaylze the languages." at bounding box center [578, 412] width 734 height 150
click at [503, 380] on textarea "Being bilingual does not mean having the capabilities to anaylze the languages." at bounding box center [578, 412] width 734 height 150
click at [527, 358] on textarea "Being bilingual does not mean having the capabilities to analyse languages." at bounding box center [578, 412] width 734 height 150
type textarea "Being bilingual does not mean having the capabilities to analyze languages."
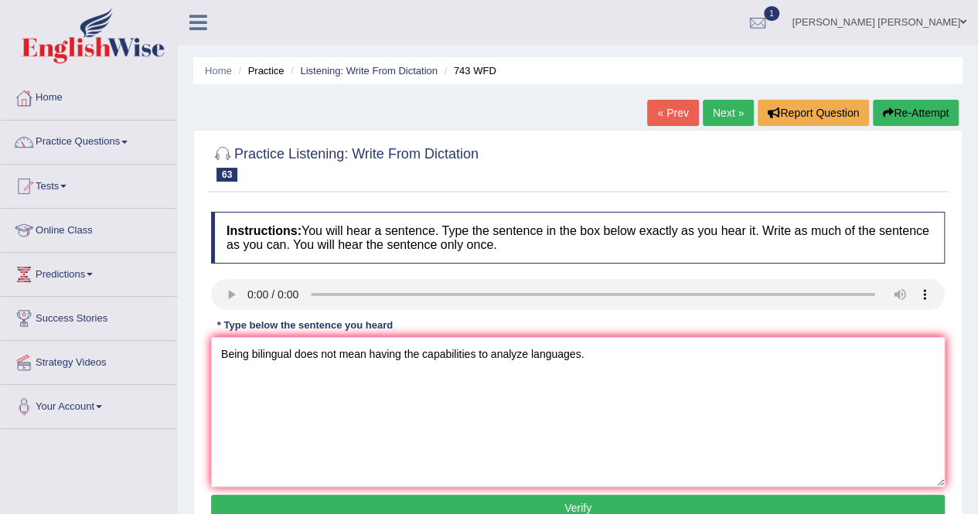
click at [518, 499] on button "Verify" at bounding box center [578, 508] width 734 height 26
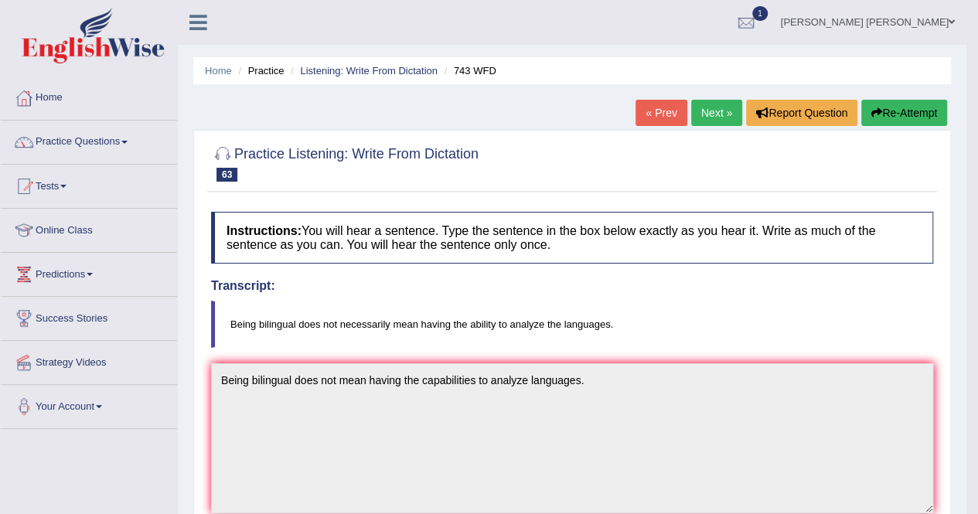
click at [710, 110] on link "Next »" at bounding box center [716, 113] width 51 height 26
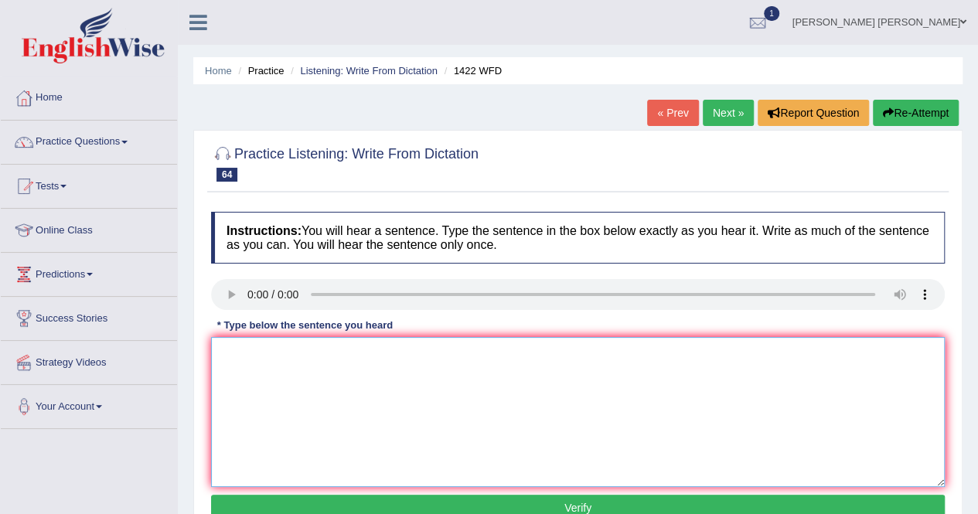
click at [320, 381] on textarea at bounding box center [578, 412] width 734 height 150
click at [394, 461] on textarea "We are looking for new ways to engage learners." at bounding box center [578, 412] width 734 height 150
type textarea "We are looking for new ways to engage learners."
click at [414, 503] on button "Verify" at bounding box center [578, 508] width 734 height 26
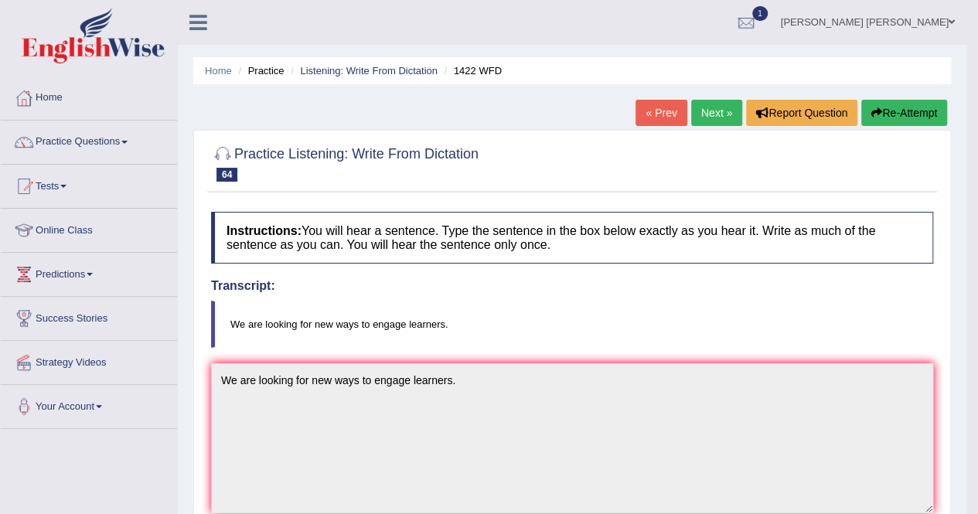
click at [716, 109] on link "Next »" at bounding box center [716, 113] width 51 height 26
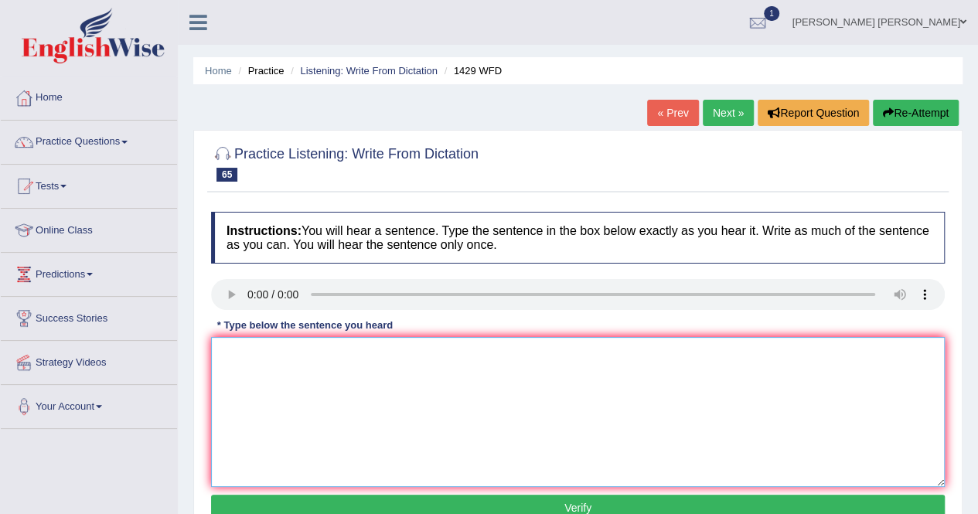
click at [295, 383] on textarea at bounding box center [578, 412] width 734 height 150
click at [387, 355] on textarea "When u attend a job interview, puntuallity is the key." at bounding box center [578, 412] width 734 height 150
click at [285, 414] on textarea "When u attend a job interview, punctuallity is the key." at bounding box center [578, 412] width 734 height 150
click at [411, 354] on textarea "When u attend a job interview, punctuallity is the key." at bounding box center [578, 412] width 734 height 150
click at [554, 420] on textarea "When u attend a job interview, punctuality is the key." at bounding box center [578, 412] width 734 height 150
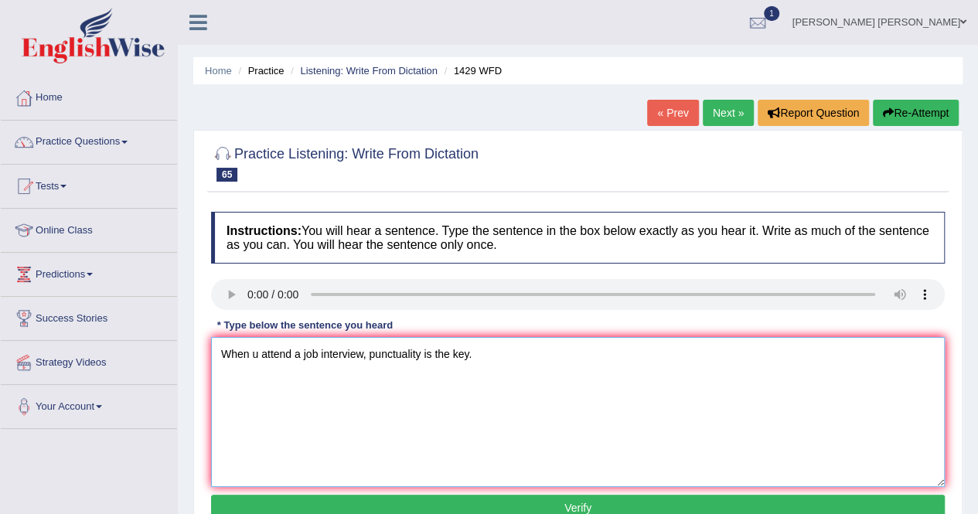
type textarea "When u attend a job interview, punctuality is the key."
click at [455, 500] on button "Verify" at bounding box center [578, 508] width 734 height 26
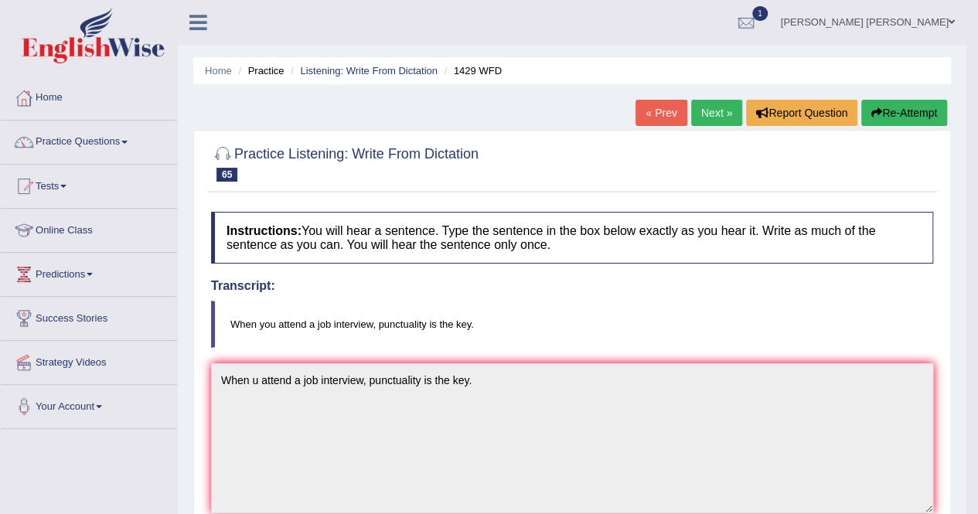
click at [718, 111] on link "Next »" at bounding box center [716, 113] width 51 height 26
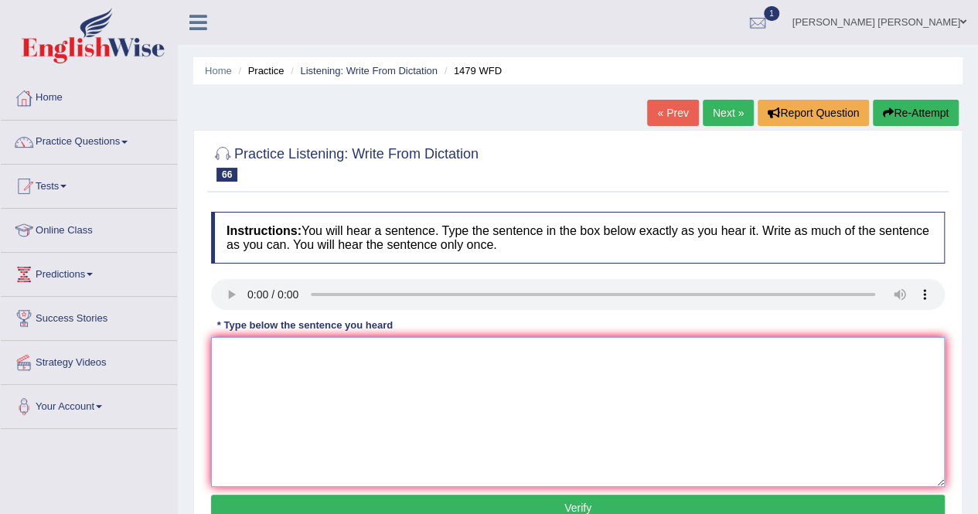
click at [280, 370] on textarea at bounding box center [578, 412] width 734 height 150
drag, startPoint x: 308, startPoint y: 352, endPoint x: 280, endPoint y: 356, distance: 28.2
click at [281, 357] on textarea "The teacher want the student" at bounding box center [578, 412] width 734 height 150
click at [554, 414] on textarea "The teacher required the student to attend the ceremony held in the playground …" at bounding box center [578, 412] width 734 height 150
drag, startPoint x: 611, startPoint y: 352, endPoint x: 644, endPoint y: 349, distance: 33.4
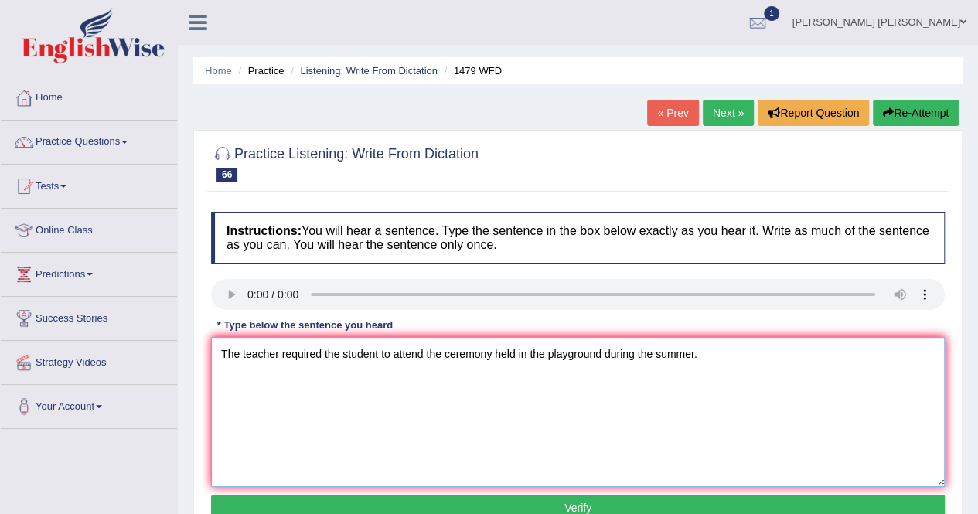
click at [644, 349] on textarea "The teacher required the student to attend the ceremony held in the playground …" at bounding box center [578, 412] width 734 height 150
drag, startPoint x: 609, startPoint y: 353, endPoint x: 657, endPoint y: 353, distance: 47.9
click at [657, 353] on textarea "The teacher required the student to attend the ceremony held in the playground …" at bounding box center [578, 412] width 734 height 150
type textarea "The teacher required the student to attend the ceremony held in the playground …"
click at [565, 504] on button "Verify" at bounding box center [578, 508] width 734 height 26
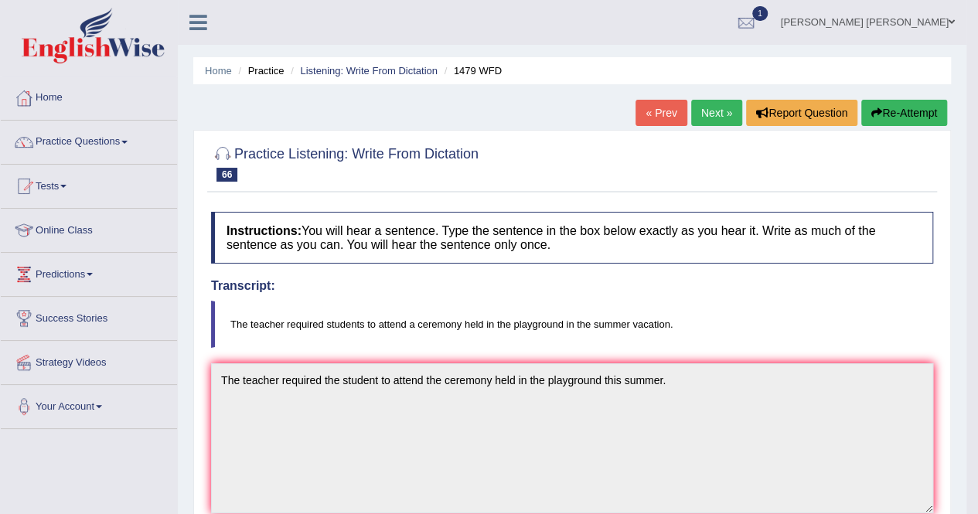
click at [710, 117] on link "Next »" at bounding box center [716, 113] width 51 height 26
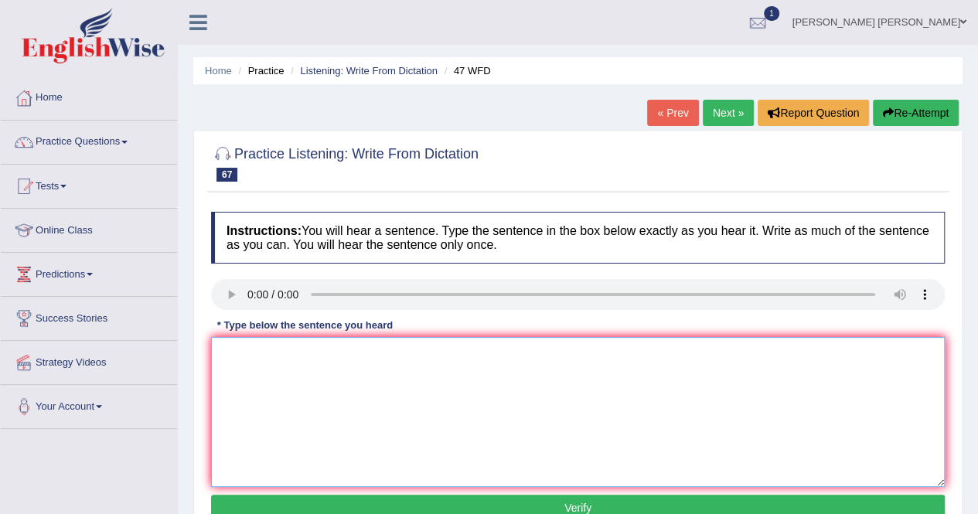
click at [285, 368] on textarea at bounding box center [578, 412] width 734 height 150
click at [308, 380] on textarea at bounding box center [578, 412] width 734 height 150
click at [349, 354] on textarea "Two drops of the solution heated" at bounding box center [578, 412] width 734 height 150
type textarea "Two drops of the solution were heated in the test, too."
click at [514, 508] on button "Verify" at bounding box center [578, 508] width 734 height 26
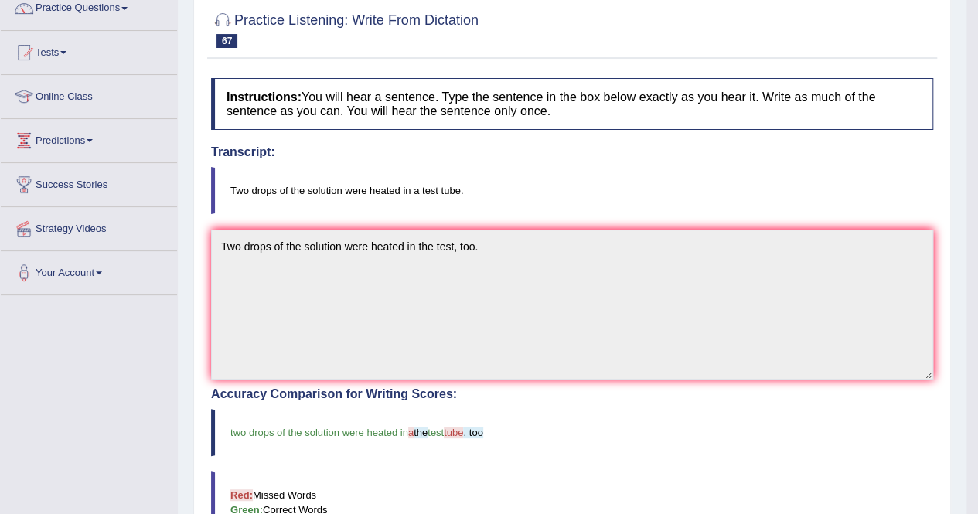
scroll to position [77, 0]
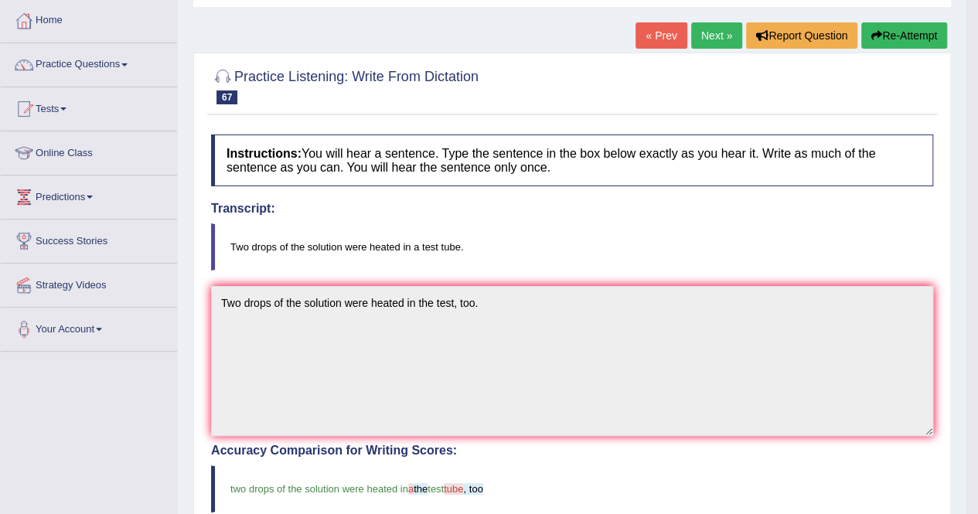
click at [713, 43] on link "Next »" at bounding box center [716, 35] width 51 height 26
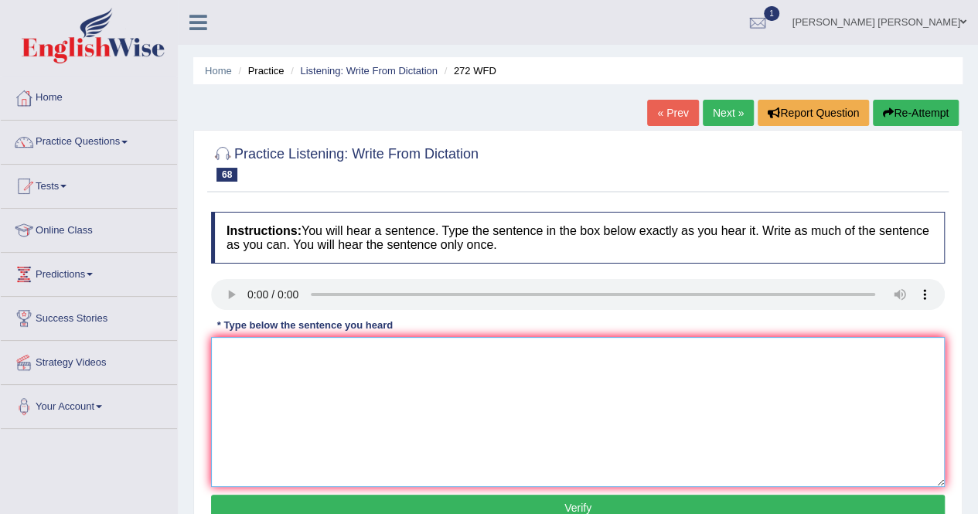
click at [300, 400] on textarea at bounding box center [578, 412] width 734 height 150
click at [329, 356] on textarea "The development have a greate negative impact on environment." at bounding box center [578, 412] width 734 height 150
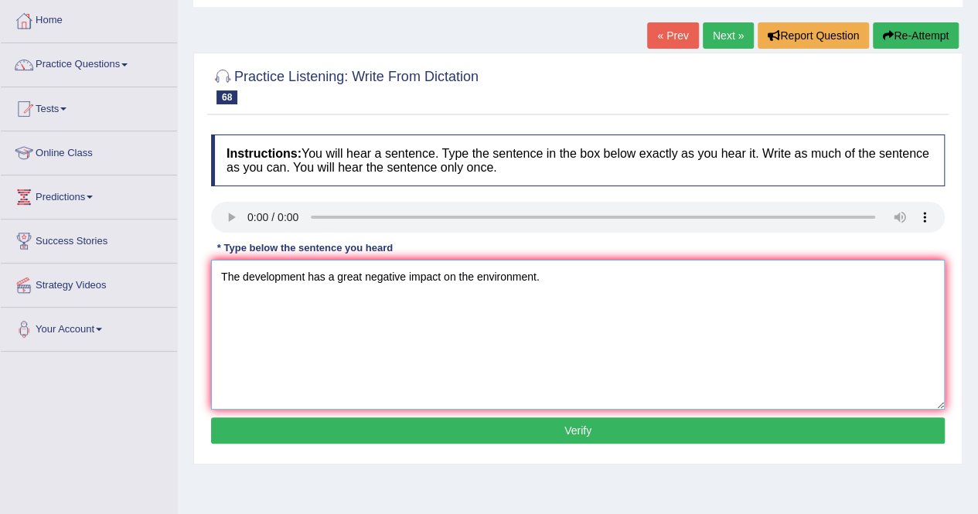
type textarea "The development has a great negative impact on the environment."
click at [557, 421] on button "Verify" at bounding box center [578, 431] width 734 height 26
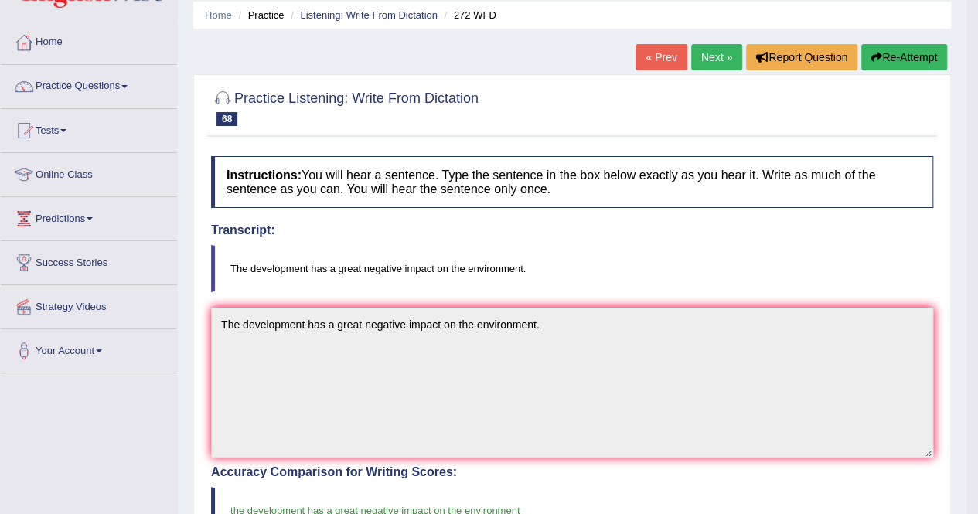
scroll to position [0, 0]
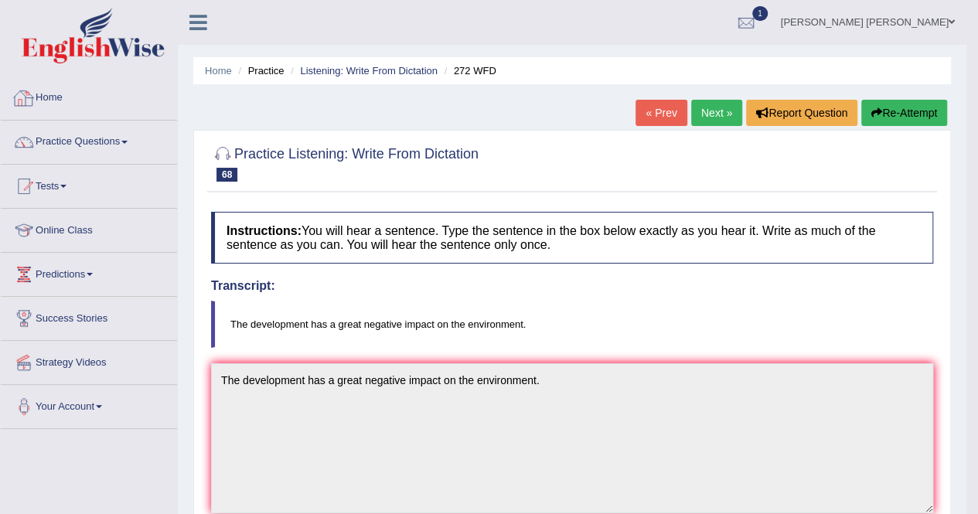
click at [42, 106] on link "Home" at bounding box center [89, 96] width 176 height 39
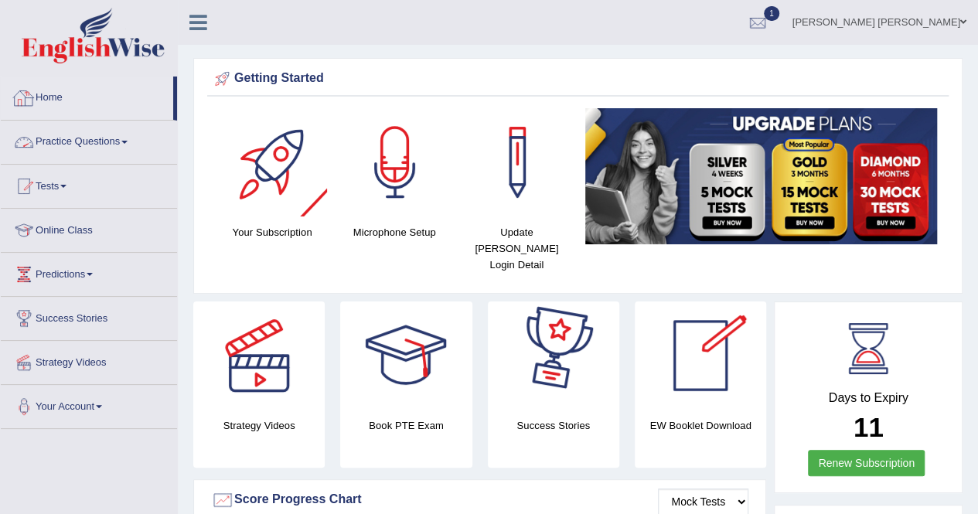
click at [42, 103] on link "Home" at bounding box center [87, 96] width 172 height 39
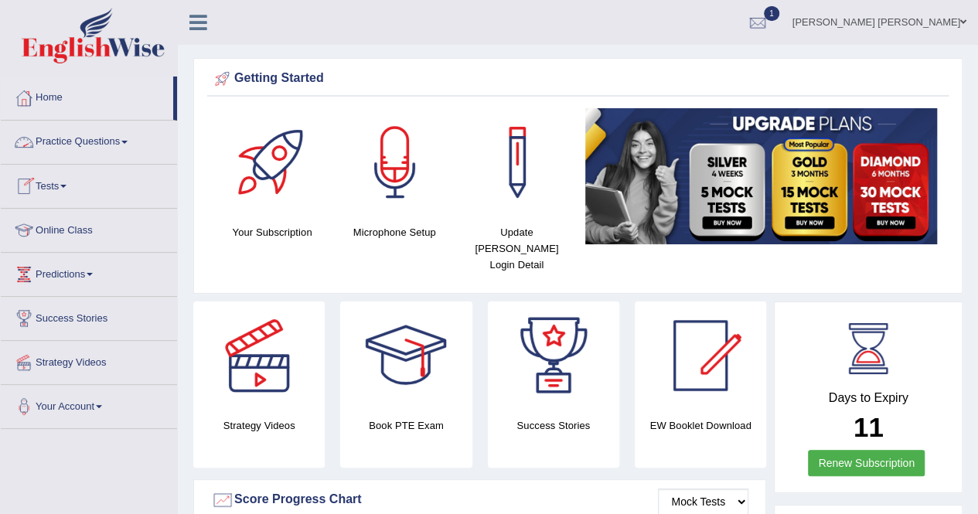
click at [121, 132] on link "Practice Questions" at bounding box center [89, 140] width 176 height 39
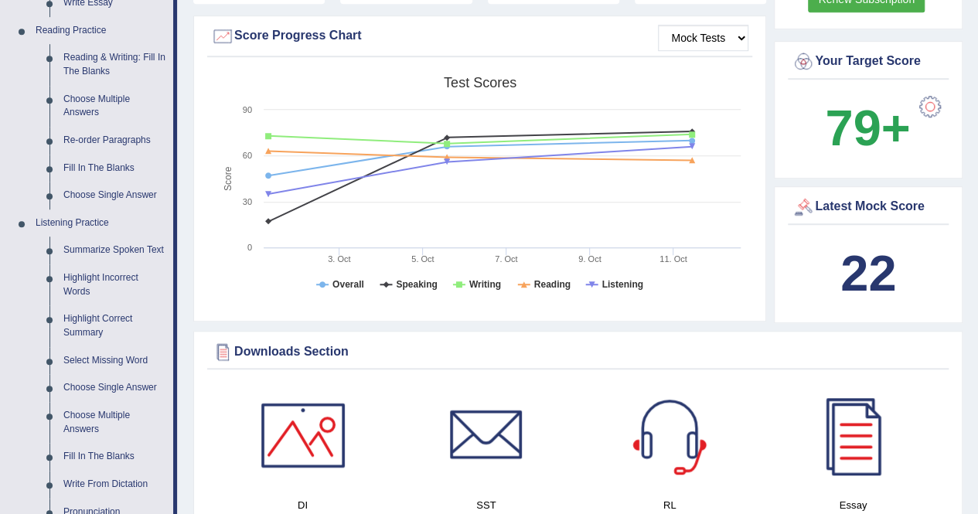
scroll to position [541, 0]
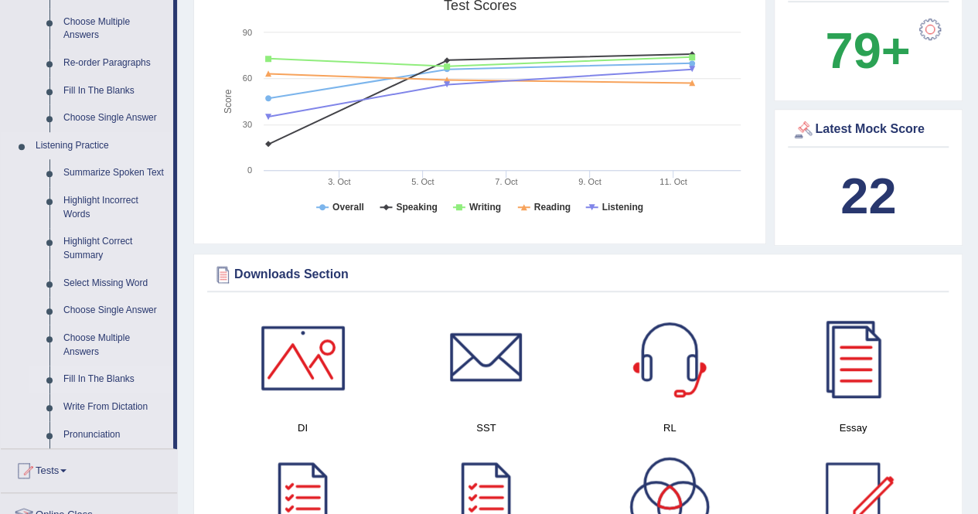
click at [107, 379] on link "Fill In The Blanks" at bounding box center [114, 380] width 117 height 28
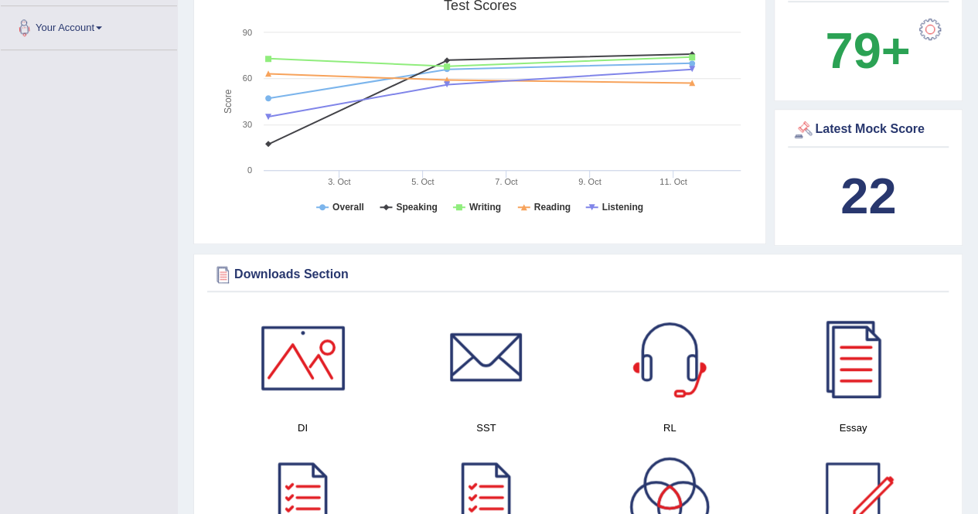
scroll to position [242, 0]
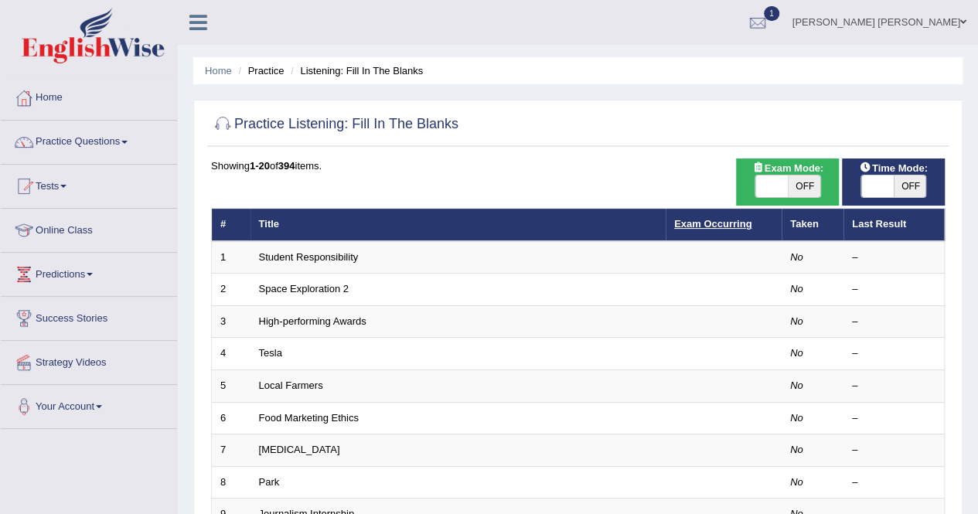
click at [705, 223] on link "Exam Occurring" at bounding box center [712, 224] width 77 height 12
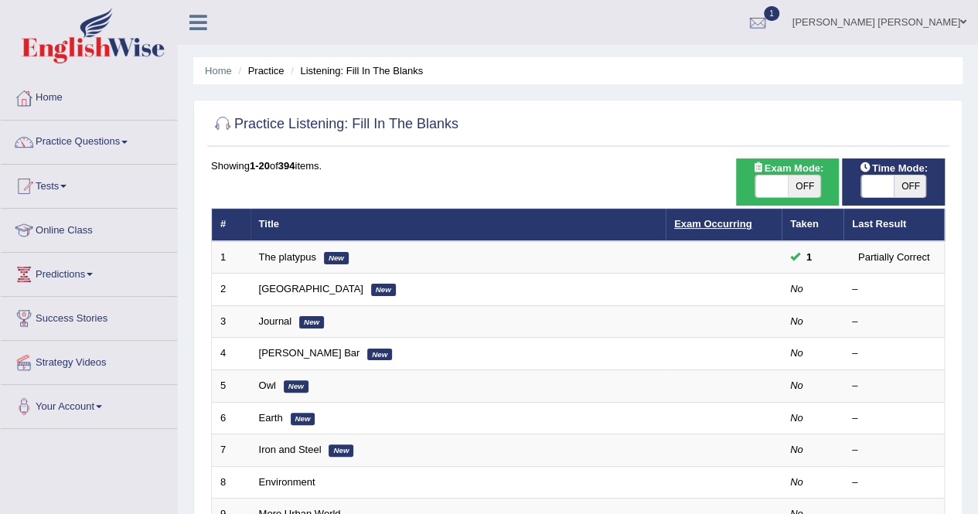
click at [705, 221] on link "Exam Occurring" at bounding box center [712, 224] width 77 height 12
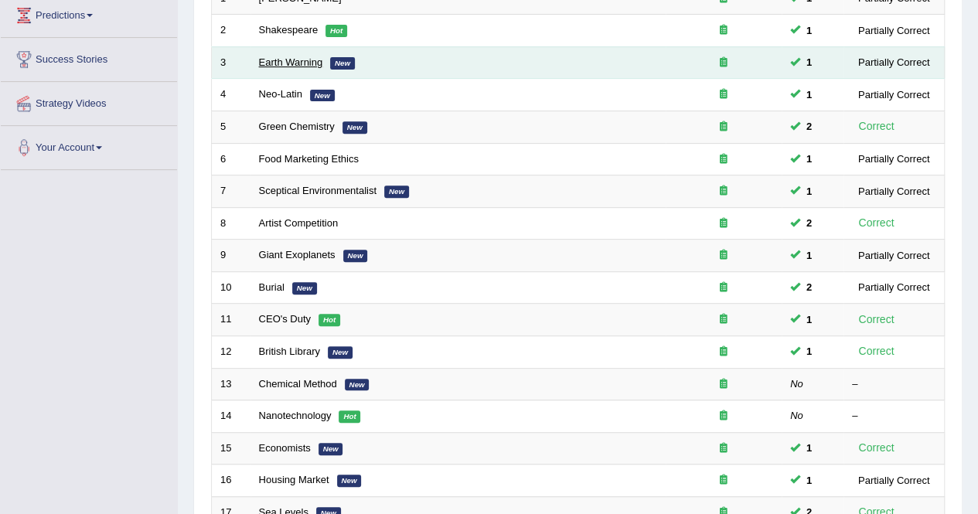
scroll to position [502, 0]
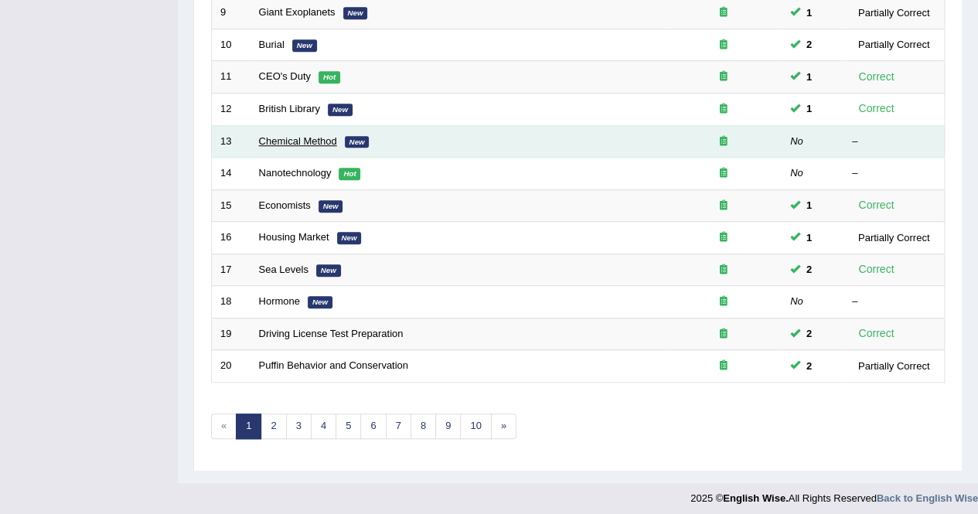
click at [306, 137] on link "Chemical Method" at bounding box center [298, 141] width 78 height 12
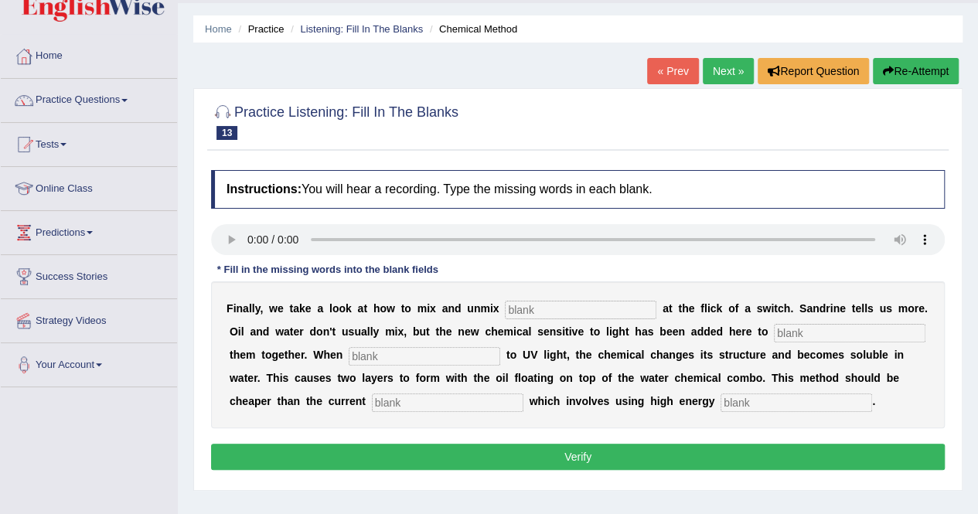
scroll to position [77, 0]
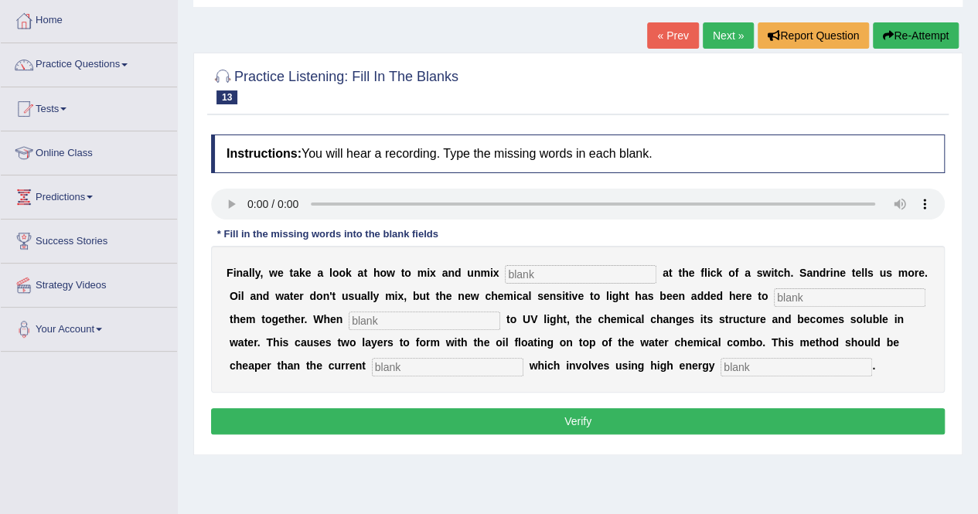
click at [543, 276] on input "text" at bounding box center [581, 274] width 152 height 19
type input "liquids"
type input "blend"
type input "exposed"
type input "alternative"
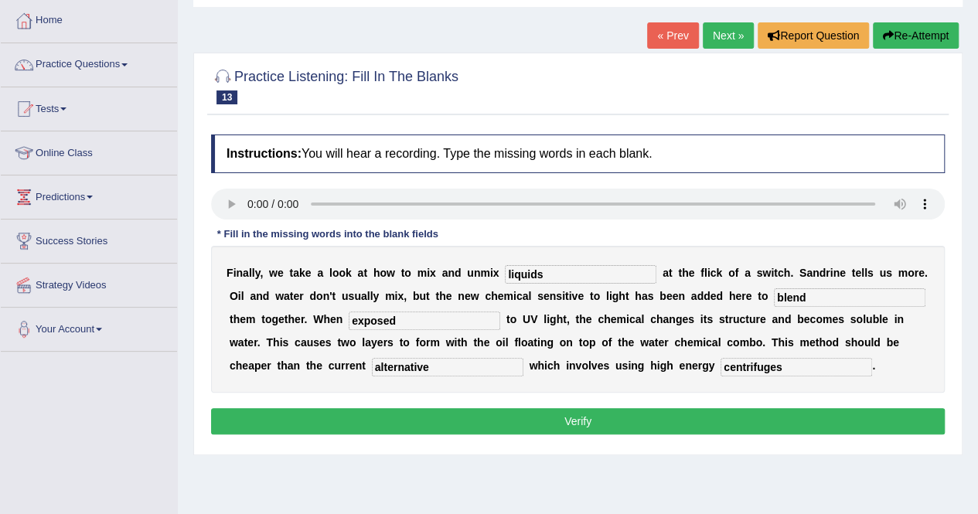
type input "centrifuges"
click at [457, 411] on button "Verify" at bounding box center [578, 421] width 734 height 26
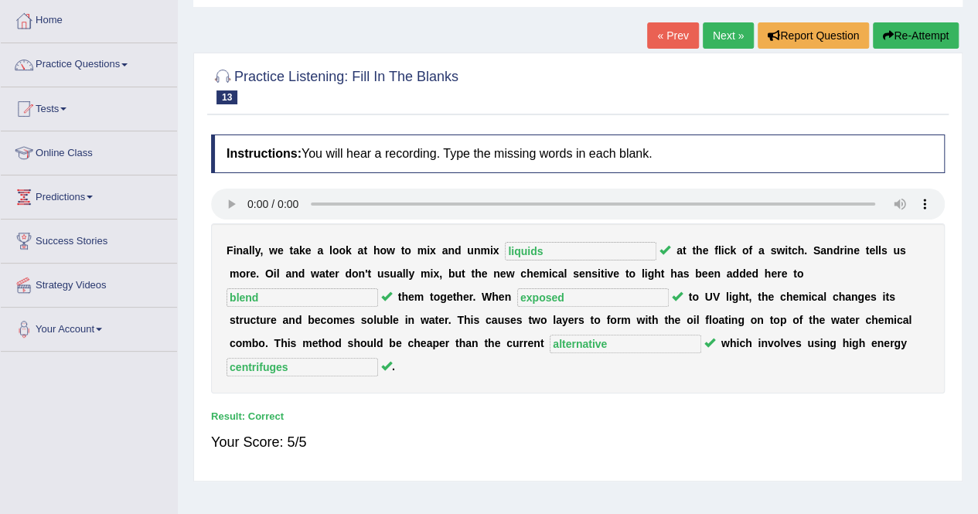
click at [717, 37] on link "Next »" at bounding box center [728, 35] width 51 height 26
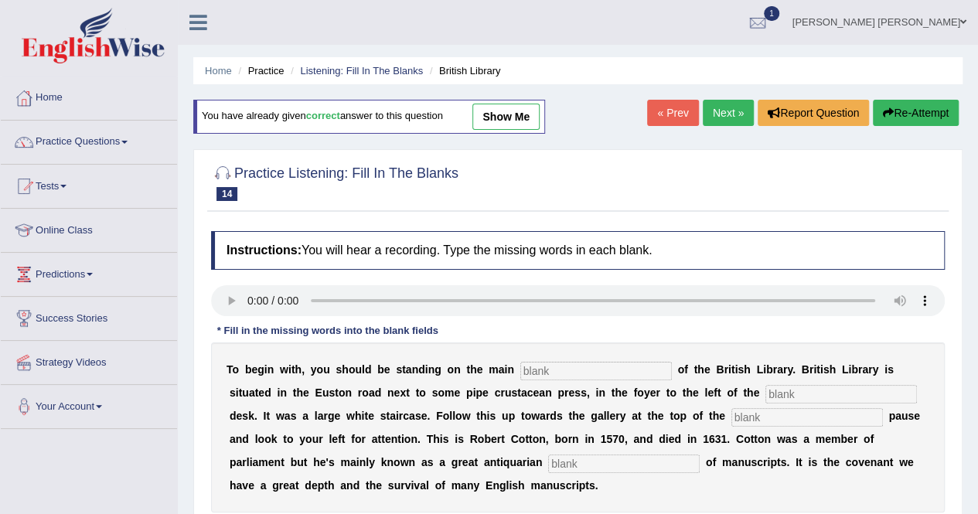
click at [728, 111] on link "Next »" at bounding box center [728, 113] width 51 height 26
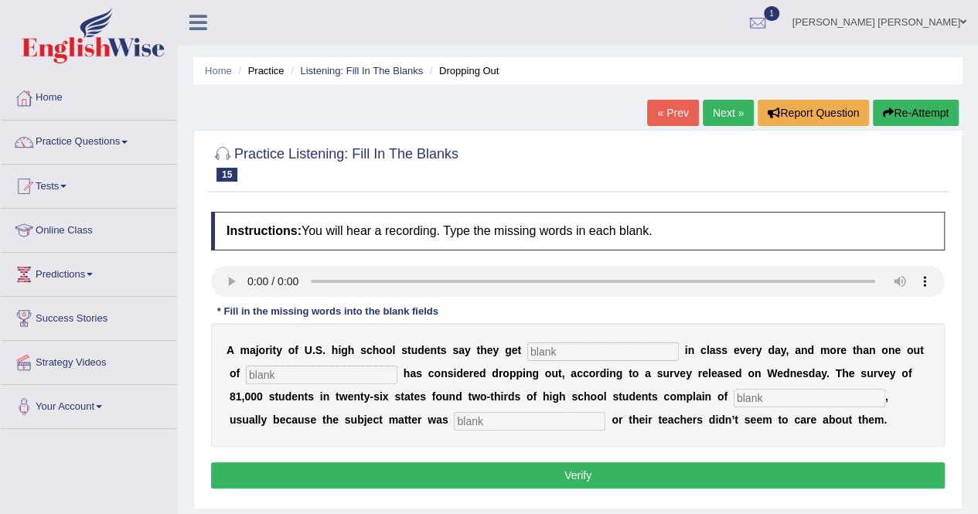
click at [555, 347] on input "text" at bounding box center [603, 352] width 152 height 19
type input "boared"
type input "c"
type input "five"
type input "r"
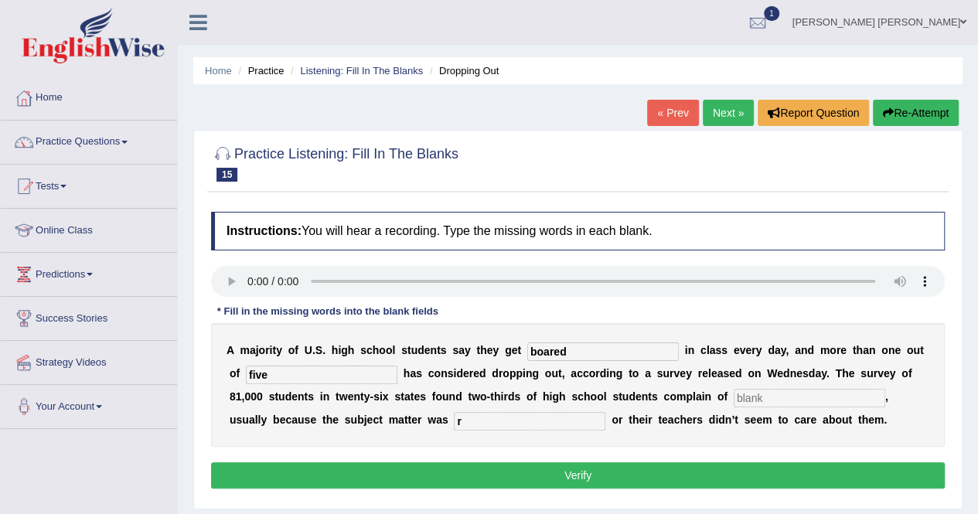
click at [734, 403] on input "text" at bounding box center [810, 398] width 152 height 19
type input "boardom"
type input "irrelevant"
click at [517, 476] on button "Verify" at bounding box center [578, 475] width 734 height 26
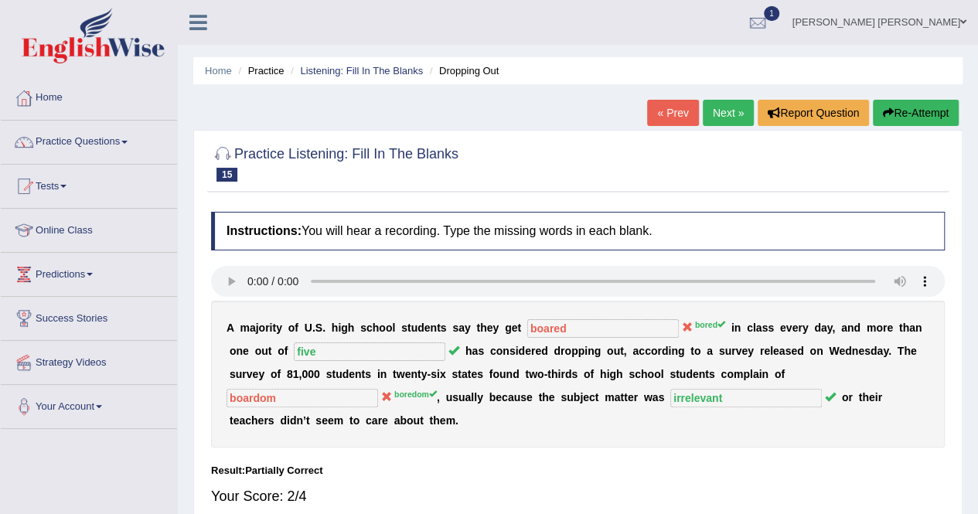
click at [917, 112] on button "Re-Attempt" at bounding box center [916, 113] width 86 height 26
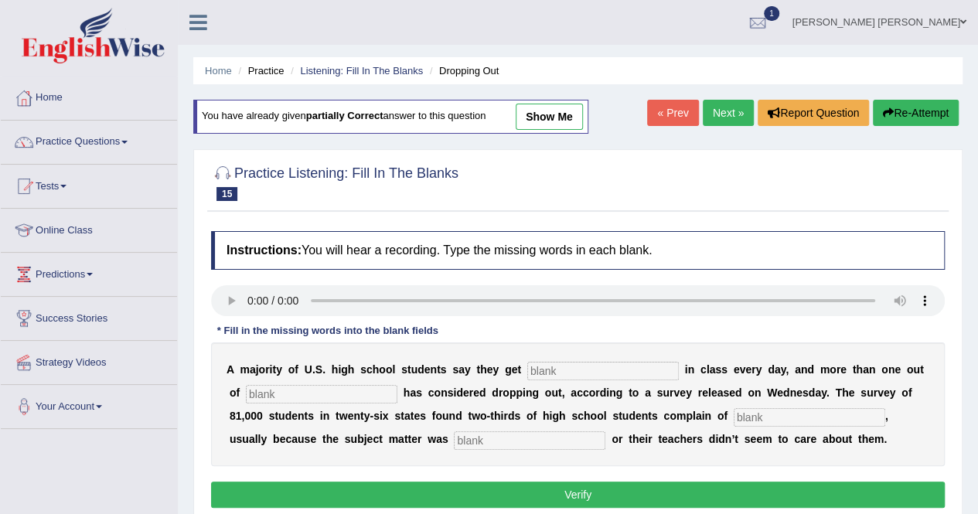
click at [595, 373] on input "text" at bounding box center [603, 371] width 152 height 19
type input "bored"
type input "five"
type input "boredom"
type input "irrelevant"
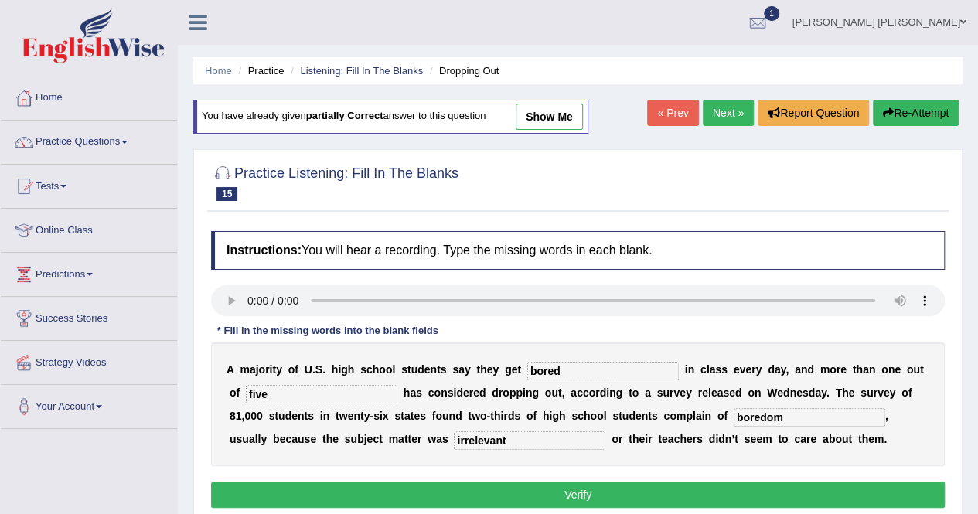
click at [565, 493] on button "Verify" at bounding box center [578, 495] width 734 height 26
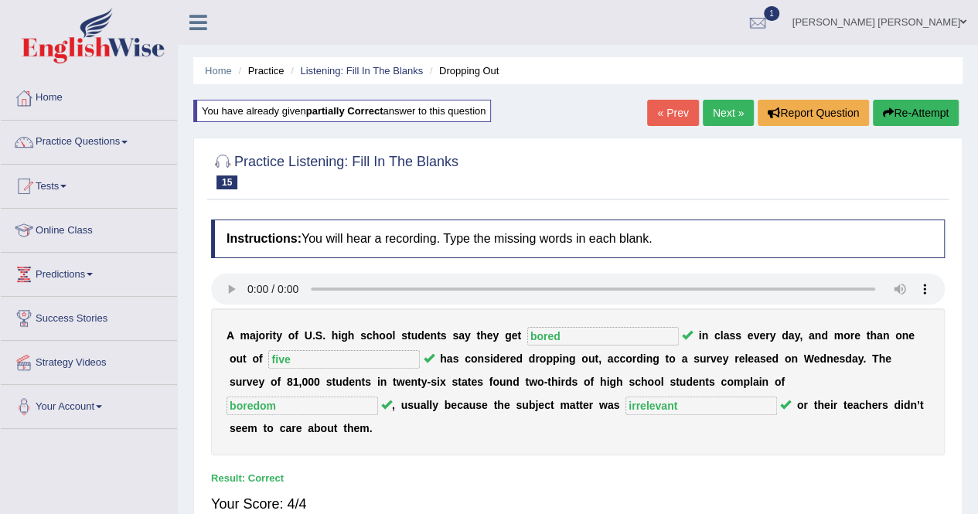
click at [724, 107] on link "Next »" at bounding box center [728, 113] width 51 height 26
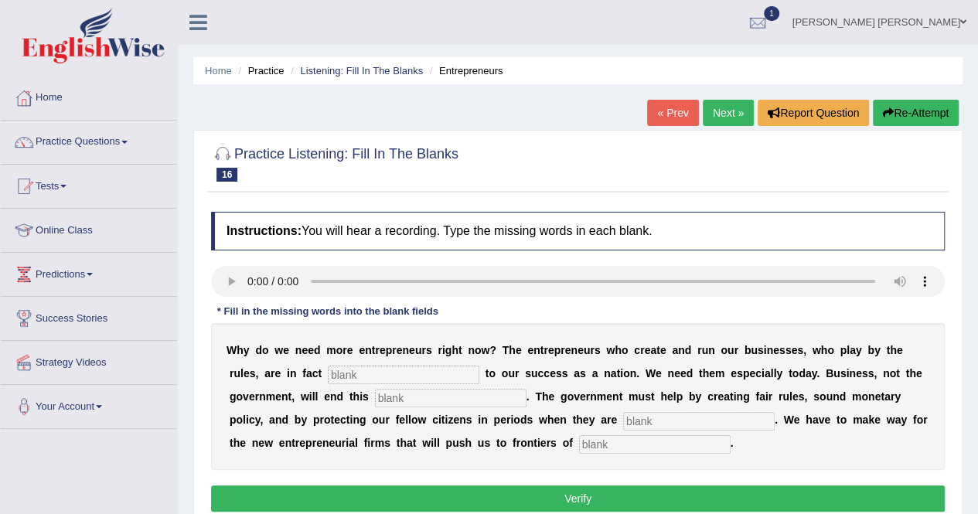
click at [328, 374] on input "text" at bounding box center [404, 375] width 152 height 19
type input "enterprises"
type input "b"
type input "jobless"
type input "inovations"
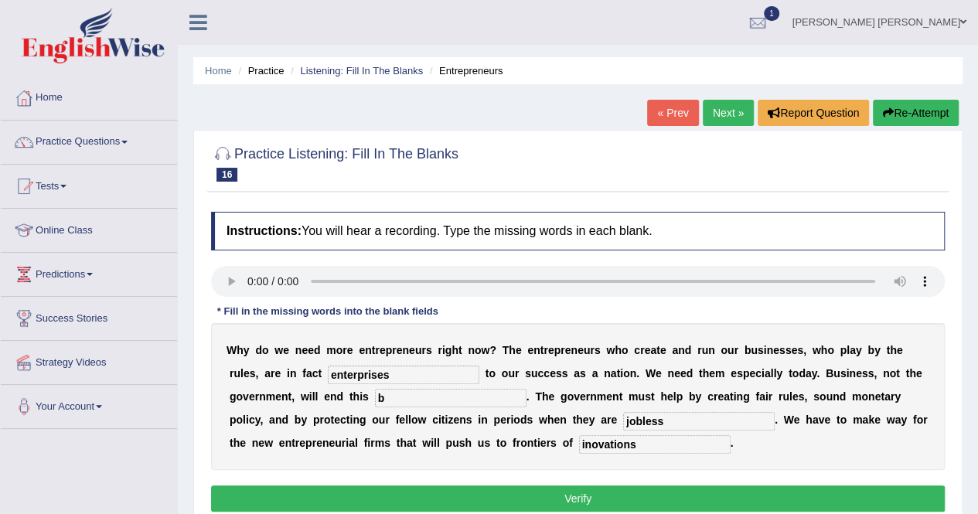
click at [348, 377] on input "enterprises" at bounding box center [404, 375] width 152 height 19
type input "recession"
click at [420, 503] on button "Verify" at bounding box center [578, 499] width 734 height 26
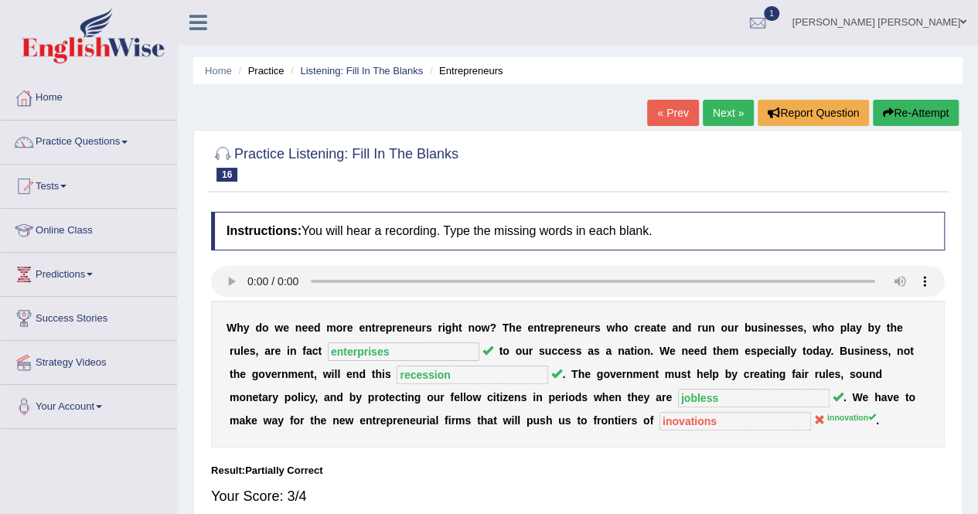
click at [711, 118] on link "Next »" at bounding box center [728, 113] width 51 height 26
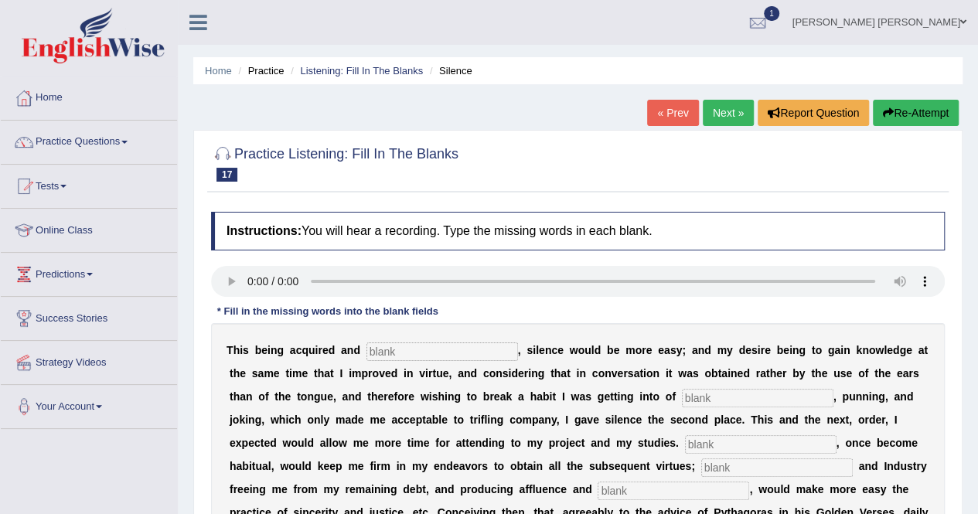
click at [418, 349] on input "text" at bounding box center [443, 352] width 152 height 19
type input "established"
type input "prevaling"
type input "resolution"
type input "forgelityt"
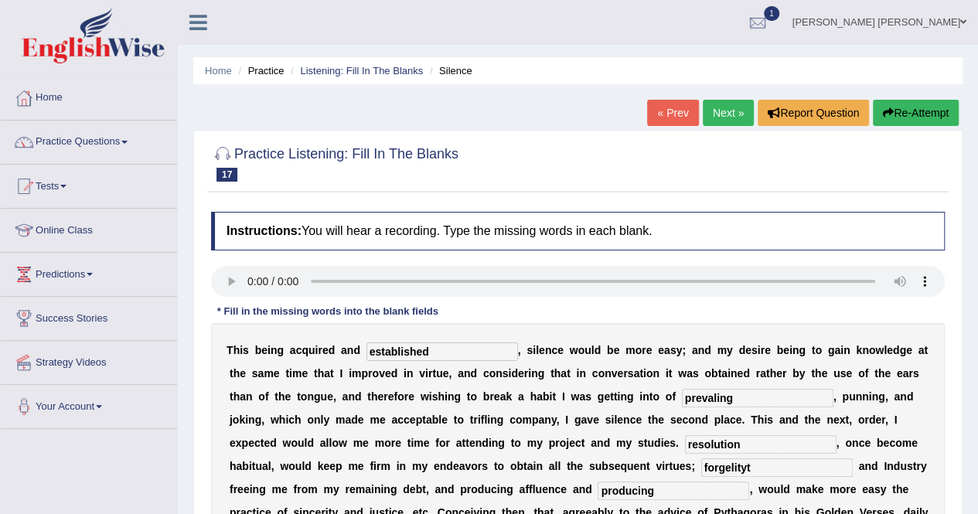
type input "producing"
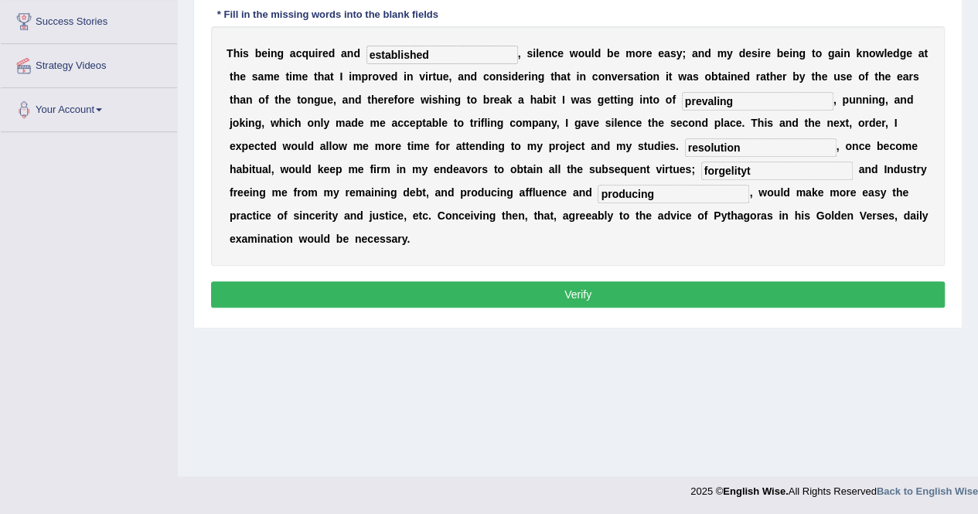
click at [701, 174] on input "forgelityt" at bounding box center [777, 171] width 152 height 19
type input "forgelity"
click at [685, 148] on input "resolution" at bounding box center [761, 147] width 152 height 19
type input "Resolution"
drag, startPoint x: 480, startPoint y: 163, endPoint x: 35, endPoint y: 135, distance: 446.3
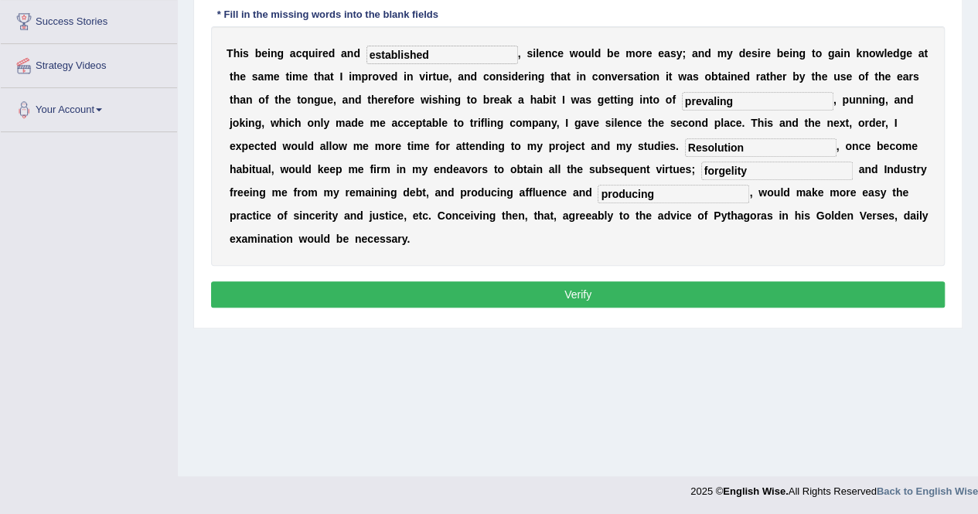
click at [40, 138] on div "Toggle navigation Home Practice Questions Speaking Practice Read Aloud Repeat S…" at bounding box center [489, 105] width 978 height 804
type input "frugality"
click at [440, 253] on div "Instructions: You will hear a recording. Type the missing words in each blank. …" at bounding box center [578, 113] width 742 height 413
click at [441, 281] on button "Verify" at bounding box center [578, 294] width 734 height 26
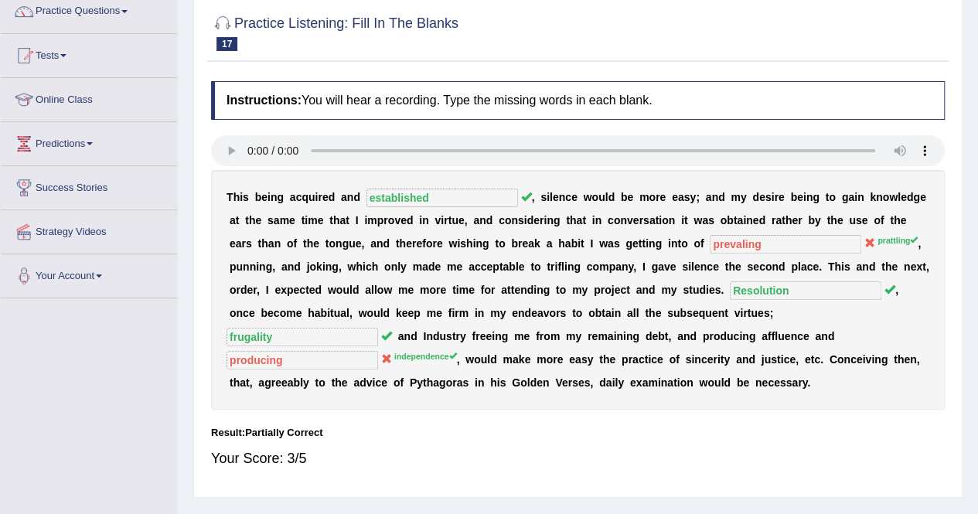
scroll to position [0, 0]
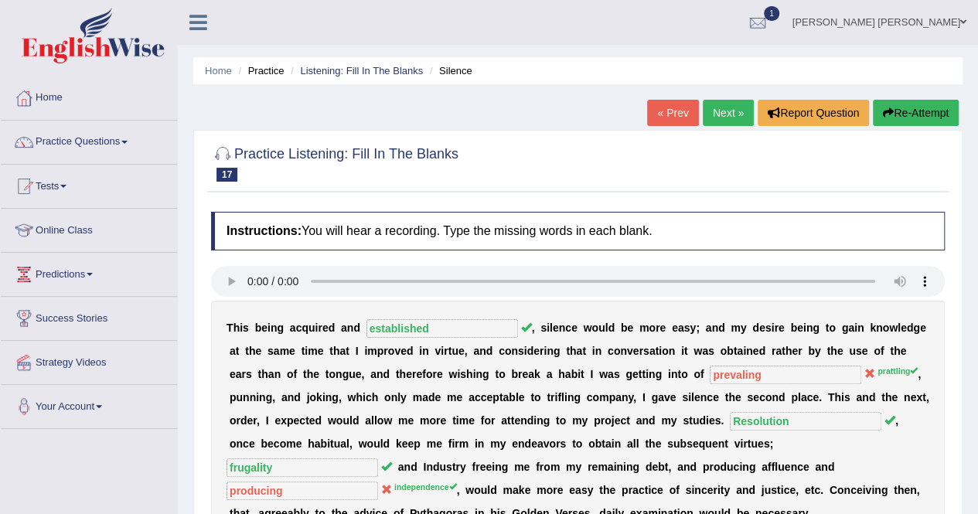
click at [739, 103] on link "Next »" at bounding box center [728, 113] width 51 height 26
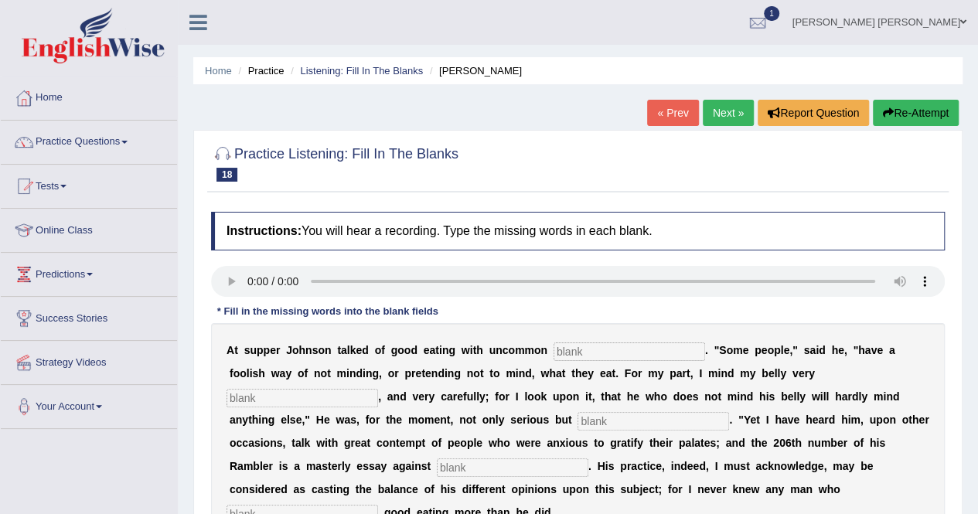
click at [556, 358] on input "text" at bounding box center [630, 352] width 152 height 19
type input "satisfaction"
type input "very"
type input "studiously"
type input "vemit"
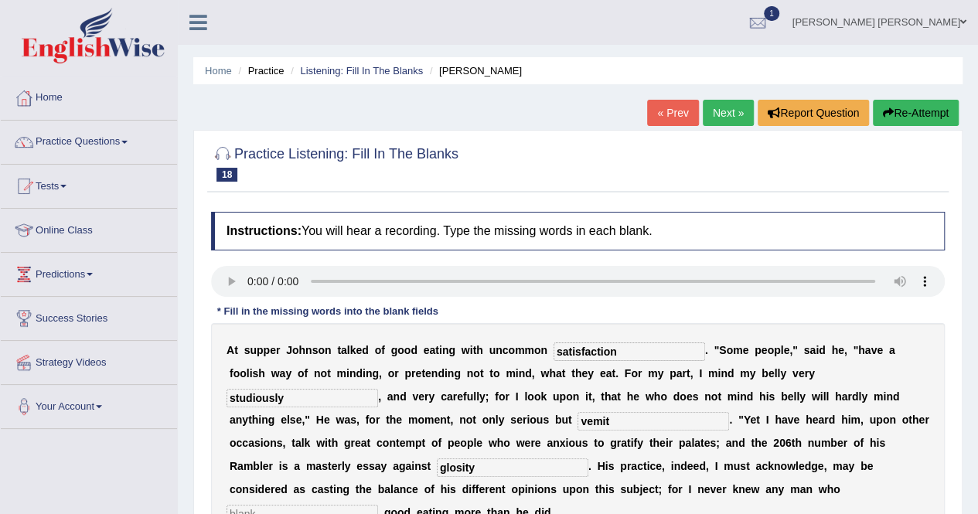
type input "glosity"
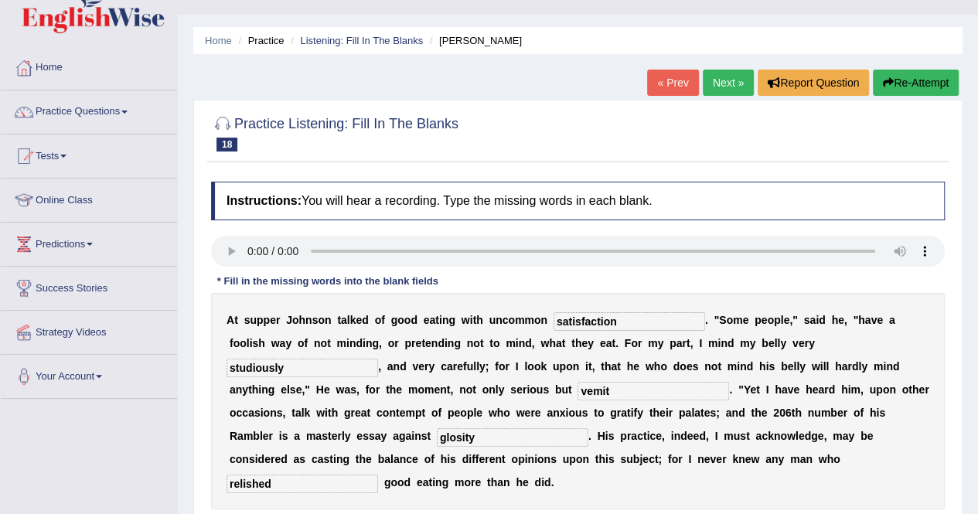
scroll to position [77, 0]
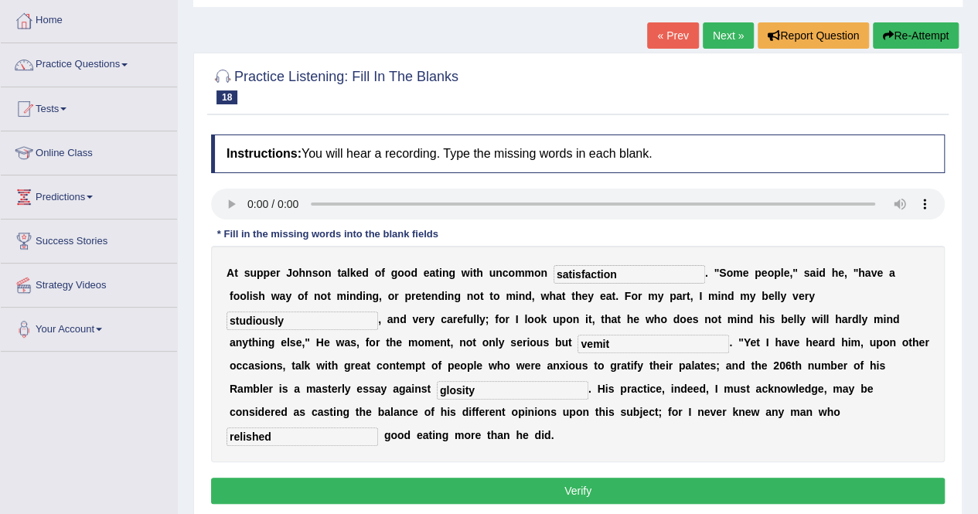
type input "relished"
click at [374, 478] on button "Verify" at bounding box center [578, 491] width 734 height 26
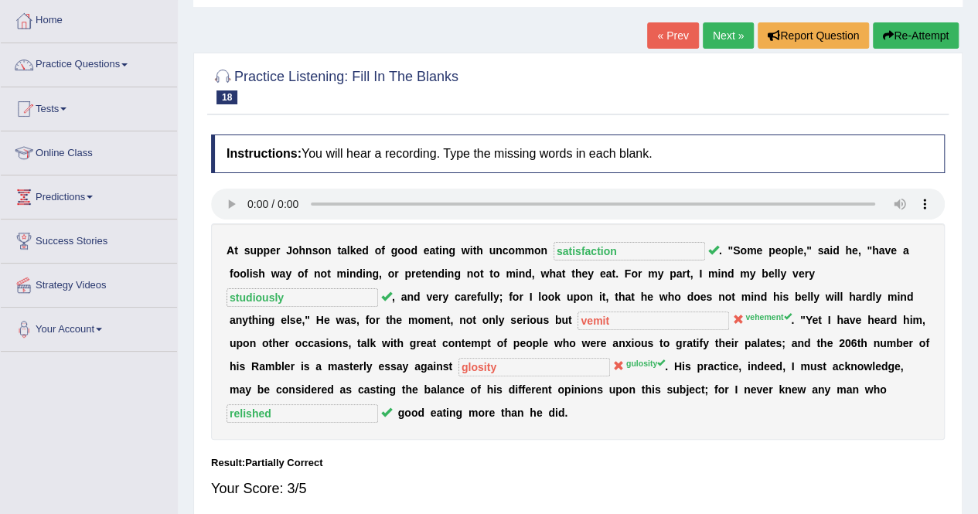
click at [722, 36] on link "Next »" at bounding box center [728, 35] width 51 height 26
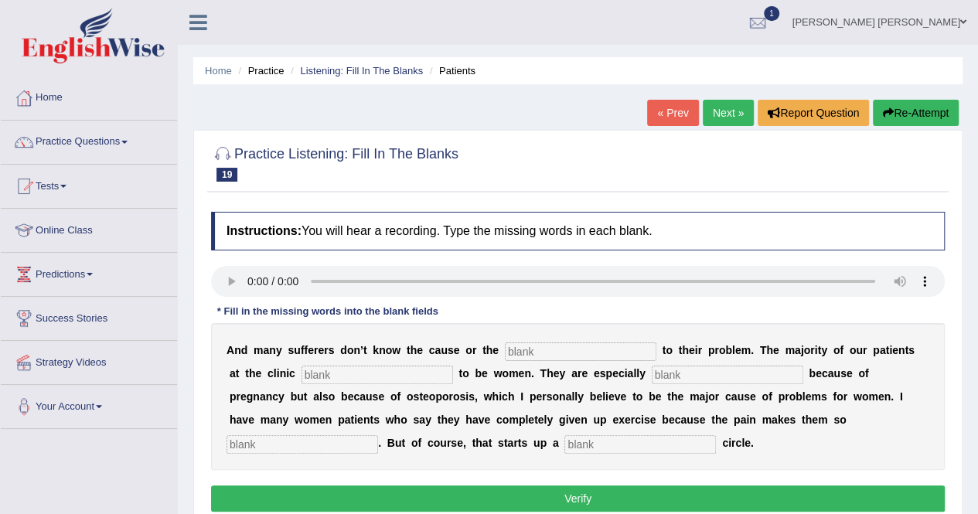
click at [505, 354] on input "text" at bounding box center [581, 352] width 152 height 19
type input "solution"
type input "tend"
type input "vulnerable"
type input "miser"
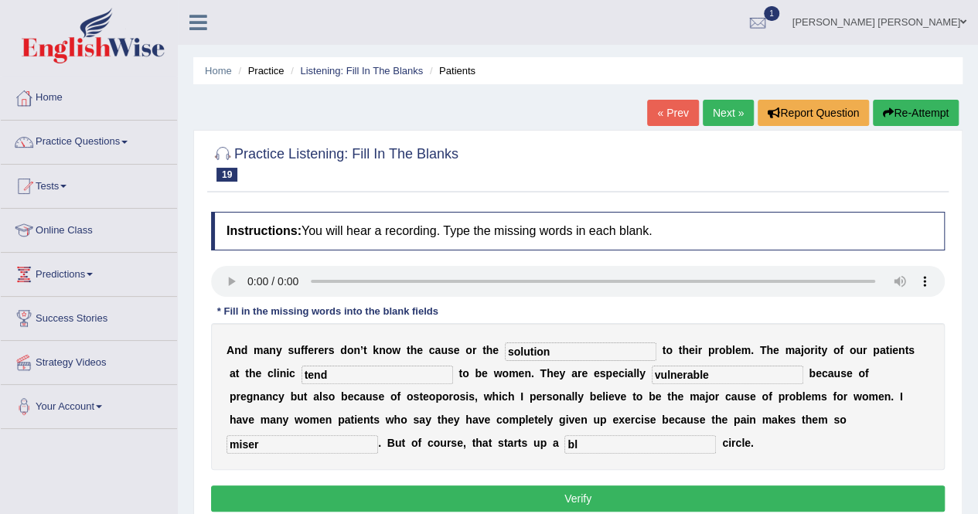
type input "b"
type input "vicious"
type input "miserable"
click at [565, 468] on div "A n d m a n y s u f f e r e r s d o n ’ t k n o w t h e c a u s e o r t h e sol…" at bounding box center [578, 396] width 734 height 147
click at [465, 491] on button "Verify" at bounding box center [578, 499] width 734 height 26
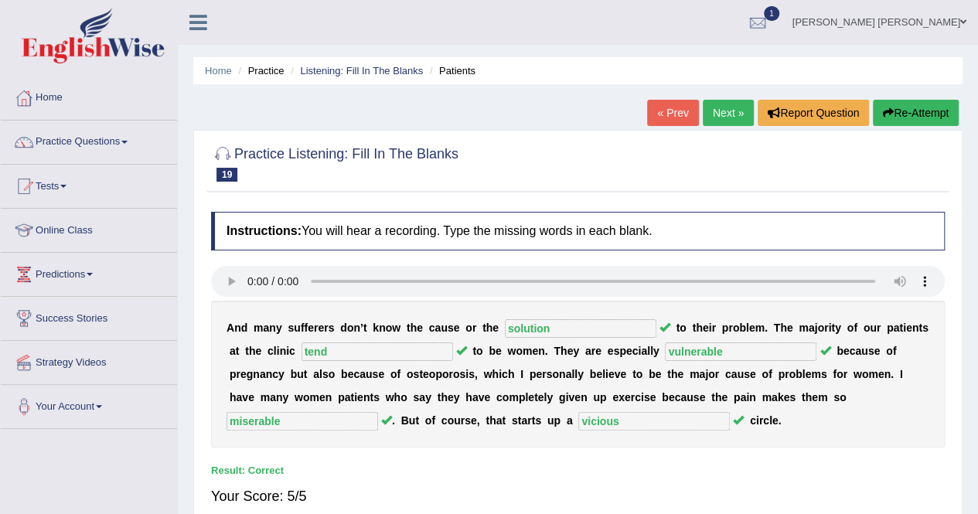
click at [500, 455] on div "Instructions: You will hear a recording. Type the missing words in each blank. …" at bounding box center [578, 365] width 742 height 323
drag, startPoint x: 725, startPoint y: 114, endPoint x: 709, endPoint y: 125, distance: 19.5
click at [724, 114] on link "Next »" at bounding box center [728, 113] width 51 height 26
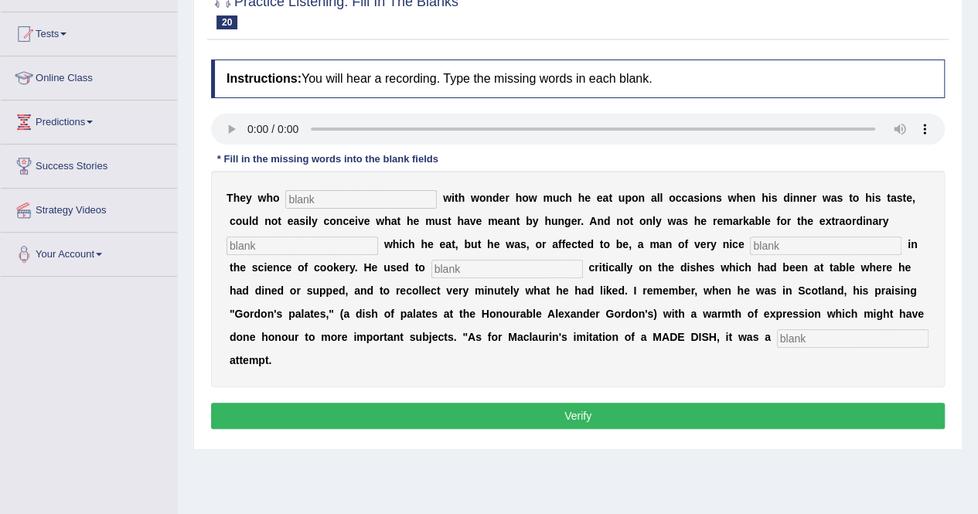
scroll to position [155, 0]
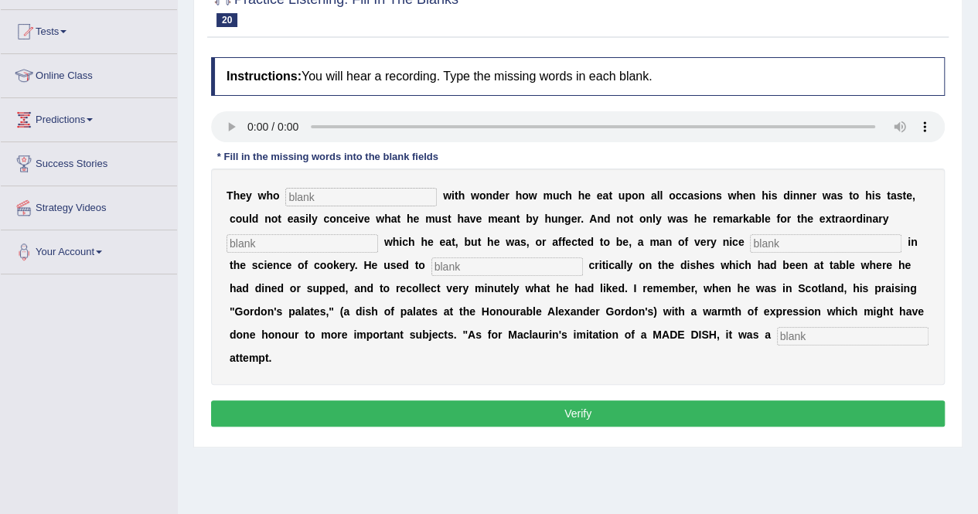
click at [340, 196] on input "text" at bounding box center [361, 197] width 152 height 19
click at [304, 199] on input "text" at bounding box center [361, 197] width 152 height 19
type input "w"
type input "quantity"
type input "di"
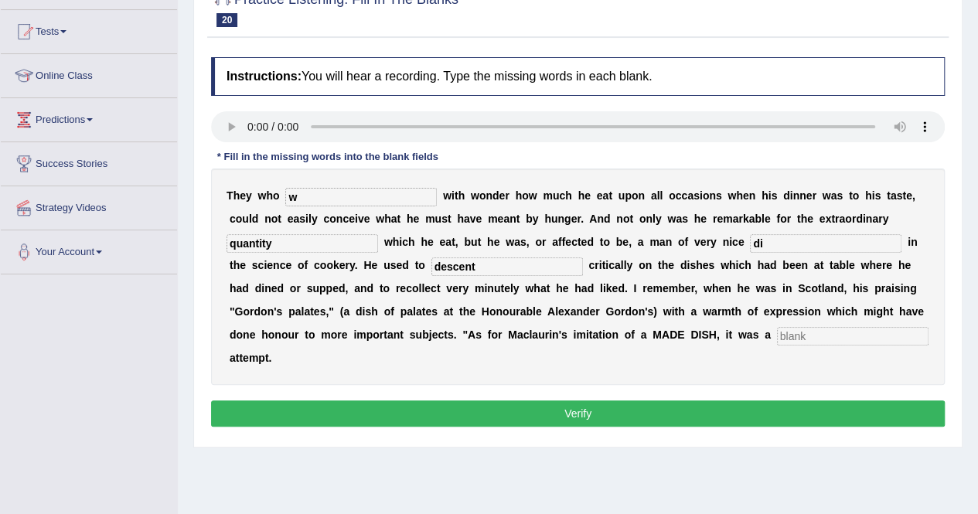
type input "descent"
type input "regid"
click at [314, 194] on input "w" at bounding box center [361, 197] width 152 height 19
drag, startPoint x: 319, startPoint y: 197, endPoint x: 272, endPoint y: 200, distance: 46.5
click at [272, 200] on div "T h e y w h o w w i t h w o n d e r h o w m u c h h e e a t u p o n a l l o c c…" at bounding box center [578, 277] width 734 height 217
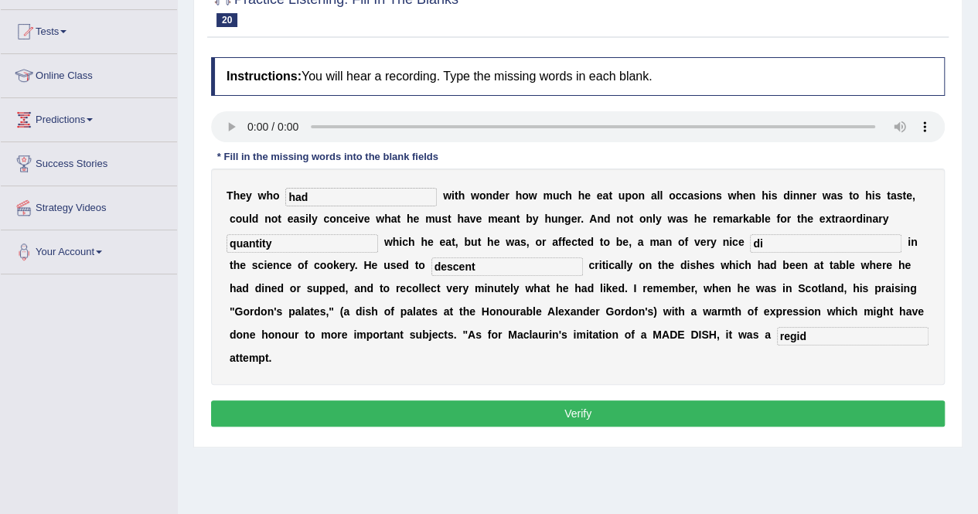
type input "had"
type input "diserment"
click at [520, 404] on div "Instructions: You will hear a recording. Type the missing words in each blank. …" at bounding box center [578, 244] width 742 height 390
click at [517, 401] on button "Verify" at bounding box center [578, 414] width 734 height 26
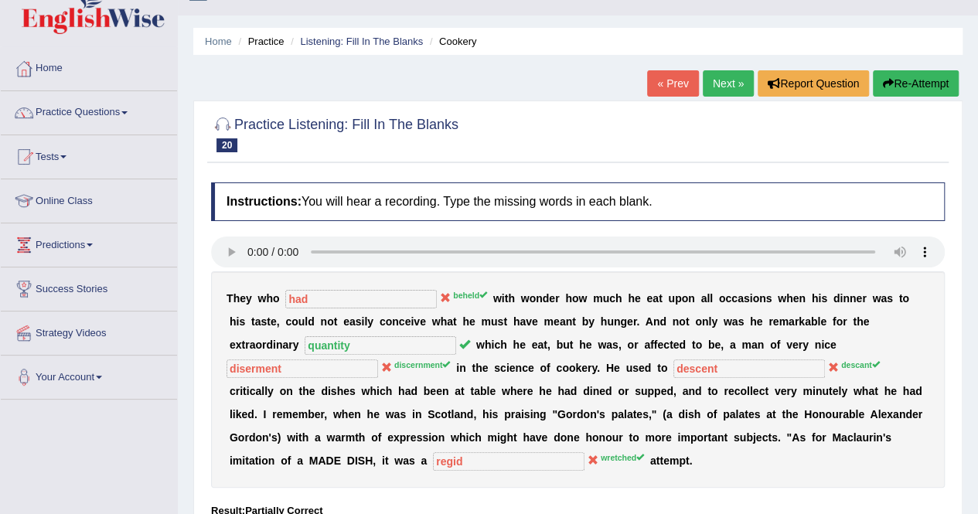
scroll to position [0, 0]
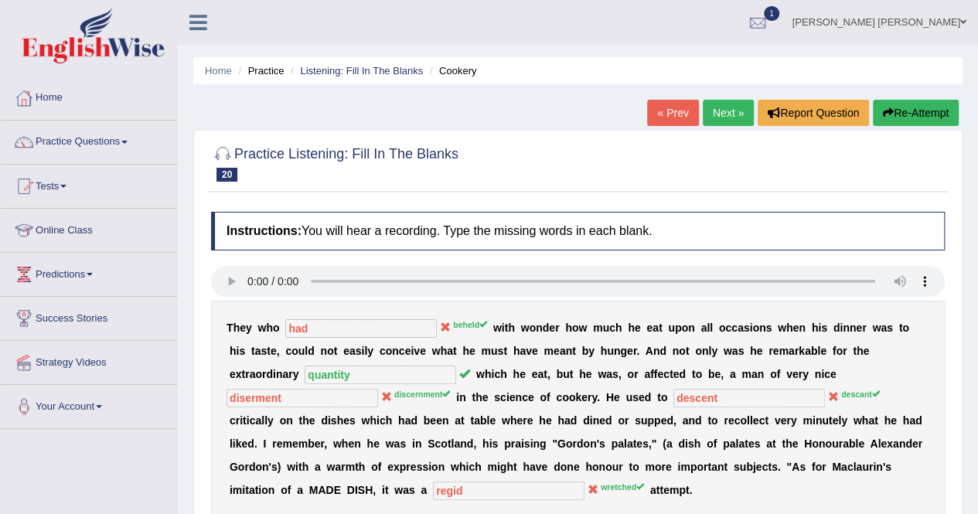
click at [711, 104] on link "Next »" at bounding box center [728, 113] width 51 height 26
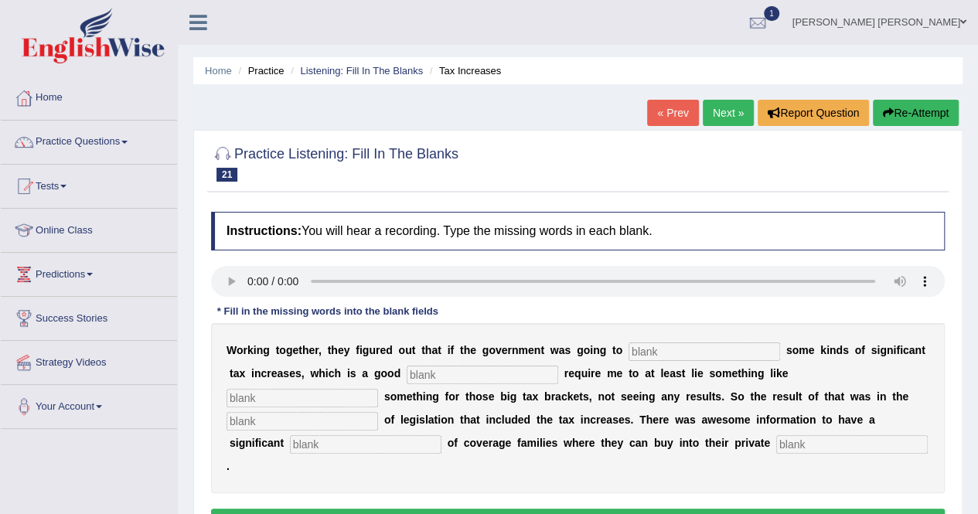
click at [632, 350] on input "text" at bounding box center [705, 352] width 152 height 19
type input "propose"
type input "stragtegie"
type input "getting"
type input "package"
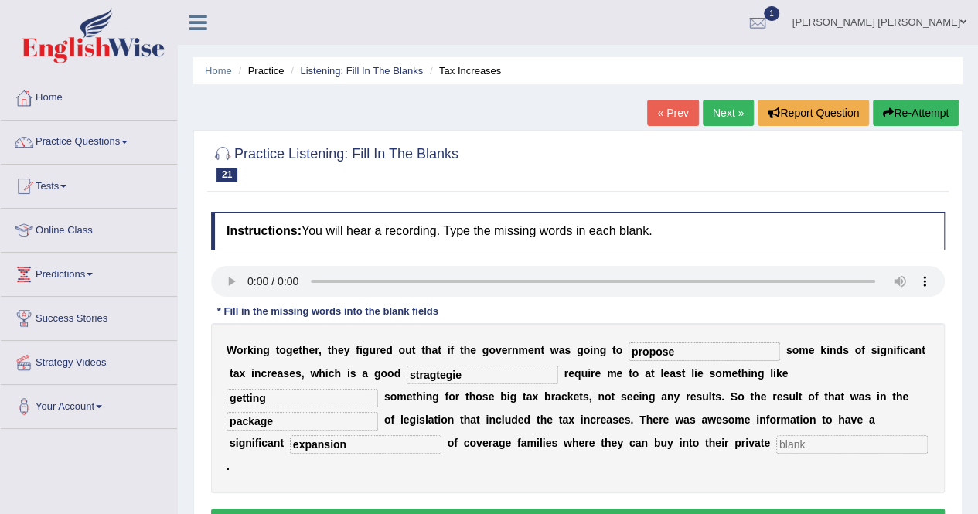
type input "expansion"
type input "insurance"
drag, startPoint x: 452, startPoint y: 380, endPoint x: 385, endPoint y: 374, distance: 66.8
click at [407, 374] on input "stragtegie" at bounding box center [483, 375] width 152 height 19
type input "strategy"
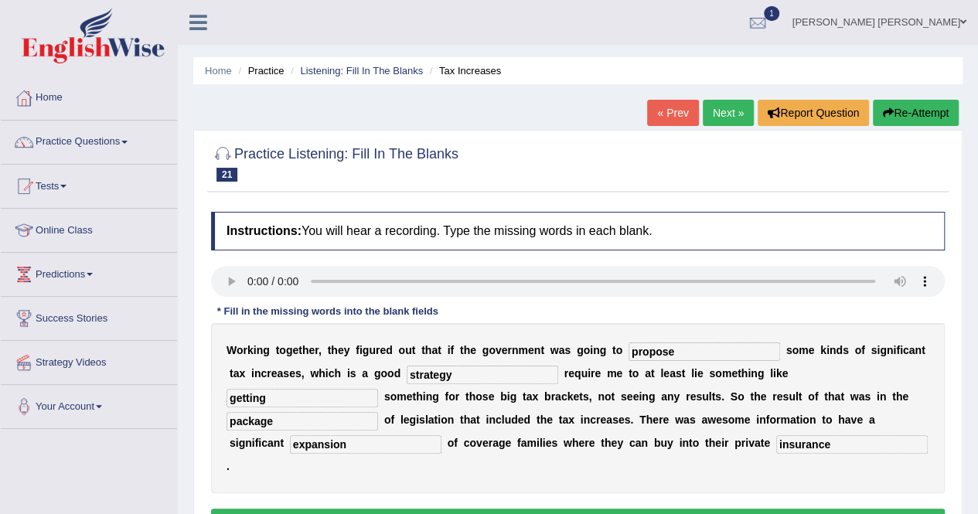
click at [766, 335] on div "W o r k i n g t o g e t h e r , t h e y f i g u r e d o u t t h a t i f t h e g…" at bounding box center [578, 408] width 734 height 170
click at [575, 509] on button "Verify" at bounding box center [578, 522] width 734 height 26
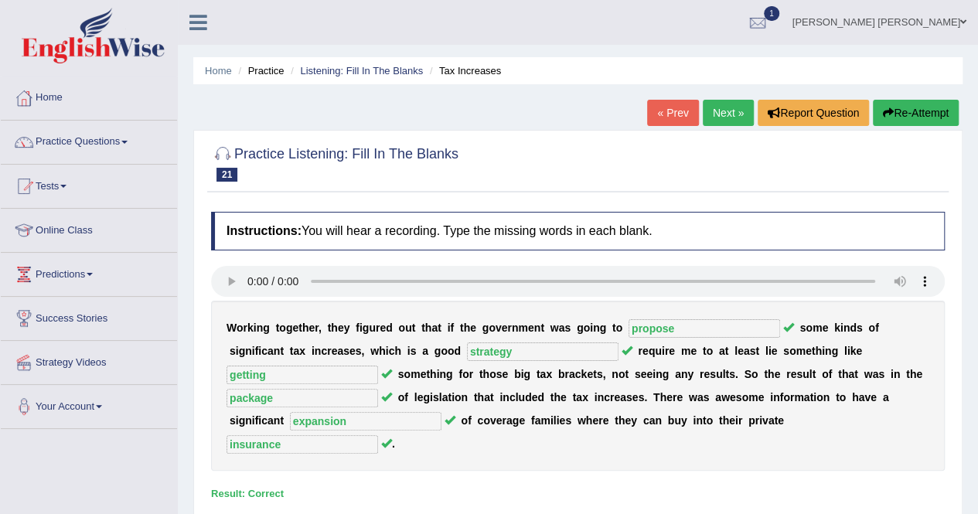
click at [764, 457] on div "Instructions: You will hear a recording. Type the missing words in each blank. …" at bounding box center [578, 377] width 742 height 346
click at [714, 104] on link "Next »" at bounding box center [728, 113] width 51 height 26
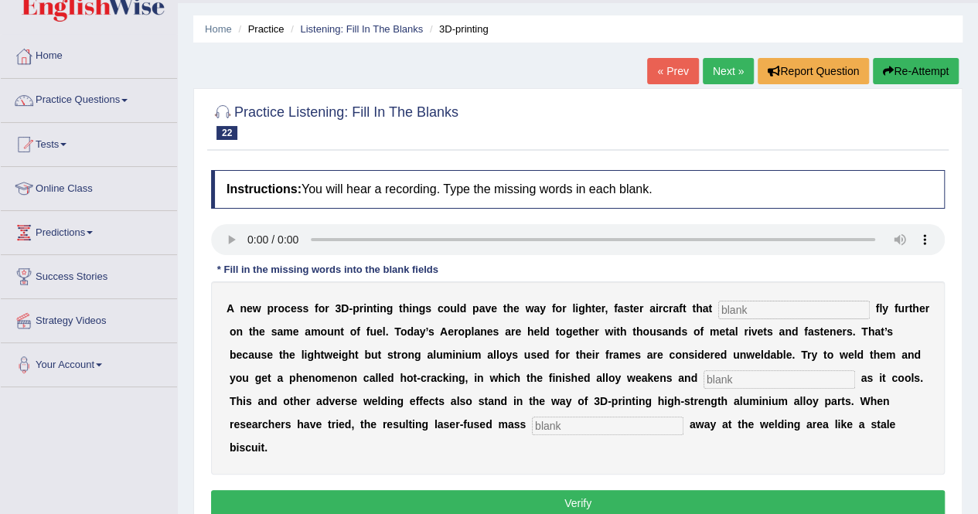
scroll to position [77, 0]
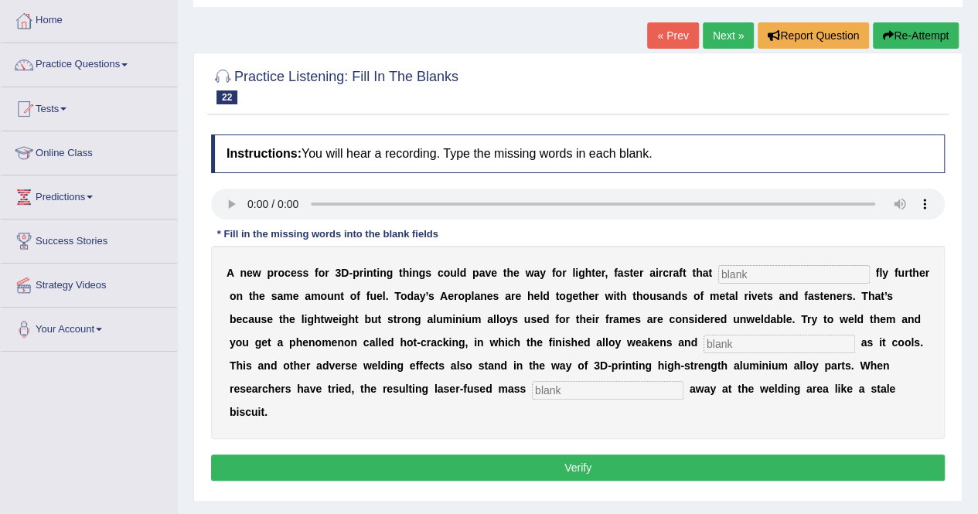
click at [715, 254] on div "A n e w p r o c e s s f o r 3 D - p r i n t i n g t h i n g s c o u l d p a v e…" at bounding box center [578, 342] width 734 height 193
click at [728, 275] on input "text" at bounding box center [794, 274] width 152 height 19
type input "potentially"
type input "fractures"
type input "flakes"
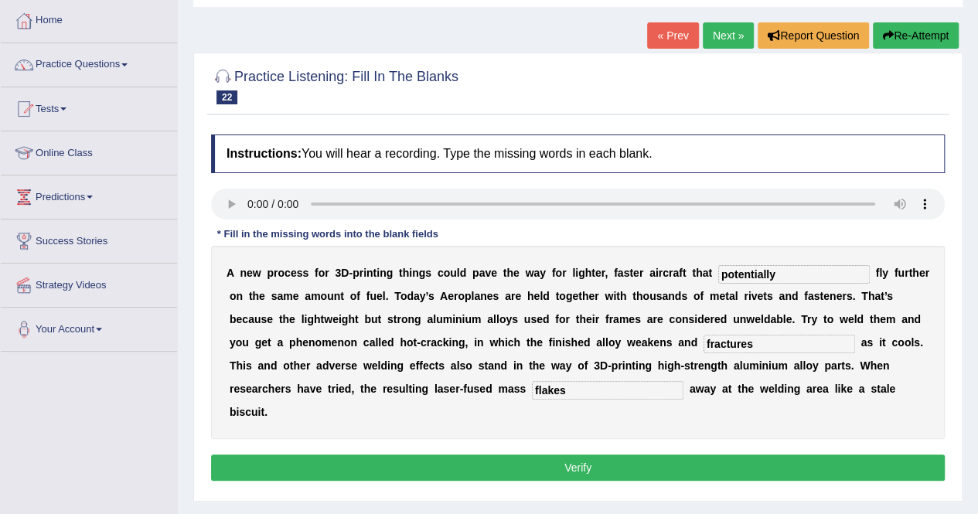
click at [709, 358] on div "A n e w p r o c e s s f o r 3 D - p r i n t i n g t h i n g s c o u l d p a v e…" at bounding box center [578, 342] width 734 height 193
click at [535, 455] on button "Verify" at bounding box center [578, 468] width 734 height 26
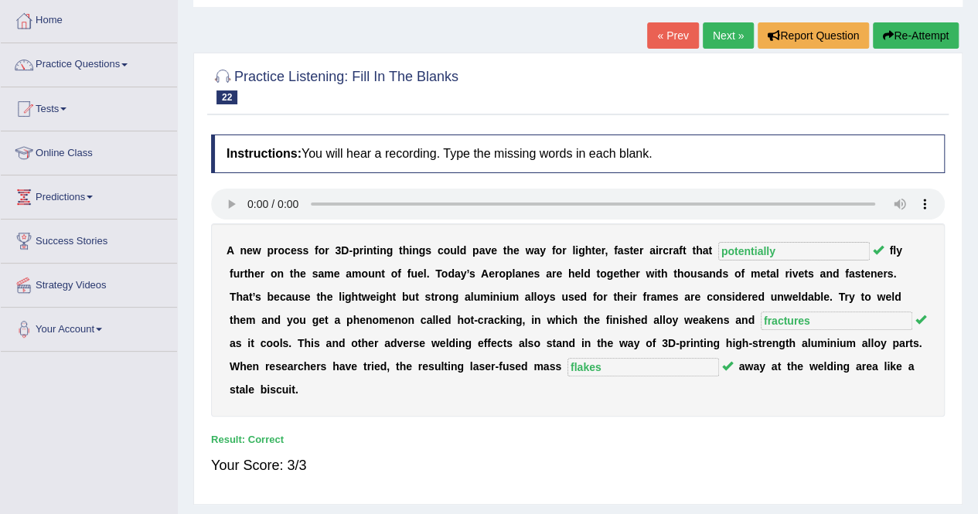
click at [716, 42] on link "Next »" at bounding box center [728, 35] width 51 height 26
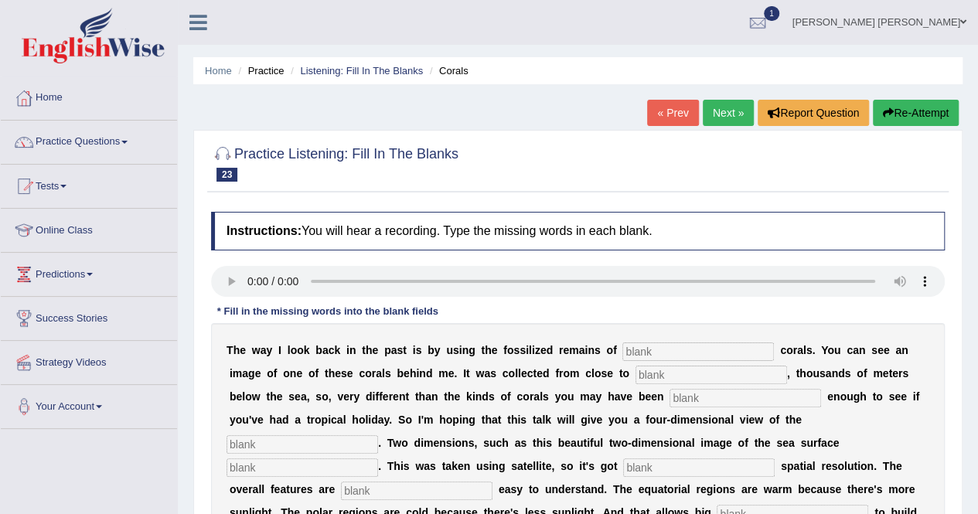
click at [635, 350] on input "text" at bounding box center [699, 352] width 152 height 19
type input "deep water"
type input "antartica"
type input "lucky"
type input "ocean"
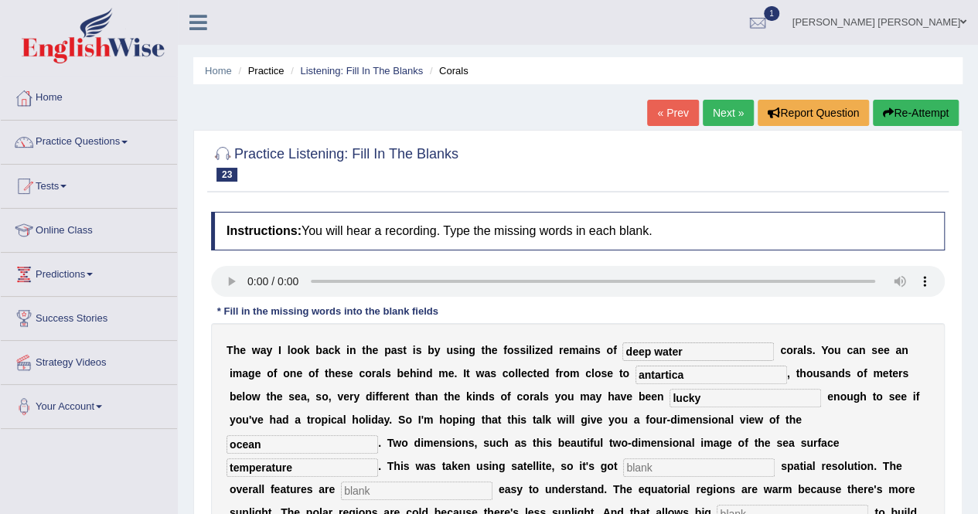
type input "temperature"
type input "tremendous"
type input "extremely"
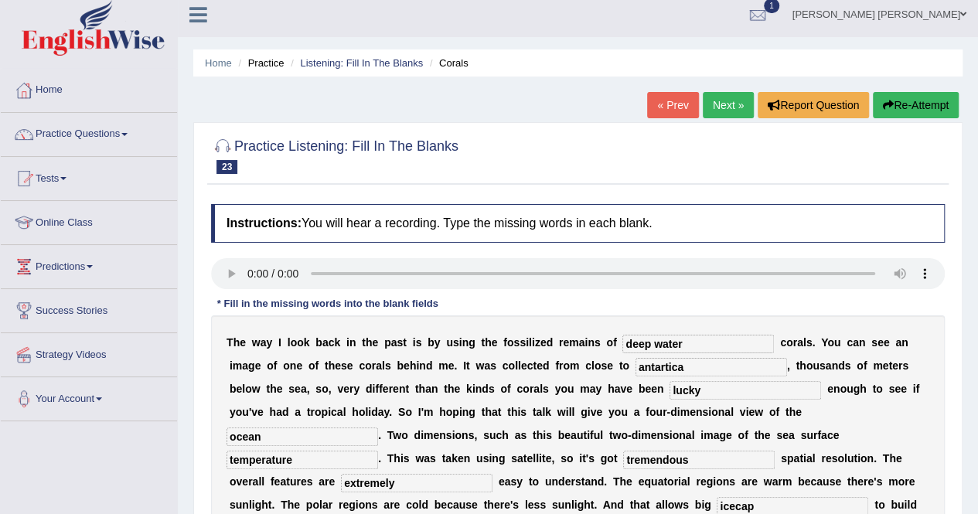
type input "icecap"
drag, startPoint x: 596, startPoint y: 368, endPoint x: 542, endPoint y: 375, distance: 54.6
click at [636, 375] on input "antartica" at bounding box center [712, 367] width 152 height 19
click at [636, 368] on input "antartica" at bounding box center [712, 367] width 152 height 19
click at [636, 367] on input "antartica" at bounding box center [712, 367] width 152 height 19
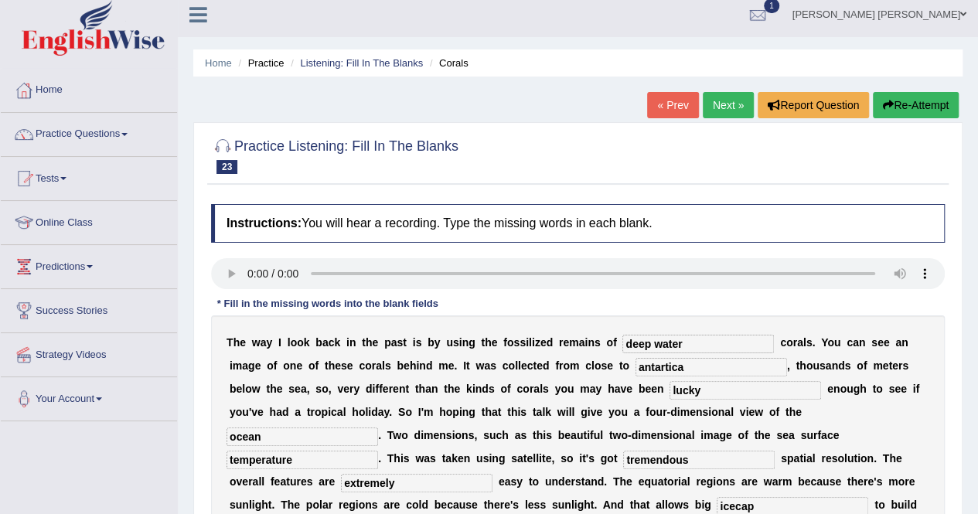
click at [636, 364] on input "antartica" at bounding box center [712, 367] width 152 height 19
click at [636, 367] on input "[GEOGRAPHIC_DATA]" at bounding box center [712, 367] width 152 height 19
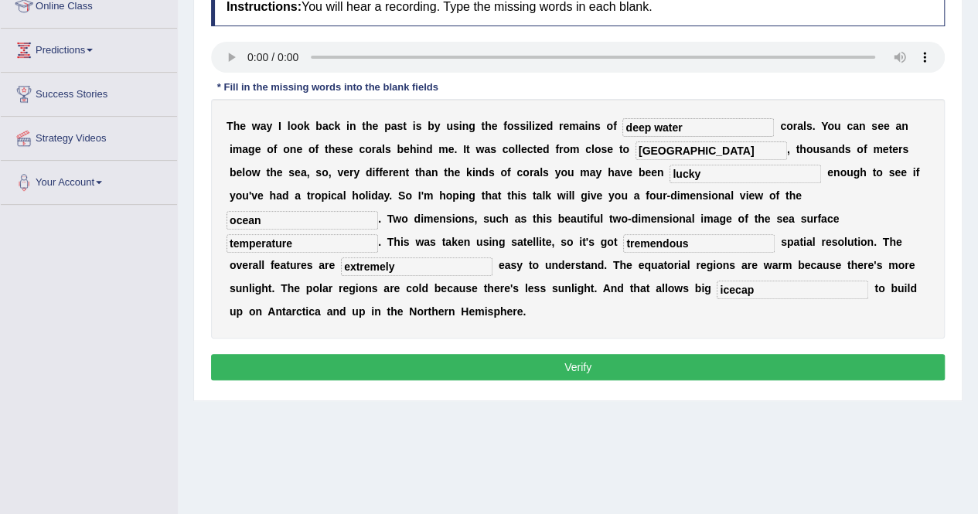
scroll to position [240, 0]
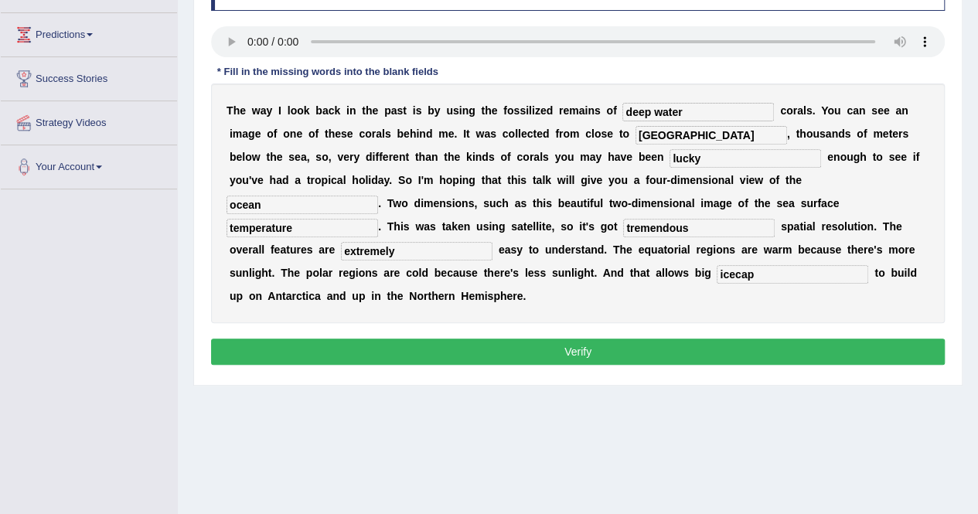
type input "[GEOGRAPHIC_DATA]"
click at [470, 339] on button "Verify" at bounding box center [578, 352] width 734 height 26
